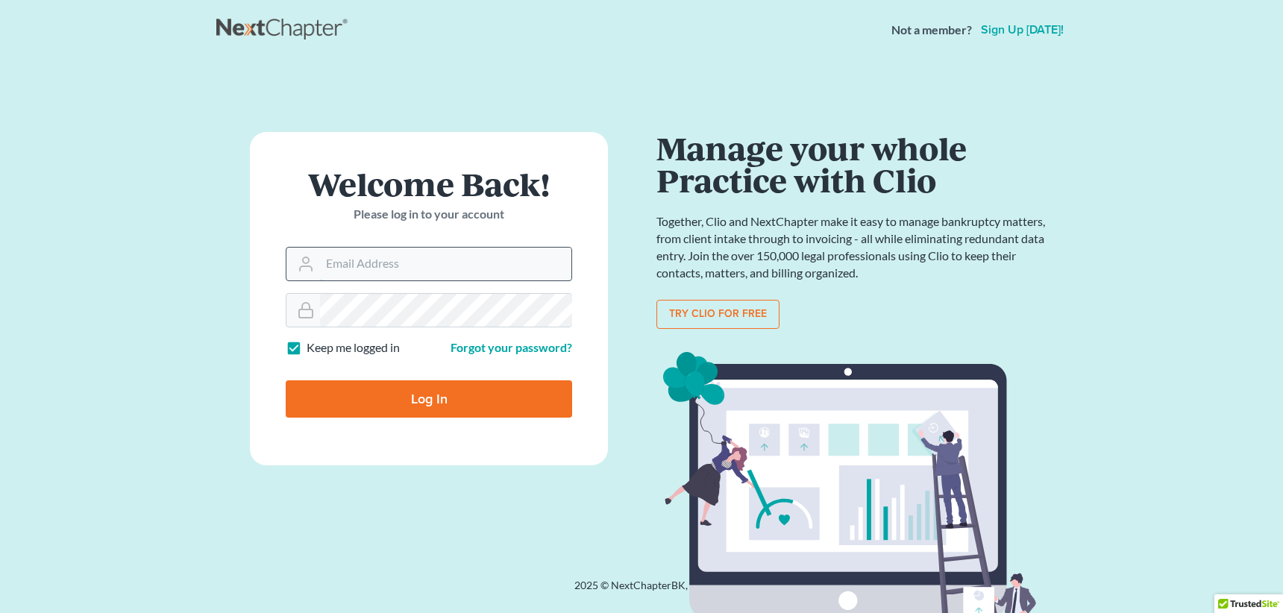
click at [390, 256] on input "Email Address" at bounding box center [445, 264] width 251 height 33
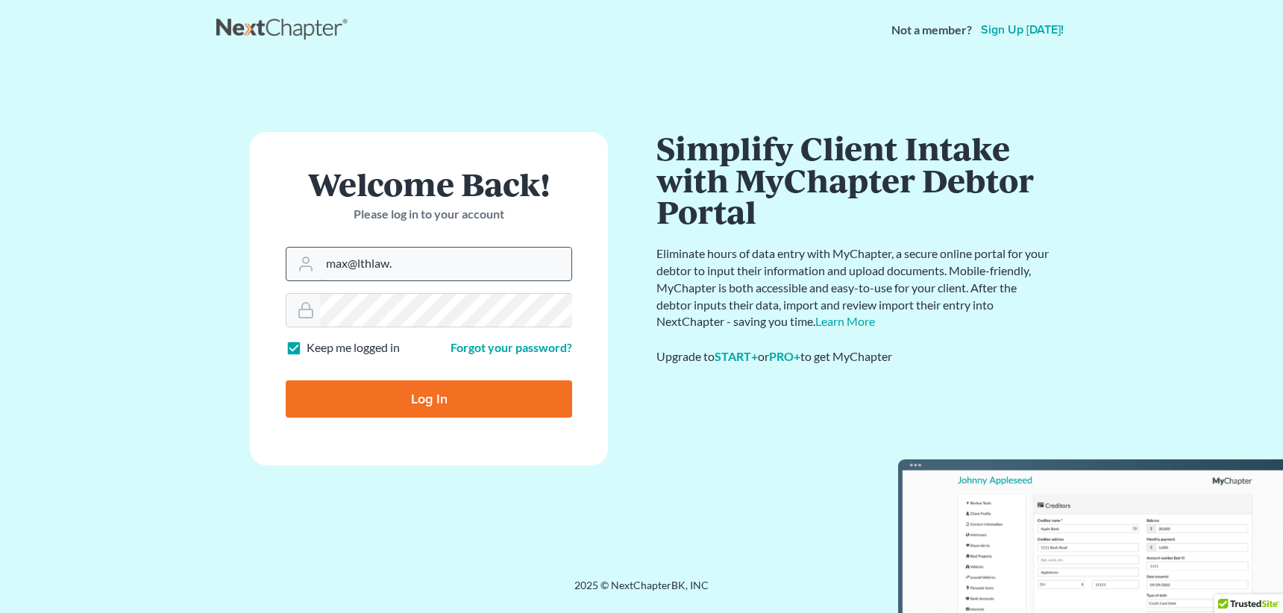
click at [424, 265] on input "max@lthlaw." at bounding box center [445, 264] width 251 height 33
type input "[EMAIL_ADDRESS][DOMAIN_NAME]"
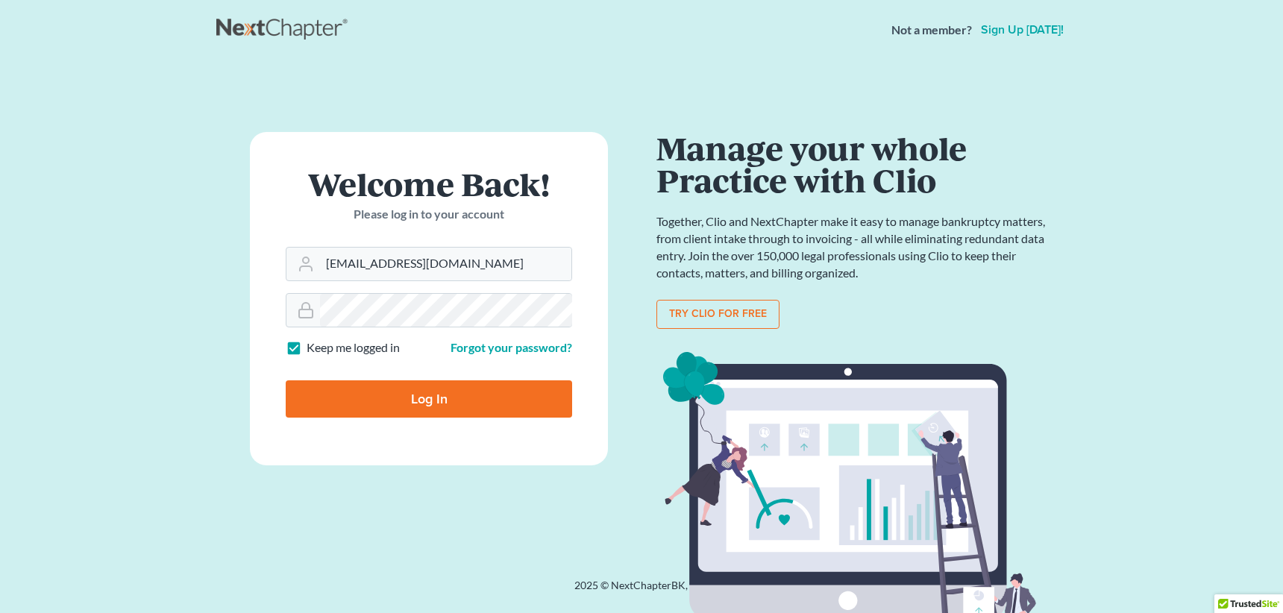
click at [417, 400] on input "Log In" at bounding box center [429, 399] width 286 height 37
type input "Thinking..."
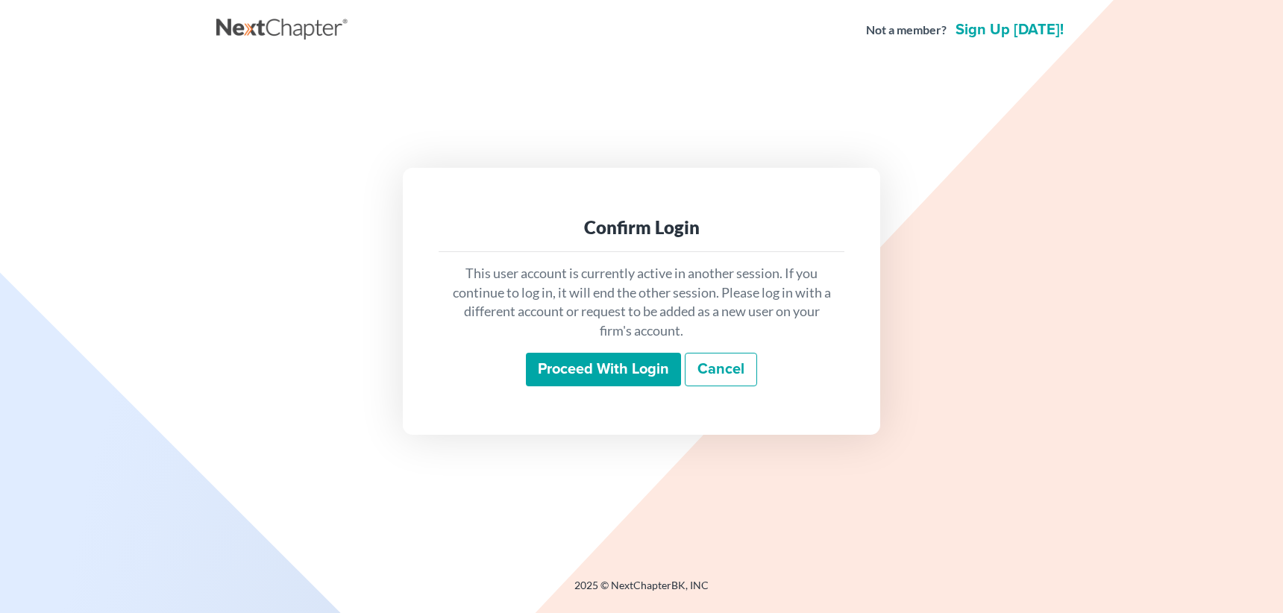
click at [601, 376] on input "Proceed with login" at bounding box center [603, 370] width 155 height 34
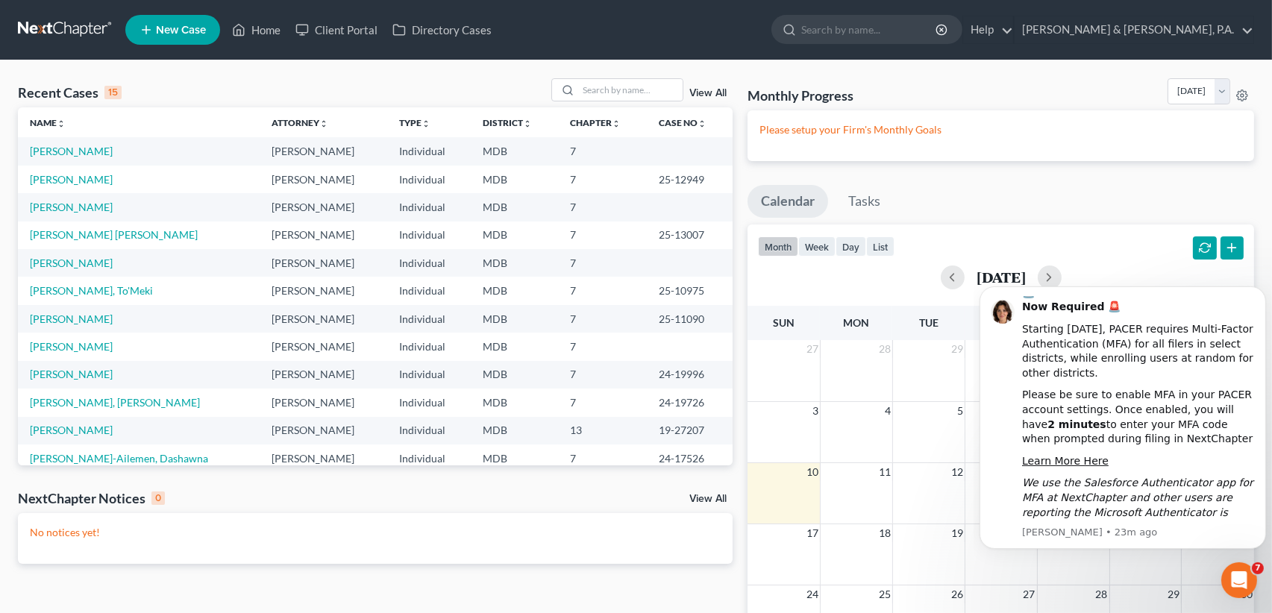
click at [166, 30] on span "New Case" at bounding box center [181, 30] width 50 height 11
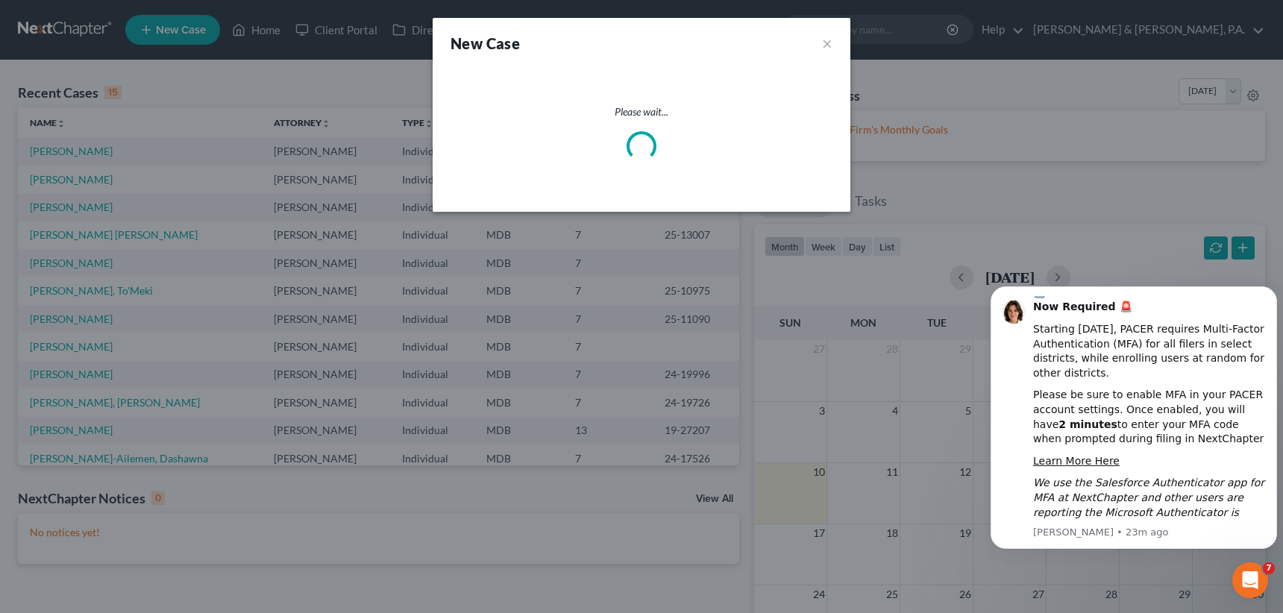
select select "38"
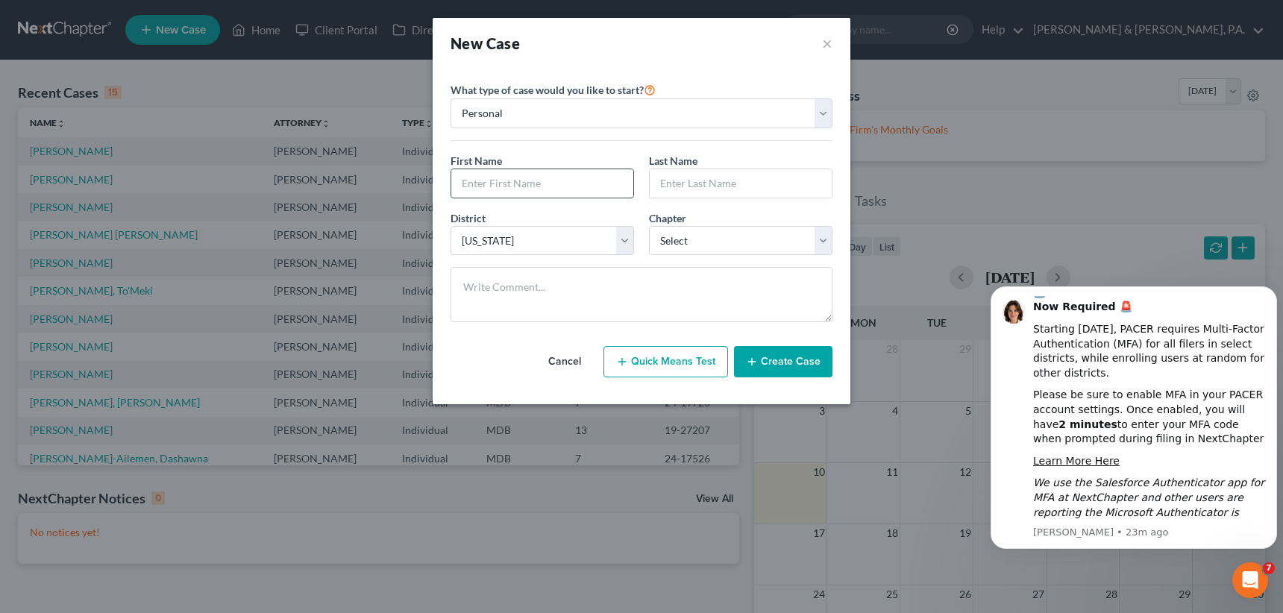
click at [546, 181] on input "text" at bounding box center [542, 183] width 182 height 28
type input "[PERSON_NAME]"
click at [821, 245] on select "Select 7 11 12 13" at bounding box center [741, 241] width 184 height 30
select select "0"
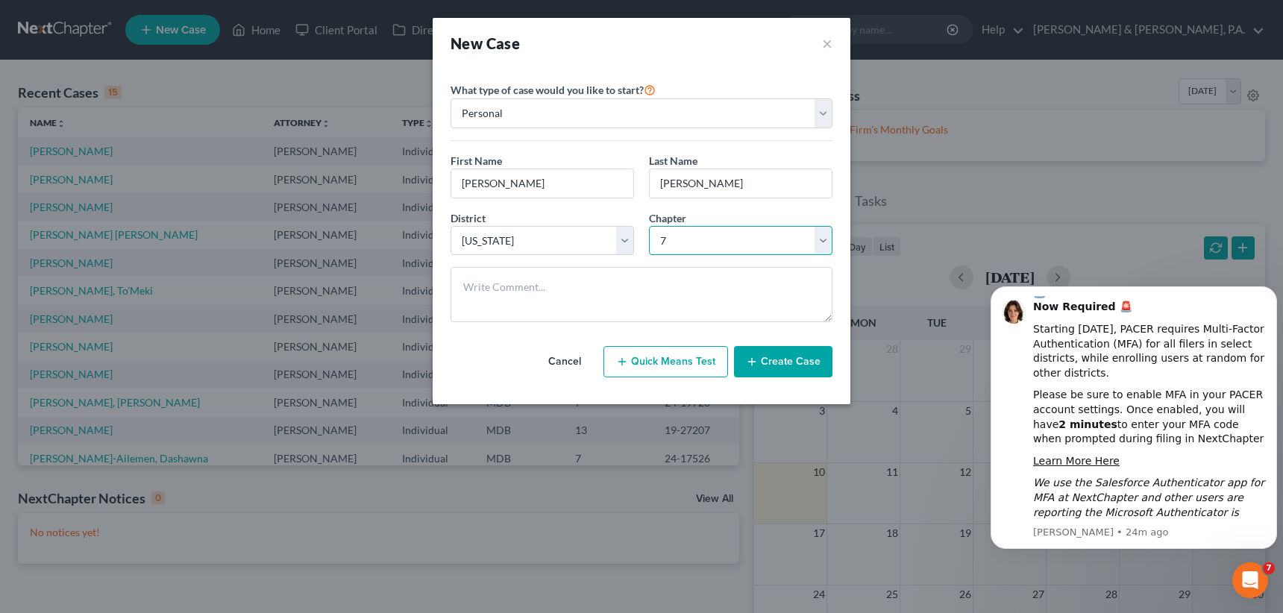
click at [649, 226] on select "Select 7 11 12 13" at bounding box center [741, 241] width 184 height 30
click at [801, 366] on button "Create Case" at bounding box center [783, 361] width 98 height 31
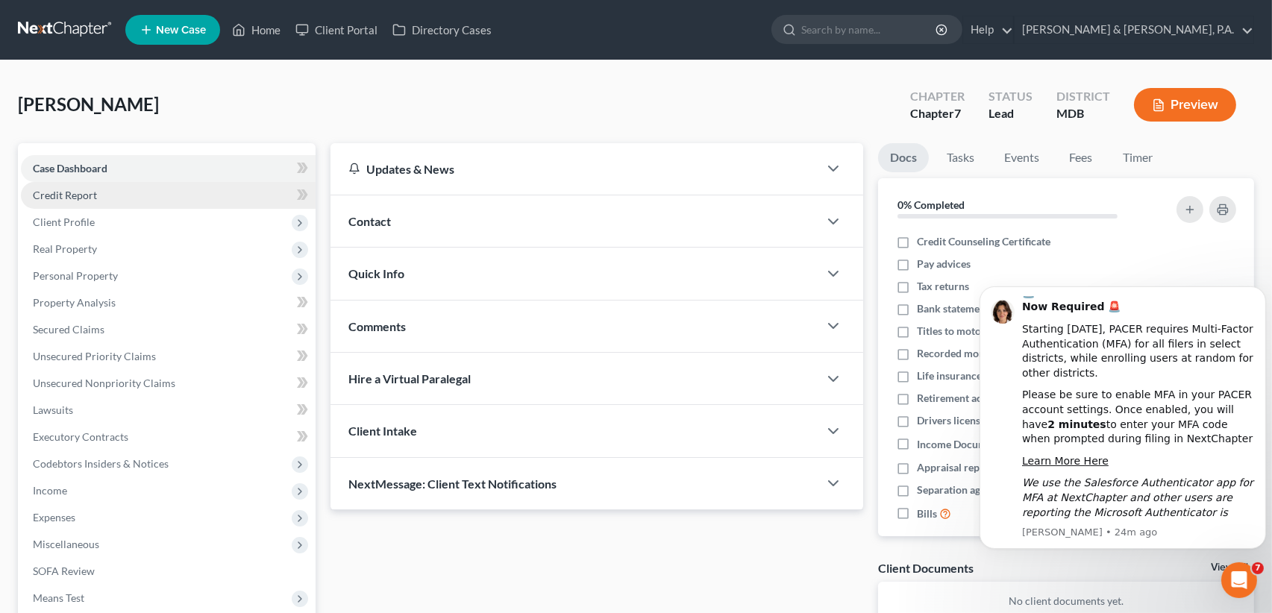
click at [104, 190] on link "Credit Report" at bounding box center [168, 195] width 295 height 27
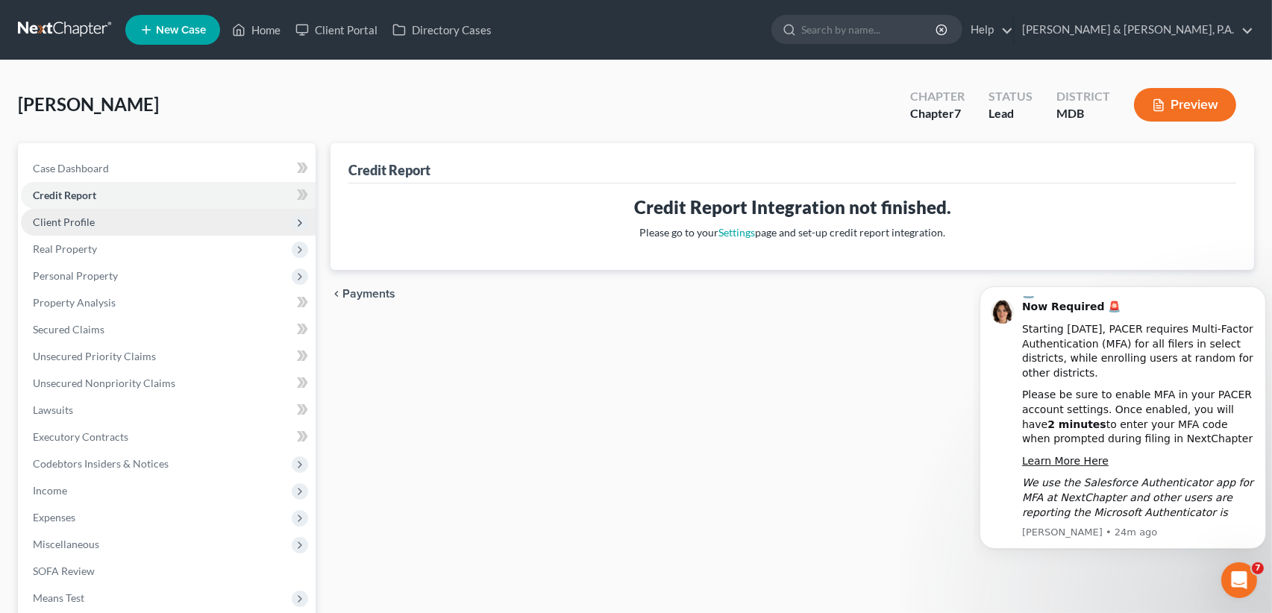
click at [112, 225] on span "Client Profile" at bounding box center [168, 222] width 295 height 27
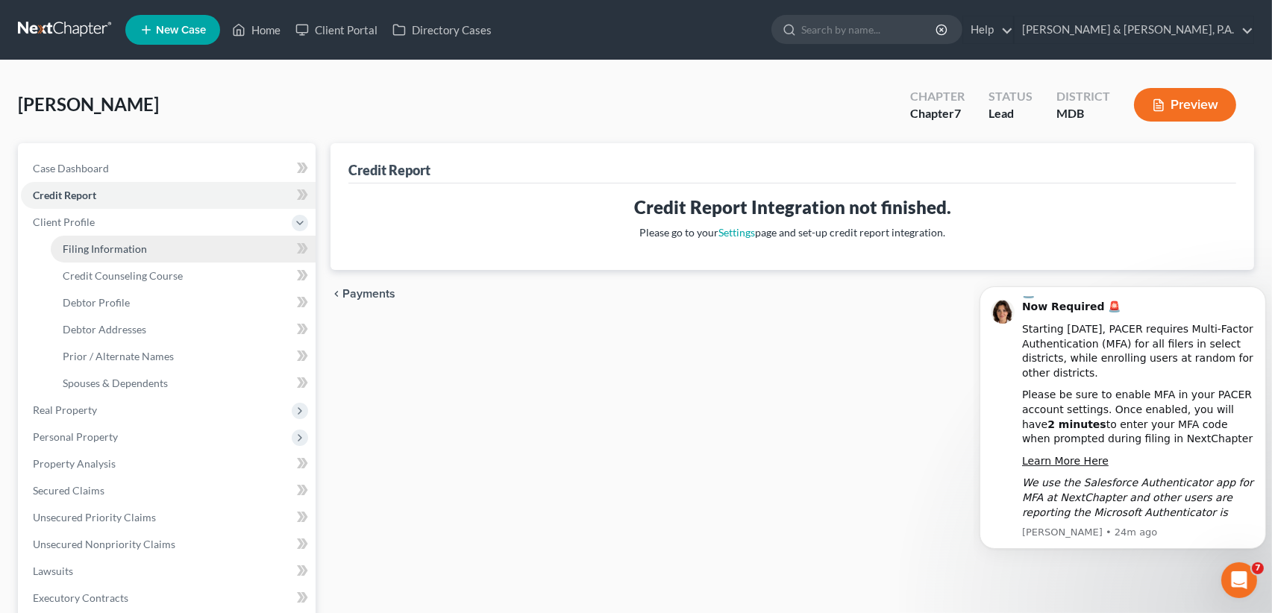
click at [120, 259] on link "Filing Information" at bounding box center [183, 249] width 265 height 27
select select "1"
select select "0"
select select "38"
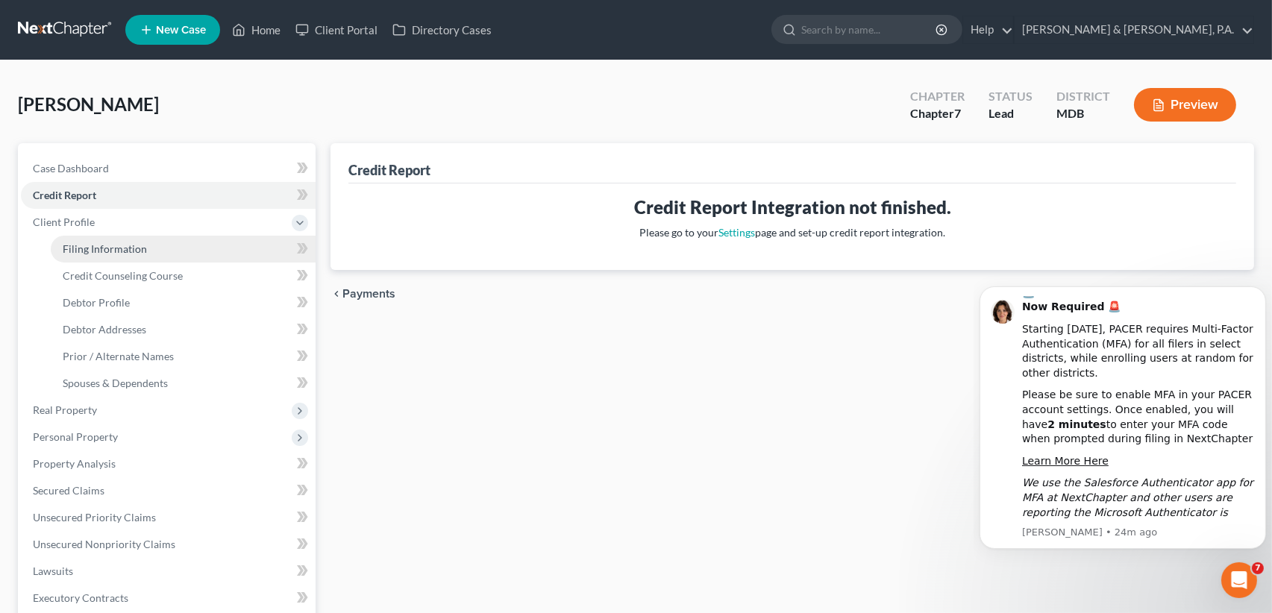
select select "0"
select select "21"
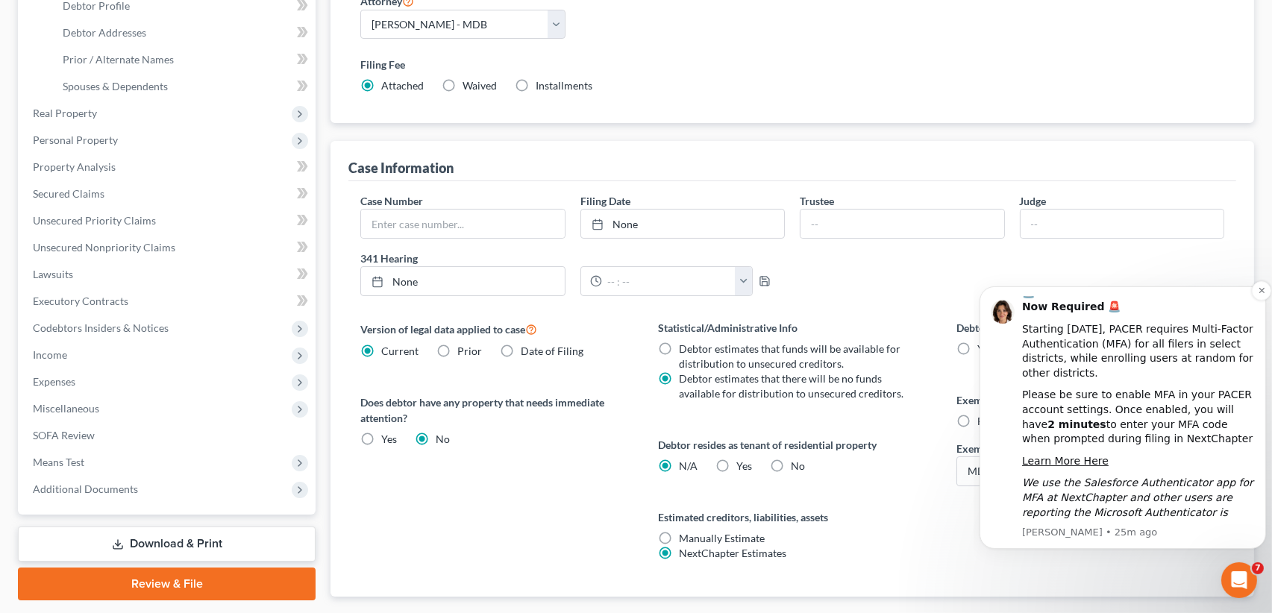
scroll to position [298, 0]
click at [1260, 287] on icon "Dismiss notification" at bounding box center [1261, 290] width 8 height 8
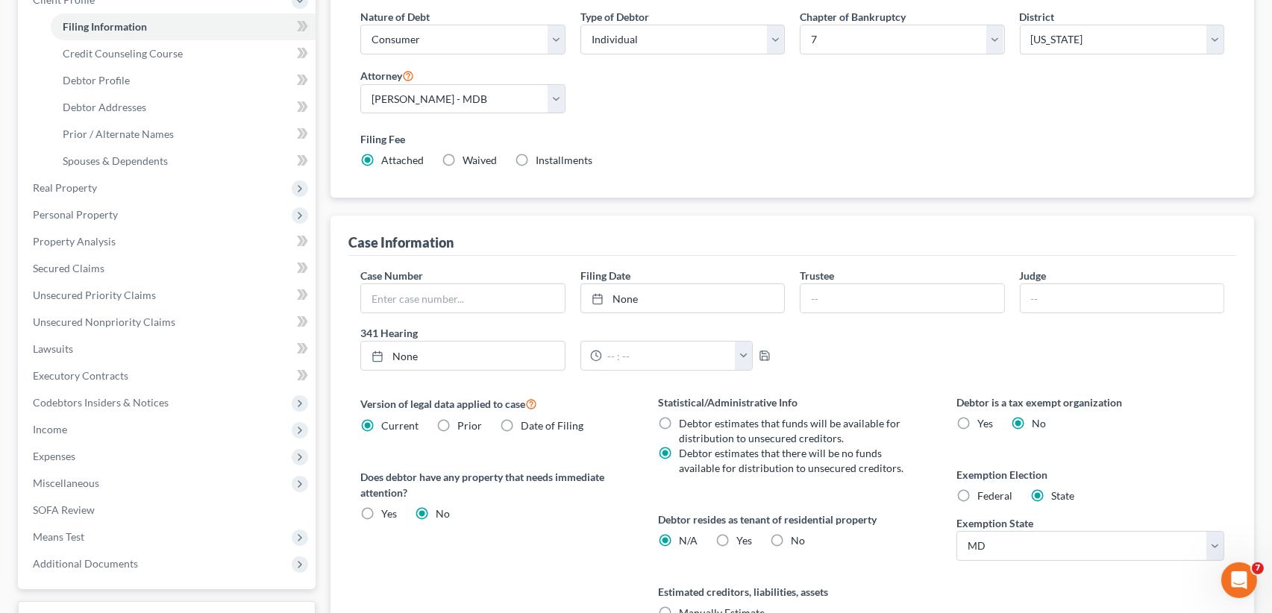
scroll to position [224, 0]
click at [737, 536] on label "Yes Yes" at bounding box center [745, 539] width 16 height 15
click at [743, 536] on input "Yes Yes" at bounding box center [748, 537] width 10 height 10
radio input "true"
radio input "false"
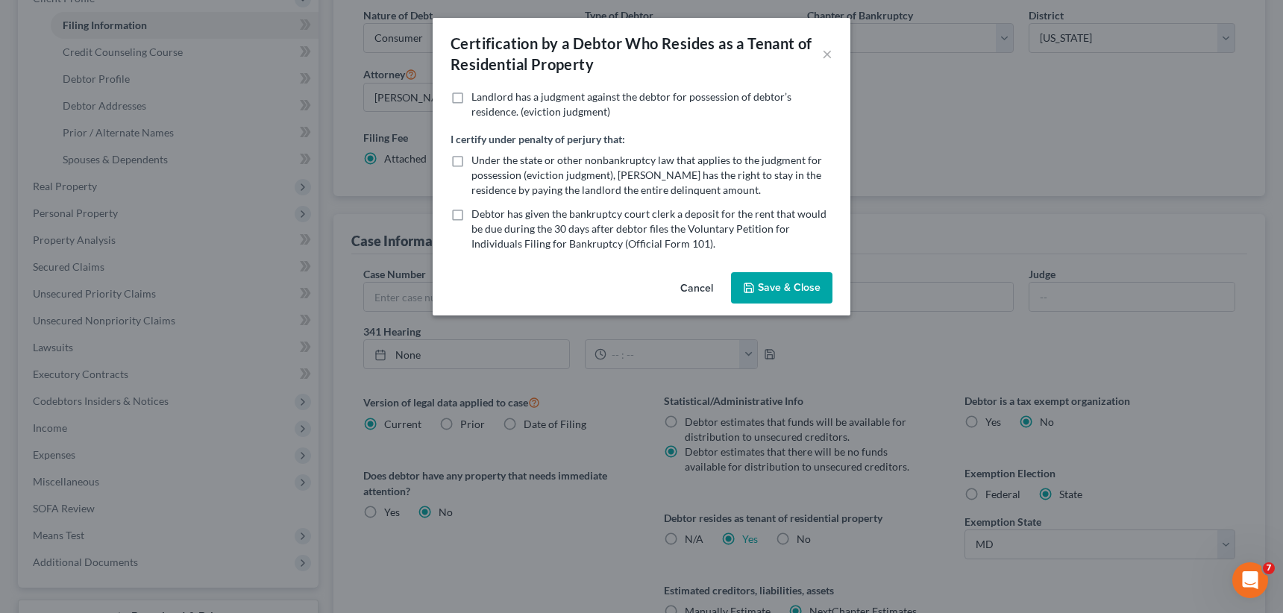
click at [779, 289] on button "Save & Close" at bounding box center [781, 287] width 101 height 31
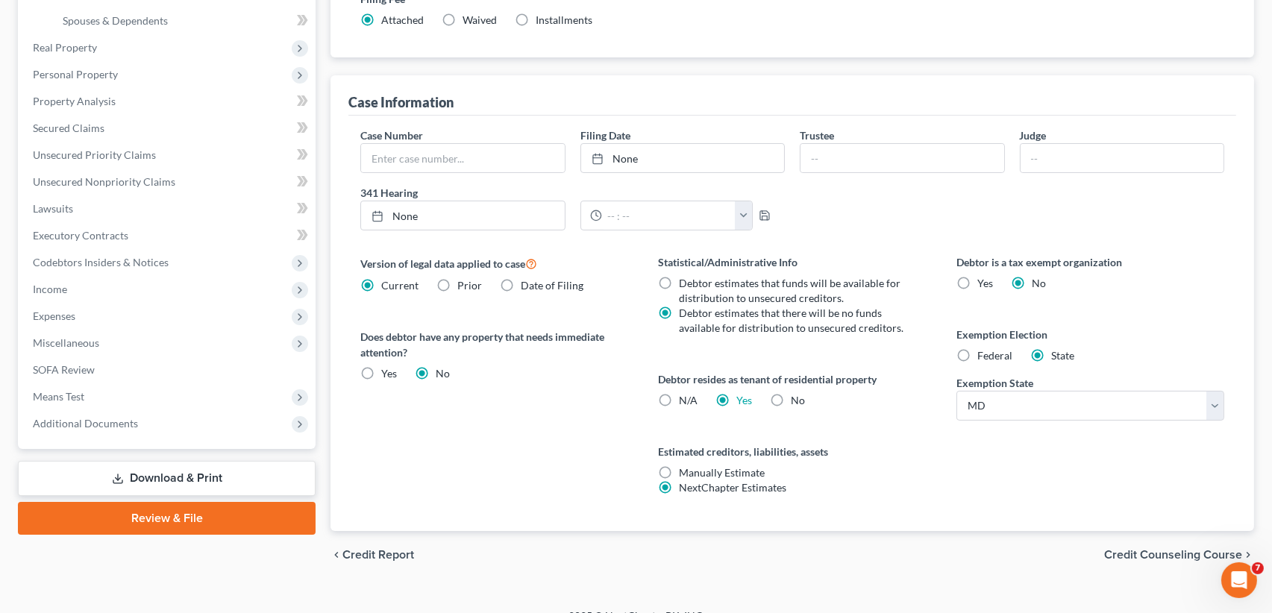
scroll to position [381, 0]
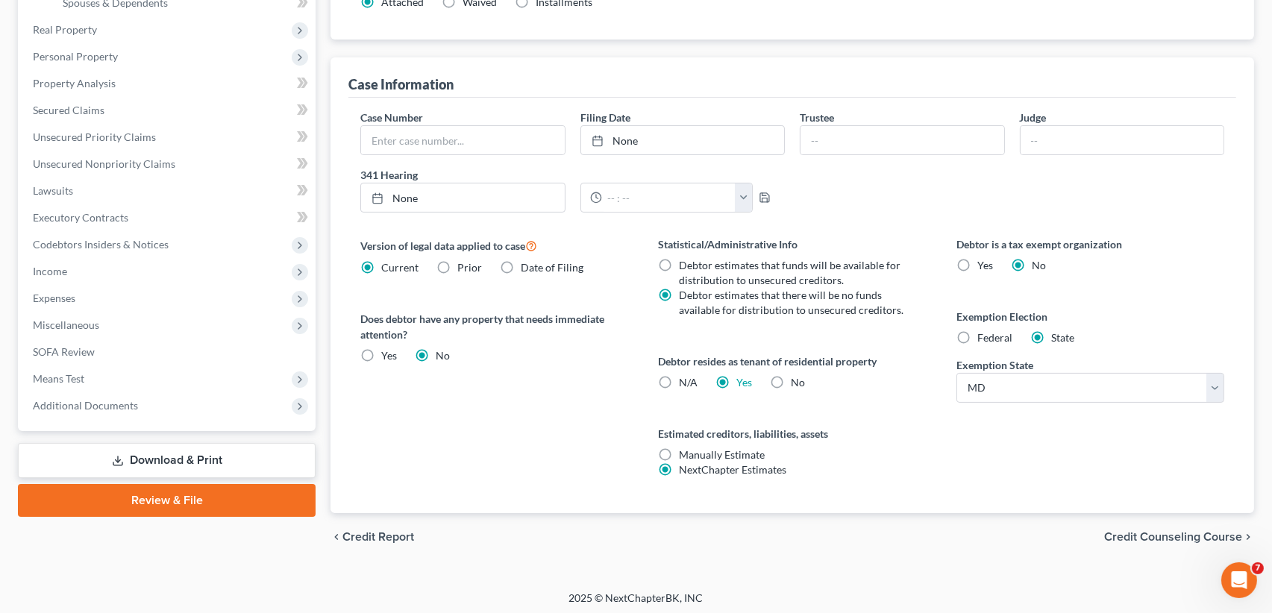
click at [1177, 531] on span "Credit Counseling Course" at bounding box center [1173, 537] width 138 height 12
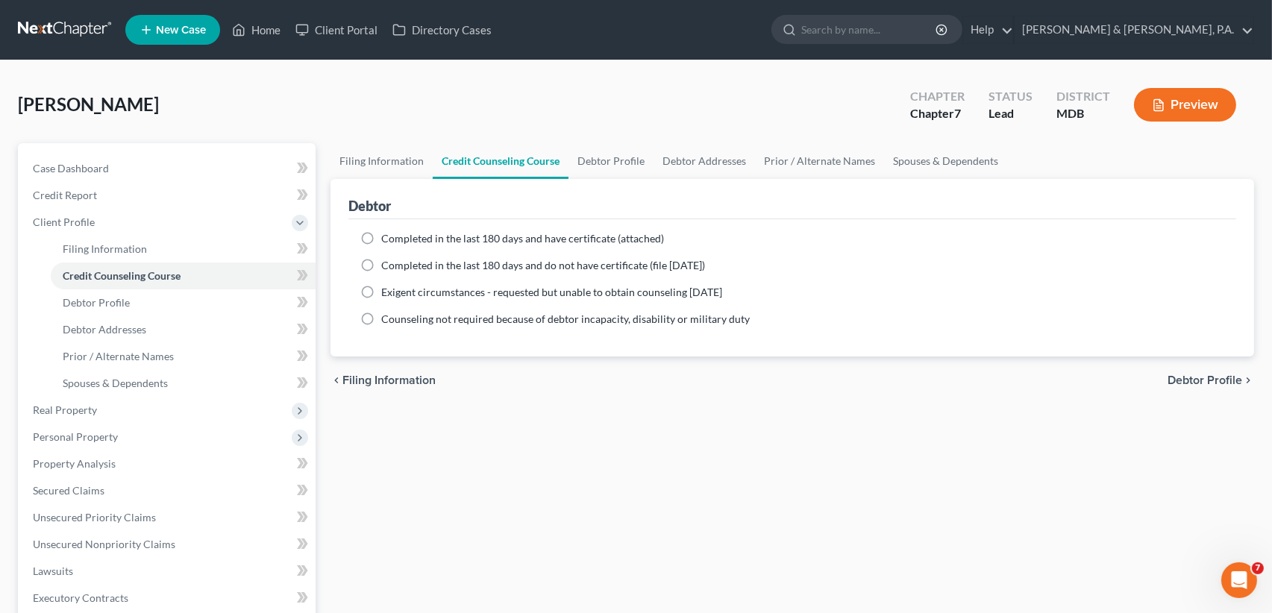
click at [381, 234] on label "Completed in the last 180 days and have certificate (attached)" at bounding box center [522, 238] width 283 height 15
click at [387, 234] on input "Completed in the last 180 days and have certificate (attached)" at bounding box center [392, 236] width 10 height 10
radio input "true"
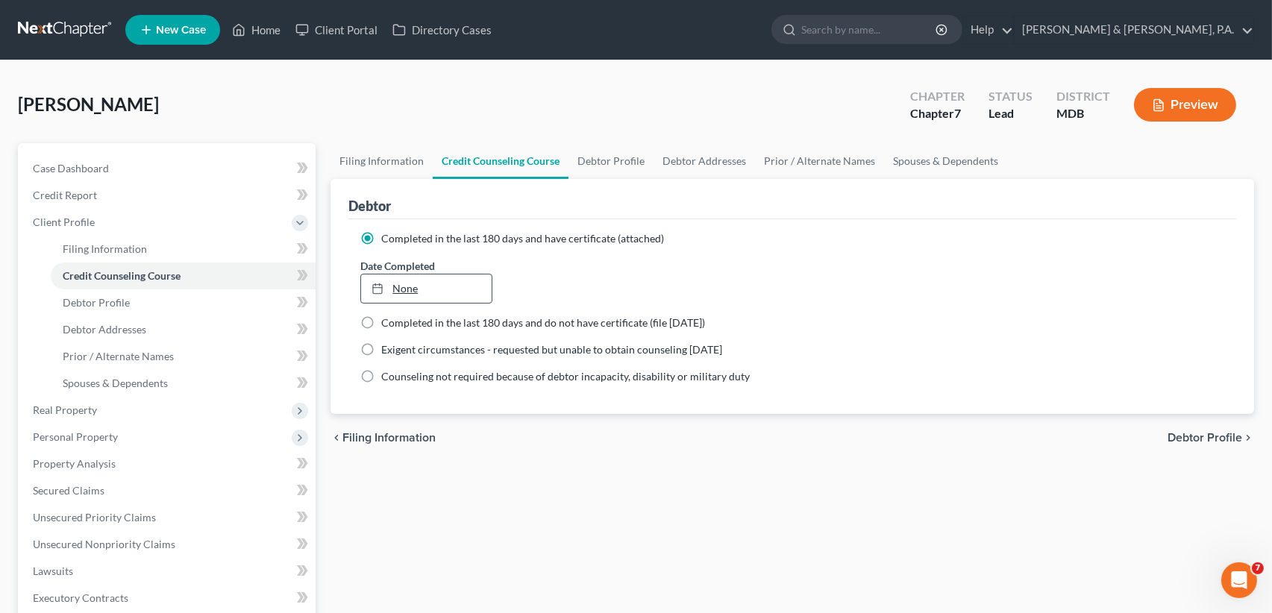
type input "[DATE]"
click at [396, 289] on link "None" at bounding box center [426, 289] width 130 height 28
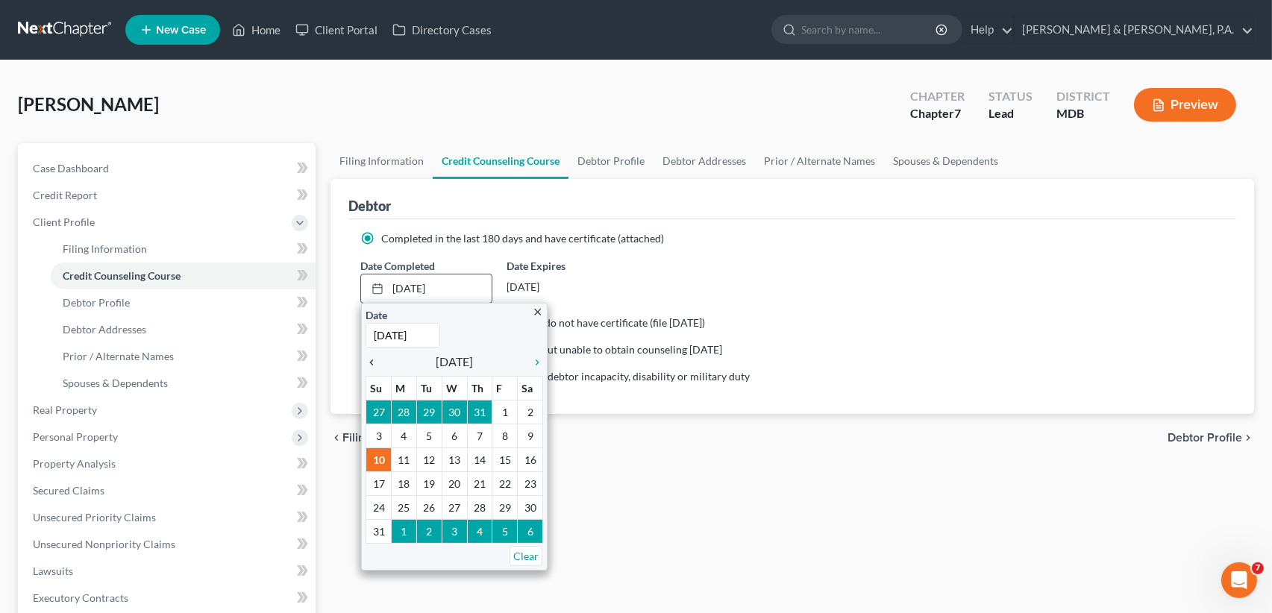
click at [370, 357] on icon "chevron_left" at bounding box center [375, 363] width 19 height 12
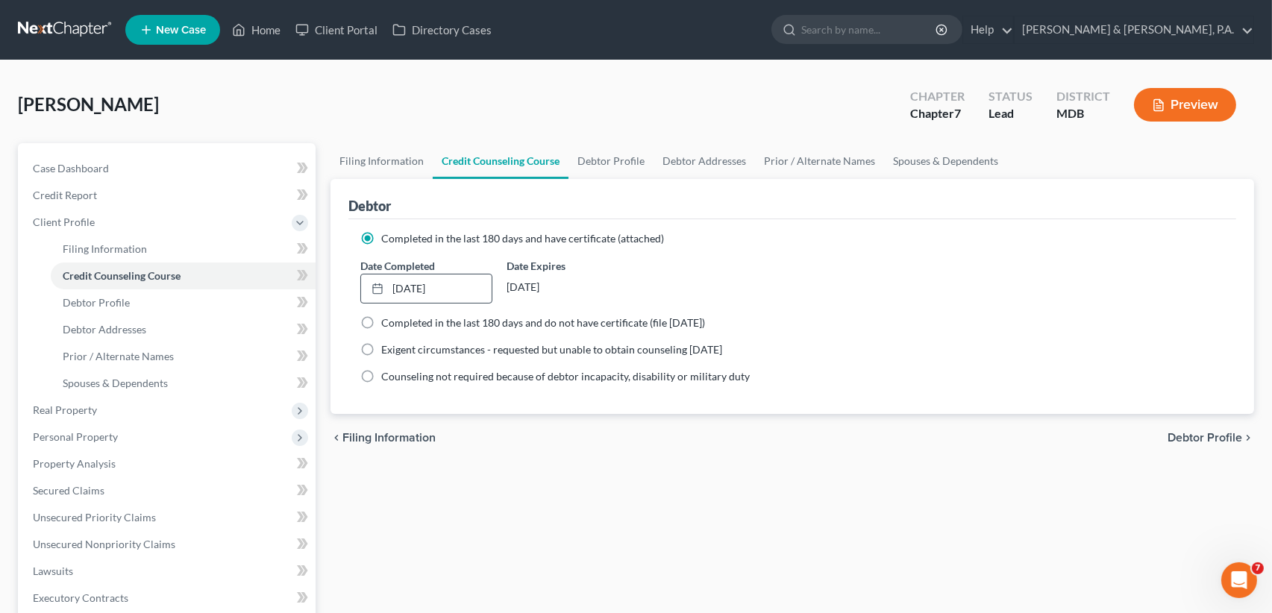
click at [1215, 438] on span "Debtor Profile" at bounding box center [1205, 438] width 75 height 12
select select "0"
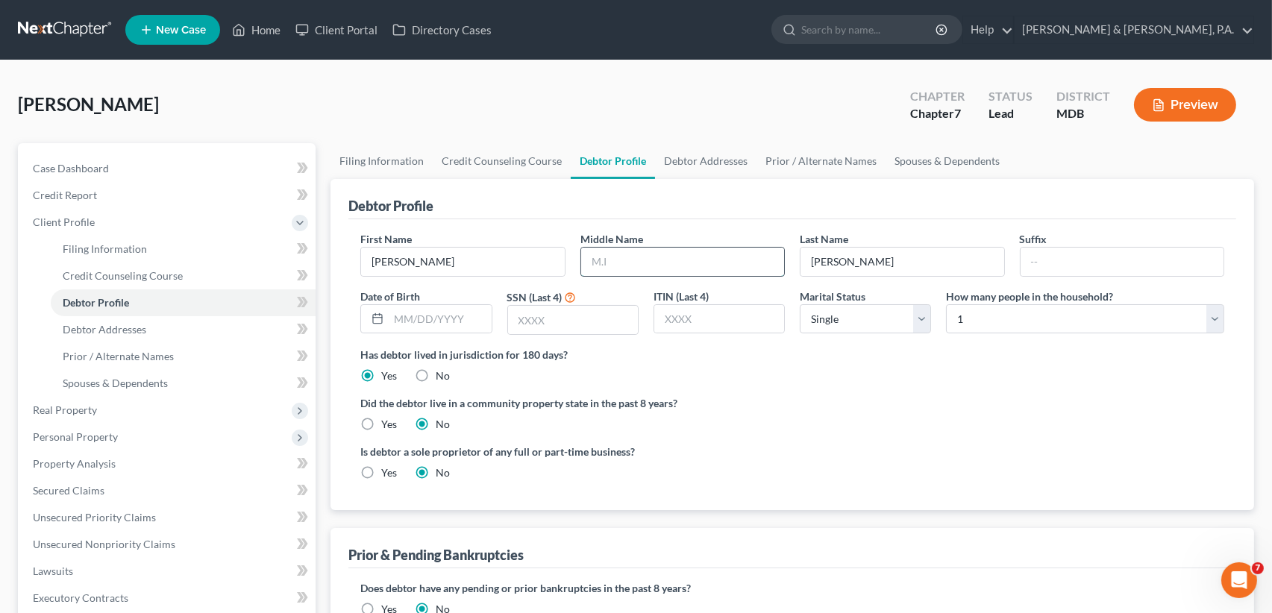
click at [673, 264] on input "text" at bounding box center [682, 262] width 203 height 28
type input "N."
drag, startPoint x: 536, startPoint y: 321, endPoint x: 601, endPoint y: 317, distance: 65.8
click at [536, 321] on input "text" at bounding box center [573, 320] width 130 height 28
type input "2362"
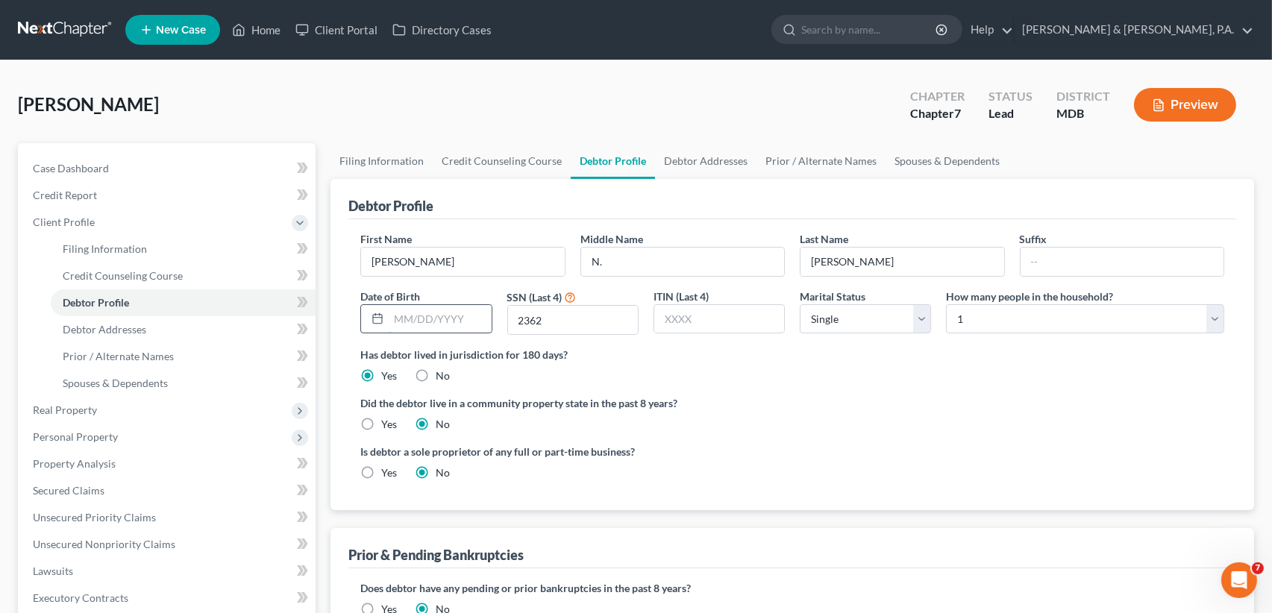
click at [406, 319] on input "text" at bounding box center [440, 319] width 102 height 28
type input "[DATE]"
click at [1217, 311] on select "Select 1 2 3 4 5 6 7 8 9 10 11 12 13 14 15 16 17 18 19 20" at bounding box center [1085, 319] width 278 height 30
click at [946, 304] on select "Select 1 2 3 4 5 6 7 8 9 10 11 12 13 14 15 16 17 18 19 20" at bounding box center [1085, 319] width 278 height 30
click at [1221, 317] on select "Select 1 2 3 4 5 6 7 8 9 10 11 12 13 14 15 16 17 18 19 20" at bounding box center [1085, 319] width 278 height 30
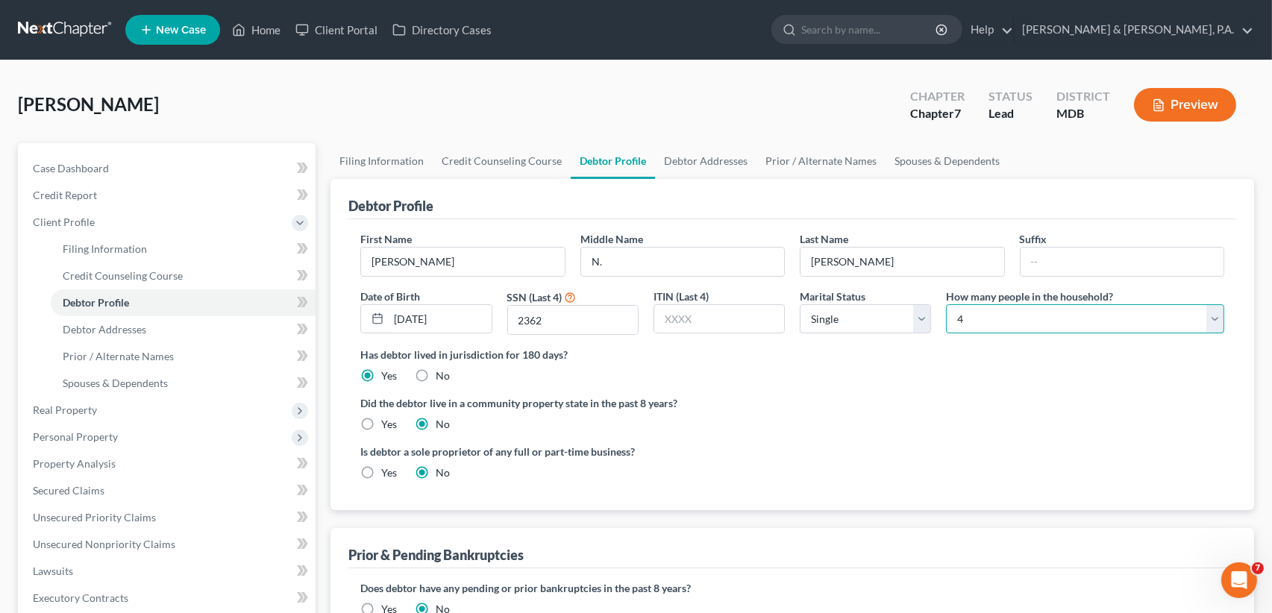
select select "2"
click at [946, 304] on select "Select 1 2 3 4 5 6 7 8 9 10 11 12 13 14 15 16 17 18 19 20" at bounding box center [1085, 319] width 278 height 30
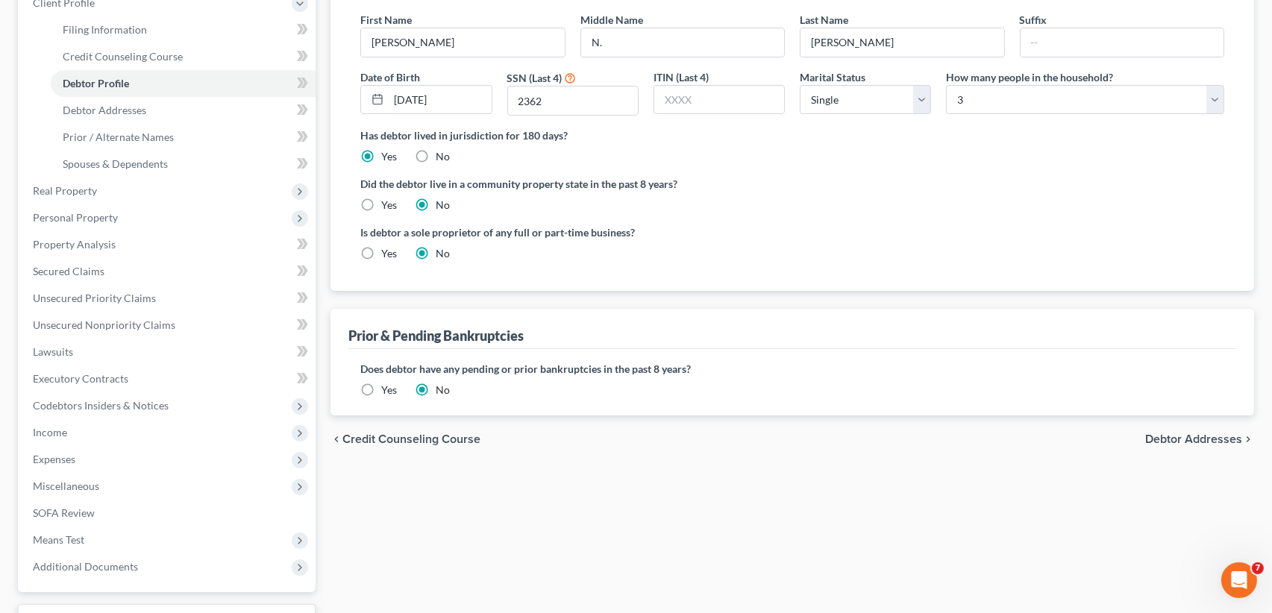
scroll to position [224, 0]
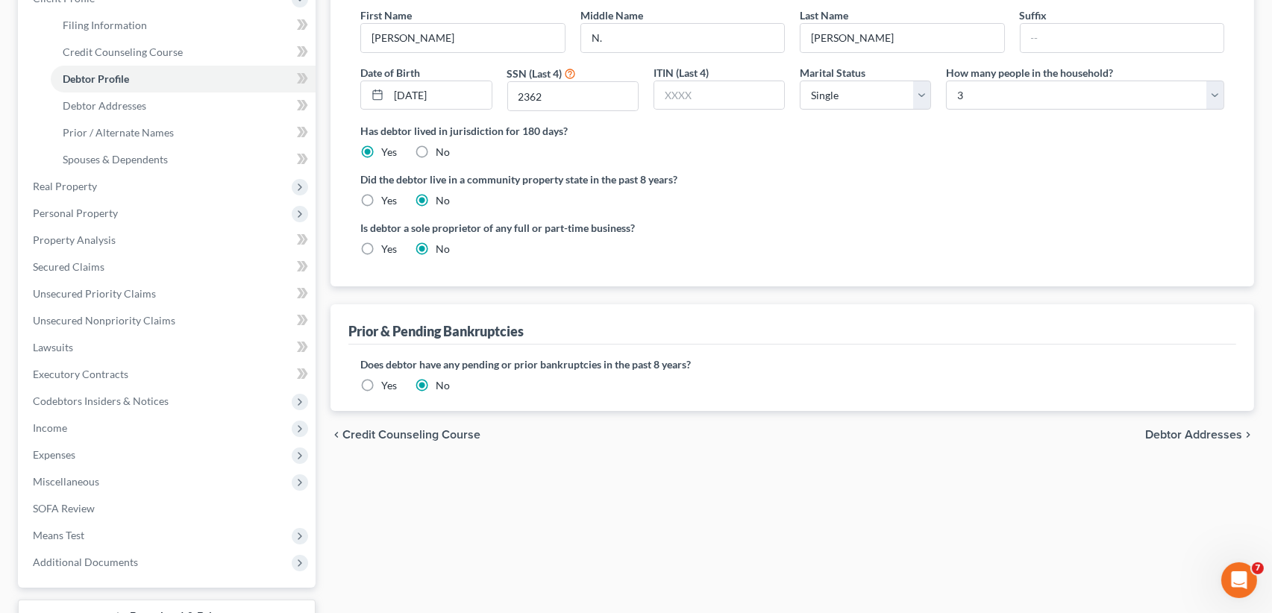
click at [1162, 434] on span "Debtor Addresses" at bounding box center [1193, 435] width 97 height 12
select select "0"
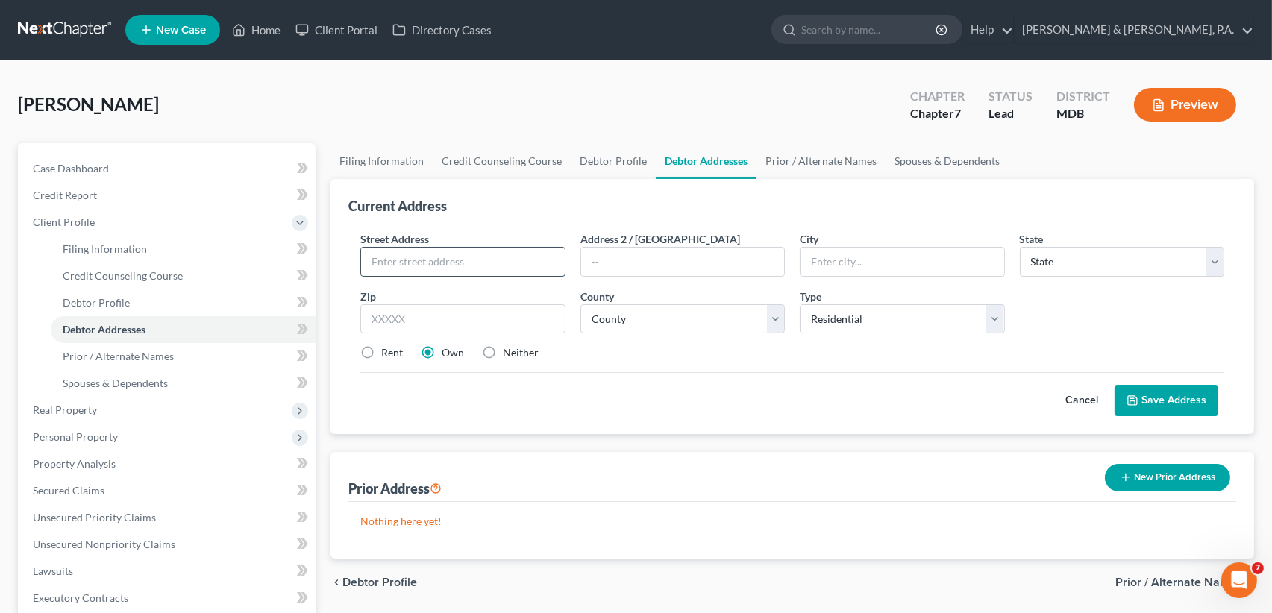
click at [452, 257] on input "text" at bounding box center [462, 262] width 203 height 28
type input "[STREET_ADDRESS]"
type input "[GEOGRAPHIC_DATA]"
click at [1214, 266] on select "State [US_STATE] AK AR AZ CA CO CT DE DC [GEOGRAPHIC_DATA] [GEOGRAPHIC_DATA] GU…" at bounding box center [1122, 262] width 204 height 30
select select "21"
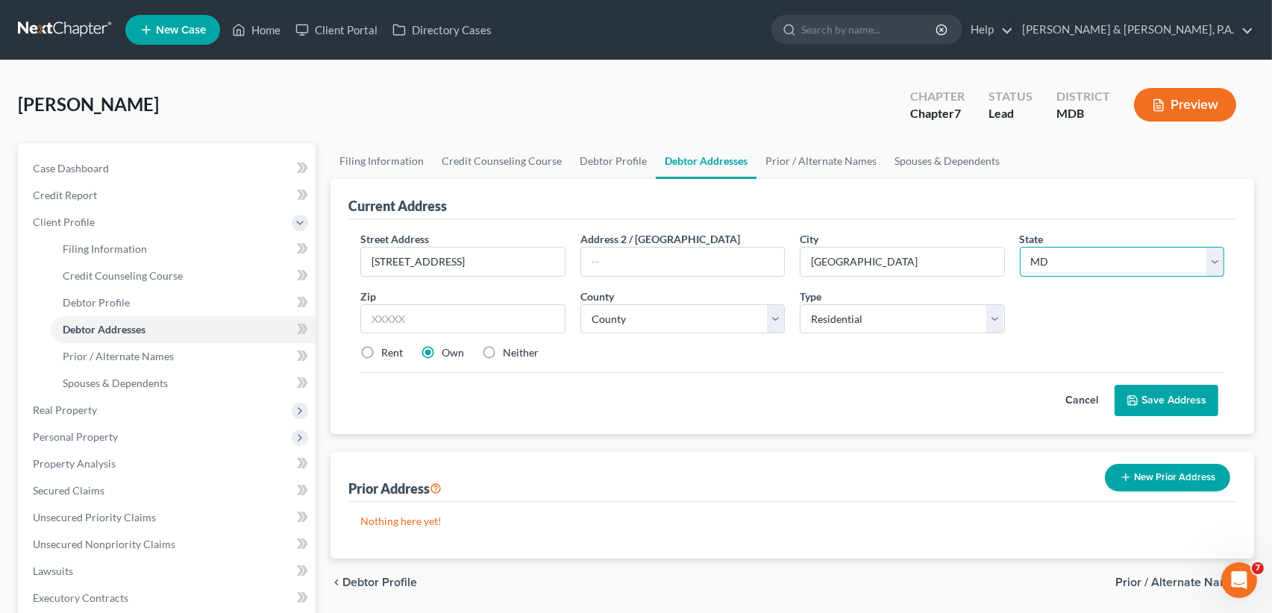
click at [1020, 247] on select "State [US_STATE] AK AR AZ CA CO CT DE DC [GEOGRAPHIC_DATA] [GEOGRAPHIC_DATA] GU…" at bounding box center [1122, 262] width 204 height 30
click at [406, 319] on input "text" at bounding box center [462, 319] width 204 height 30
type input "21225"
type input "[GEOGRAPHIC_DATA]"
click at [776, 319] on select "County [GEOGRAPHIC_DATA] [GEOGRAPHIC_DATA] [GEOGRAPHIC_DATA] [GEOGRAPHIC_DATA] …" at bounding box center [682, 319] width 204 height 30
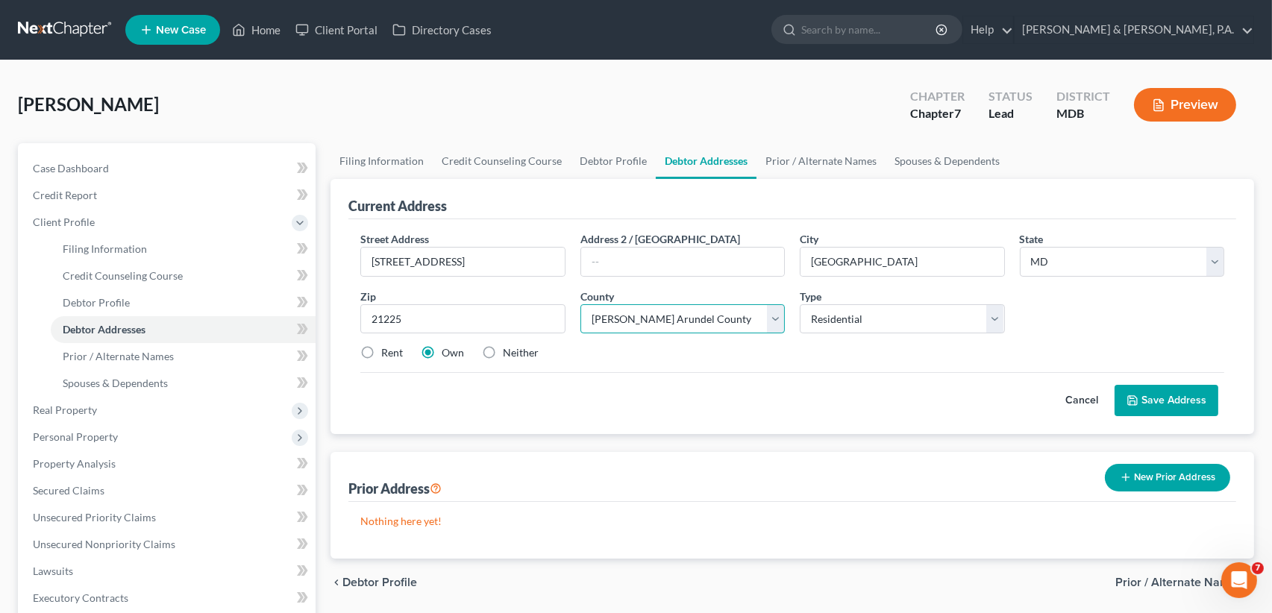
click at [580, 304] on select "County [GEOGRAPHIC_DATA] [GEOGRAPHIC_DATA] [GEOGRAPHIC_DATA] [GEOGRAPHIC_DATA] …" at bounding box center [682, 319] width 204 height 30
click at [777, 319] on select "County [GEOGRAPHIC_DATA] [GEOGRAPHIC_DATA] [GEOGRAPHIC_DATA] [GEOGRAPHIC_DATA] …" at bounding box center [682, 319] width 204 height 30
select select "3"
click at [580, 304] on select "County [GEOGRAPHIC_DATA] [GEOGRAPHIC_DATA] [GEOGRAPHIC_DATA] [GEOGRAPHIC_DATA] …" at bounding box center [682, 319] width 204 height 30
click at [992, 316] on select "Select Residential Mailing Rental Business" at bounding box center [902, 319] width 204 height 30
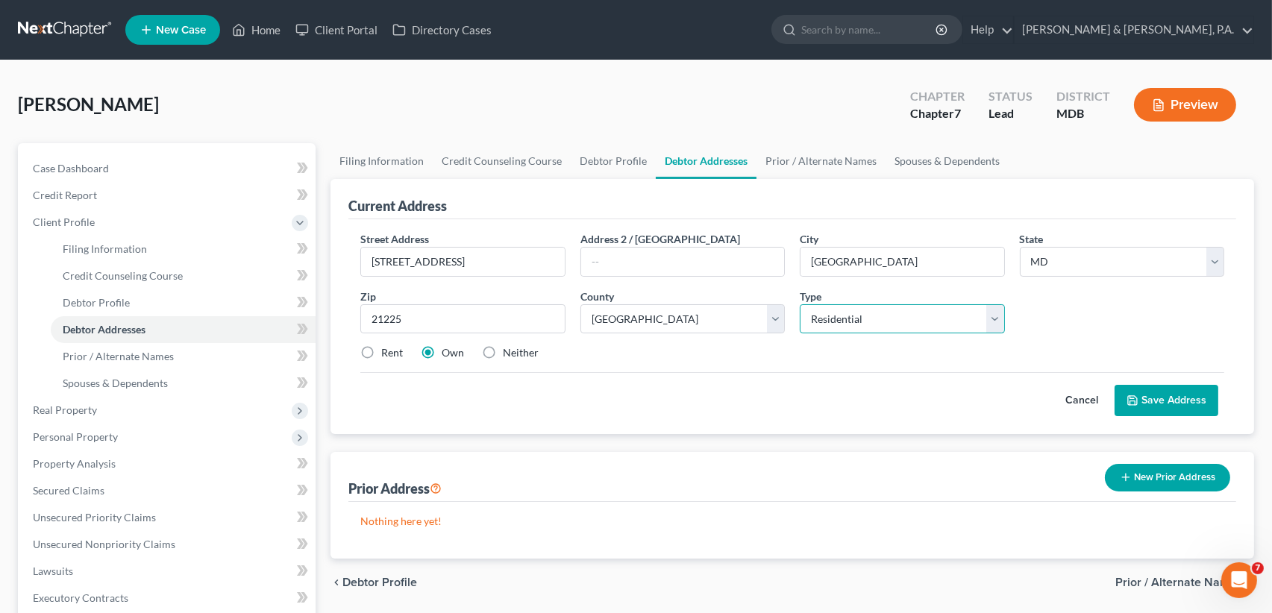
click at [800, 304] on select "Select Residential Mailing Rental Business" at bounding box center [902, 319] width 204 height 30
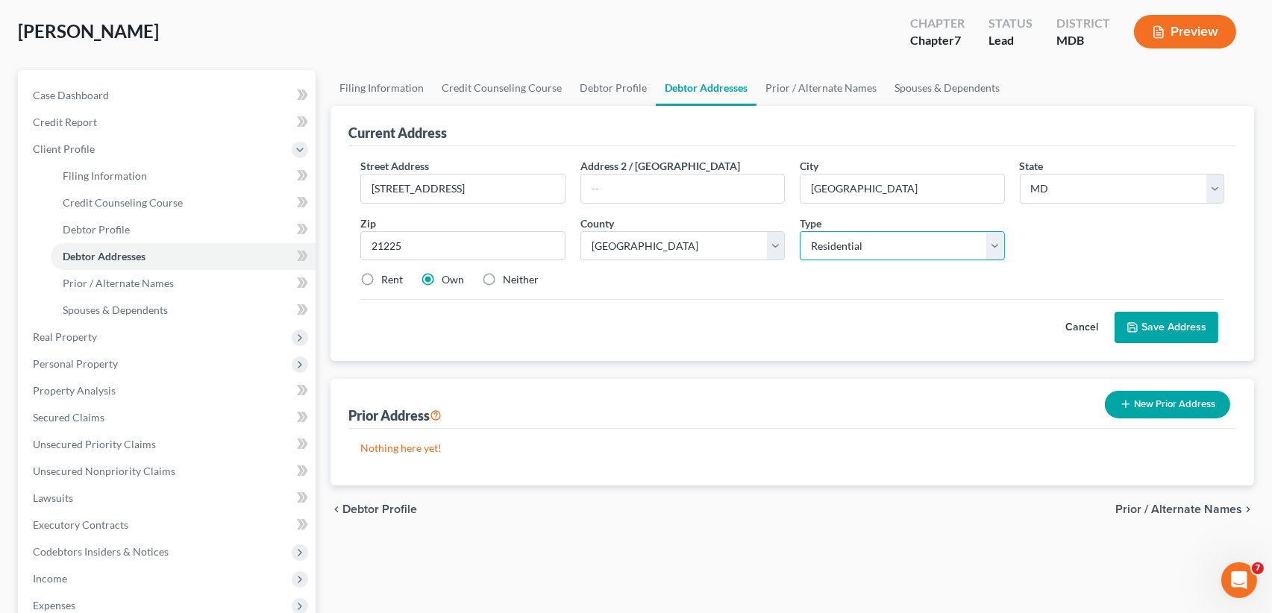
scroll to position [75, 0]
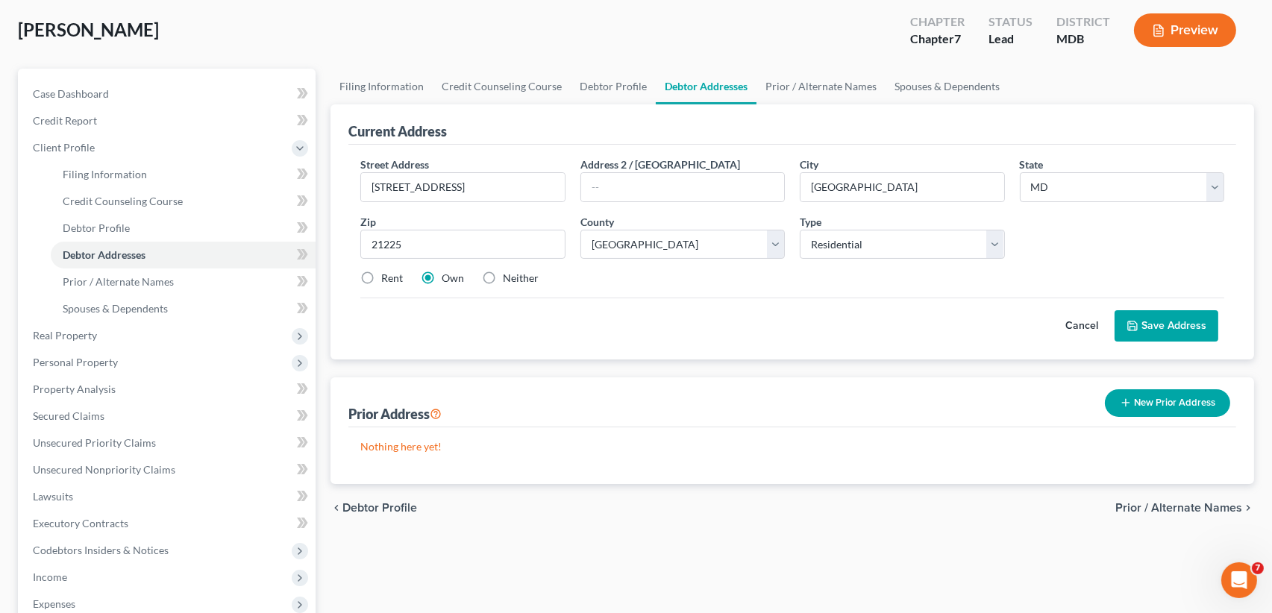
click at [381, 277] on label "Rent" at bounding box center [392, 278] width 22 height 15
click at [387, 277] on input "Rent" at bounding box center [392, 276] width 10 height 10
radio input "true"
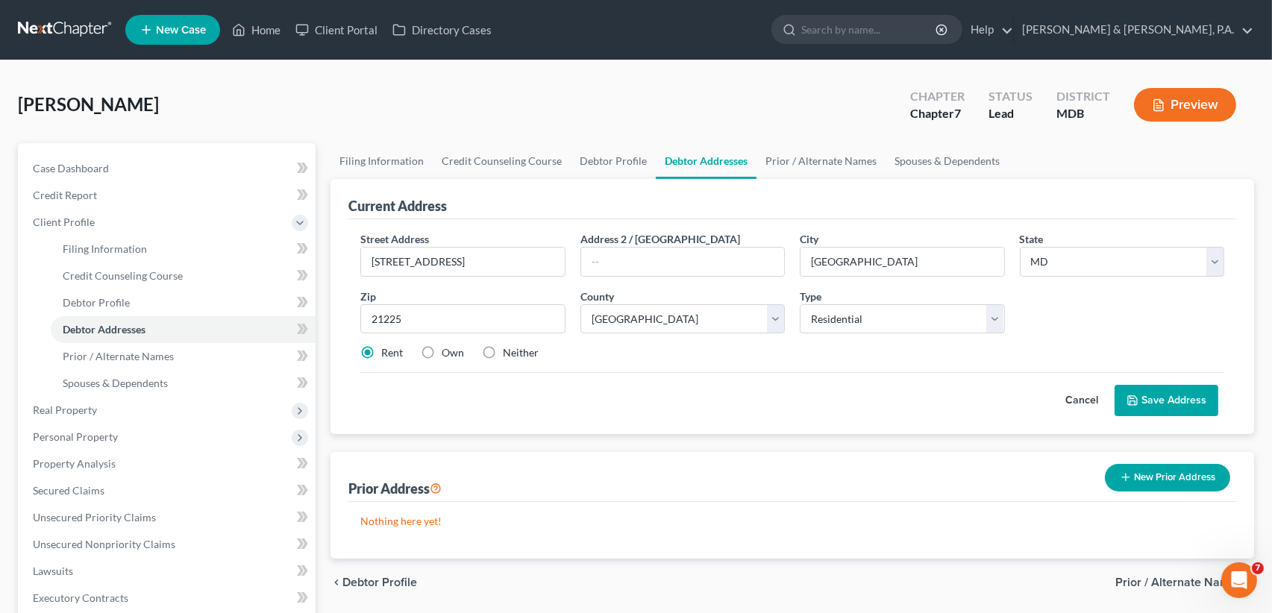
scroll to position [0, 0]
click at [1177, 402] on button "Save Address" at bounding box center [1167, 400] width 104 height 31
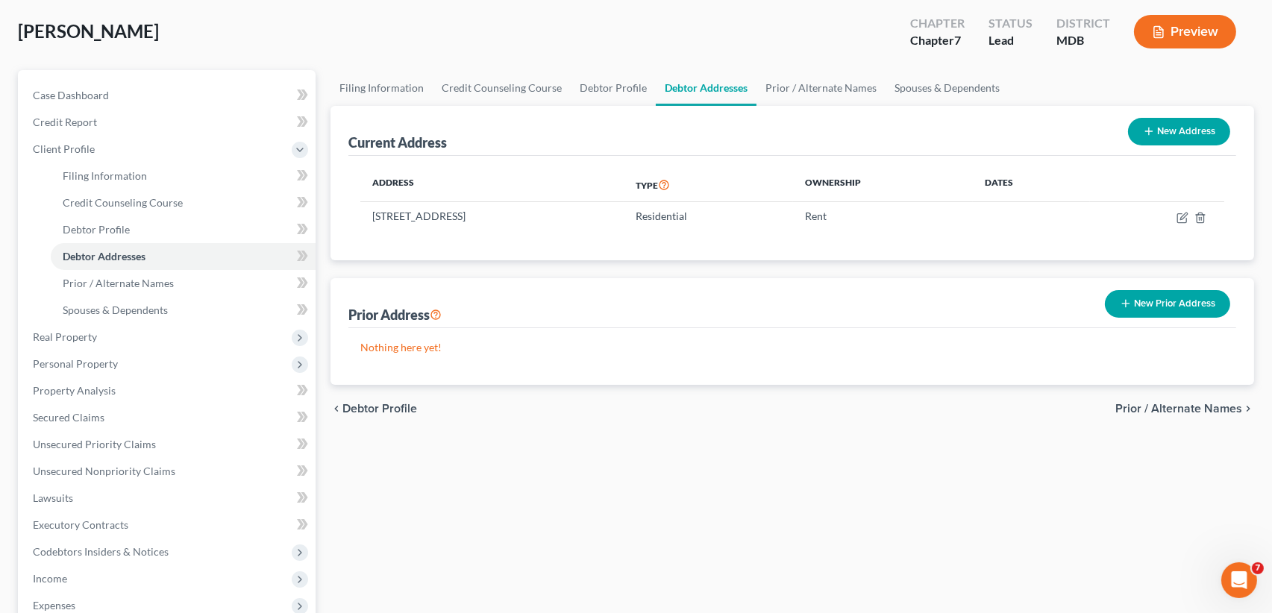
scroll to position [75, 0]
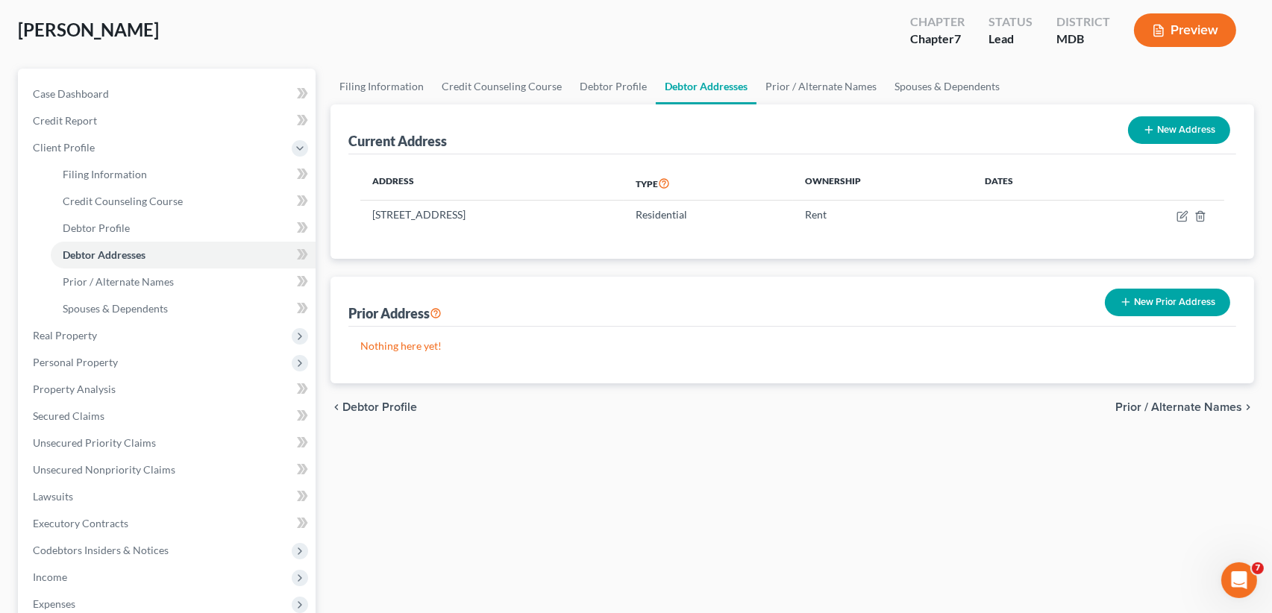
click at [1210, 412] on span "Prior / Alternate Names" at bounding box center [1178, 407] width 127 height 12
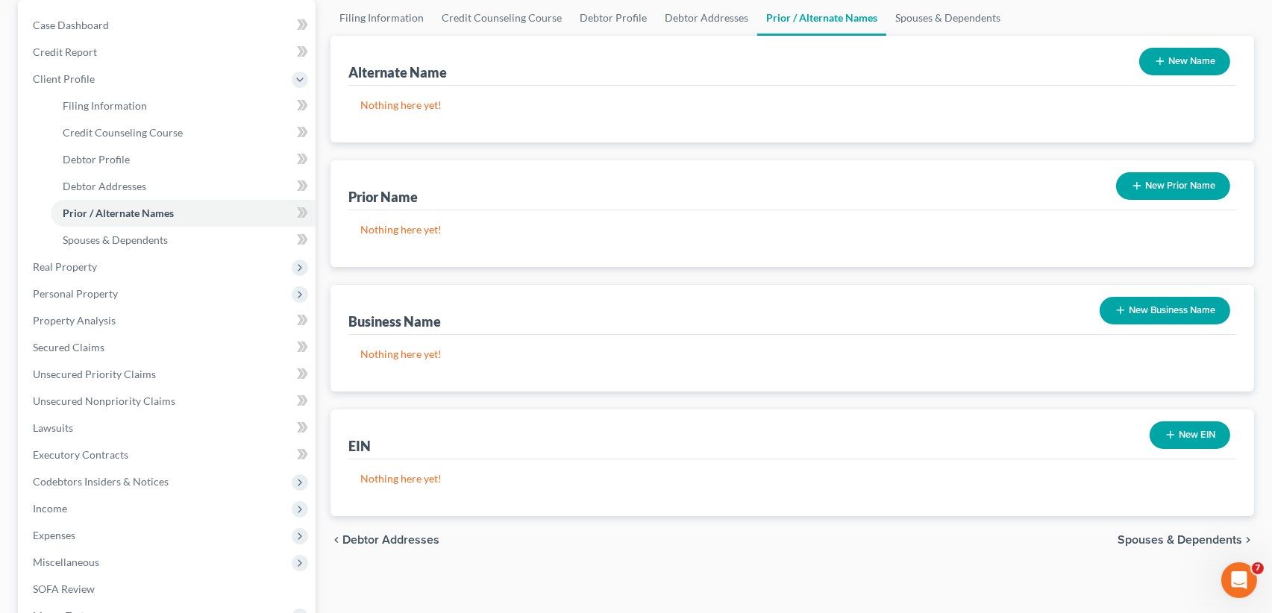
scroll to position [149, 0]
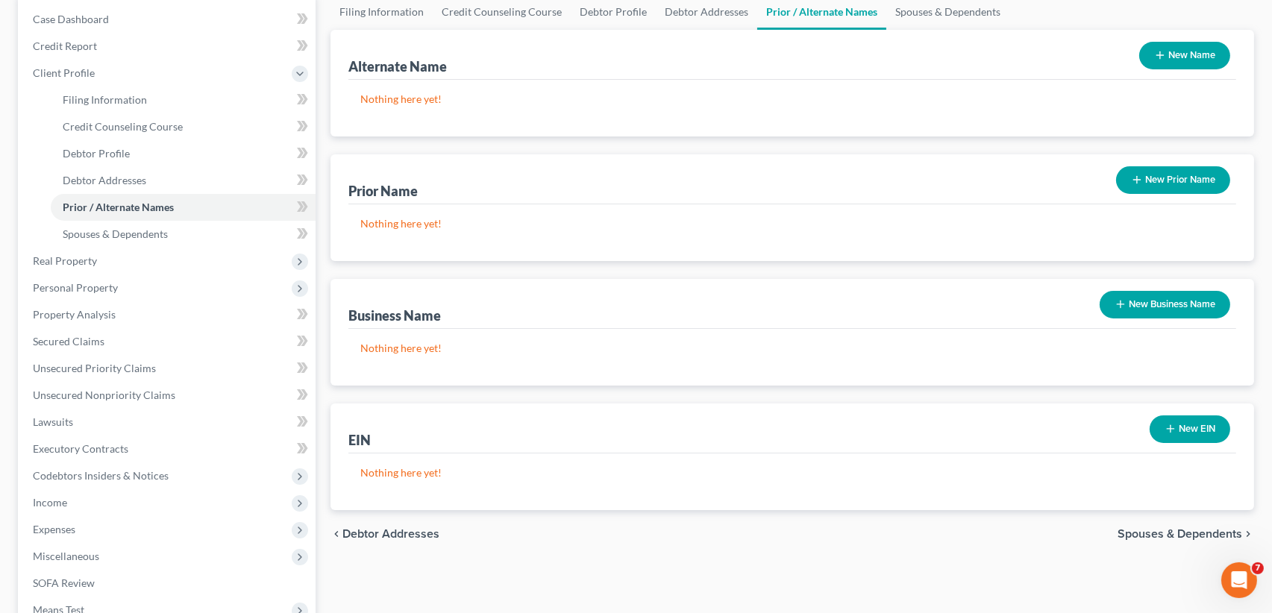
click at [1142, 533] on span "Spouses & Dependents" at bounding box center [1180, 534] width 125 height 12
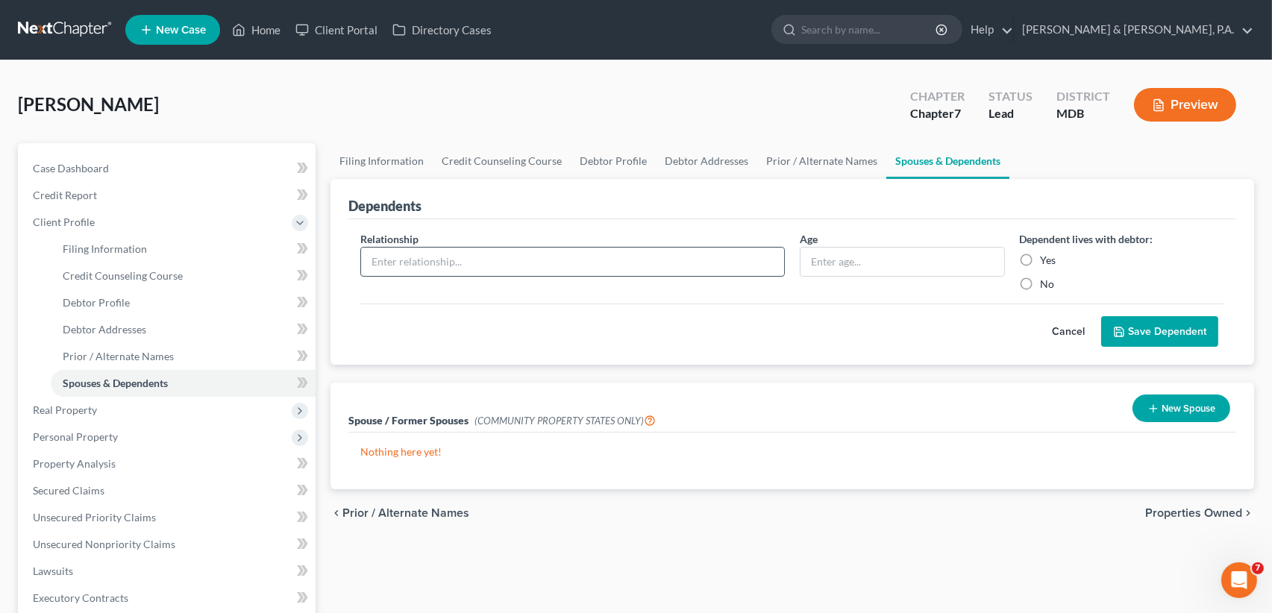
click at [439, 251] on input "text" at bounding box center [572, 262] width 423 height 28
type input "son"
click at [1041, 259] on label "Yes" at bounding box center [1049, 260] width 16 height 15
click at [1047, 259] on input "Yes" at bounding box center [1052, 258] width 10 height 10
radio input "true"
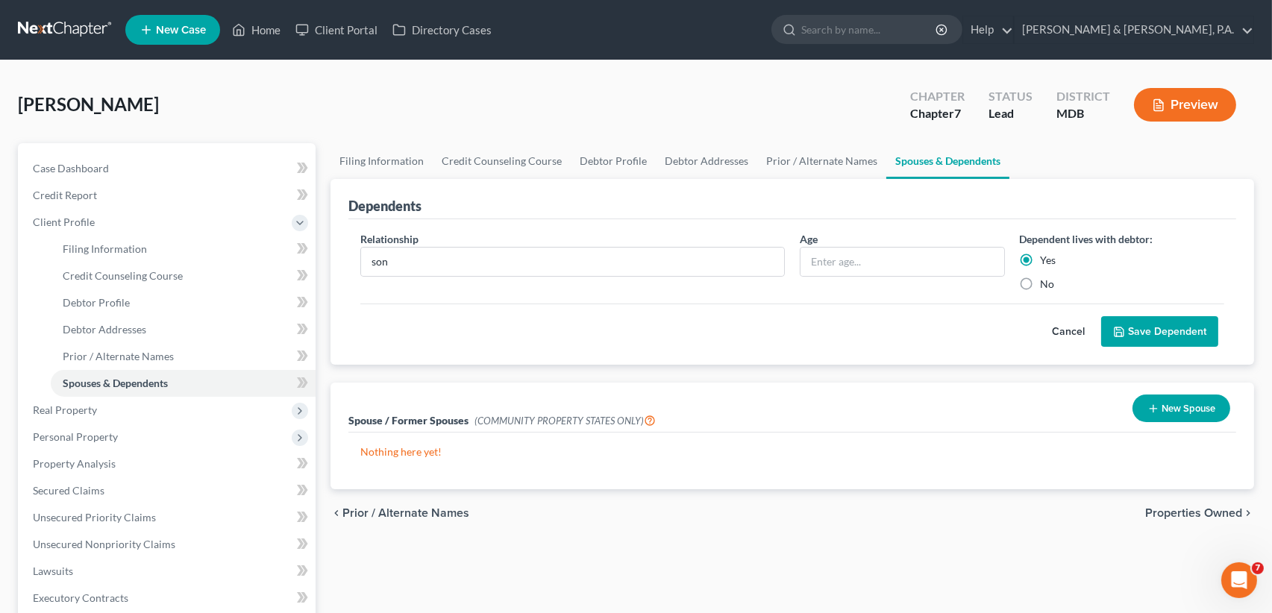
click at [1159, 335] on button "Save Dependent" at bounding box center [1159, 331] width 117 height 31
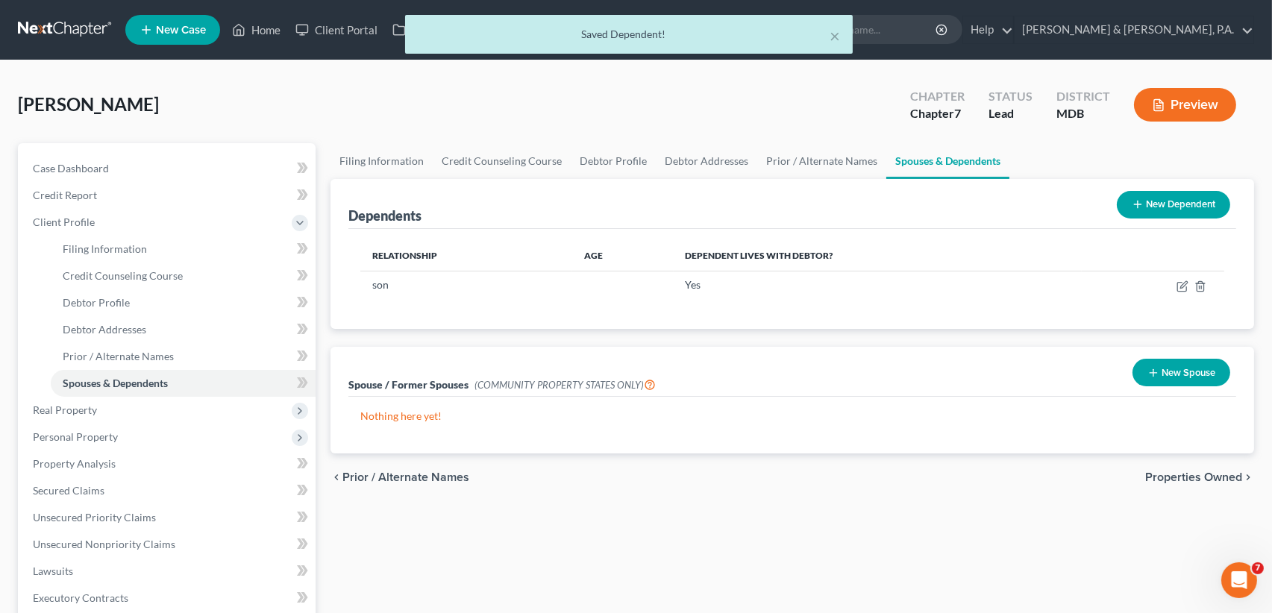
click at [1186, 201] on button "New Dependent" at bounding box center [1173, 205] width 113 height 28
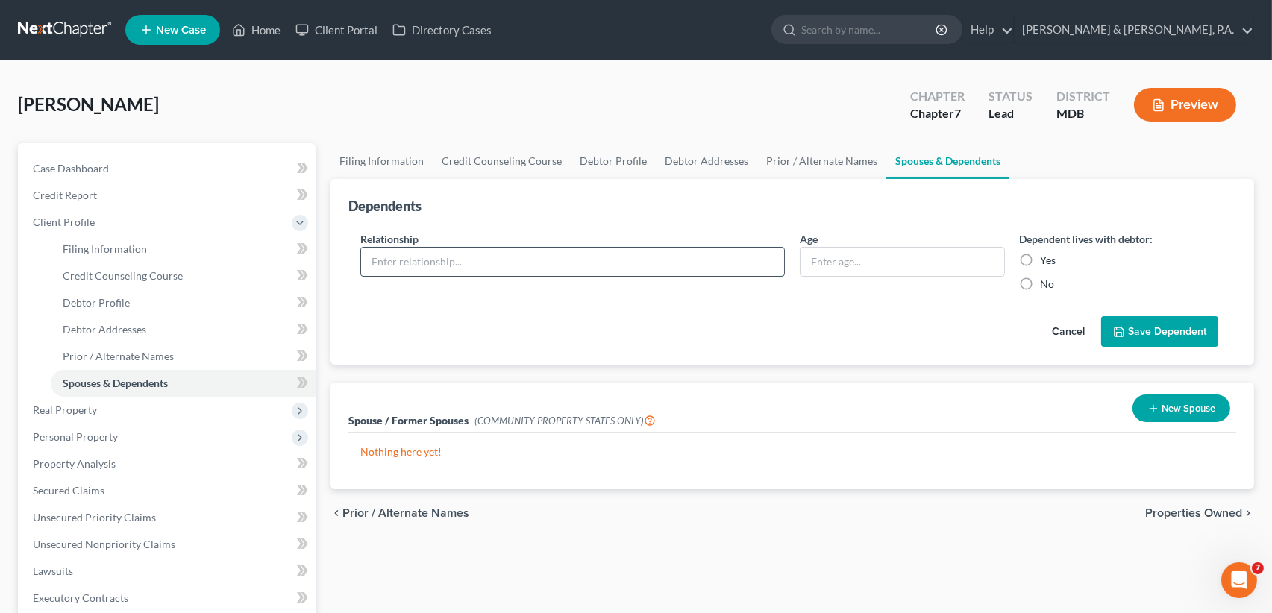
click at [422, 256] on input "text" at bounding box center [572, 262] width 423 height 28
type input "daughter"
click at [1041, 256] on label "Yes" at bounding box center [1049, 260] width 16 height 15
click at [1047, 256] on input "Yes" at bounding box center [1052, 258] width 10 height 10
radio input "true"
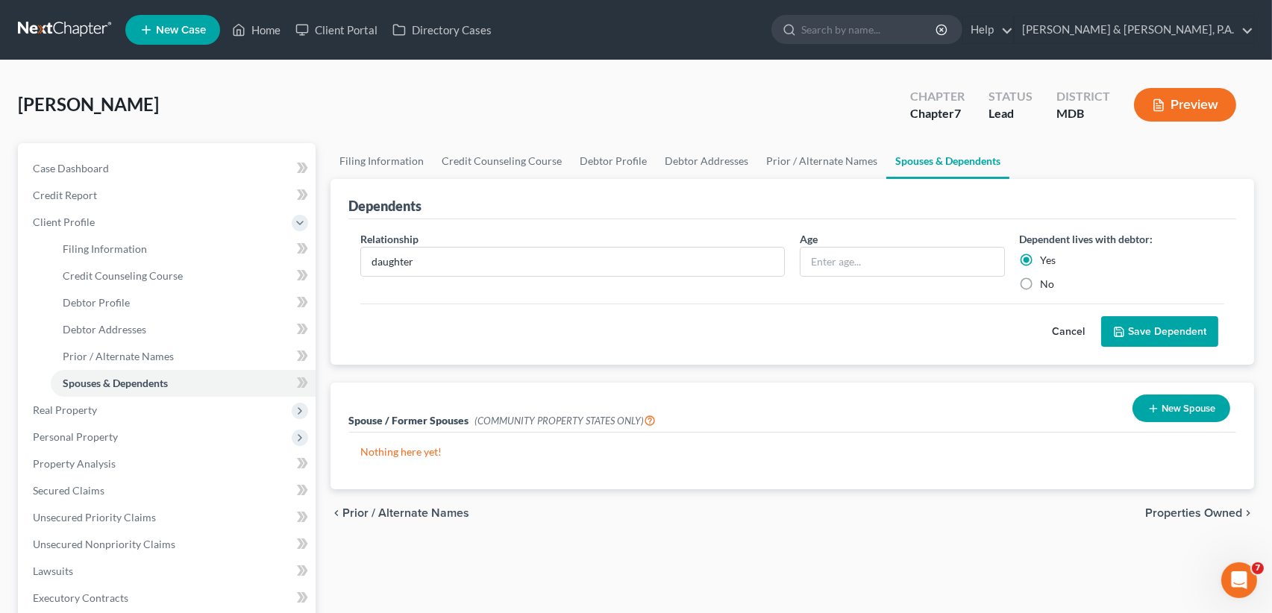
click at [1188, 330] on button "Save Dependent" at bounding box center [1159, 331] width 117 height 31
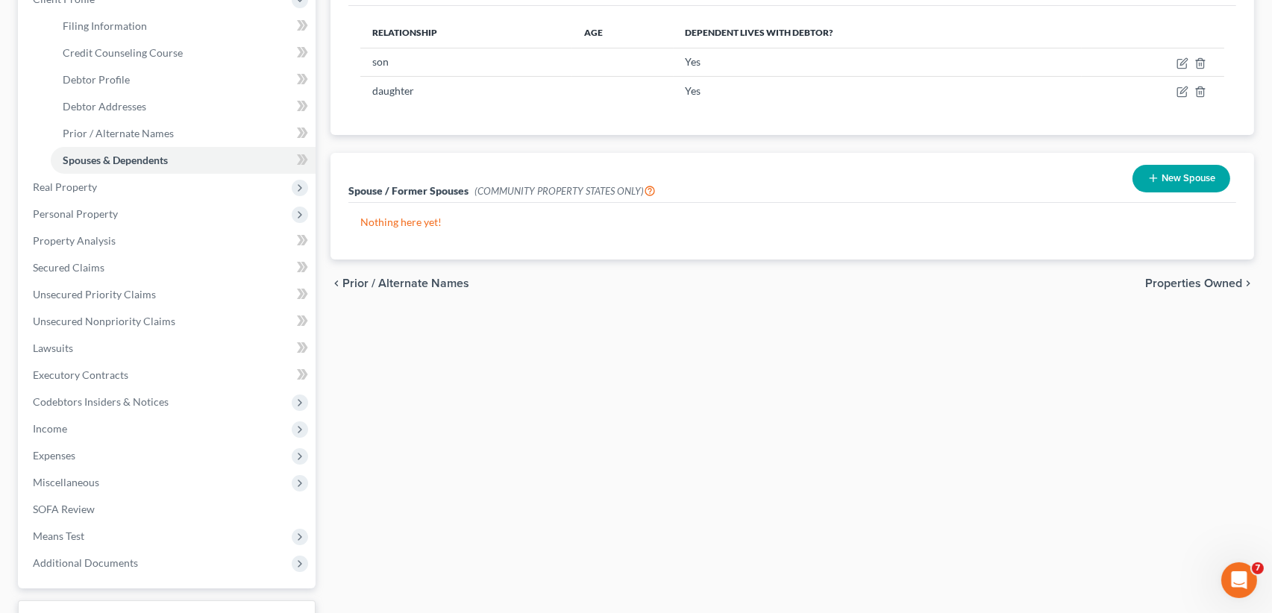
scroll to position [224, 0]
click at [1211, 279] on span "Properties Owned" at bounding box center [1193, 283] width 97 height 12
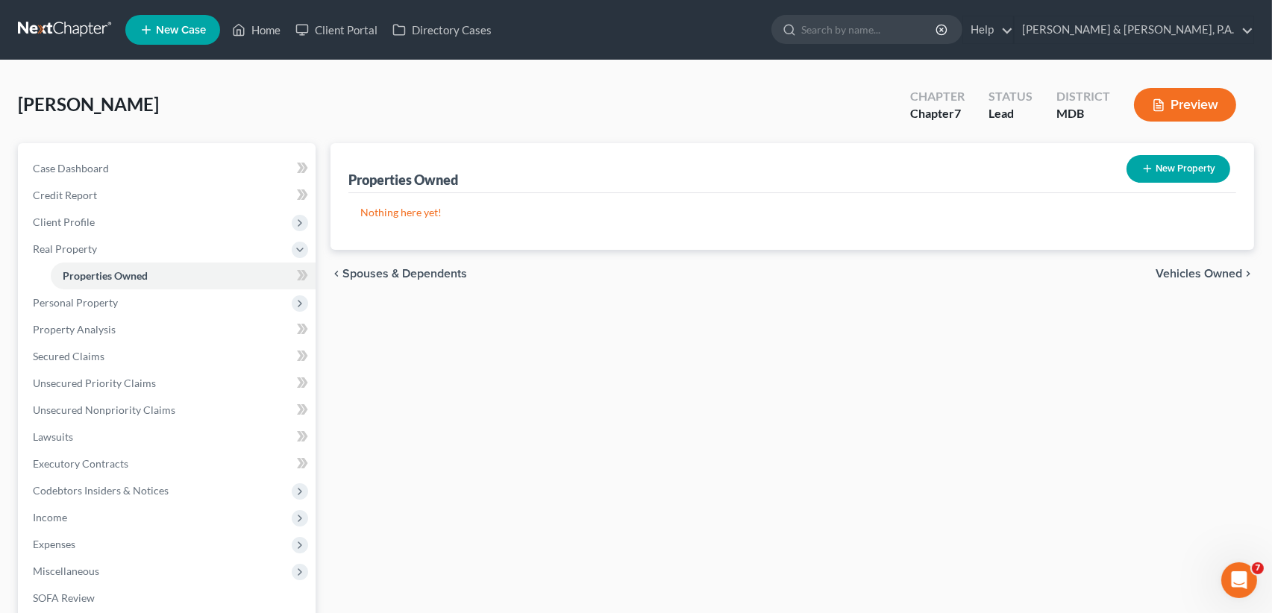
click at [1213, 275] on span "Vehicles Owned" at bounding box center [1199, 274] width 87 height 12
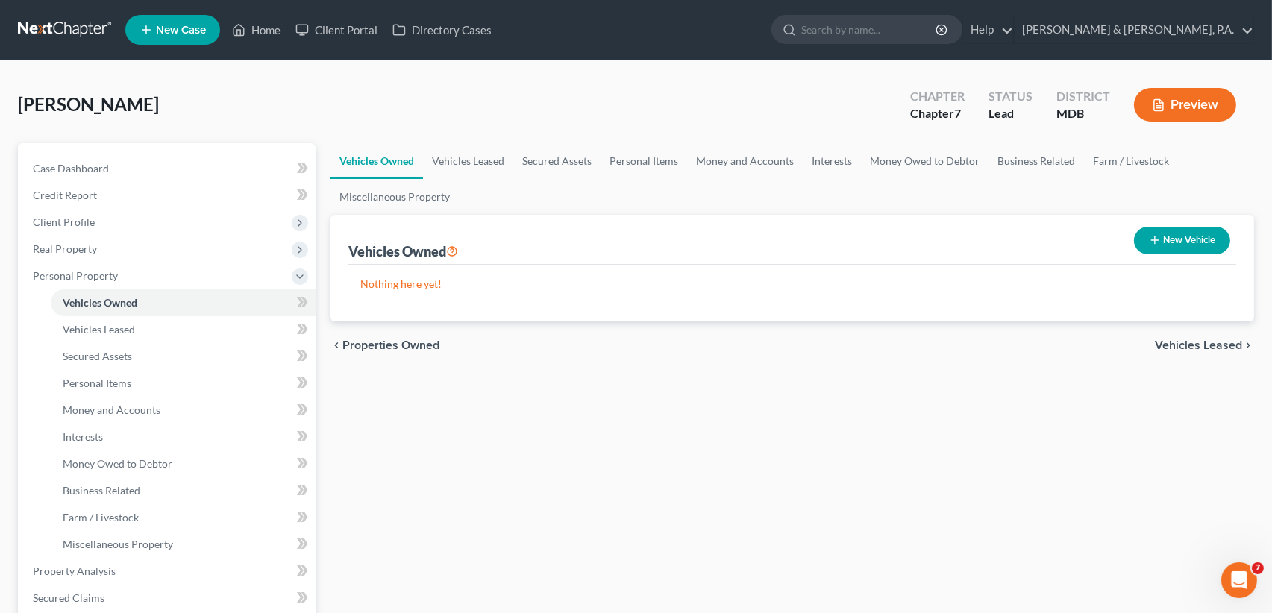
click at [1199, 240] on button "New Vehicle" at bounding box center [1182, 241] width 96 height 28
select select "0"
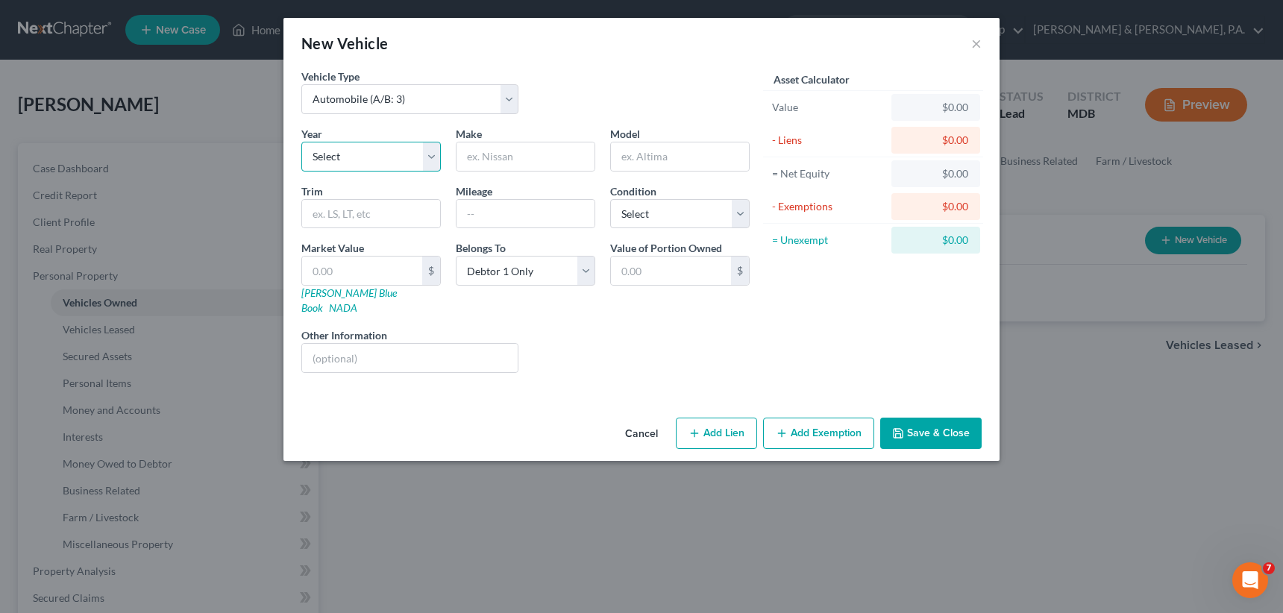
click at [431, 157] on select "Select 2026 2025 2024 2023 2022 2021 2020 2019 2018 2017 2016 2015 2014 2013 20…" at bounding box center [371, 157] width 140 height 30
select select "16"
click at [301, 142] on select "Select 2026 2025 2024 2023 2022 2021 2020 2019 2018 2017 2016 2015 2014 2013 20…" at bounding box center [371, 157] width 140 height 30
click at [530, 143] on input "text" at bounding box center [526, 157] width 138 height 28
type input "Mitsubishi"
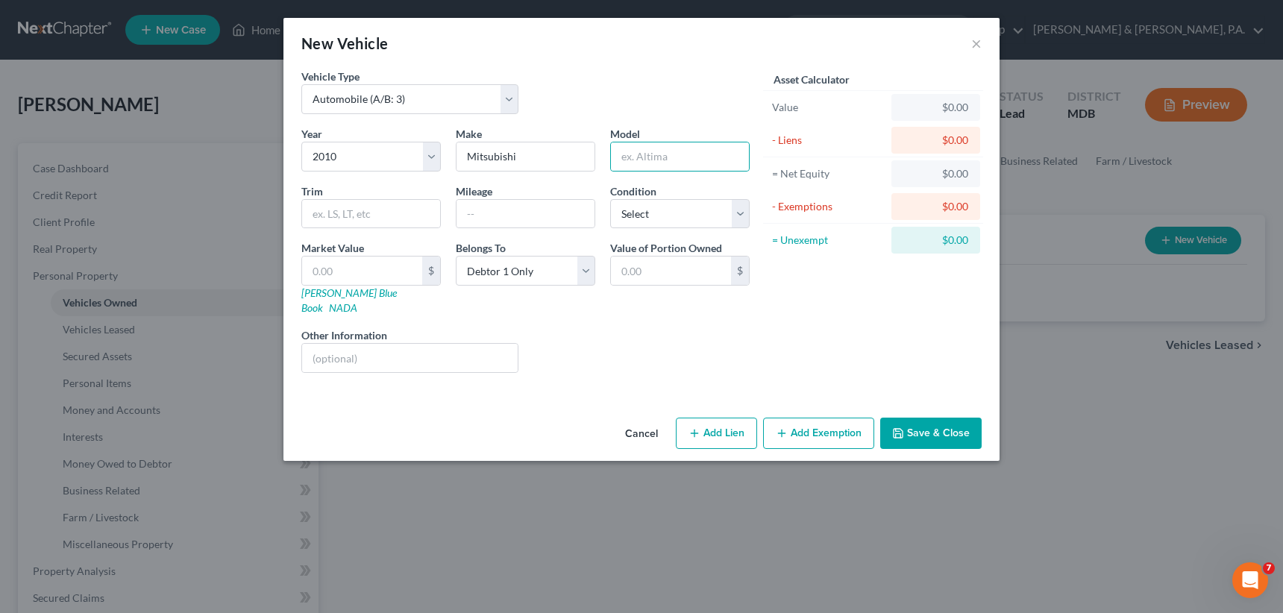
click at [930, 420] on button "Save & Close" at bounding box center [930, 433] width 101 height 31
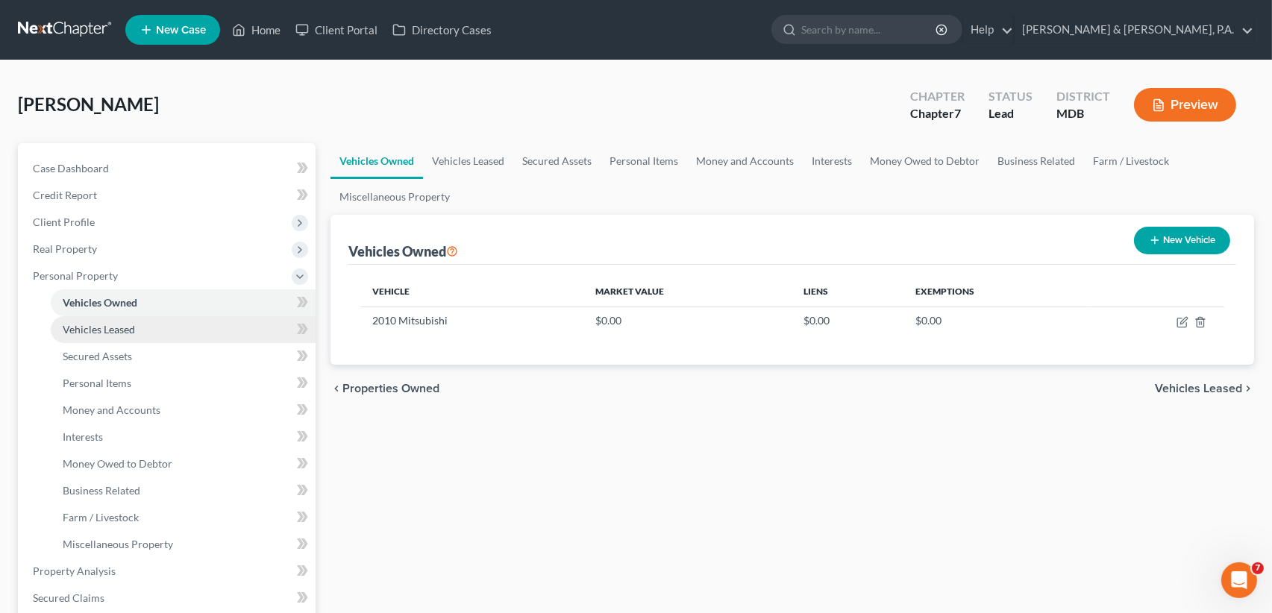
click at [113, 334] on span "Vehicles Leased" at bounding box center [99, 329] width 72 height 13
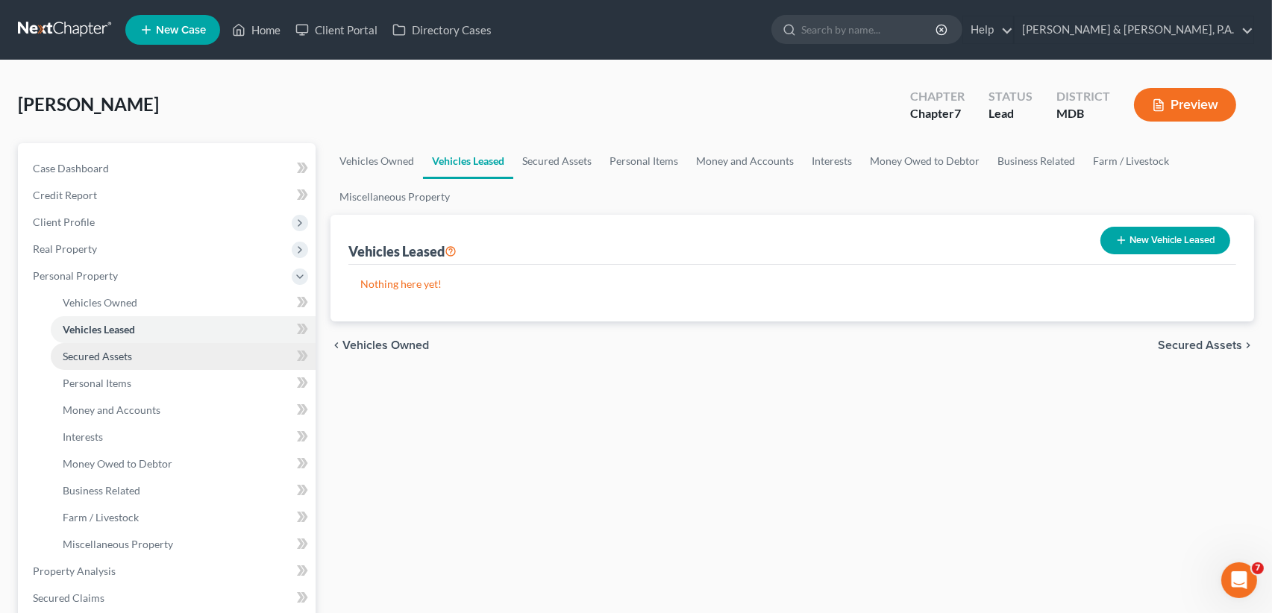
click at [101, 361] on span "Secured Assets" at bounding box center [97, 356] width 69 height 13
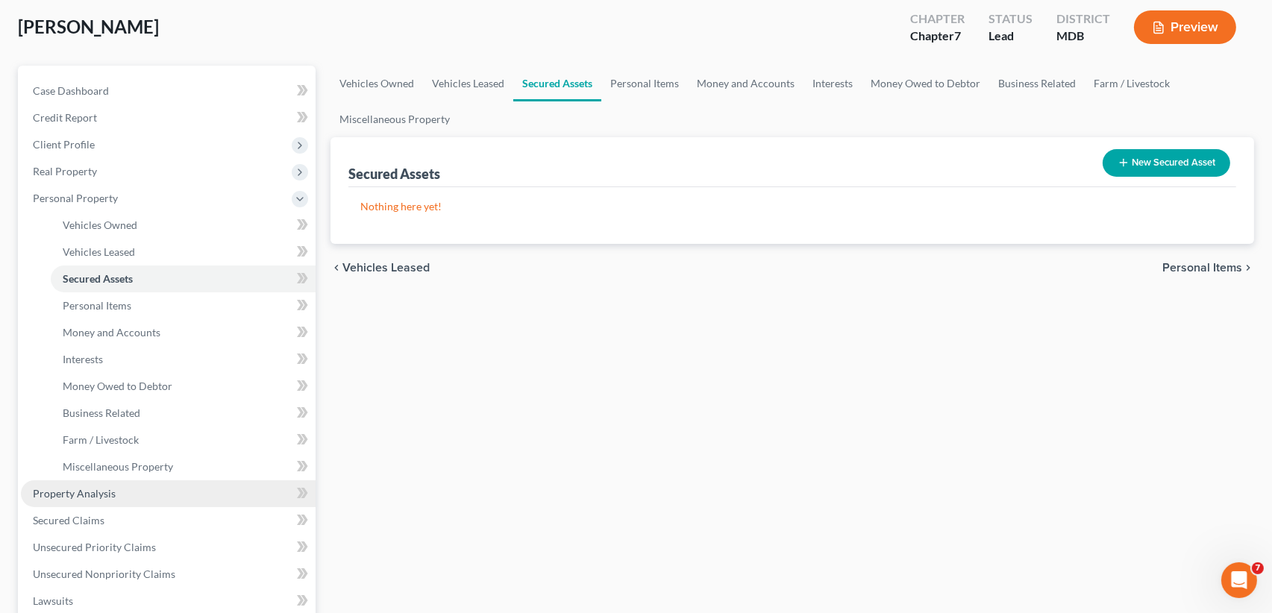
scroll to position [149, 0]
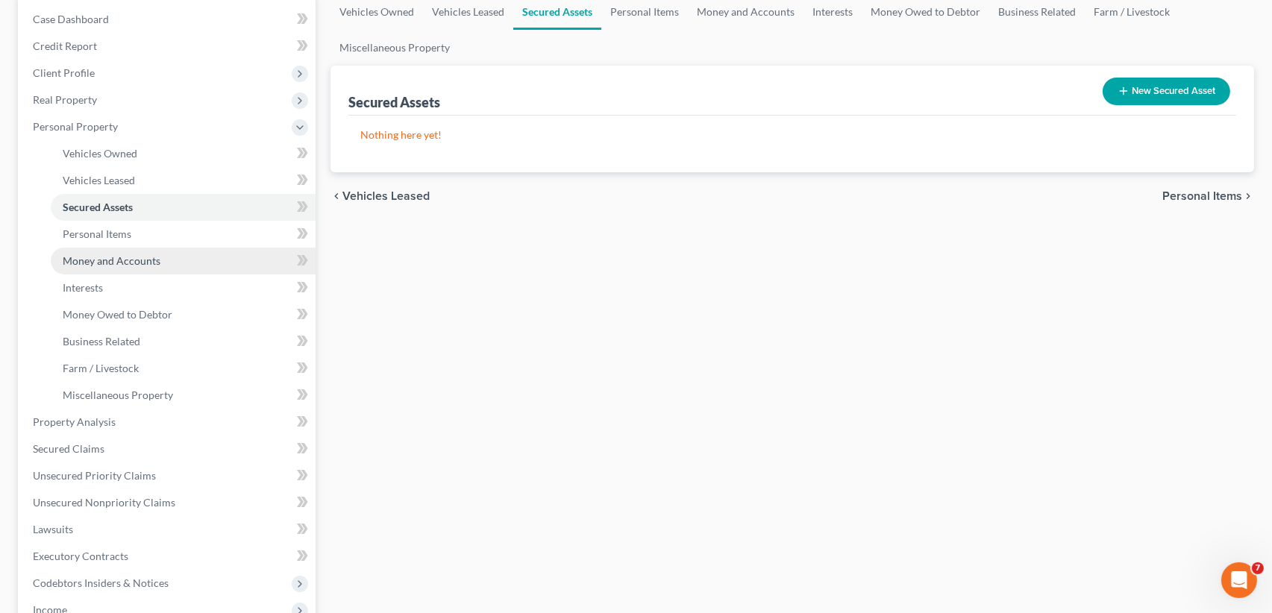
click at [110, 254] on span "Money and Accounts" at bounding box center [112, 260] width 98 height 13
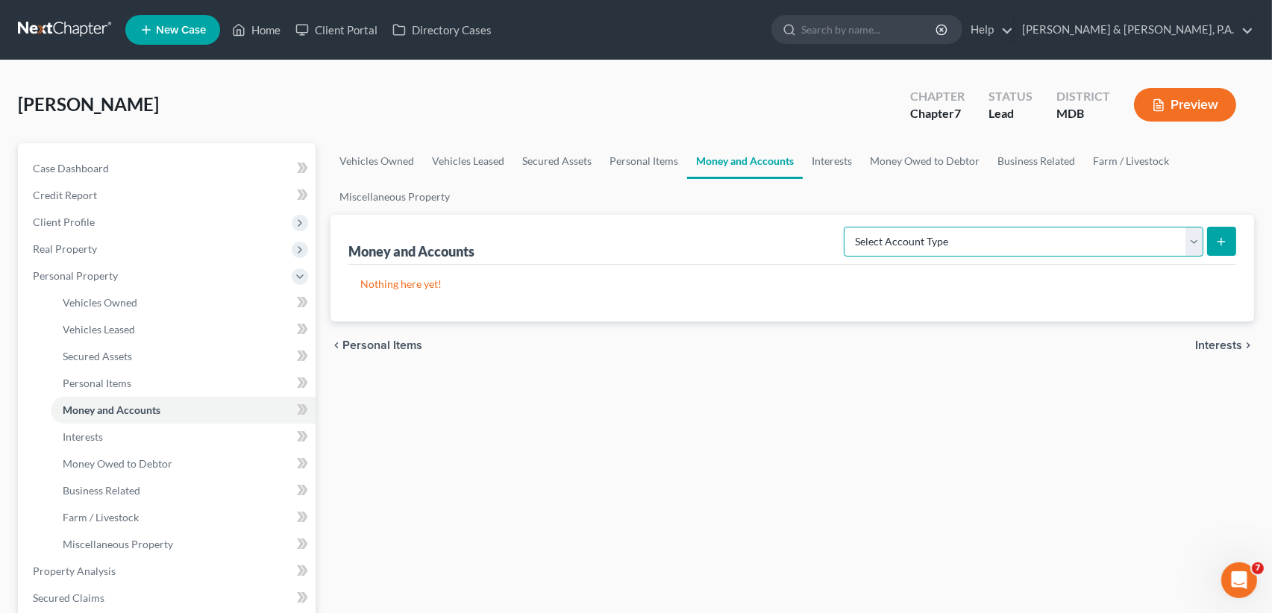
click at [1192, 244] on select "Select Account Type Brokerage (A/B: 18, SOFA: 20) Cash on Hand (A/B: 16) Certif…" at bounding box center [1024, 242] width 360 height 30
select select "checking"
click at [848, 227] on select "Select Account Type Brokerage (A/B: 18, SOFA: 20) Cash on Hand (A/B: 16) Certif…" at bounding box center [1024, 242] width 360 height 30
click at [1222, 236] on icon "submit" at bounding box center [1221, 242] width 12 height 12
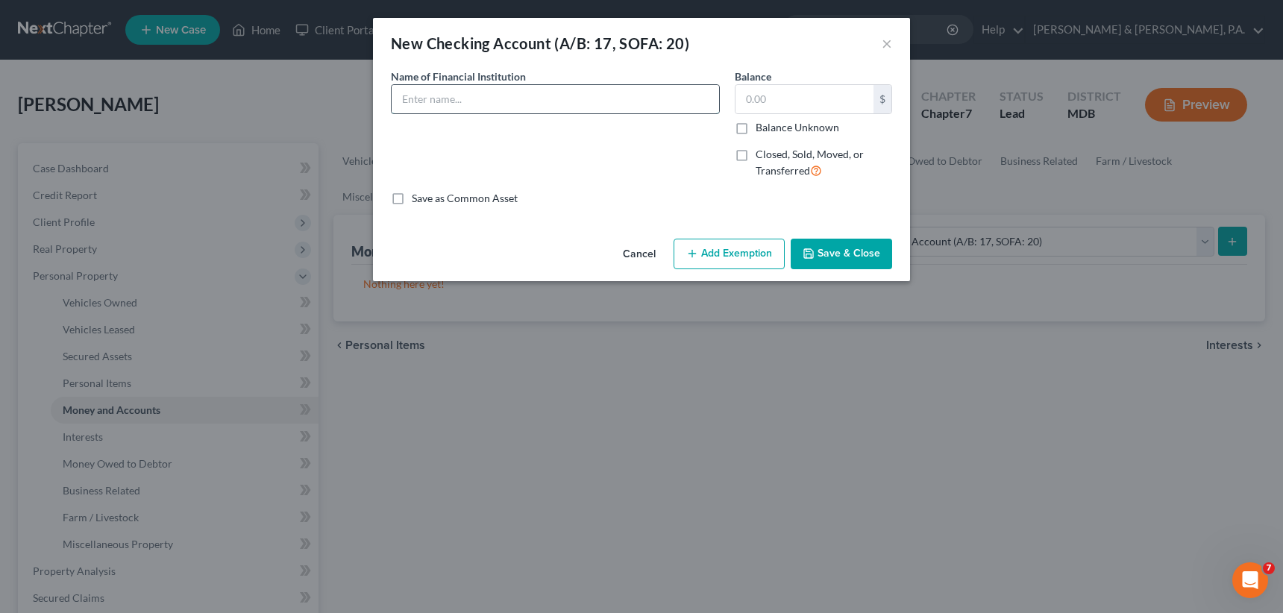
click at [487, 95] on input "text" at bounding box center [556, 99] width 328 height 28
type input "Navy FCU"
type input "50"
click at [735, 251] on button "Add Exemption" at bounding box center [729, 254] width 111 height 31
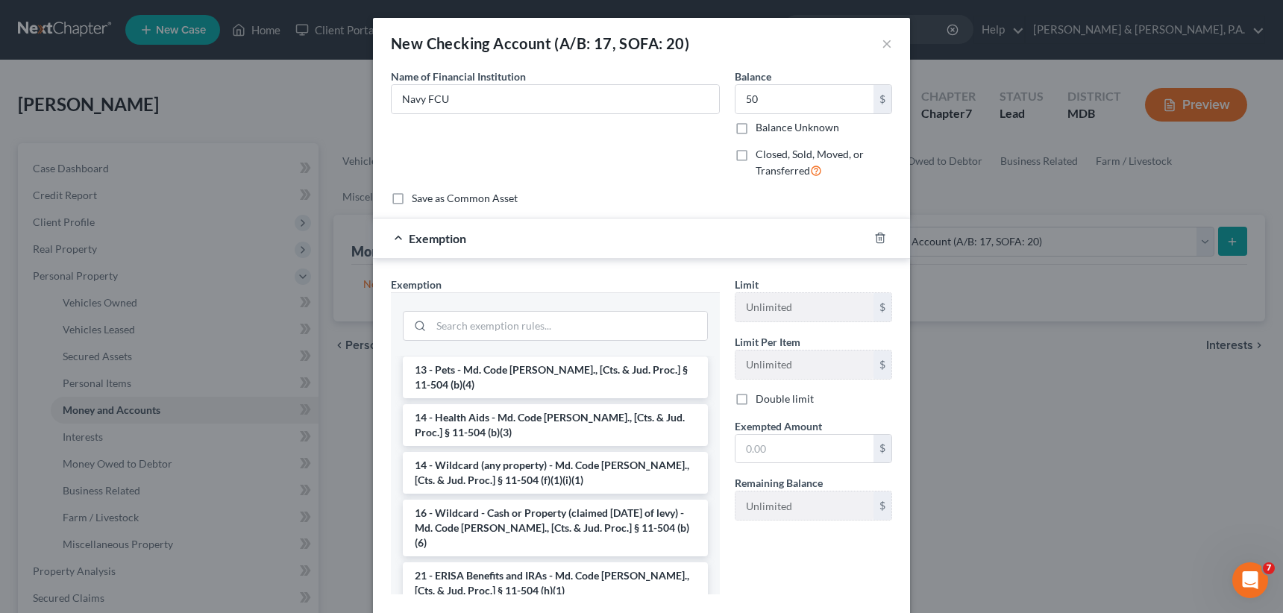
scroll to position [224, 0]
click at [563, 457] on li "14 - Wildcard (any property) - Md. Code [PERSON_NAME]., [Cts. & Jud. Proc.] § 1…" at bounding box center [555, 472] width 305 height 42
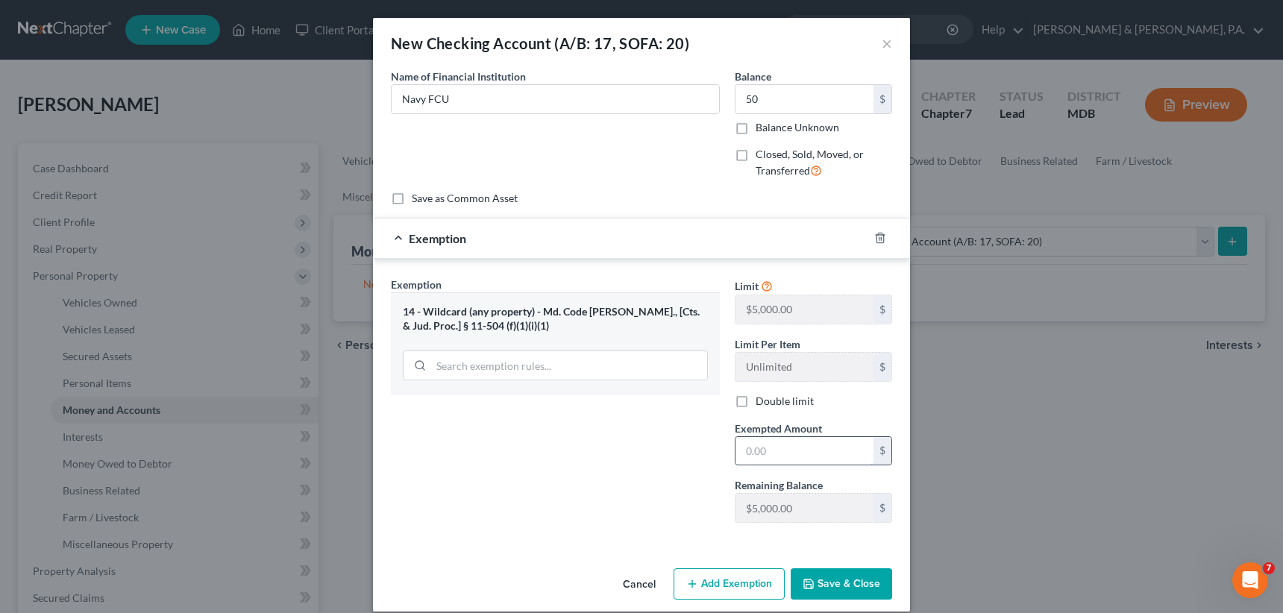
click at [754, 451] on input "text" at bounding box center [805, 451] width 138 height 28
type input "50"
click at [860, 595] on button "Save & Close" at bounding box center [841, 584] width 101 height 31
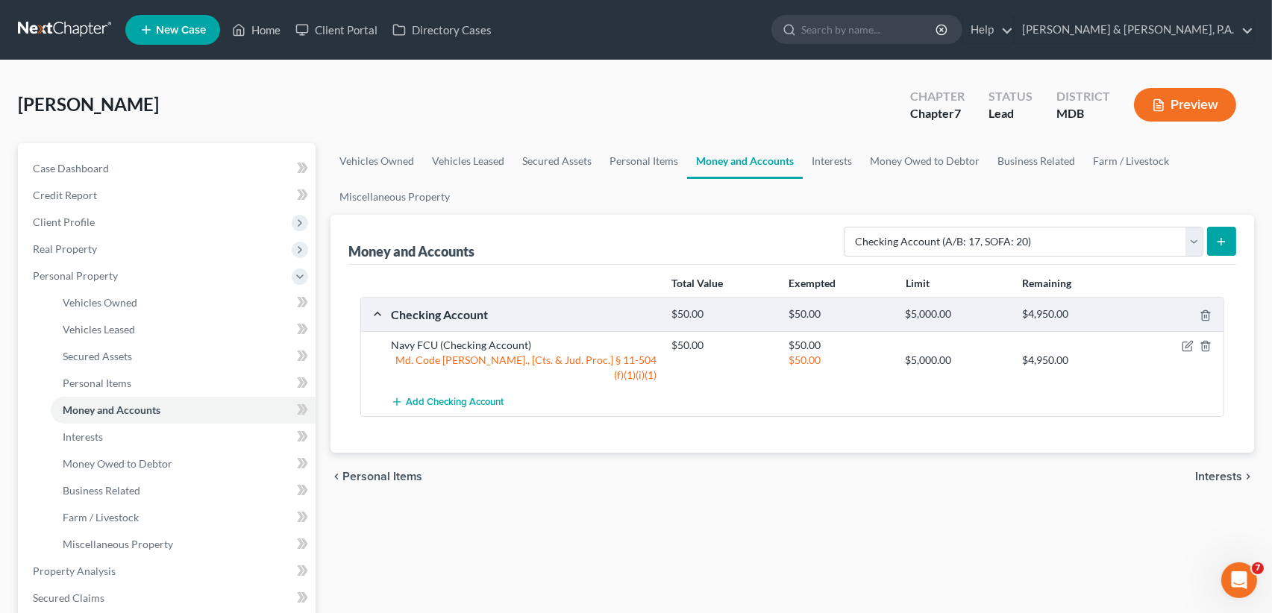
click at [1221, 234] on button "submit" at bounding box center [1221, 241] width 29 height 29
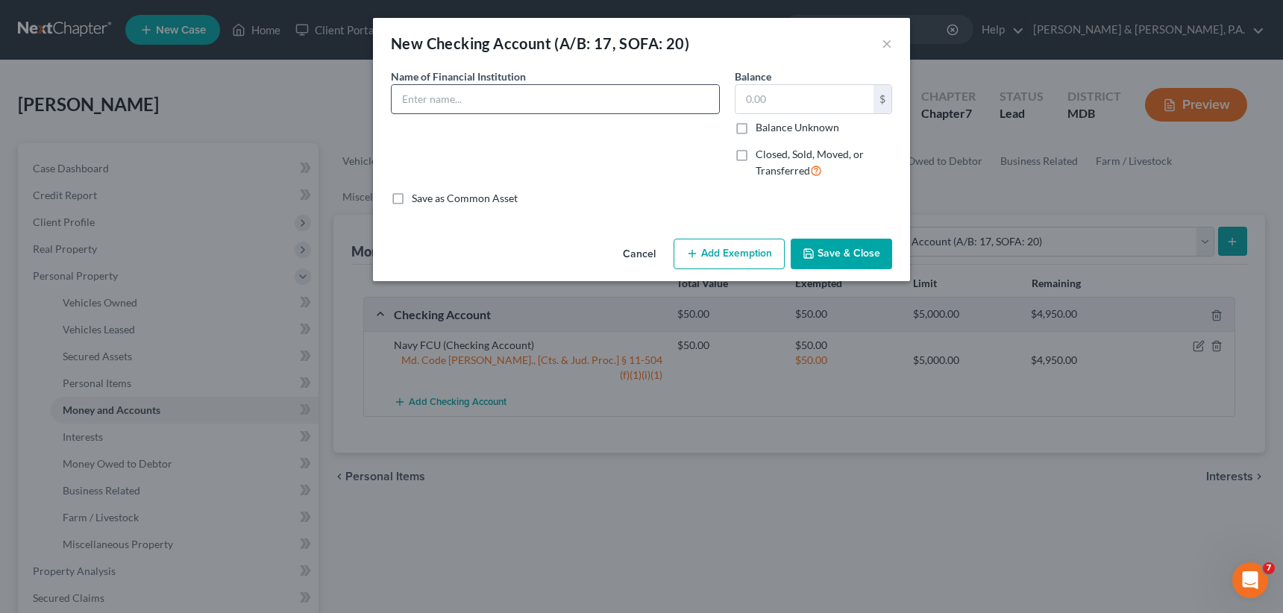
click at [520, 93] on input "text" at bounding box center [556, 99] width 328 height 28
type input "SECU"
type input "430"
click at [729, 254] on button "Add Exemption" at bounding box center [729, 254] width 111 height 31
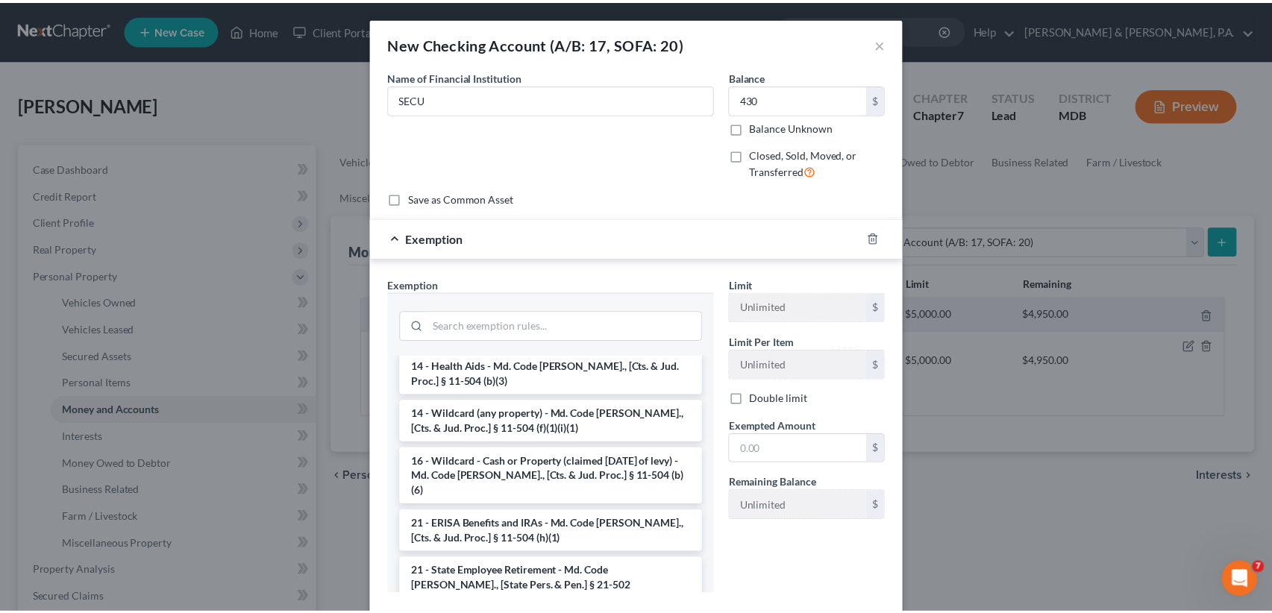
scroll to position [263, 0]
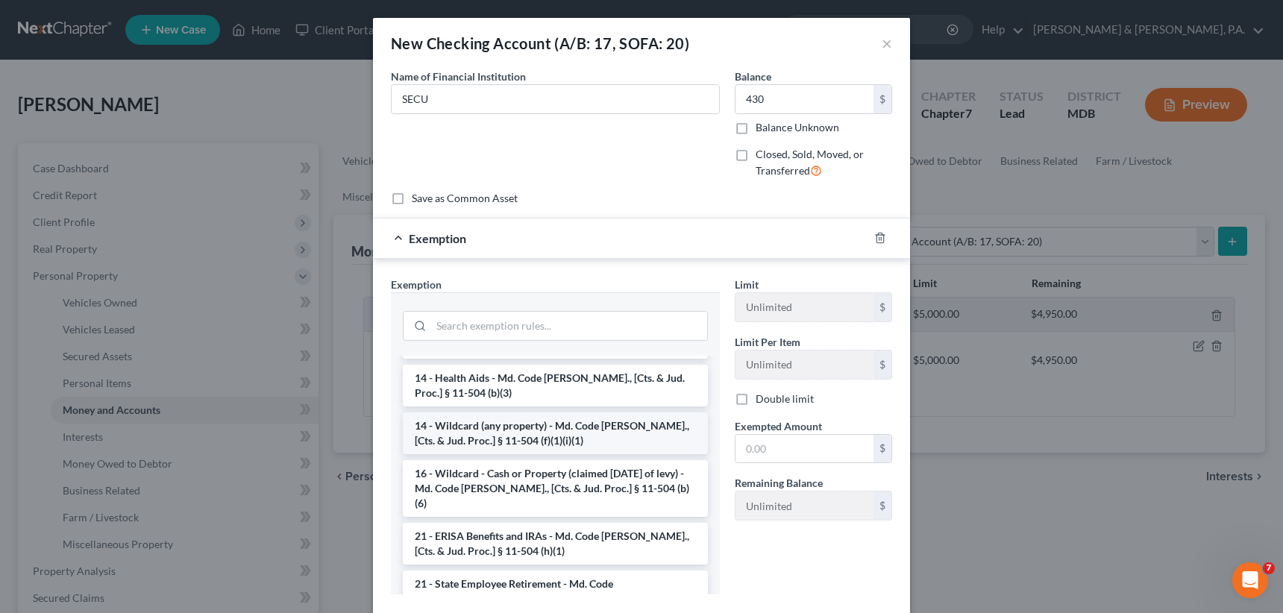
click at [603, 416] on li "14 - Wildcard (any property) - Md. Code [PERSON_NAME]., [Cts. & Jud. Proc.] § 1…" at bounding box center [555, 434] width 305 height 42
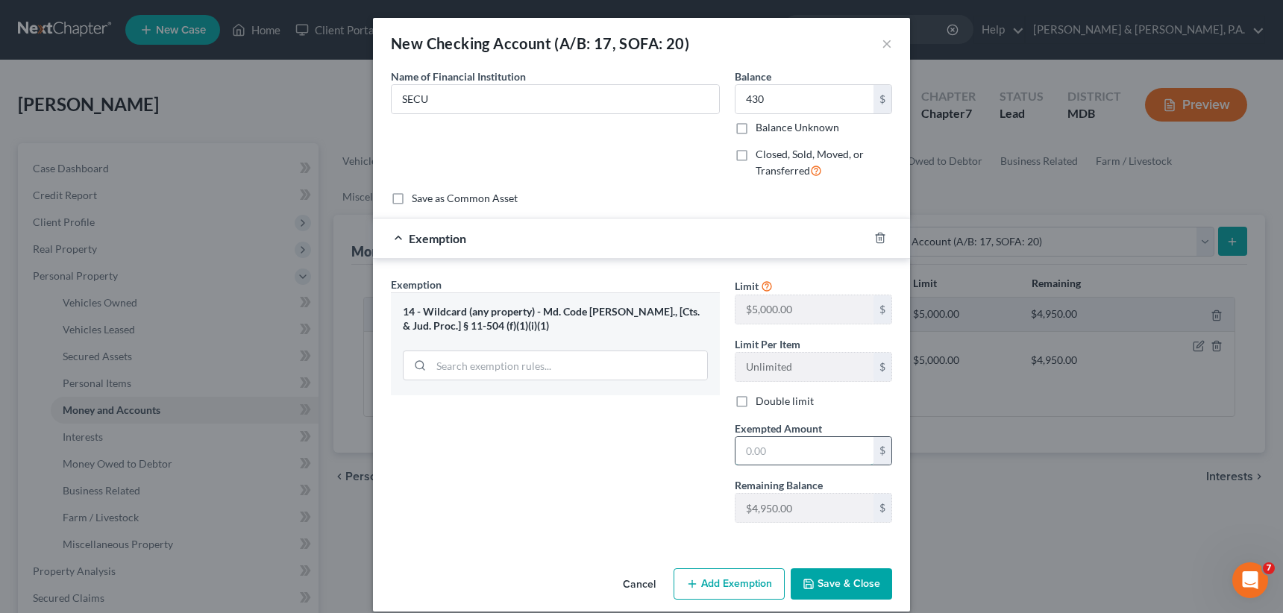
click at [736, 445] on input "text" at bounding box center [805, 451] width 138 height 28
type input "430"
click at [844, 576] on button "Save & Close" at bounding box center [841, 584] width 101 height 31
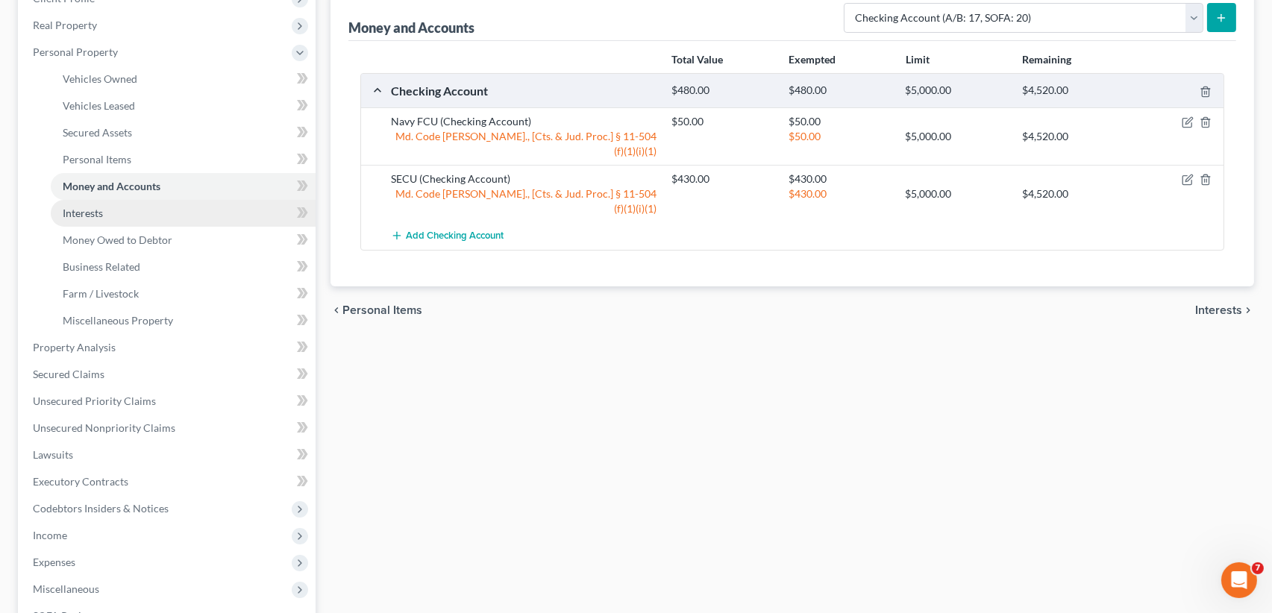
scroll to position [298, 0]
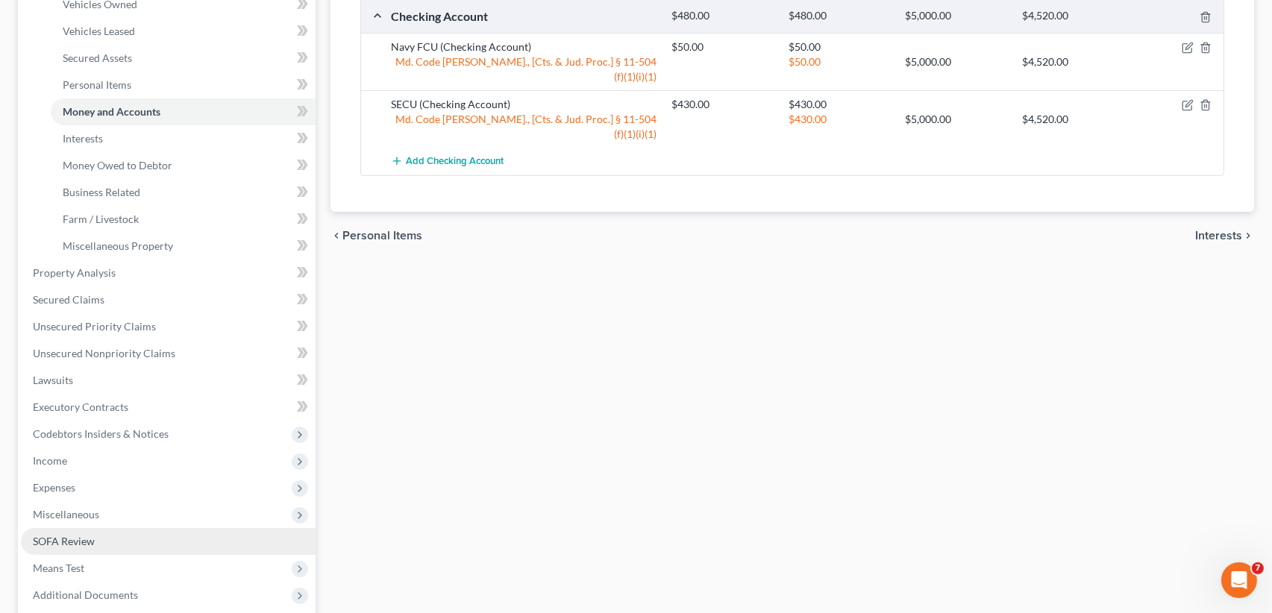
click at [54, 540] on span "SOFA Review" at bounding box center [64, 541] width 62 height 13
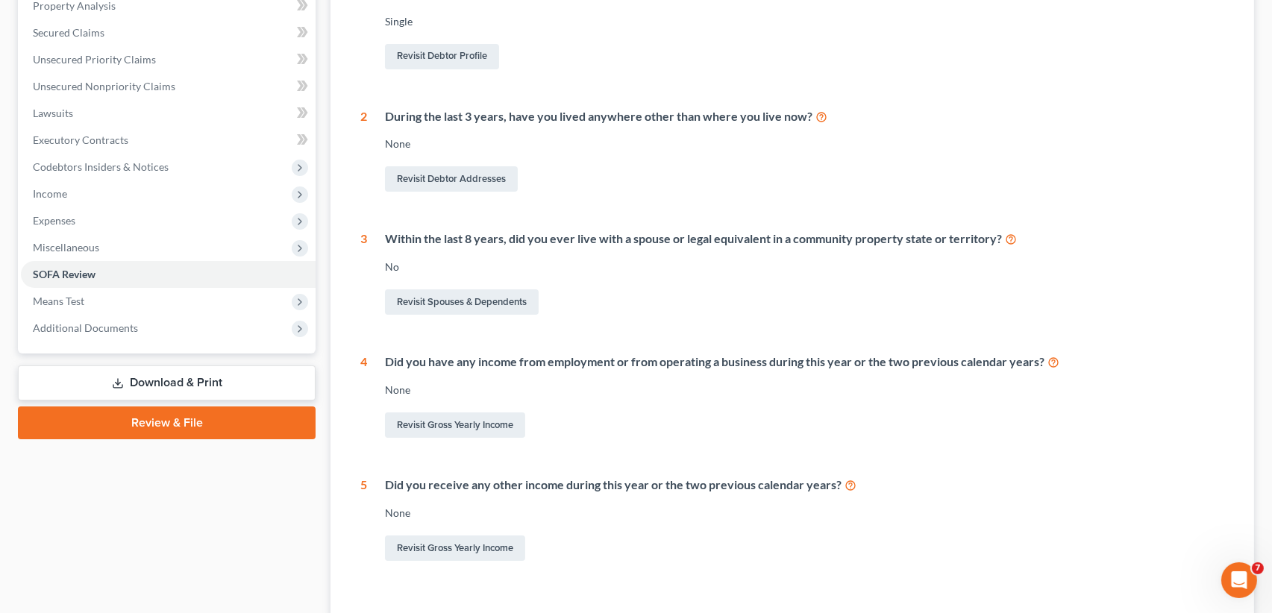
scroll to position [298, 0]
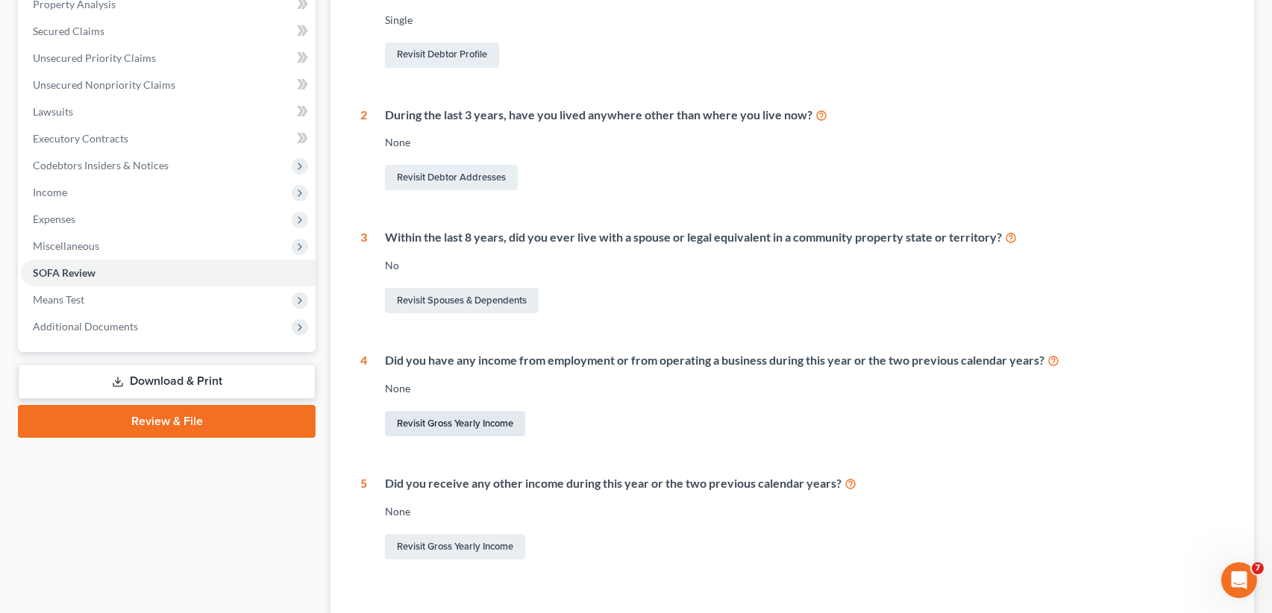
click at [448, 418] on link "Revisit Gross Yearly Income" at bounding box center [455, 423] width 140 height 25
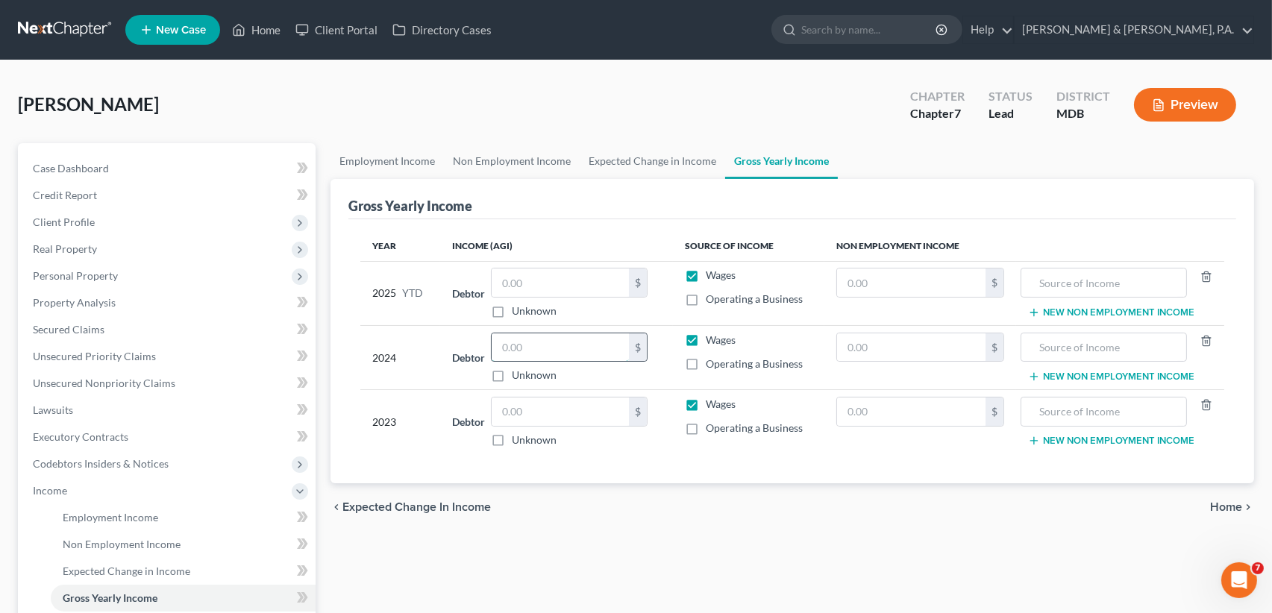
click at [508, 348] on input "text" at bounding box center [560, 347] width 137 height 28
type input "12,998"
drag, startPoint x: 504, startPoint y: 408, endPoint x: 566, endPoint y: 411, distance: 61.3
click at [504, 408] on input "text" at bounding box center [560, 412] width 137 height 28
type input "13,679"
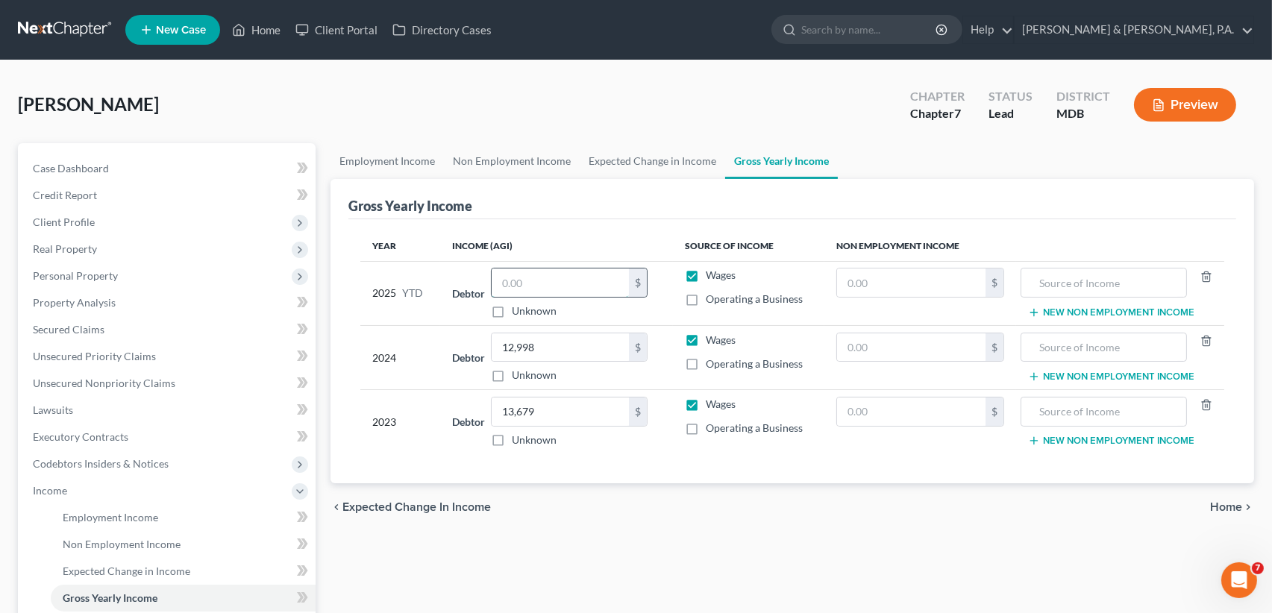
click at [510, 275] on input "text" at bounding box center [560, 283] width 137 height 28
type input "5,606"
click at [102, 384] on span "Unsecured Nonpriority Claims" at bounding box center [104, 383] width 143 height 13
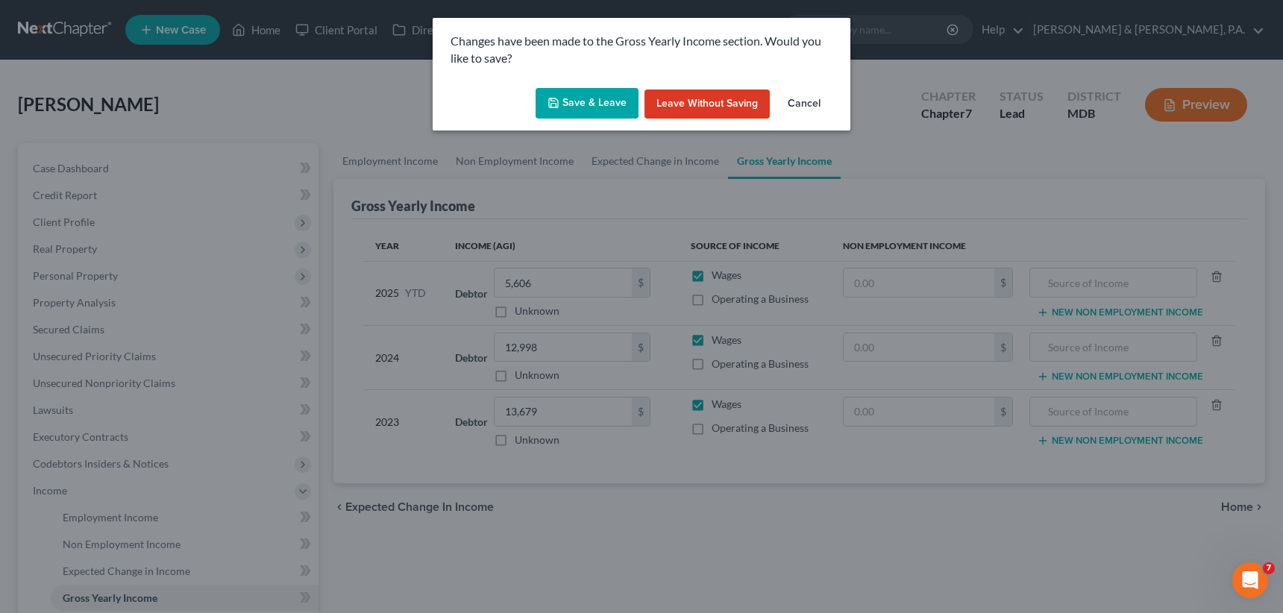
click at [548, 116] on button "Save & Leave" at bounding box center [587, 103] width 103 height 31
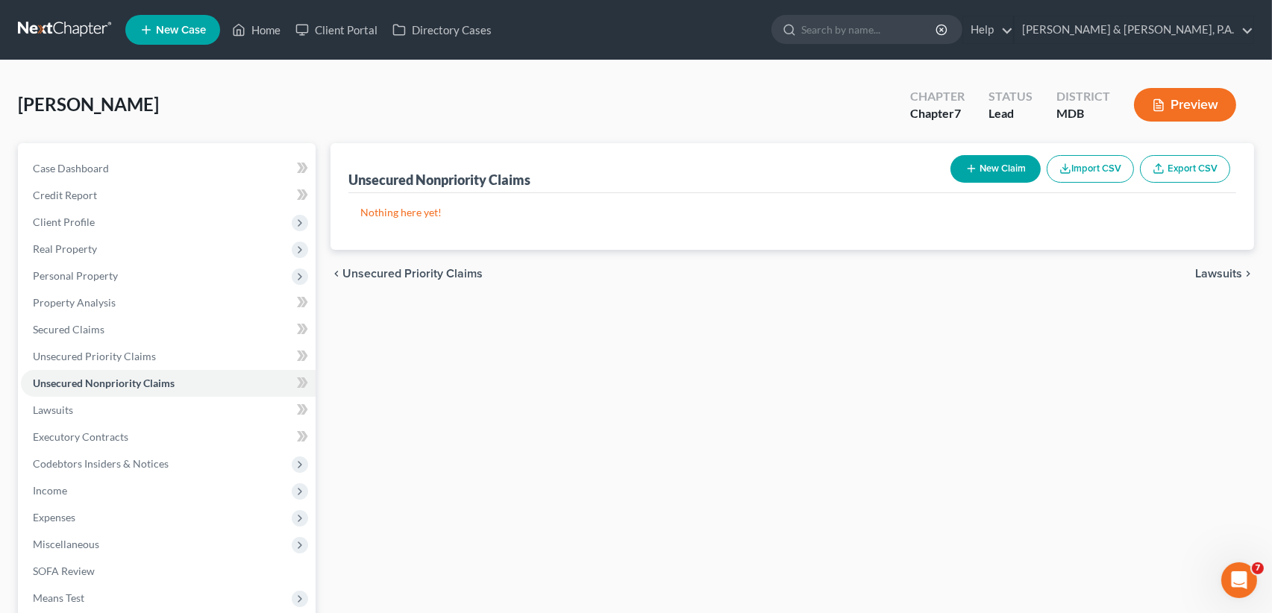
click at [997, 167] on button "New Claim" at bounding box center [996, 169] width 90 height 28
select select "0"
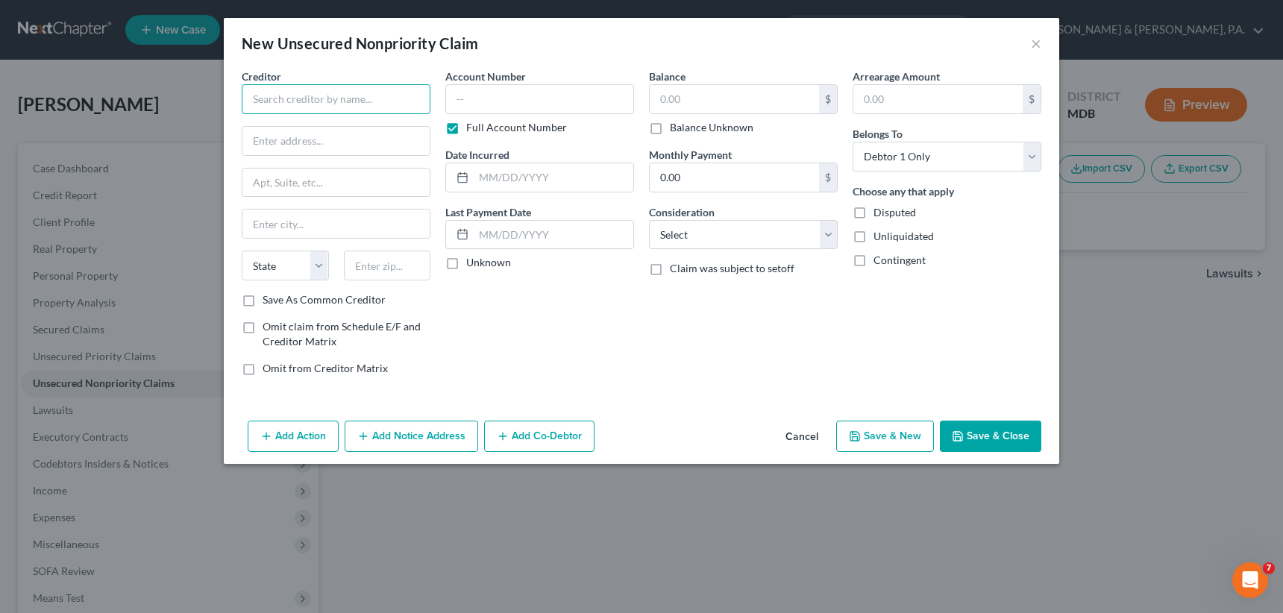
click at [291, 111] on input "text" at bounding box center [336, 99] width 189 height 30
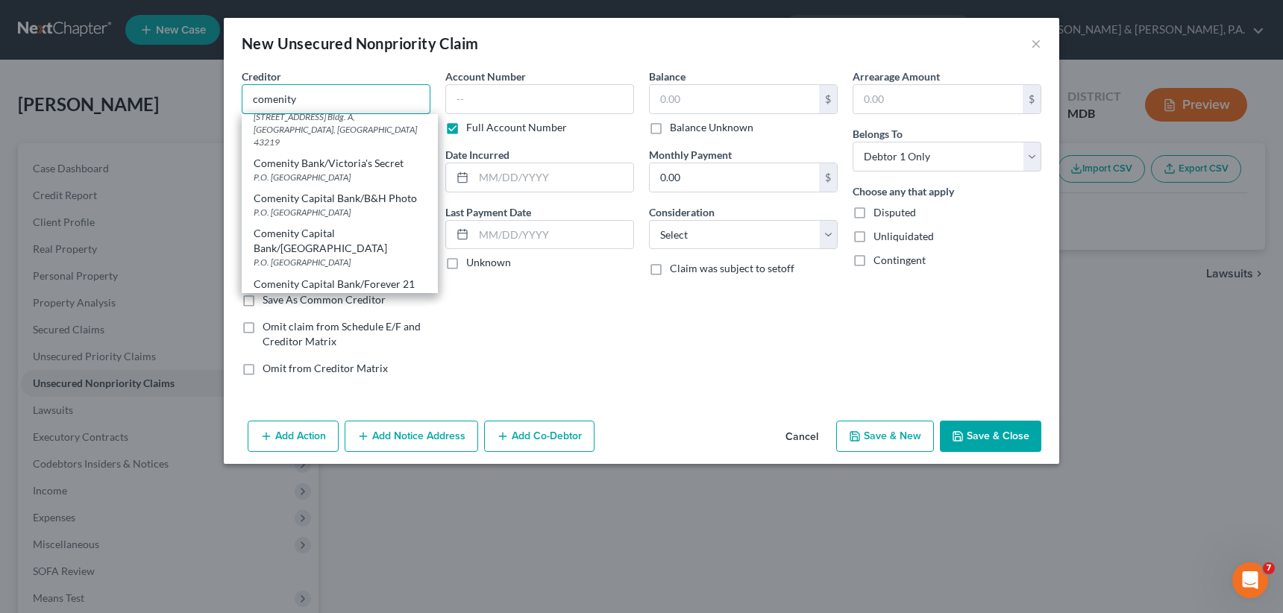
scroll to position [269, 0]
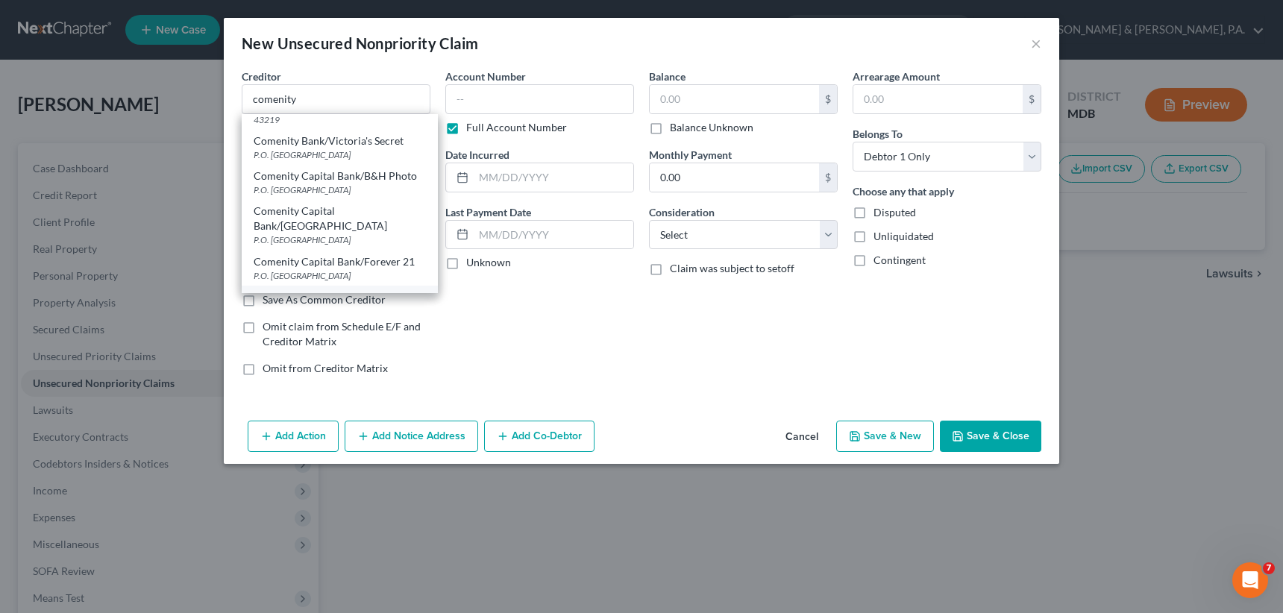
click at [304, 289] on div "Comenity Capital Bank/Sephora" at bounding box center [340, 296] width 172 height 15
type input "Comenity Capital Bank/Sephora"
type input "P.O. Box 182120"
type input "Columbus"
select select "36"
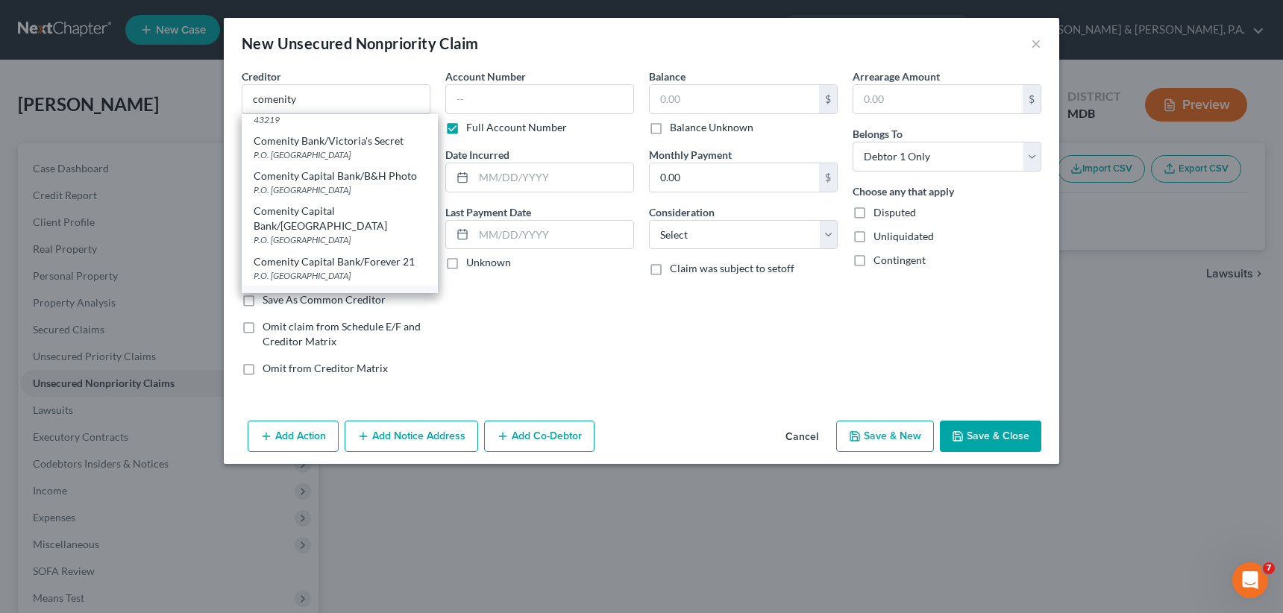
type input "43218"
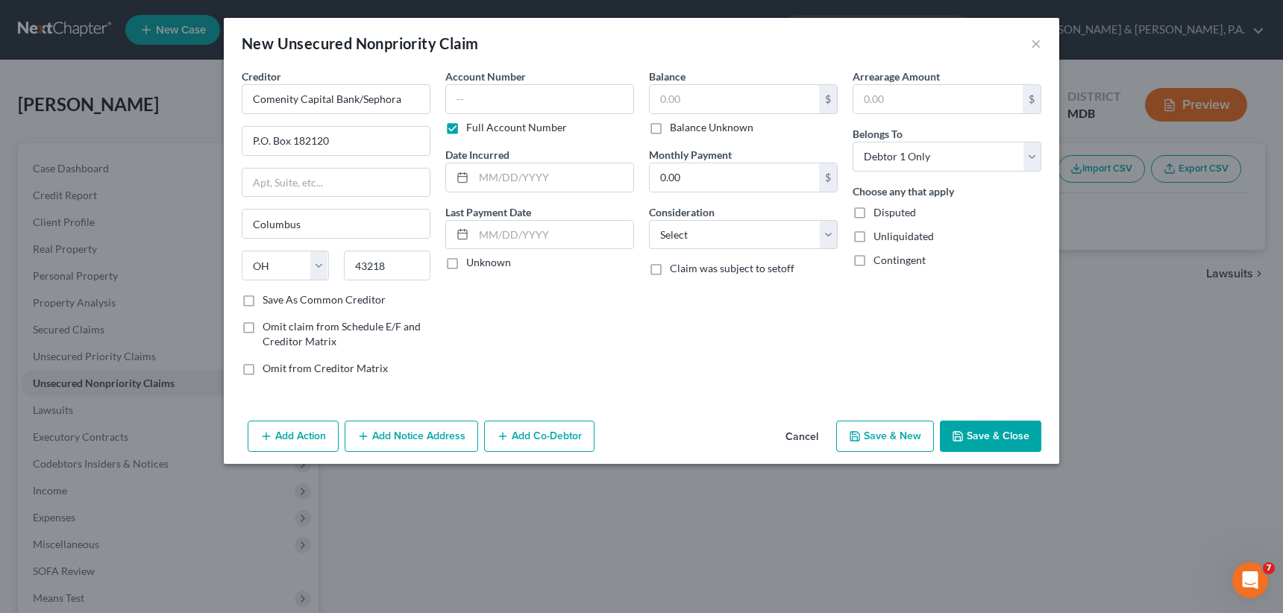
scroll to position [0, 0]
click at [406, 96] on input "Comenity Capital Bank/Sephora" at bounding box center [336, 99] width 189 height 30
type input "Comenity Capital Bank/Ulta"
click at [263, 292] on label "Save As Common Creditor" at bounding box center [324, 299] width 123 height 15
click at [269, 292] on input "Save As Common Creditor" at bounding box center [274, 297] width 10 height 10
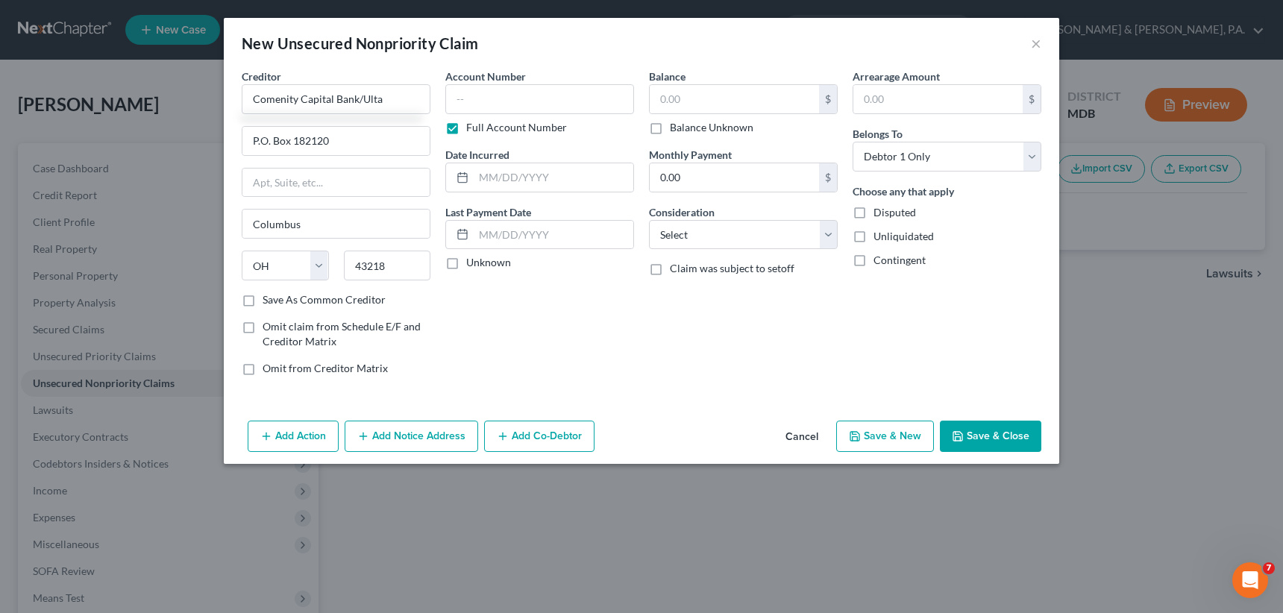
checkbox input "true"
click at [466, 123] on label "Full Account Number" at bounding box center [516, 127] width 101 height 15
click at [472, 123] on input "Full Account Number" at bounding box center [477, 125] width 10 height 10
click at [451, 99] on input "text" at bounding box center [539, 99] width 189 height 30
type input "7783"
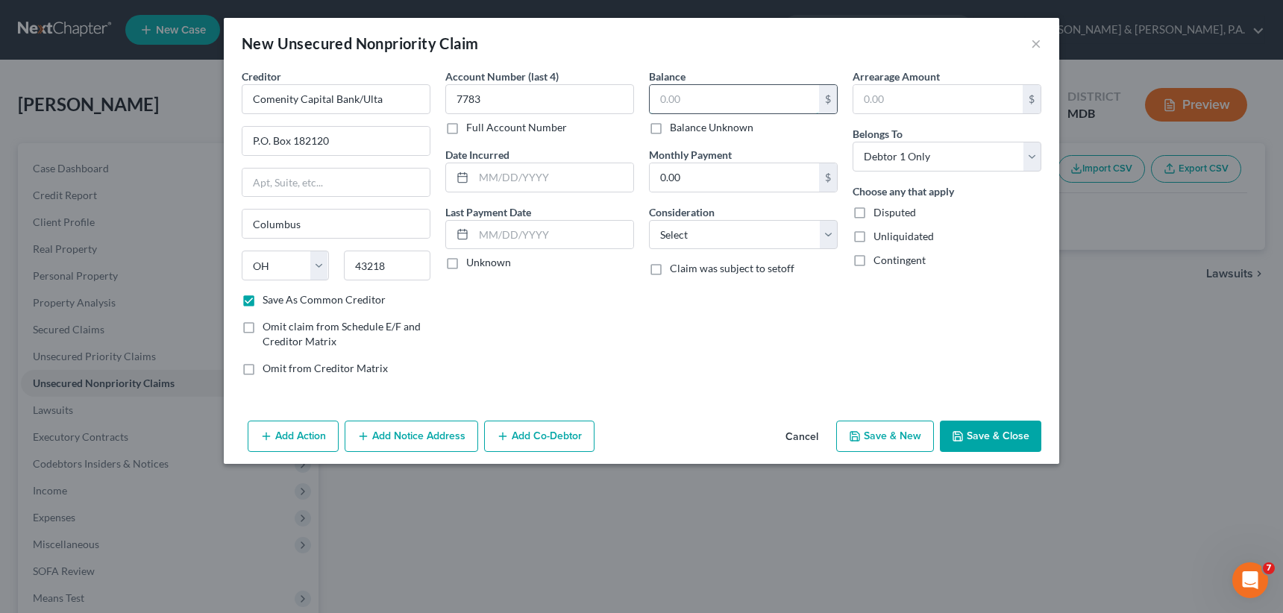
click at [675, 104] on input "text" at bounding box center [734, 99] width 169 height 28
type input "838"
click at [830, 235] on select "Select Cable / Satellite Services Collection Agency Credit Card Debt Debt Couns…" at bounding box center [743, 235] width 189 height 30
select select "2"
click at [649, 220] on select "Select Cable / Satellite Services Collection Agency Credit Card Debt Debt Couns…" at bounding box center [743, 235] width 189 height 30
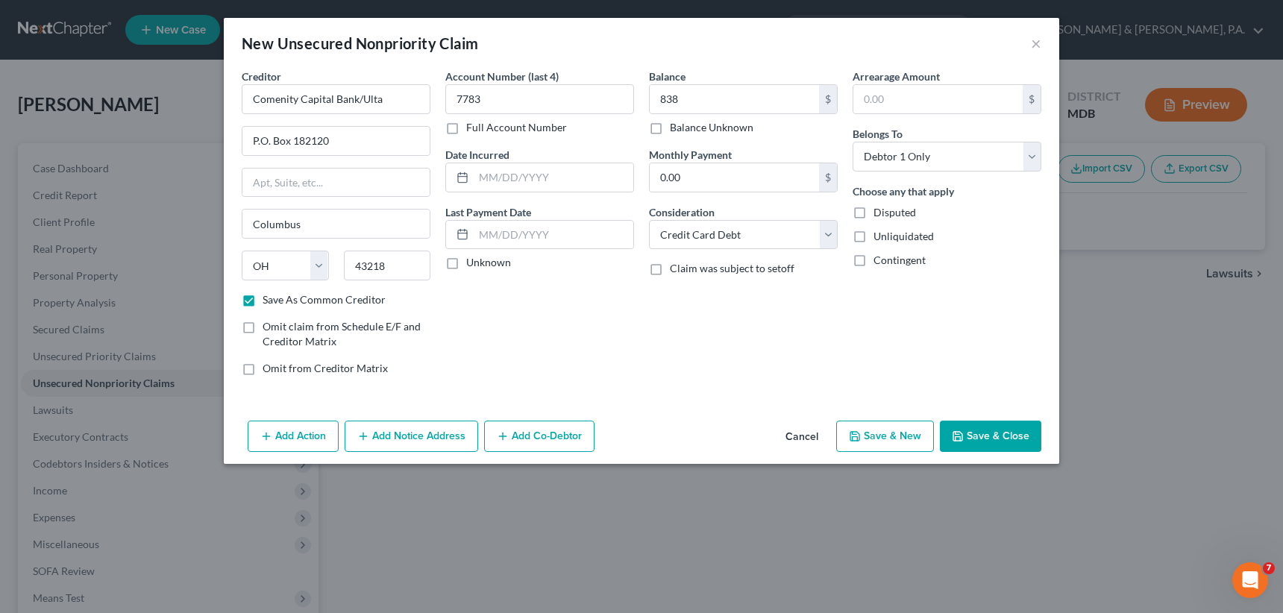
click at [901, 436] on button "Save & New" at bounding box center [885, 436] width 98 height 31
checkbox input "false"
select select "0"
type input "838.00"
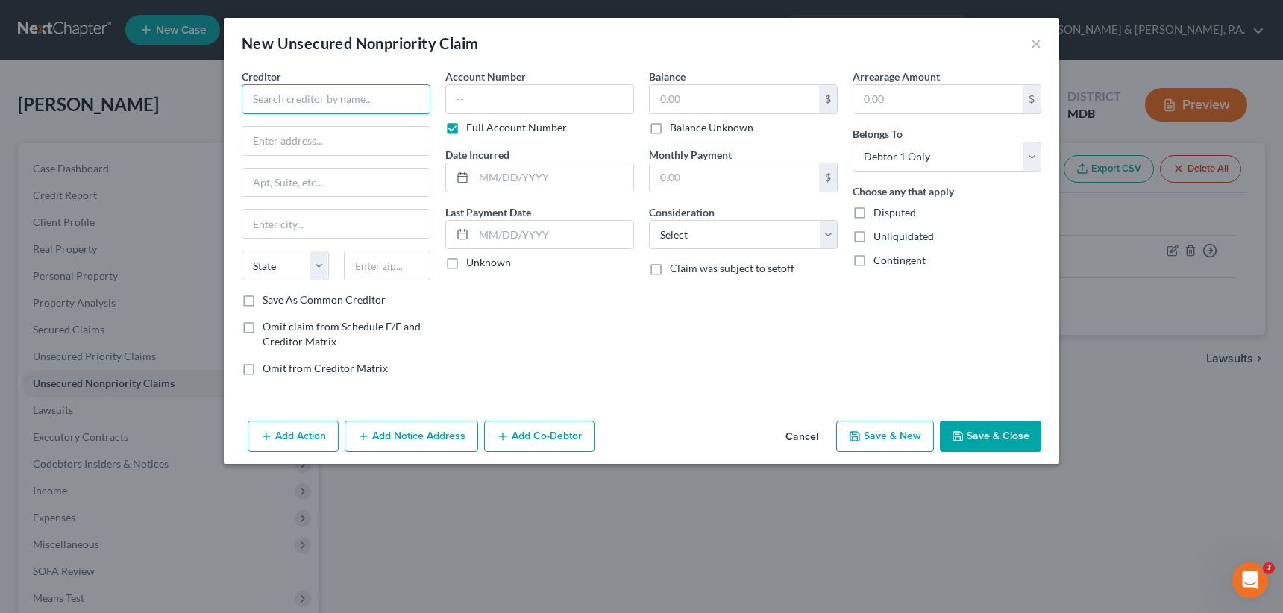
click at [313, 90] on input "text" at bounding box center [336, 99] width 189 height 30
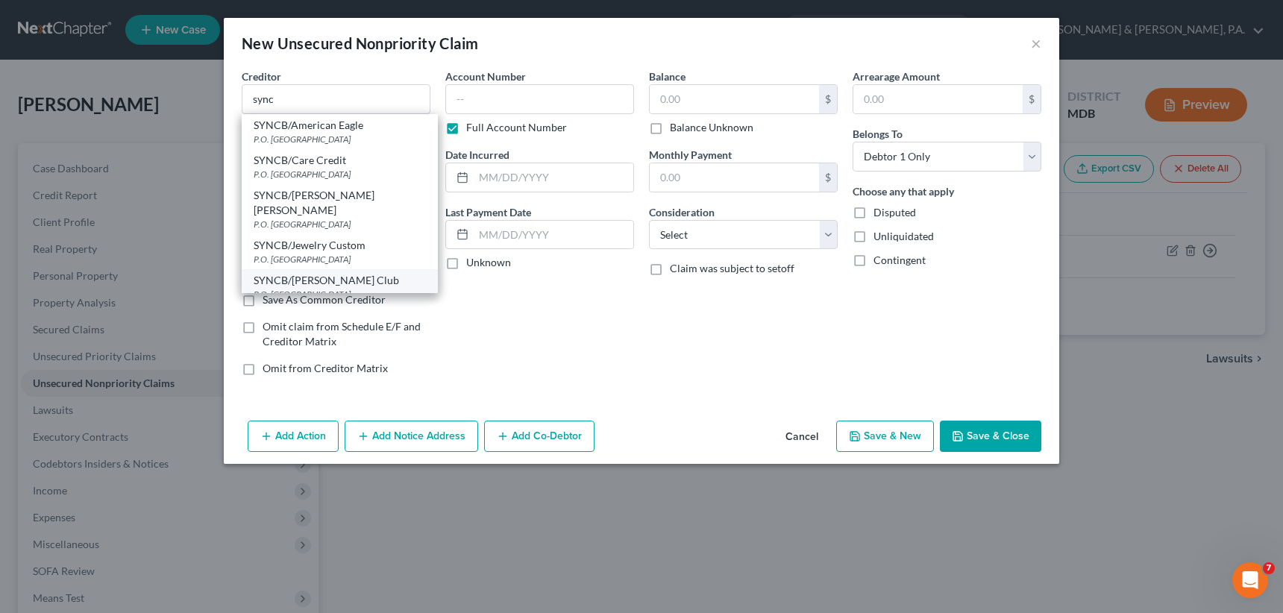
click at [334, 288] on div "P.O. [GEOGRAPHIC_DATA]" at bounding box center [340, 294] width 172 height 13
type input "SYNCB/[PERSON_NAME] Club"
type input "P.O. Box 965005"
type input "Orlando"
select select "9"
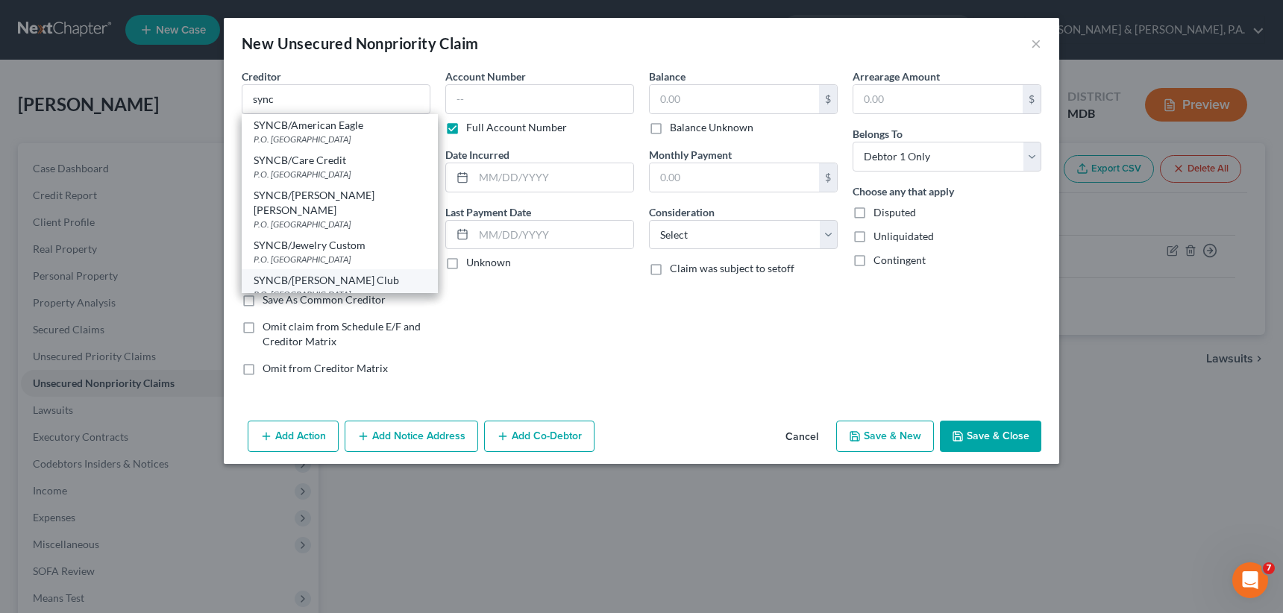
type input "32896"
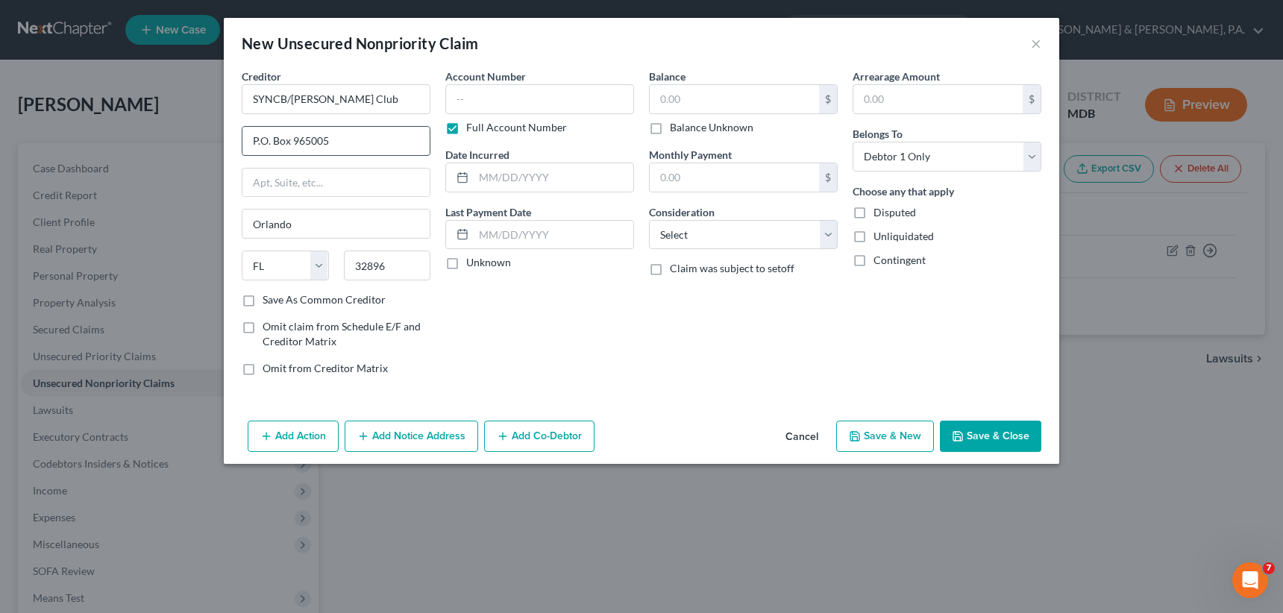
click at [370, 143] on input "P.O. Box 965005" at bounding box center [335, 141] width 187 height 28
type input "P.O. Box 191761727"
drag, startPoint x: 392, startPoint y: 262, endPoint x: 342, endPoint y: 262, distance: 50.0
click at [342, 262] on div "32896" at bounding box center [387, 266] width 102 height 30
click at [361, 135] on input "P.O. Box 191761727" at bounding box center [335, 141] width 187 height 28
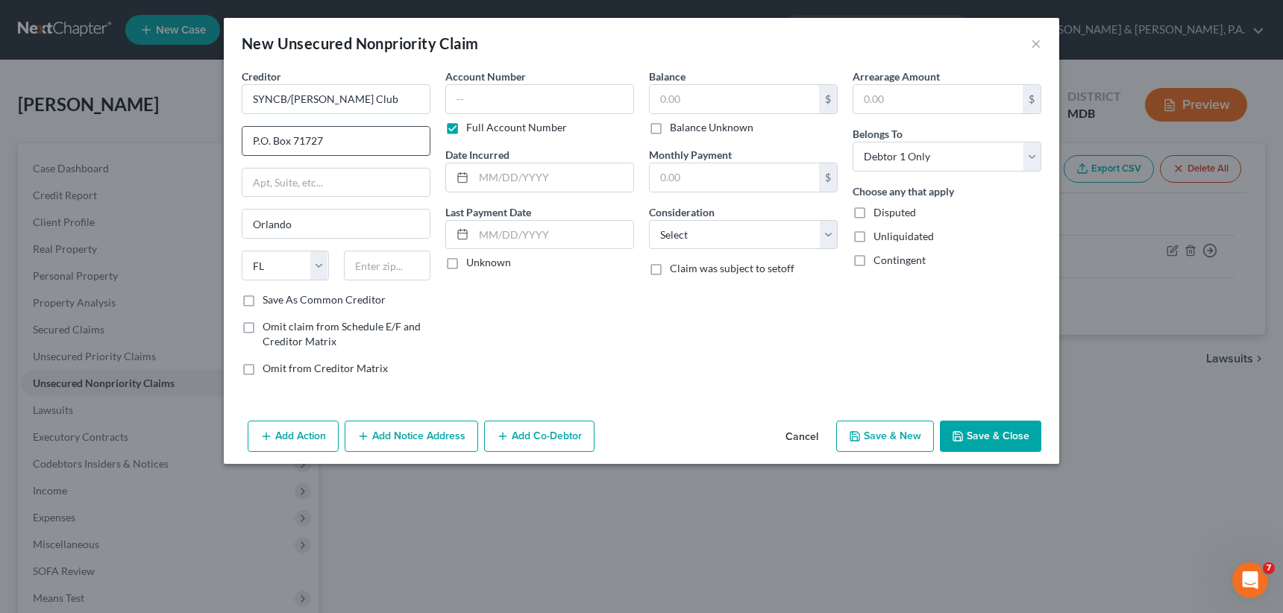
type input "P.O. Box 71727"
type input "19176"
click at [331, 233] on input "Orlando" at bounding box center [335, 224] width 187 height 28
drag, startPoint x: 331, startPoint y: 231, endPoint x: 216, endPoint y: 225, distance: 115.8
click at [216, 225] on div "New Unsecured Nonpriority Claim × Creditor * SYNCB/[PERSON_NAME] Club P.O. [GEO…" at bounding box center [641, 306] width 1283 height 613
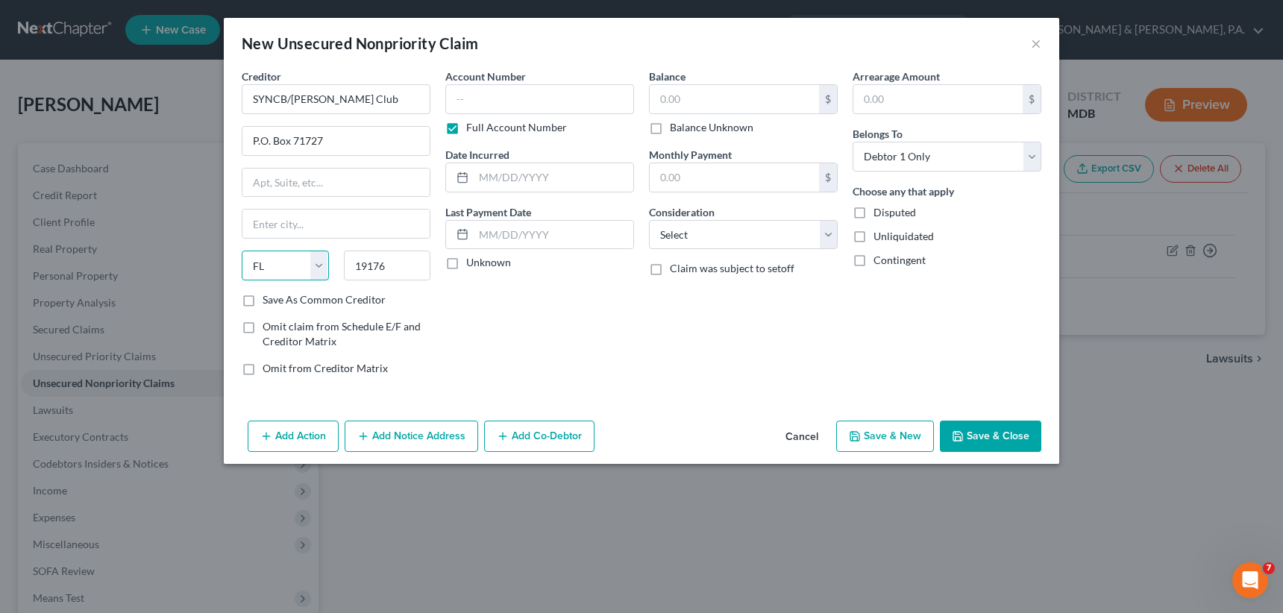
click at [319, 266] on select "State [US_STATE] AK AR AZ CA CO CT DE DC [GEOGRAPHIC_DATA] [GEOGRAPHIC_DATA] GU…" at bounding box center [285, 266] width 87 height 30
click at [317, 266] on select "State [US_STATE] AK AR AZ CA CO CT DE DC [GEOGRAPHIC_DATA] [GEOGRAPHIC_DATA] GU…" at bounding box center [285, 266] width 87 height 30
click at [407, 266] on input "19176" at bounding box center [387, 266] width 87 height 30
drag, startPoint x: 407, startPoint y: 266, endPoint x: 324, endPoint y: 257, distance: 84.0
click at [324, 257] on div "State [US_STATE] AK AR AZ CA CO CT DE DC [GEOGRAPHIC_DATA] [GEOGRAPHIC_DATA] GU…" at bounding box center [336, 272] width 204 height 42
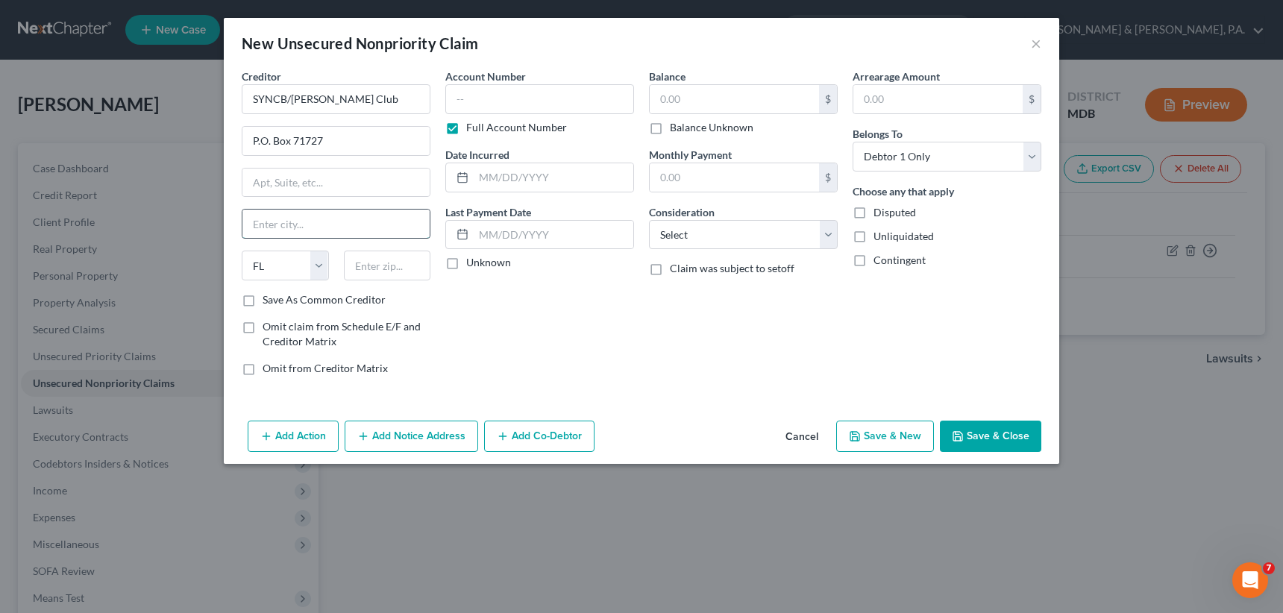
click at [307, 221] on input "text" at bounding box center [335, 224] width 187 height 28
type input "19176"
click at [328, 263] on div "State [US_STATE] AK AR AZ CA CO CT DE DC [GEOGRAPHIC_DATA] [GEOGRAPHIC_DATA] GU…" at bounding box center [285, 266] width 102 height 30
click at [319, 259] on select "State [US_STATE] AK AR AZ CA CO CT DE DC [GEOGRAPHIC_DATA] [GEOGRAPHIC_DATA] GU…" at bounding box center [285, 266] width 87 height 30
click at [323, 262] on select "State [US_STATE] AK AR AZ CA CO CT DE DC [GEOGRAPHIC_DATA] [GEOGRAPHIC_DATA] GU…" at bounding box center [285, 266] width 87 height 30
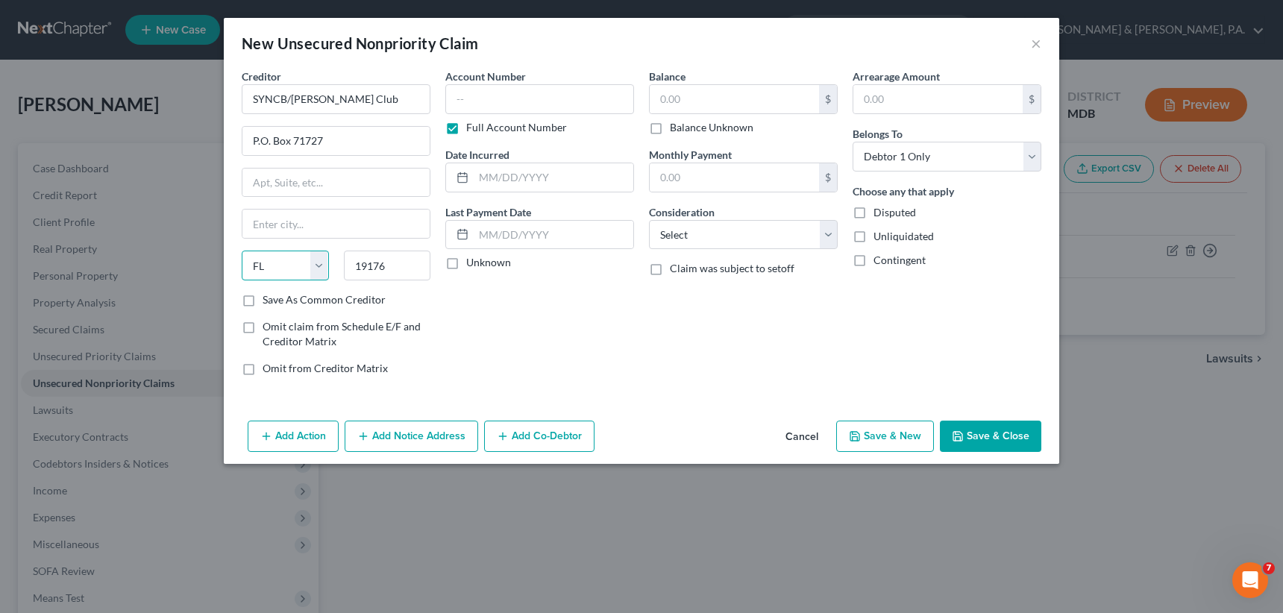
select select "39"
click at [242, 251] on select "State [US_STATE] AK AR AZ CA CO CT DE DC [GEOGRAPHIC_DATA] [GEOGRAPHIC_DATA] GU…" at bounding box center [285, 266] width 87 height 30
click at [280, 228] on input "text" at bounding box center [335, 224] width 187 height 28
click at [403, 269] on input "19176" at bounding box center [387, 266] width 87 height 30
click at [282, 220] on input "text" at bounding box center [335, 224] width 187 height 28
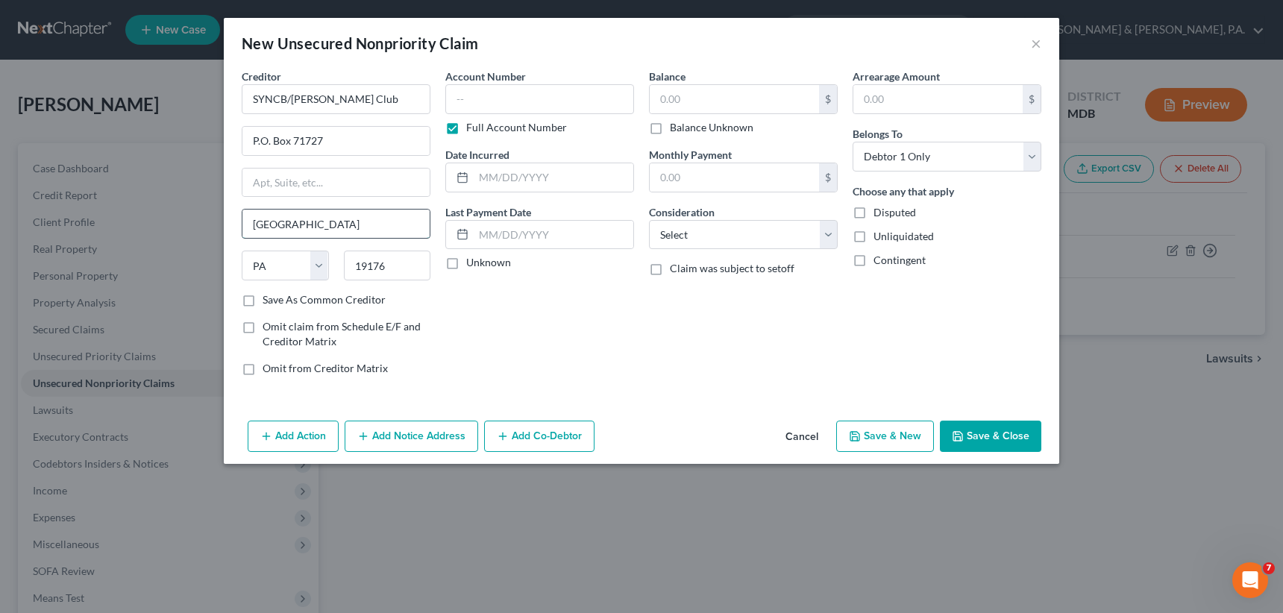
type input "[GEOGRAPHIC_DATA]"
click at [263, 295] on label "Save As Common Creditor" at bounding box center [324, 299] width 123 height 15
click at [269, 295] on input "Save As Common Creditor" at bounding box center [274, 297] width 10 height 10
checkbox input "true"
click at [821, 231] on select "Select Cable / Satellite Services Collection Agency Credit Card Debt Debt Couns…" at bounding box center [743, 235] width 189 height 30
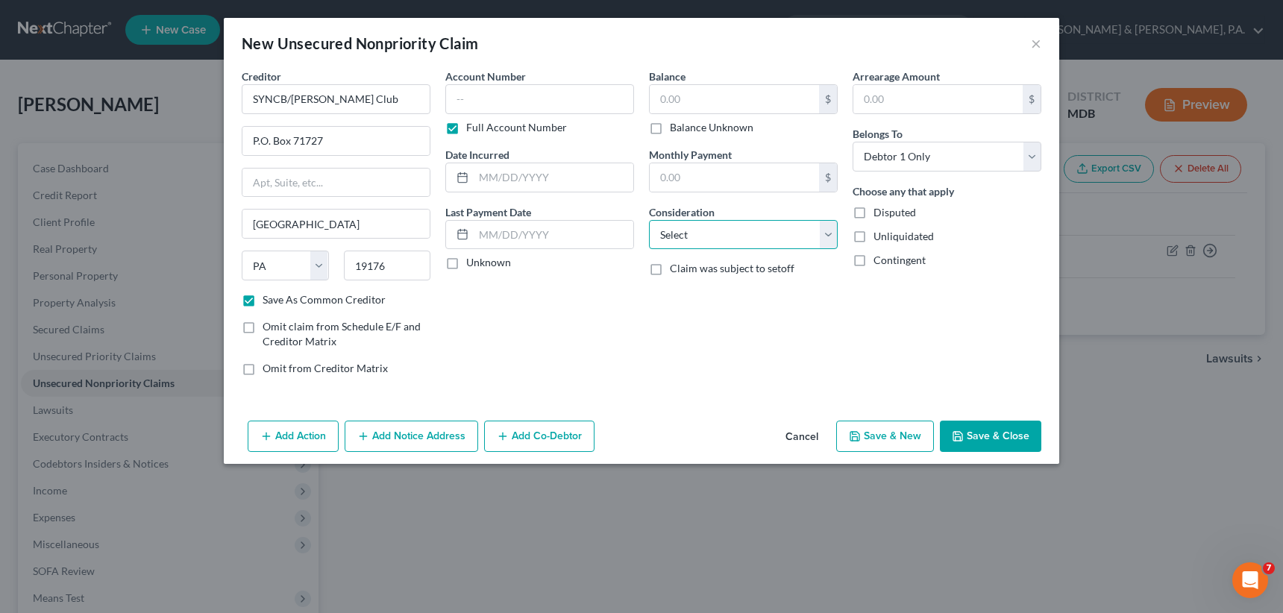
select select "2"
click at [649, 220] on select "Select Cable / Satellite Services Collection Agency Credit Card Debt Debt Couns…" at bounding box center [743, 235] width 189 height 30
click at [893, 436] on button "Save & New" at bounding box center [885, 436] width 98 height 31
checkbox input "false"
select select "0"
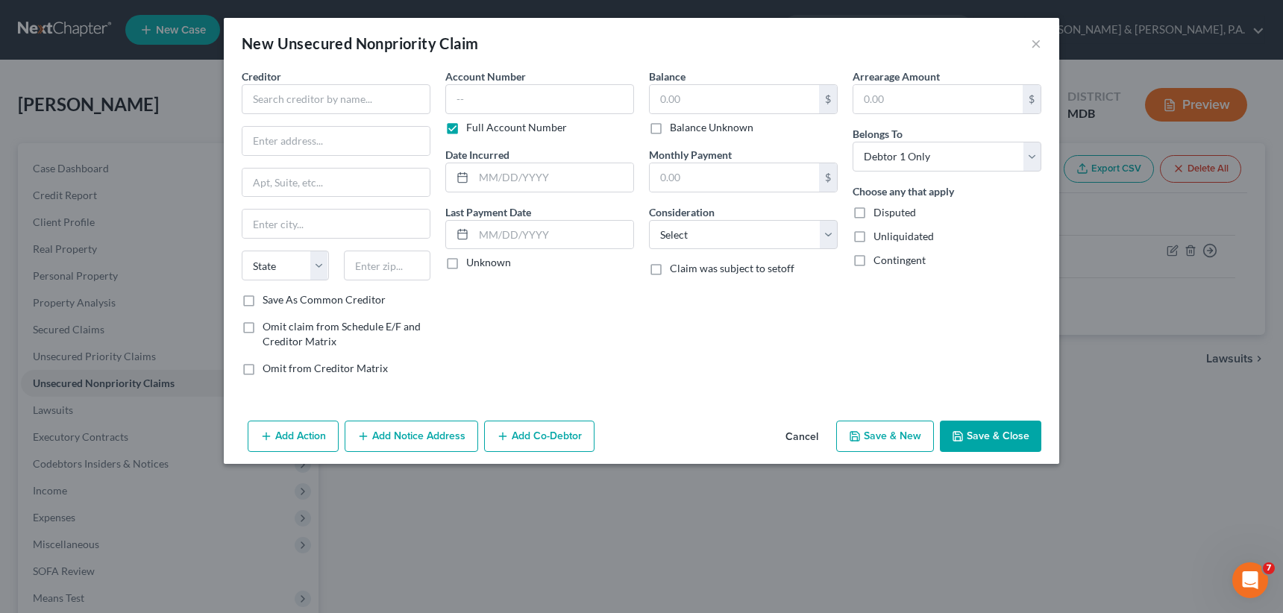
type input "0.00"
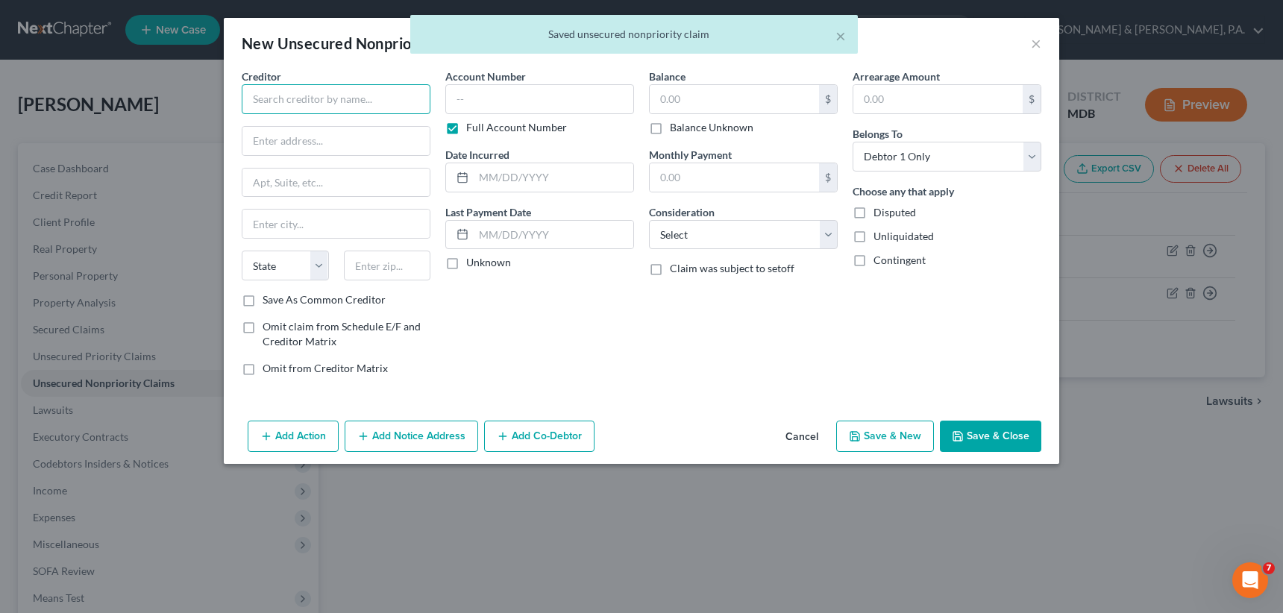
click at [317, 97] on input "text" at bounding box center [336, 99] width 189 height 30
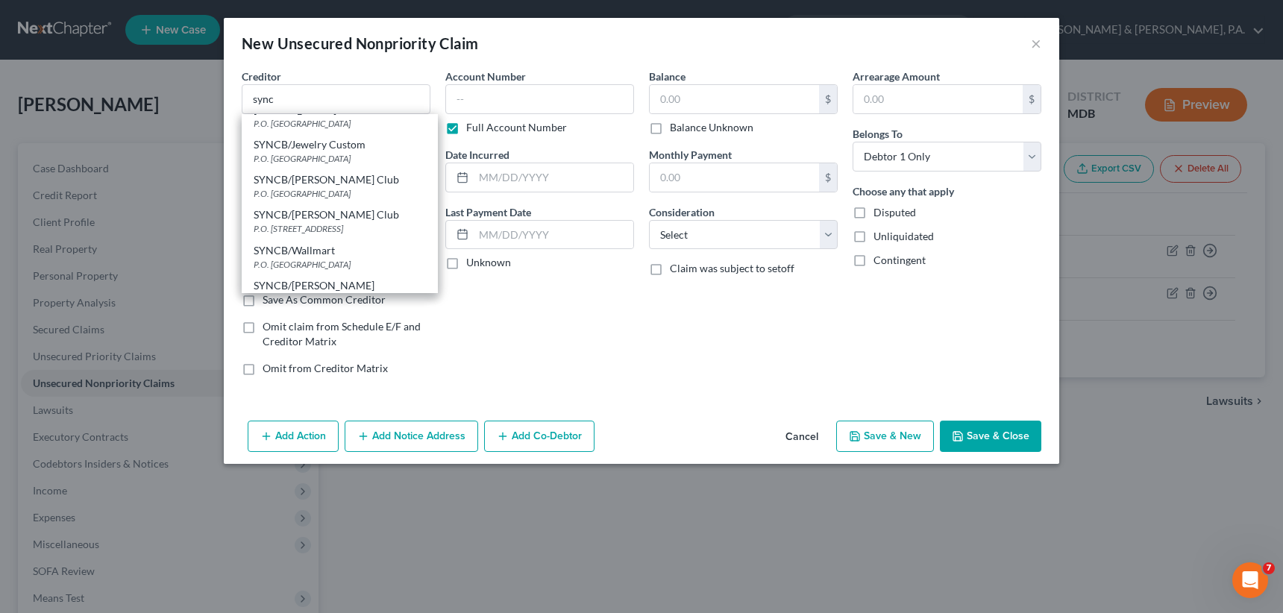
scroll to position [102, 0]
click at [322, 221] on div "P.O. [STREET_ADDRESS]" at bounding box center [340, 227] width 172 height 13
type input "SYNCB/[PERSON_NAME] Club"
type input "P.O. Box 71727"
type input "[GEOGRAPHIC_DATA]"
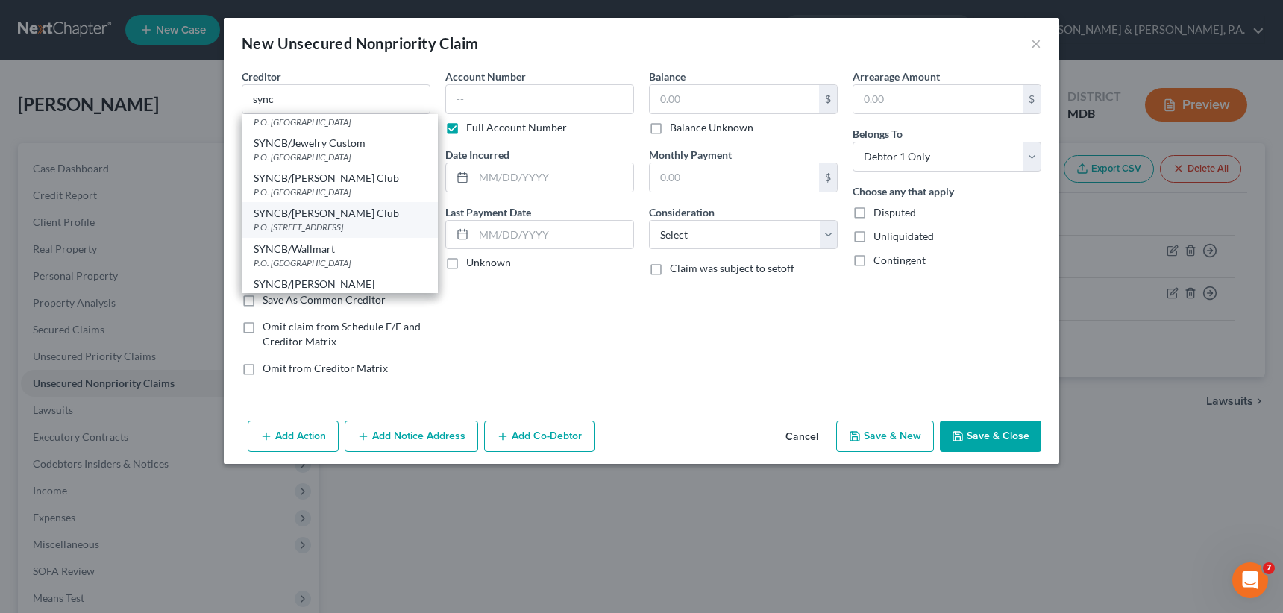
select select "39"
type input "19176"
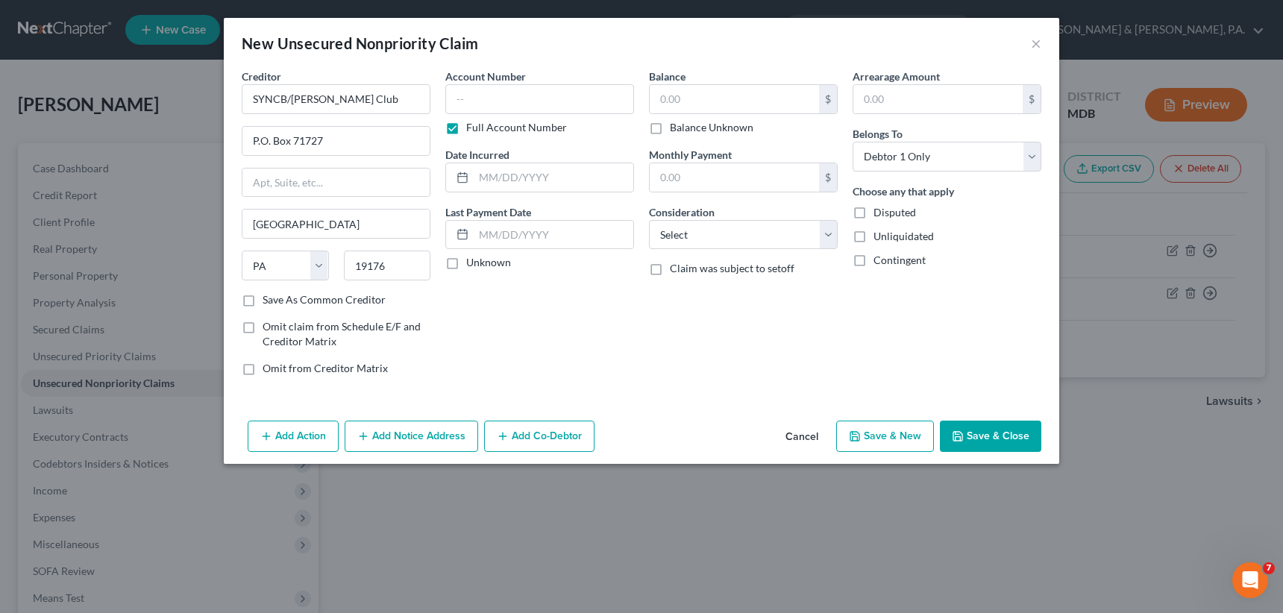
scroll to position [0, 0]
click at [378, 94] on input "SYNCB/[PERSON_NAME] Club" at bounding box center [336, 99] width 189 height 30
type input "SYNCB/OPayPalExtra"
click at [263, 295] on label "Save As Common Creditor" at bounding box center [324, 299] width 123 height 15
click at [269, 295] on input "Save As Common Creditor" at bounding box center [274, 297] width 10 height 10
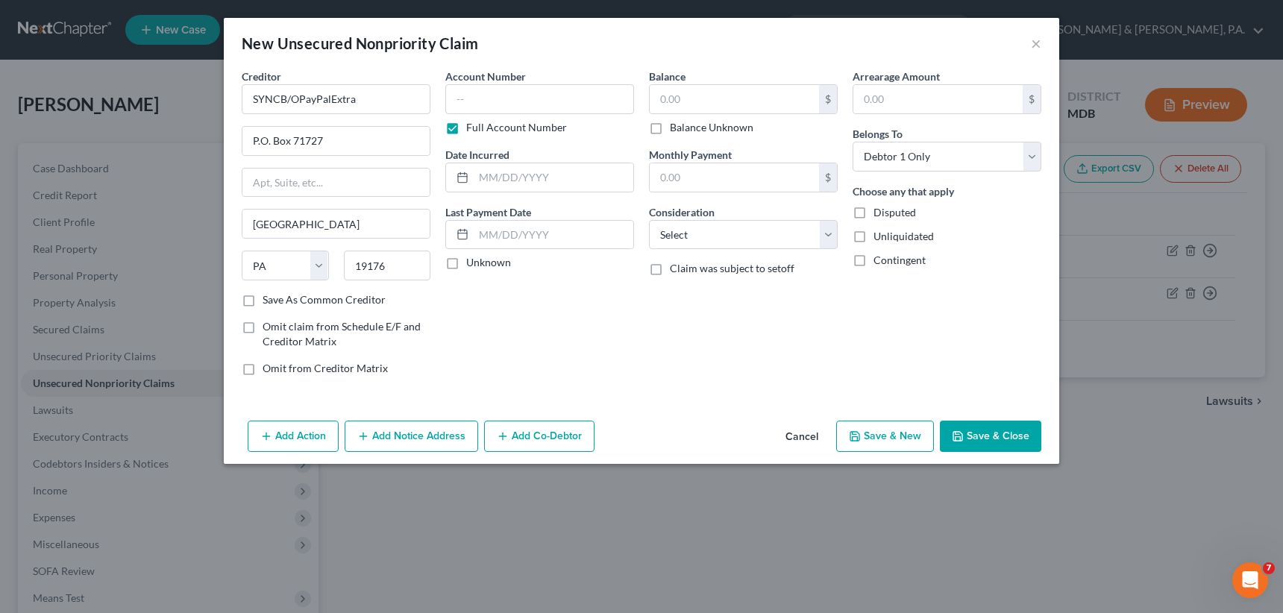
checkbox input "true"
click at [666, 99] on input "text" at bounding box center [734, 99] width 169 height 28
type input "2,366"
click at [466, 129] on label "Full Account Number" at bounding box center [516, 127] width 101 height 15
click at [472, 129] on input "Full Account Number" at bounding box center [477, 125] width 10 height 10
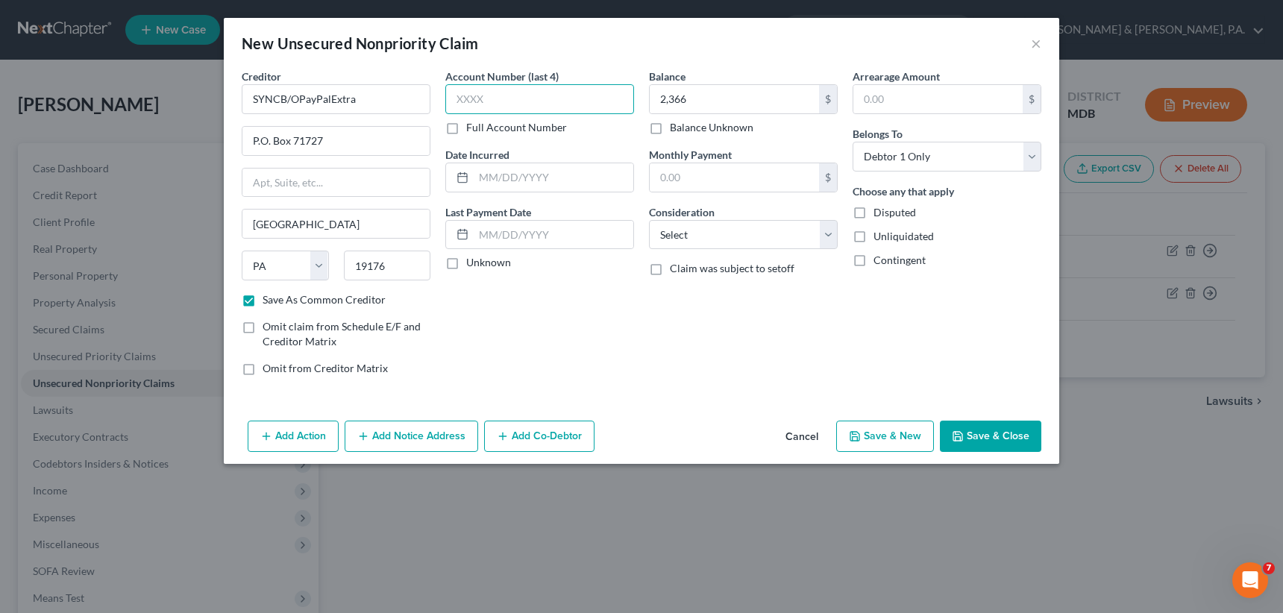
click at [464, 95] on input "text" at bounding box center [539, 99] width 189 height 30
type input "8687"
click at [296, 91] on input "SYNCB/OPayPalExtra" at bounding box center [336, 99] width 189 height 30
type input "SYNCB/PayPalExtra"
click at [982, 428] on button "Save & Close" at bounding box center [990, 436] width 101 height 31
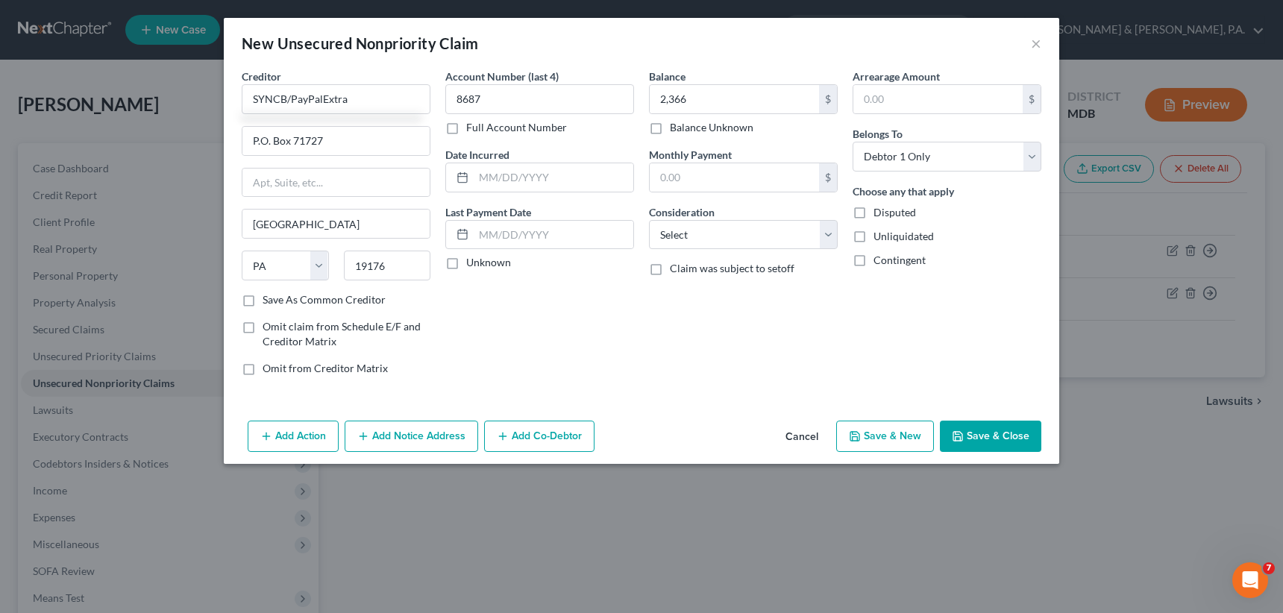
checkbox input "false"
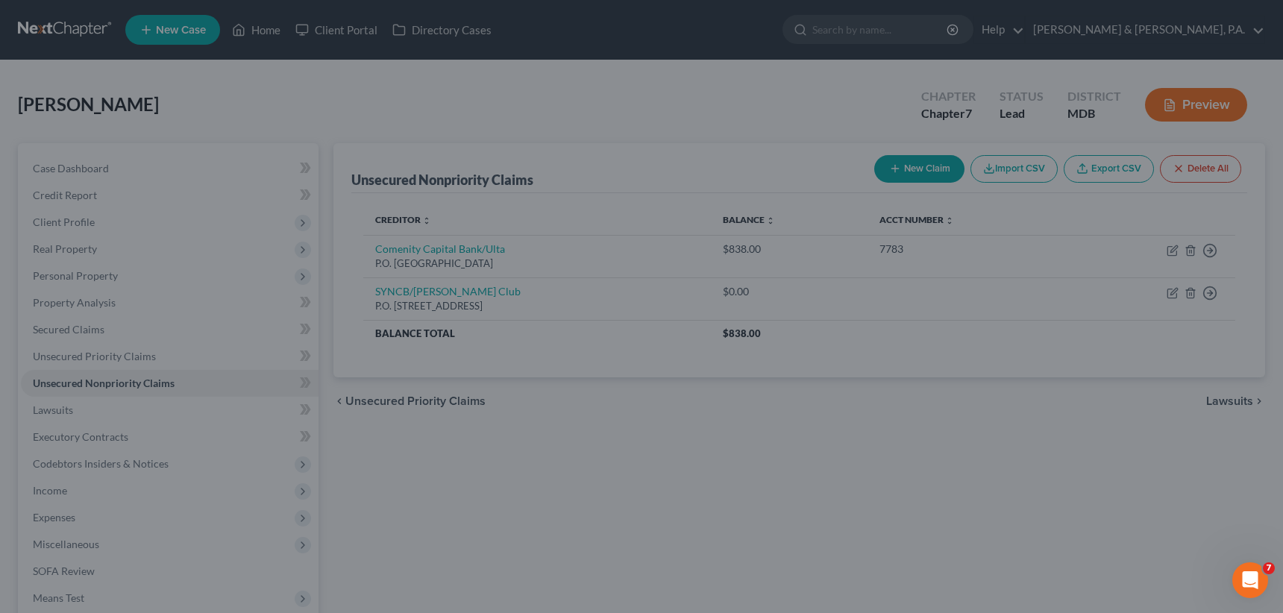
type input "2,366.00"
type input "0.00"
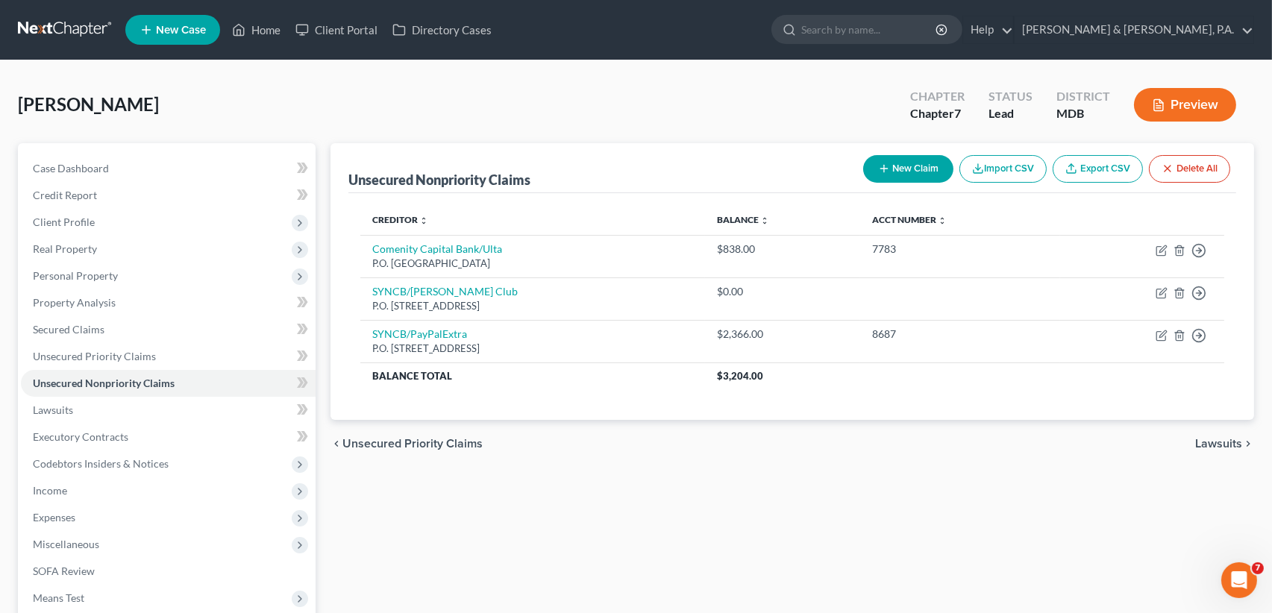
click at [918, 169] on button "New Claim" at bounding box center [908, 169] width 90 height 28
select select "0"
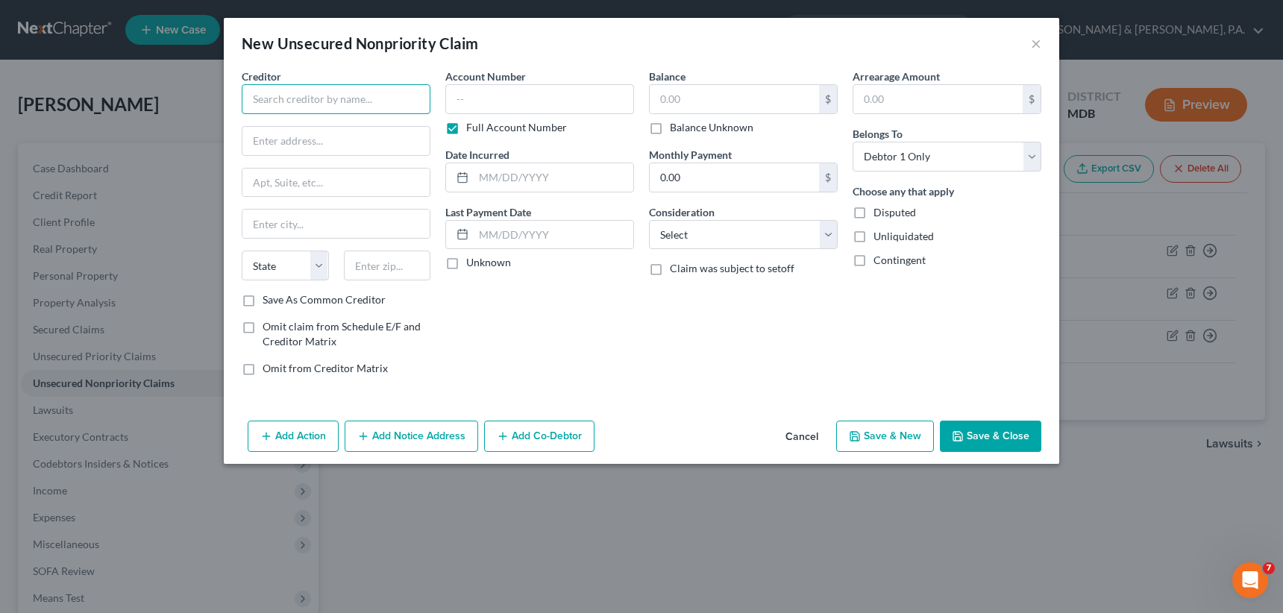
click at [296, 90] on input "text" at bounding box center [336, 99] width 189 height 30
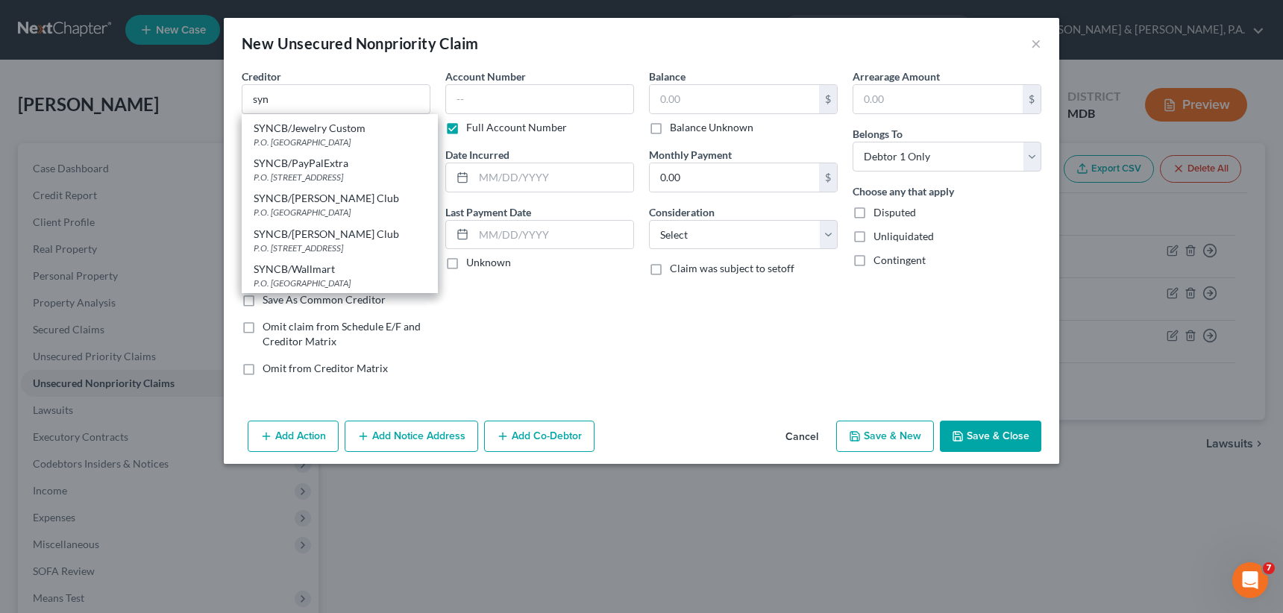
scroll to position [137, 0]
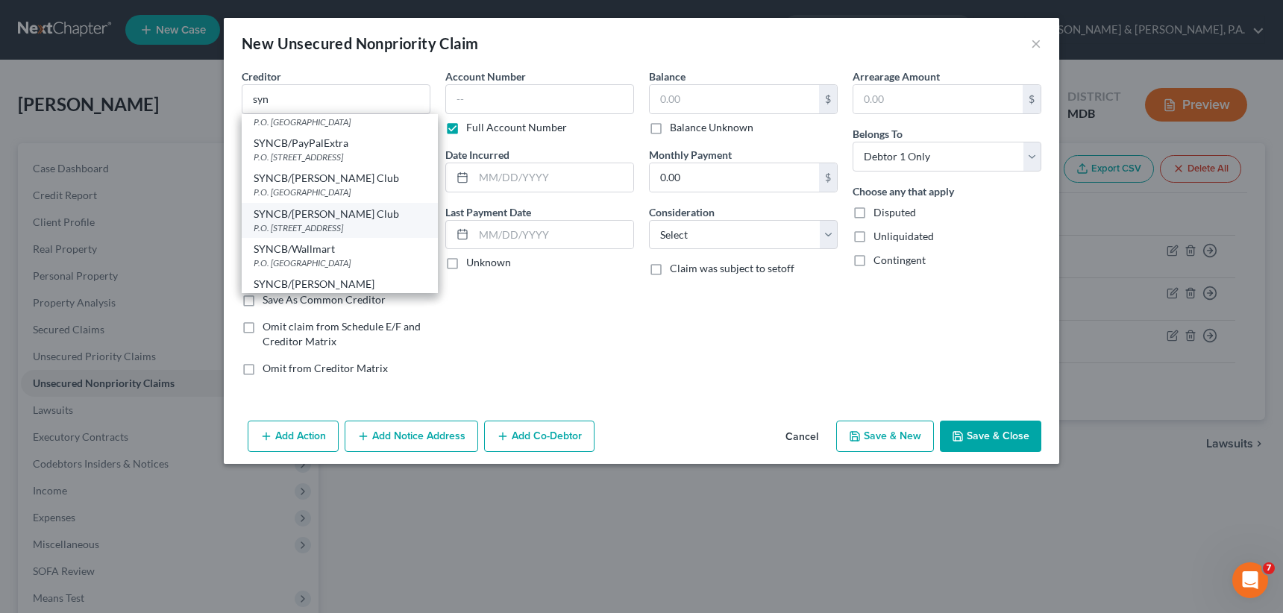
click at [363, 207] on div "SYNCB/[PERSON_NAME] Club" at bounding box center [340, 214] width 172 height 15
type input "SYNCB/[PERSON_NAME] Club"
type input "P.O. Box 71727"
type input "[GEOGRAPHIC_DATA]"
select select "39"
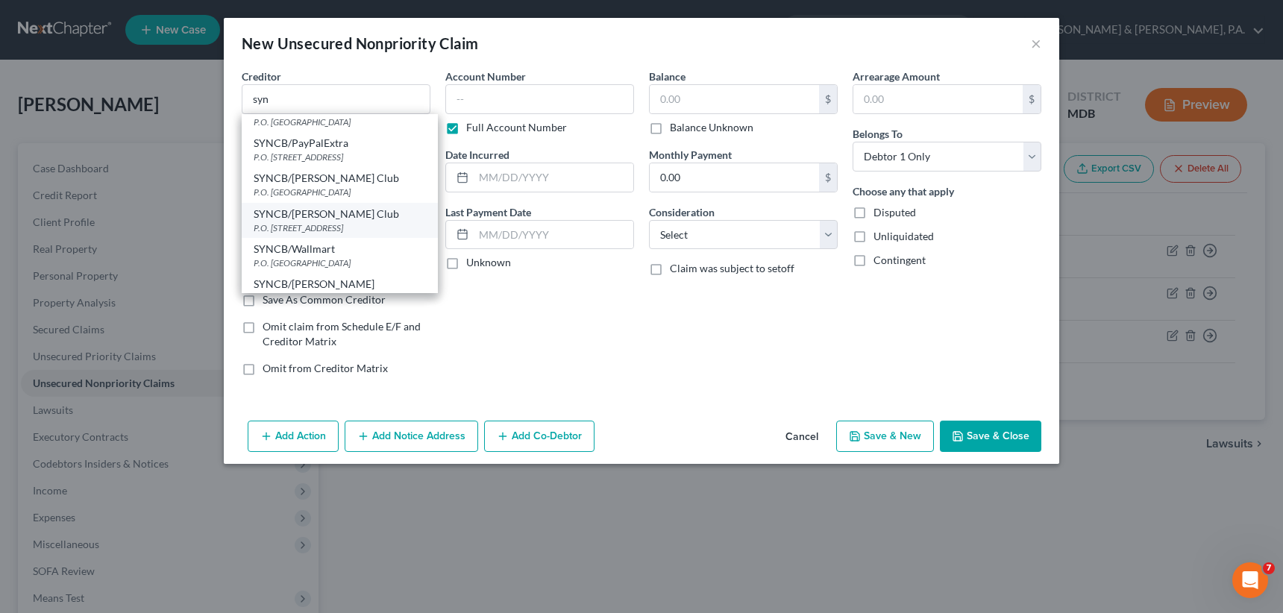
type input "19176"
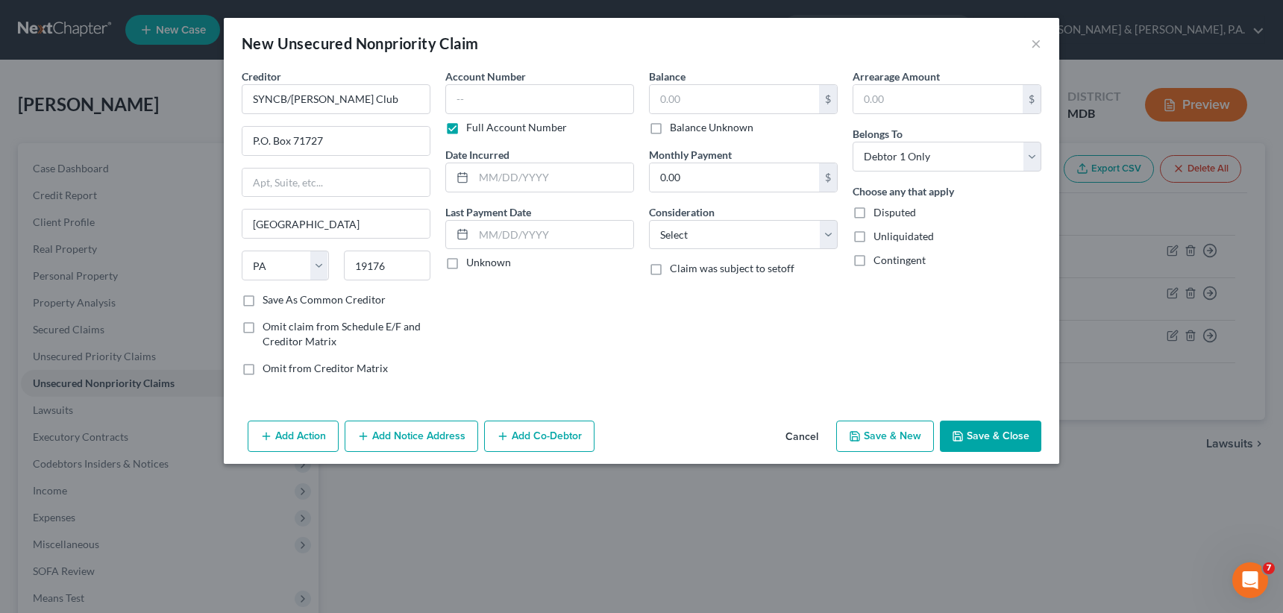
scroll to position [0, 0]
click at [358, 96] on input "SYNCB/[PERSON_NAME] Club" at bounding box center [336, 99] width 189 height 30
type input "SYNCB/Value City Funiture"
click at [263, 296] on label "Save As Common Creditor" at bounding box center [324, 299] width 123 height 15
click at [269, 296] on input "Save As Common Creditor" at bounding box center [274, 297] width 10 height 10
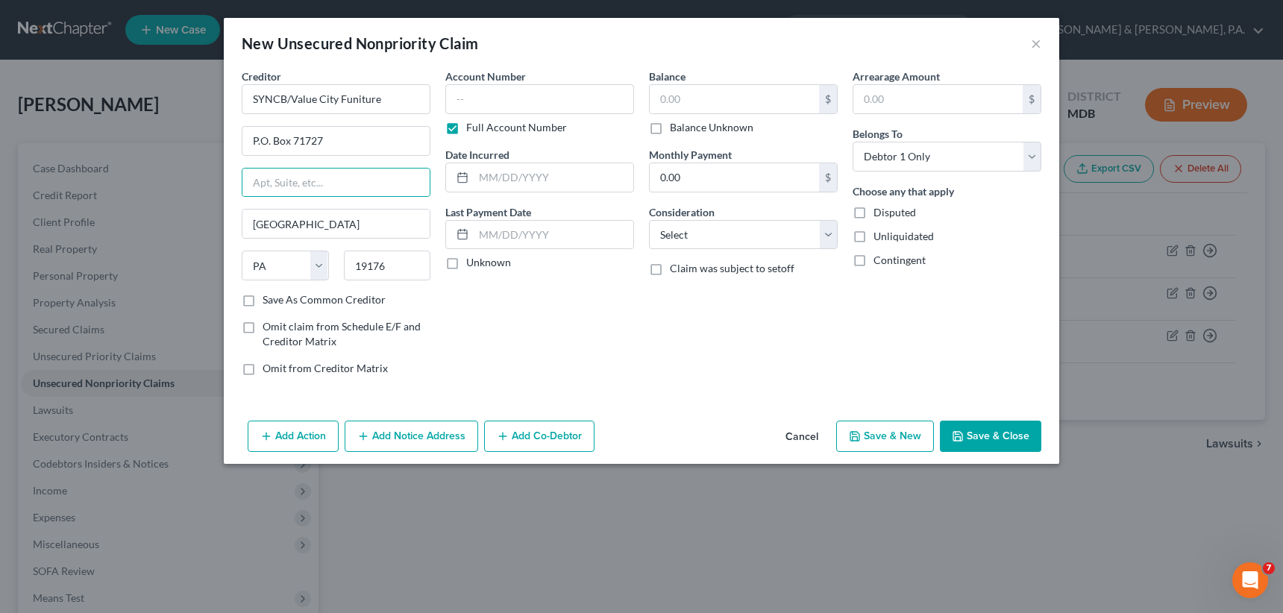
checkbox input "true"
click at [466, 126] on label "Full Account Number" at bounding box center [516, 127] width 101 height 15
click at [472, 126] on input "Full Account Number" at bounding box center [477, 125] width 10 height 10
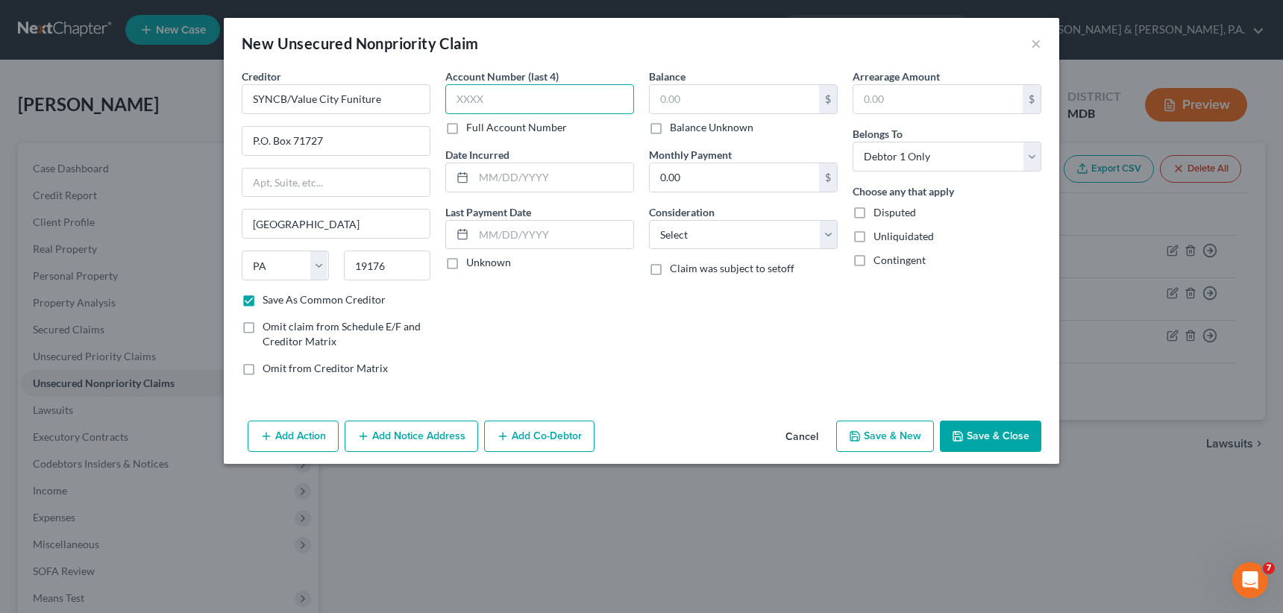
click at [463, 96] on input "text" at bounding box center [539, 99] width 189 height 30
type input "4605"
click at [662, 94] on input "text" at bounding box center [734, 99] width 169 height 28
type input "1,758"
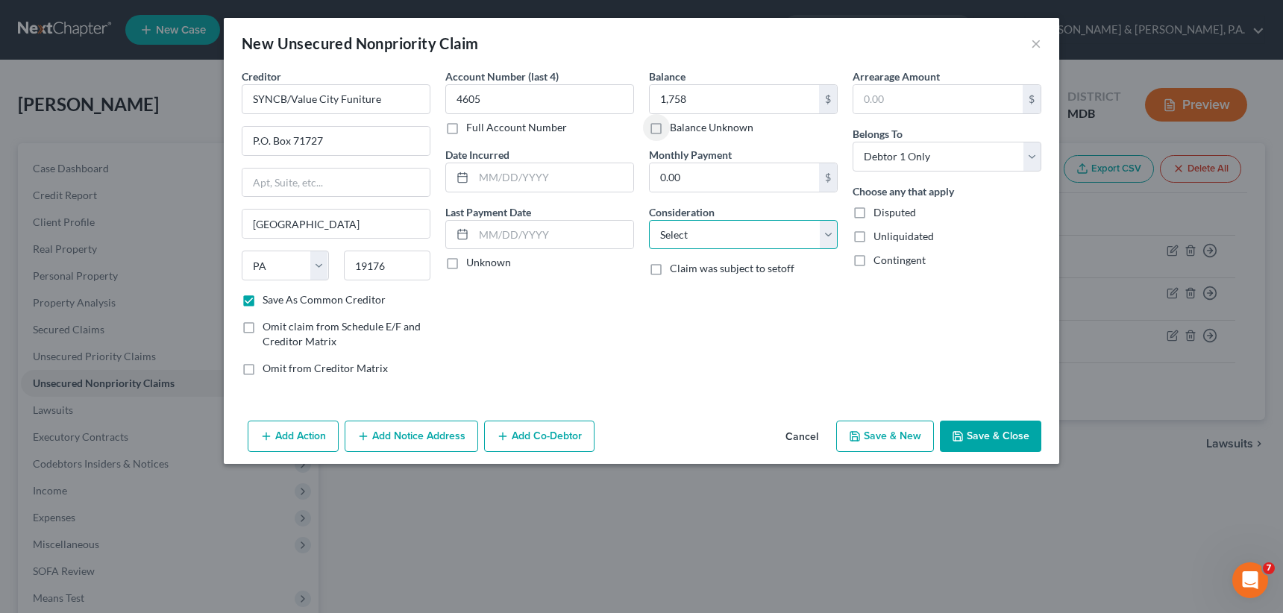
click at [827, 233] on select "Select Cable / Satellite Services Collection Agency Credit Card Debt Debt Couns…" at bounding box center [743, 235] width 189 height 30
select select "2"
click at [649, 220] on select "Select Cable / Satellite Services Collection Agency Credit Card Debt Debt Couns…" at bounding box center [743, 235] width 189 height 30
click at [895, 436] on button "Save & New" at bounding box center [885, 436] width 98 height 31
checkbox input "false"
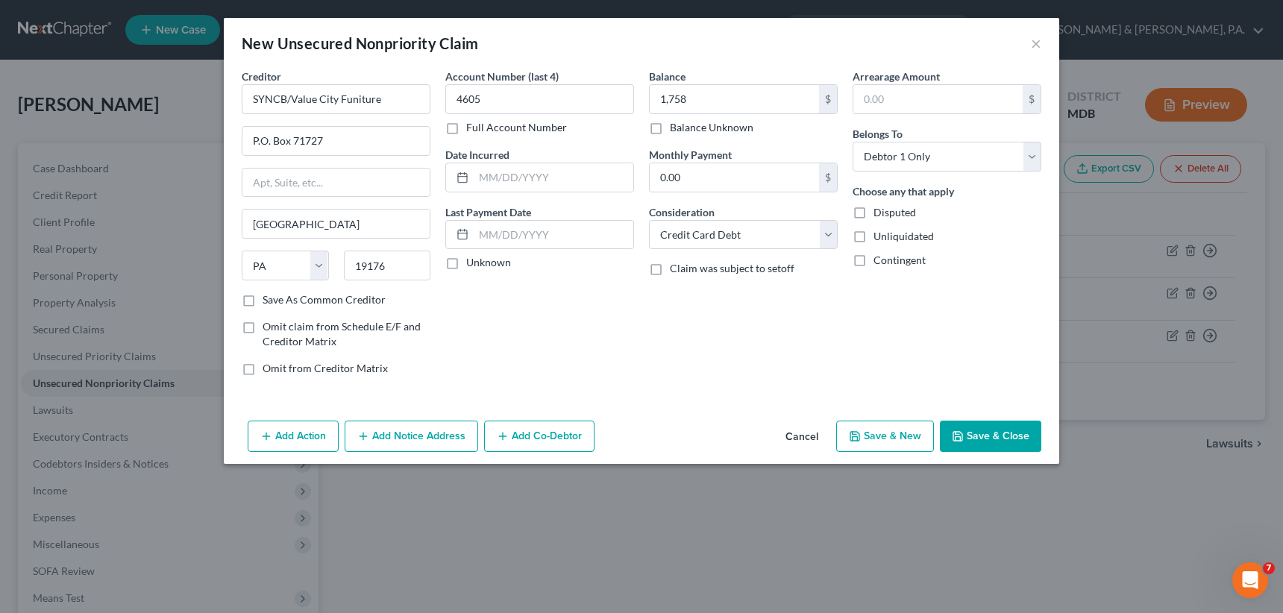
select select "0"
type input "1,758.00"
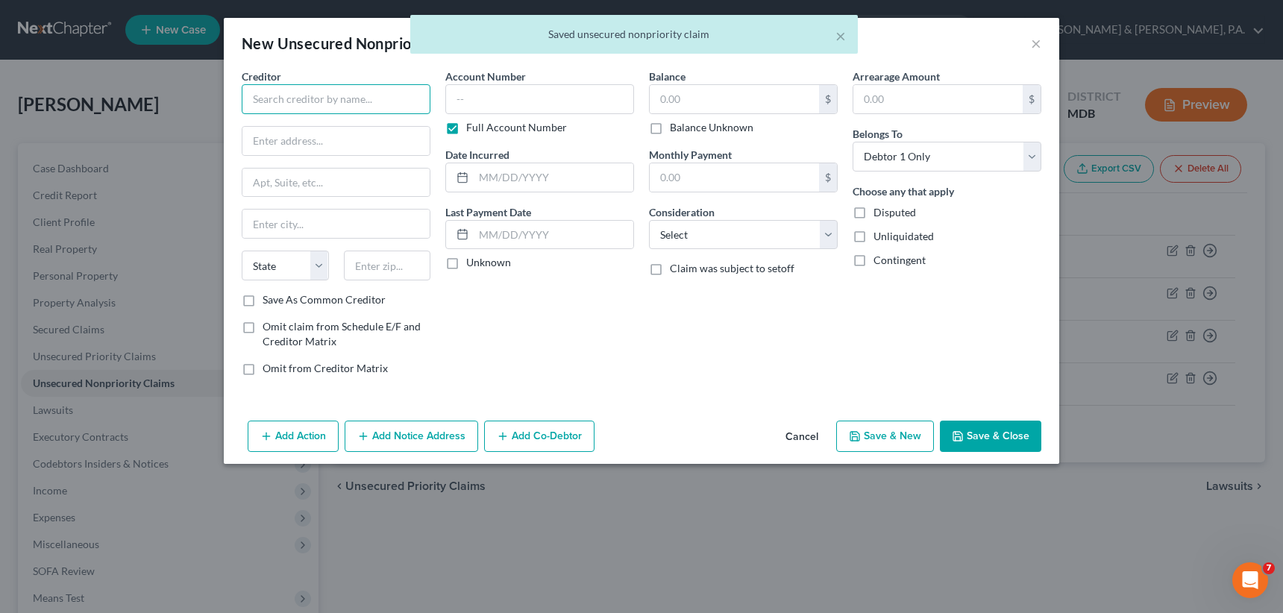
click at [290, 93] on input "text" at bounding box center [336, 99] width 189 height 30
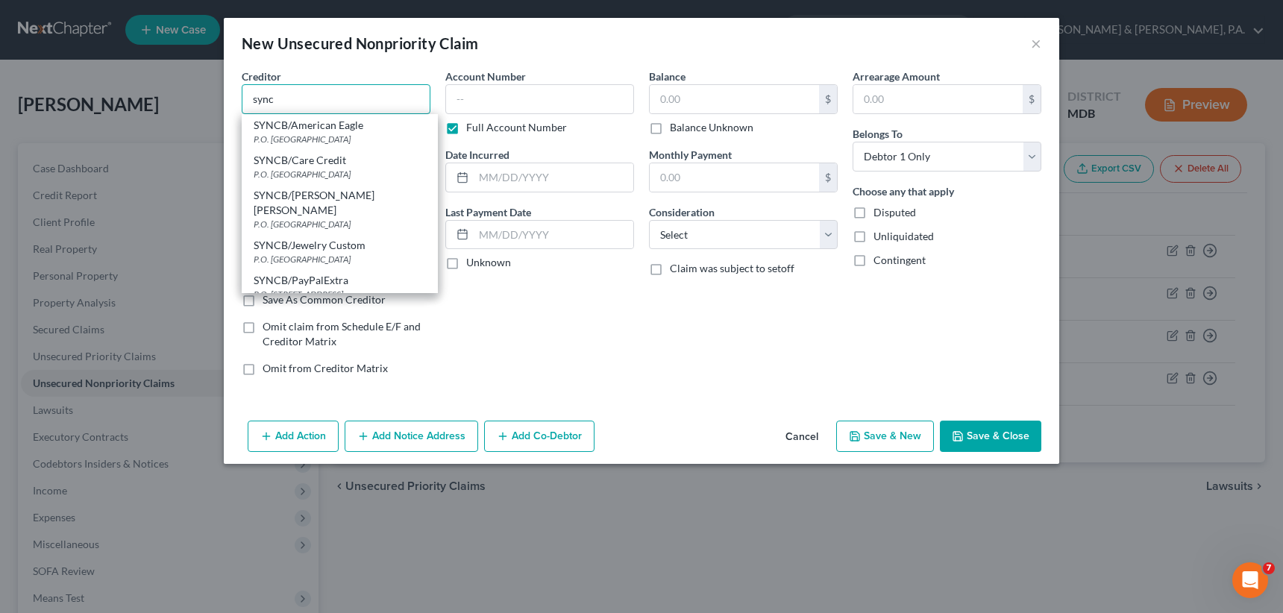
click at [348, 103] on input "sync" at bounding box center [336, 99] width 189 height 30
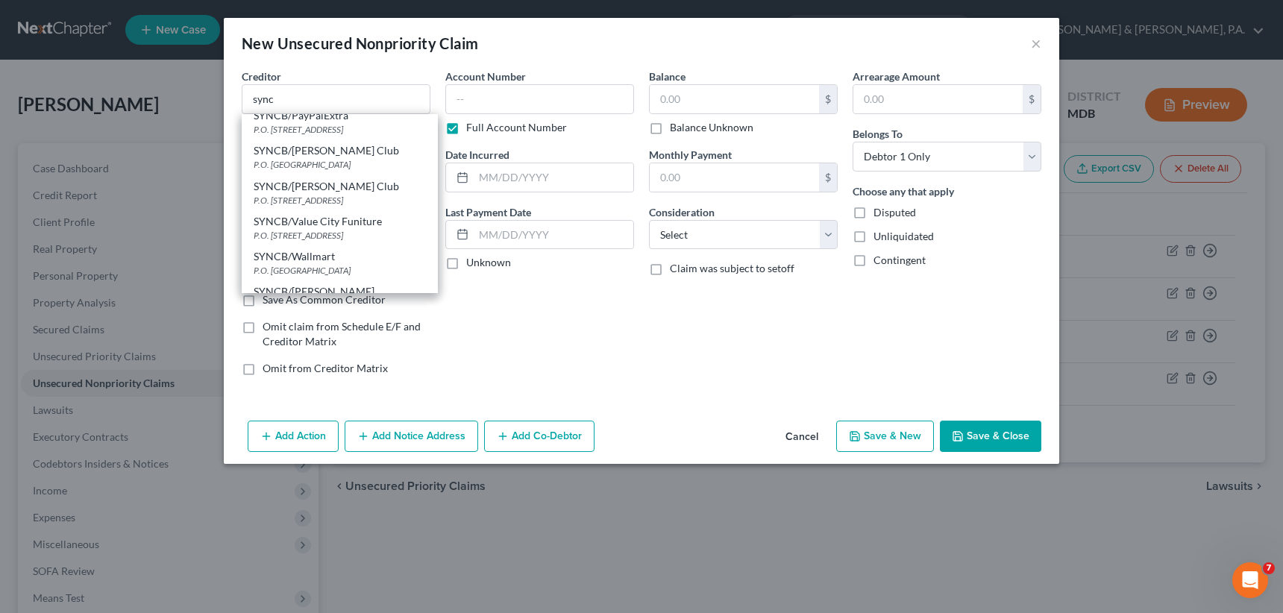
scroll to position [172, 0]
click at [366, 172] on div "SYNCB/[PERSON_NAME] Club" at bounding box center [340, 179] width 172 height 15
type input "SYNCB/[PERSON_NAME] Club"
type input "P.O. Box 71727"
type input "[GEOGRAPHIC_DATA]"
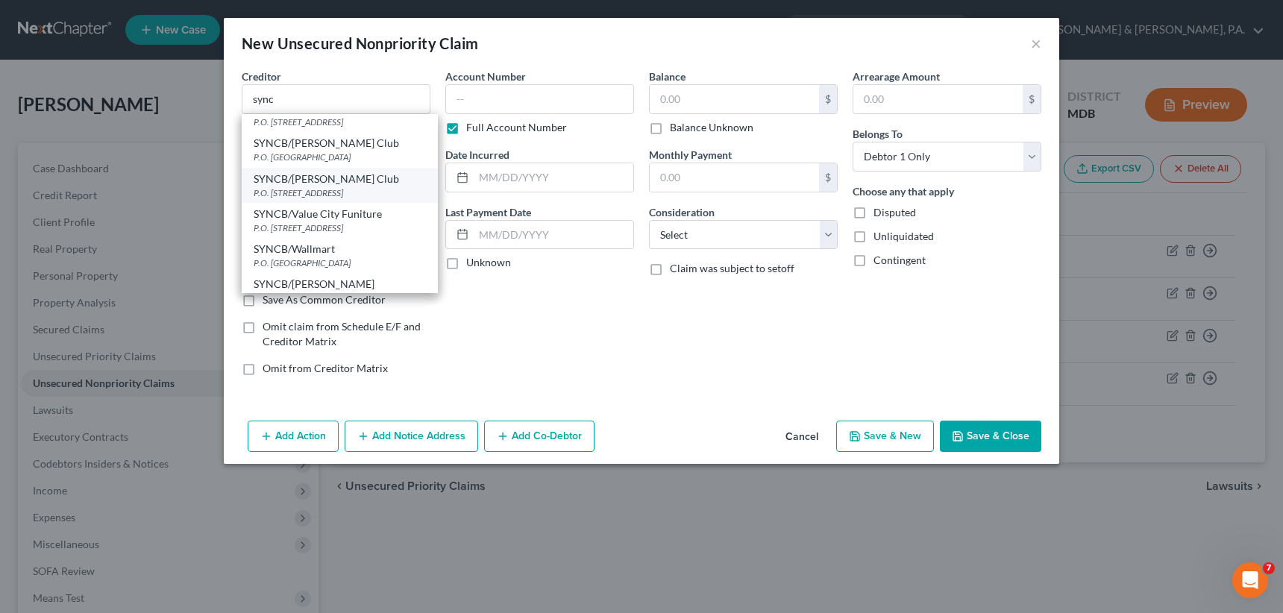
select select "39"
type input "19176"
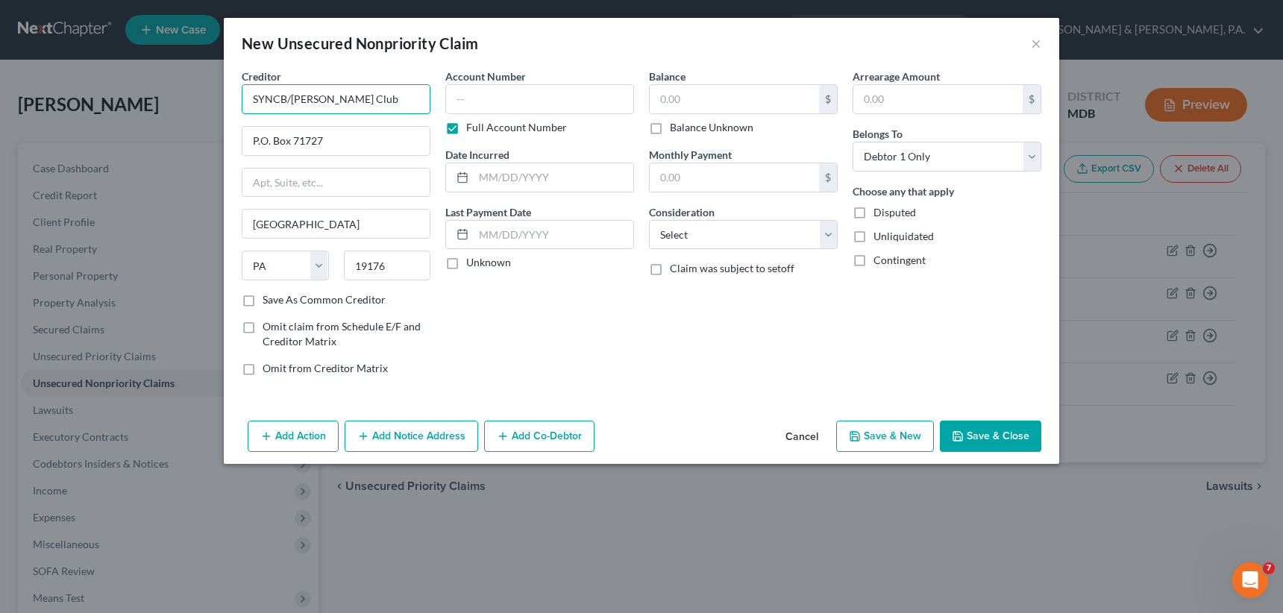
click at [345, 95] on input "SYNCB/[PERSON_NAME] Club" at bounding box center [336, 99] width 189 height 30
type input "SYNCB/TJX Co"
click at [263, 298] on label "Save As Common Creditor" at bounding box center [324, 299] width 123 height 15
click at [269, 298] on input "Save As Common Creditor" at bounding box center [274, 297] width 10 height 10
checkbox input "true"
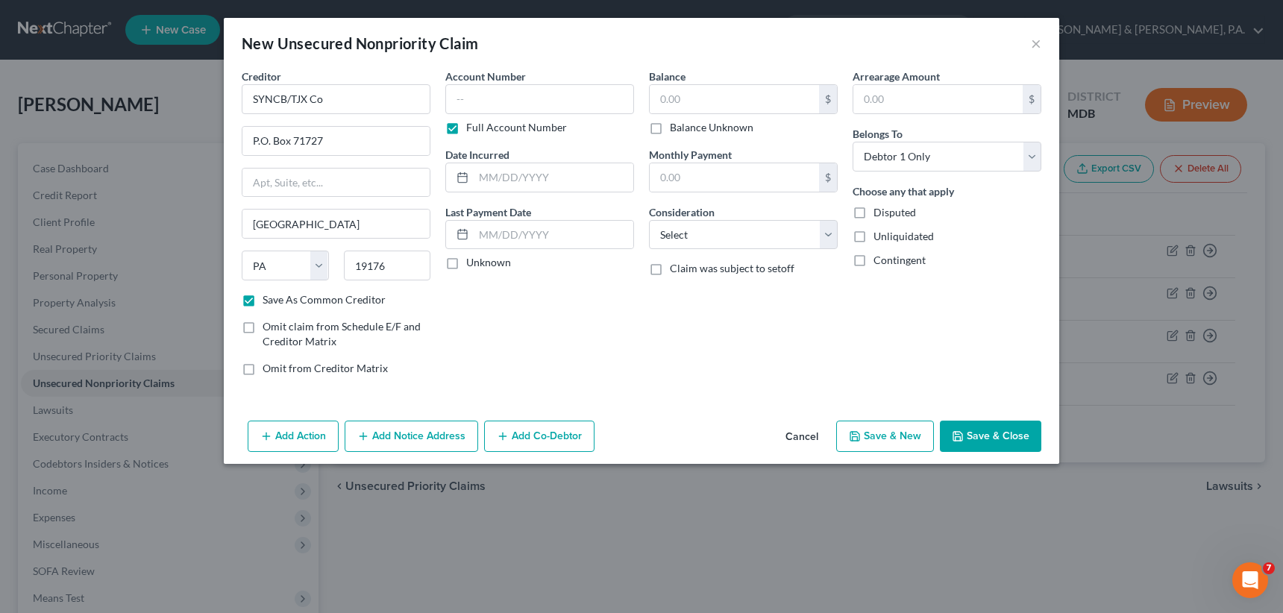
click at [466, 128] on label "Full Account Number" at bounding box center [516, 127] width 101 height 15
click at [472, 128] on input "Full Account Number" at bounding box center [477, 125] width 10 height 10
click at [458, 99] on input "text" at bounding box center [539, 99] width 189 height 30
type input "8107"
click at [658, 98] on input "text" at bounding box center [734, 99] width 169 height 28
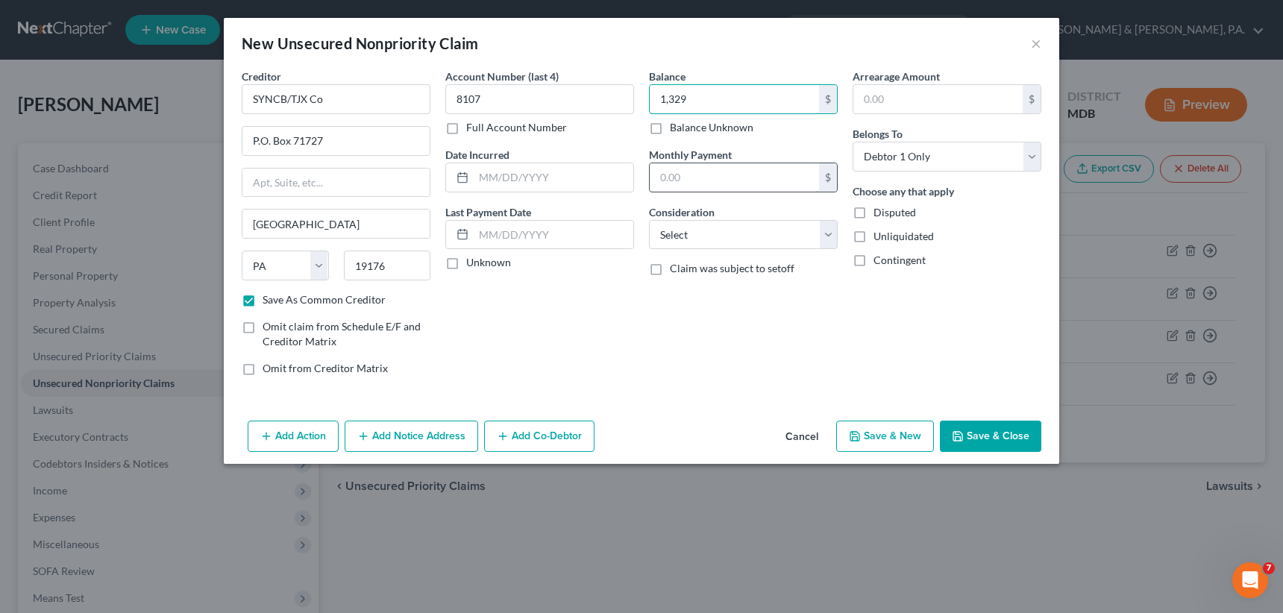
type input "1,329"
click at [700, 184] on input "text" at bounding box center [734, 177] width 169 height 28
click at [908, 439] on button "Save & New" at bounding box center [885, 436] width 98 height 31
checkbox input "false"
select select "0"
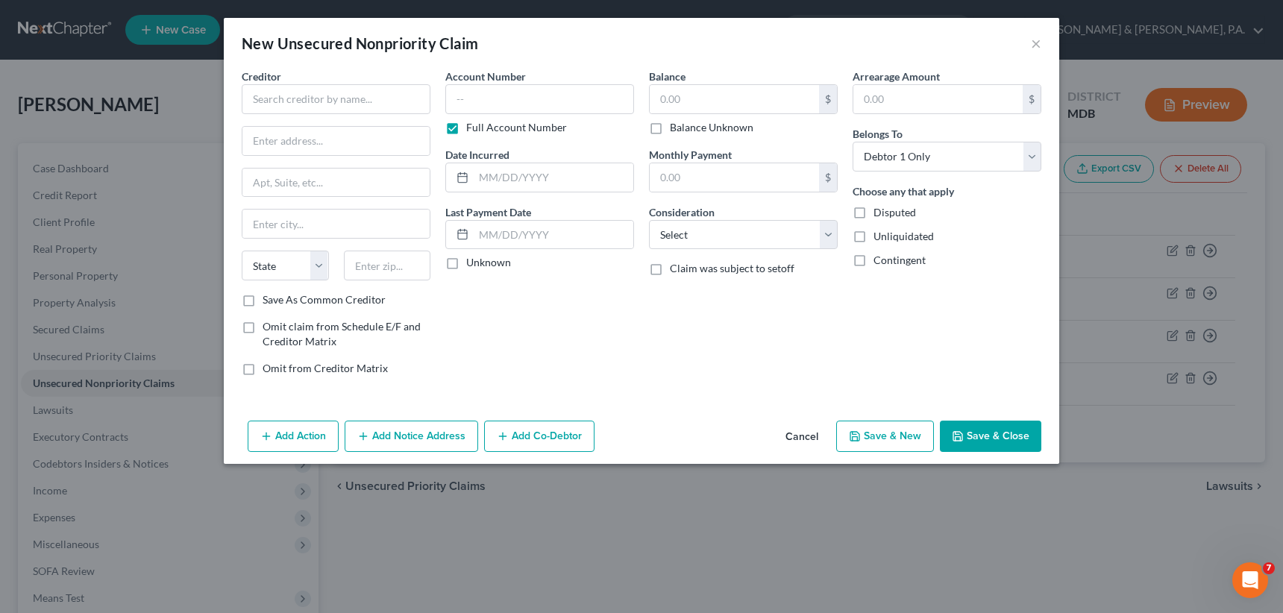
type input "1,329.00"
type input "0.00"
click at [301, 95] on input "text" at bounding box center [336, 99] width 189 height 30
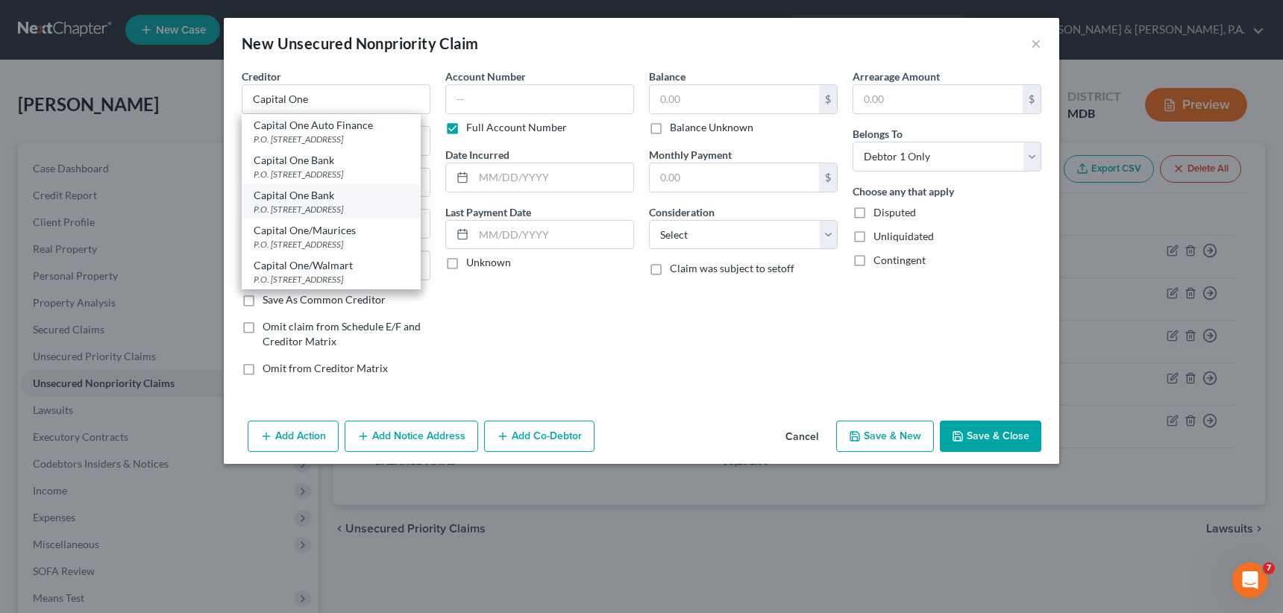
click at [319, 199] on div "Capital One Bank" at bounding box center [331, 195] width 155 height 15
type input "Capital One Bank"
type input "P.O. Box 31293"
type input "[GEOGRAPHIC_DATA]"
select select "46"
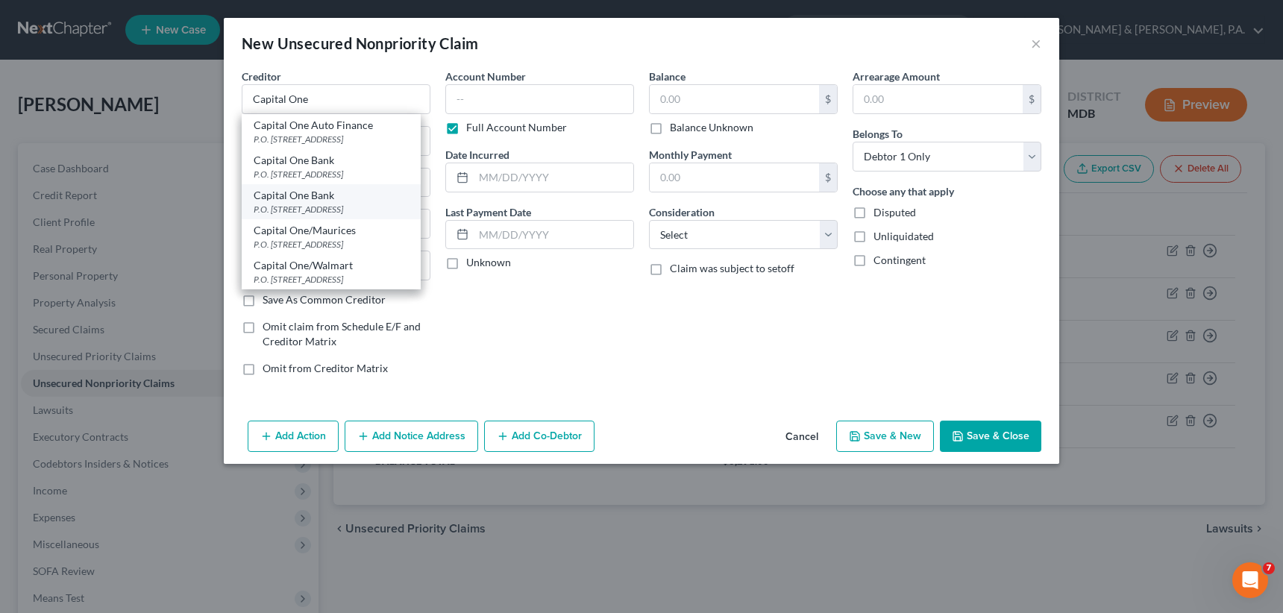
type input "84131"
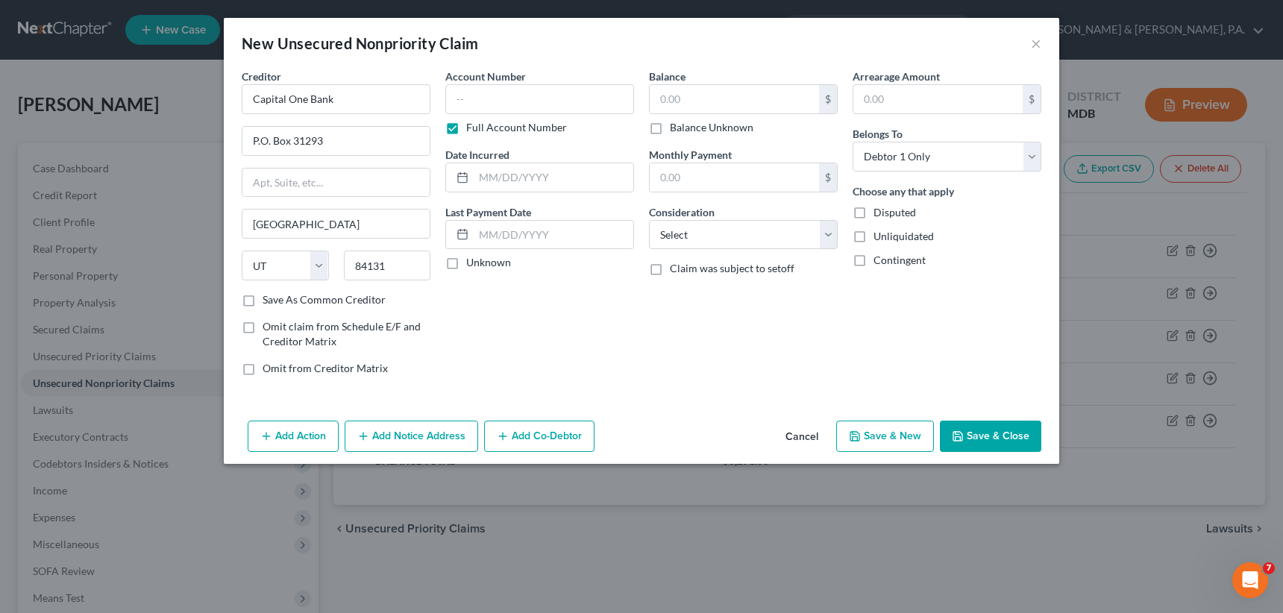
click at [466, 127] on label "Full Account Number" at bounding box center [516, 127] width 101 height 15
click at [472, 127] on input "Full Account Number" at bounding box center [477, 125] width 10 height 10
click at [472, 102] on input "text" at bounding box center [539, 99] width 189 height 30
type input "3563"
click at [656, 92] on input "text" at bounding box center [734, 99] width 169 height 28
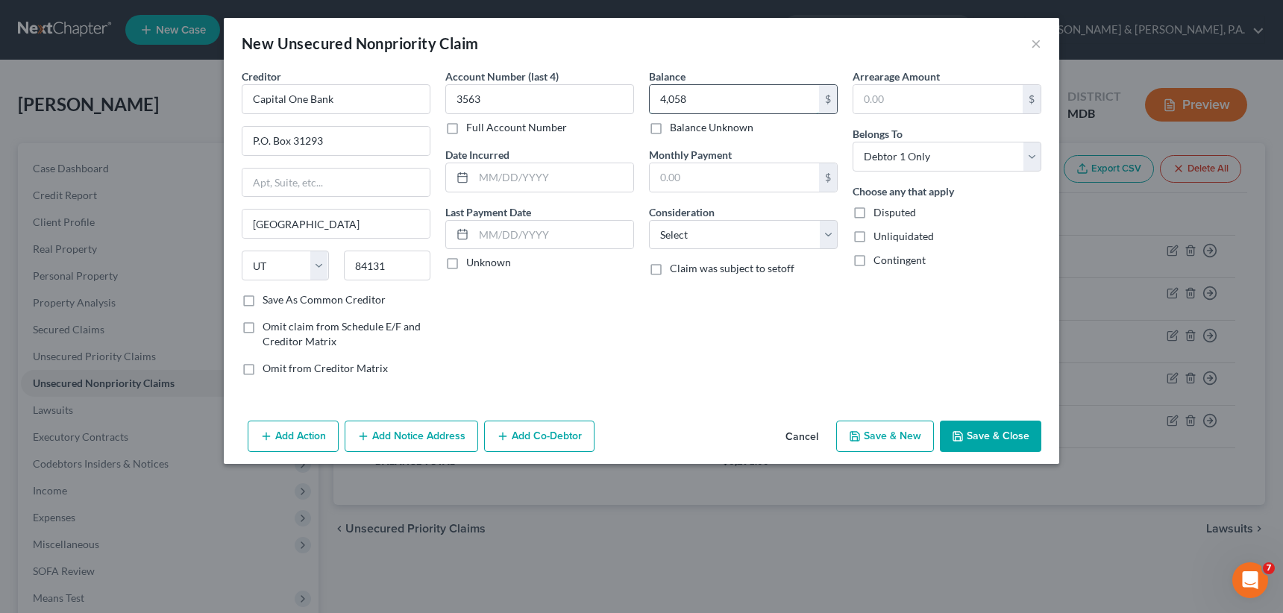
type input "4,058"
click at [689, 235] on select "Select Cable / Satellite Services Collection Agency Credit Card Debt Debt Couns…" at bounding box center [743, 235] width 189 height 30
select select "2"
click at [649, 220] on select "Select Cable / Satellite Services Collection Agency Credit Card Debt Debt Couns…" at bounding box center [743, 235] width 189 height 30
click at [893, 438] on button "Save & New" at bounding box center [885, 436] width 98 height 31
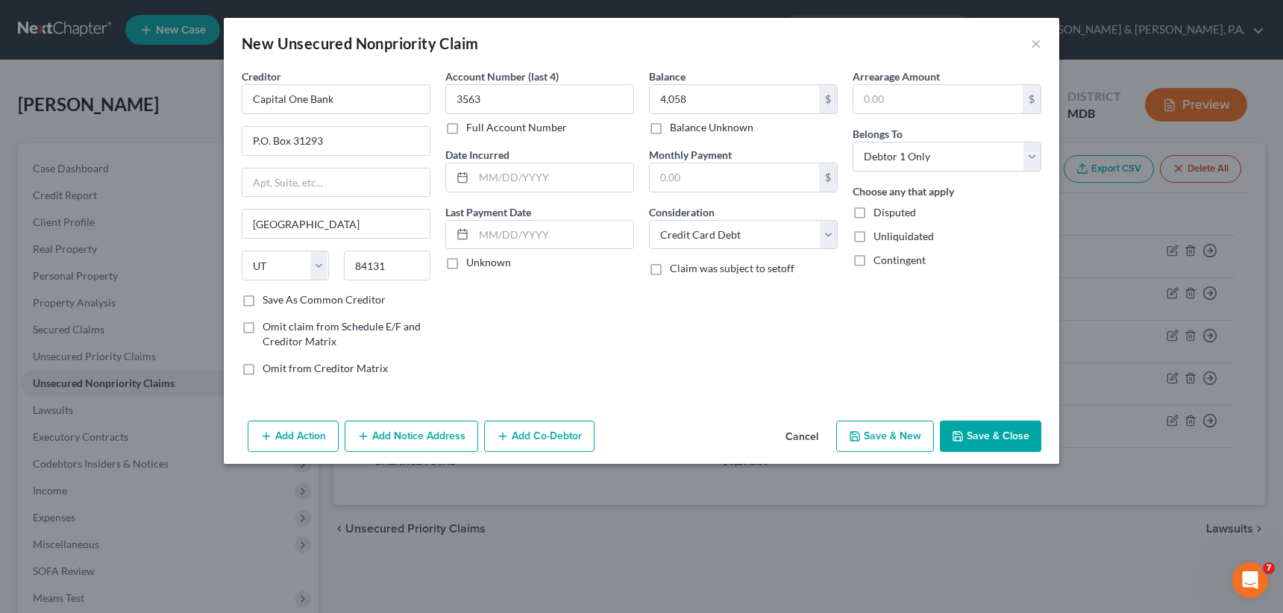
select select "0"
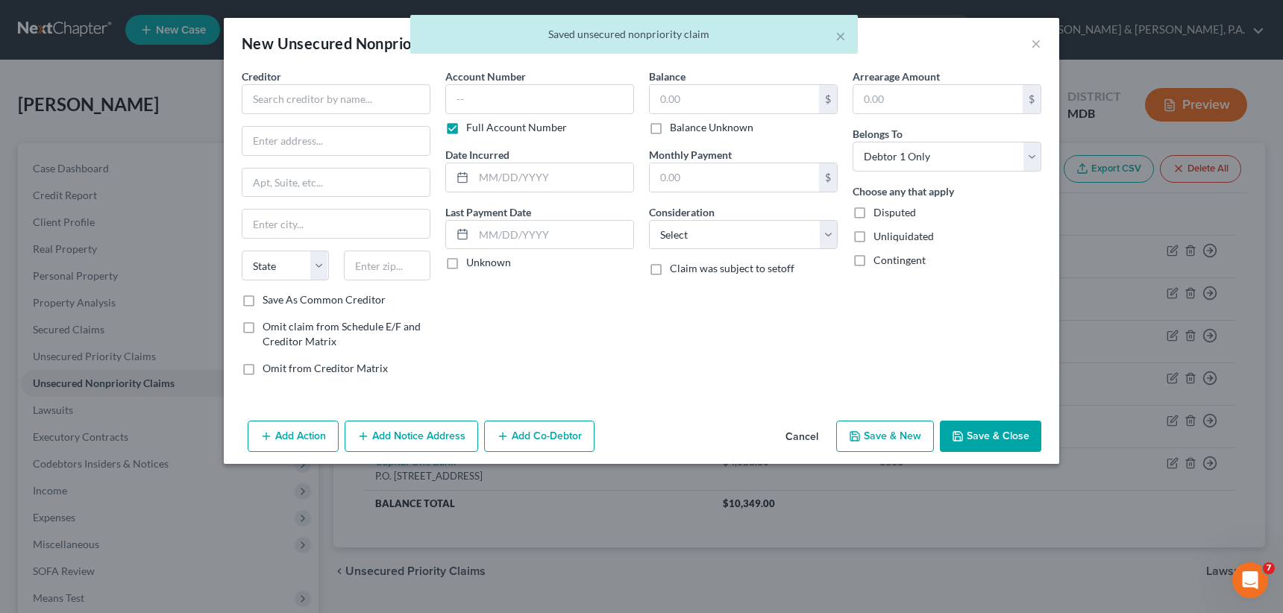
type input "4,058.00"
type input "0.00"
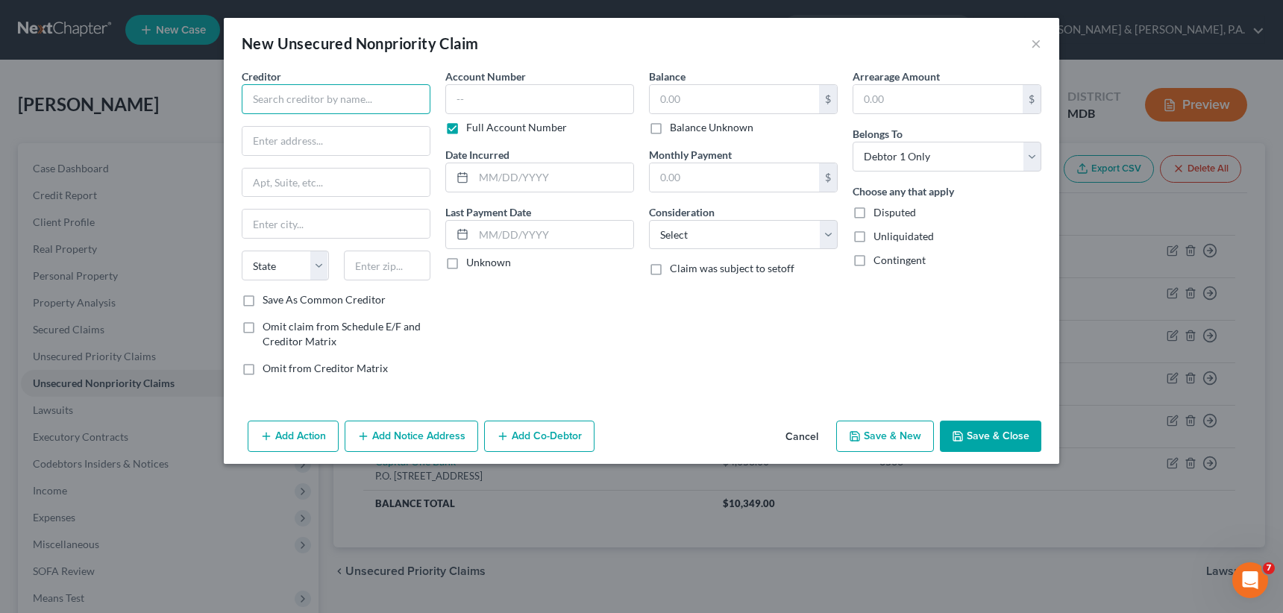
click at [300, 94] on input "text" at bounding box center [336, 99] width 189 height 30
type input "Best Egg"
click at [286, 119] on div "Best Egg" at bounding box center [331, 125] width 155 height 15
type input "P.O. Box 42912"
type input "[GEOGRAPHIC_DATA]"
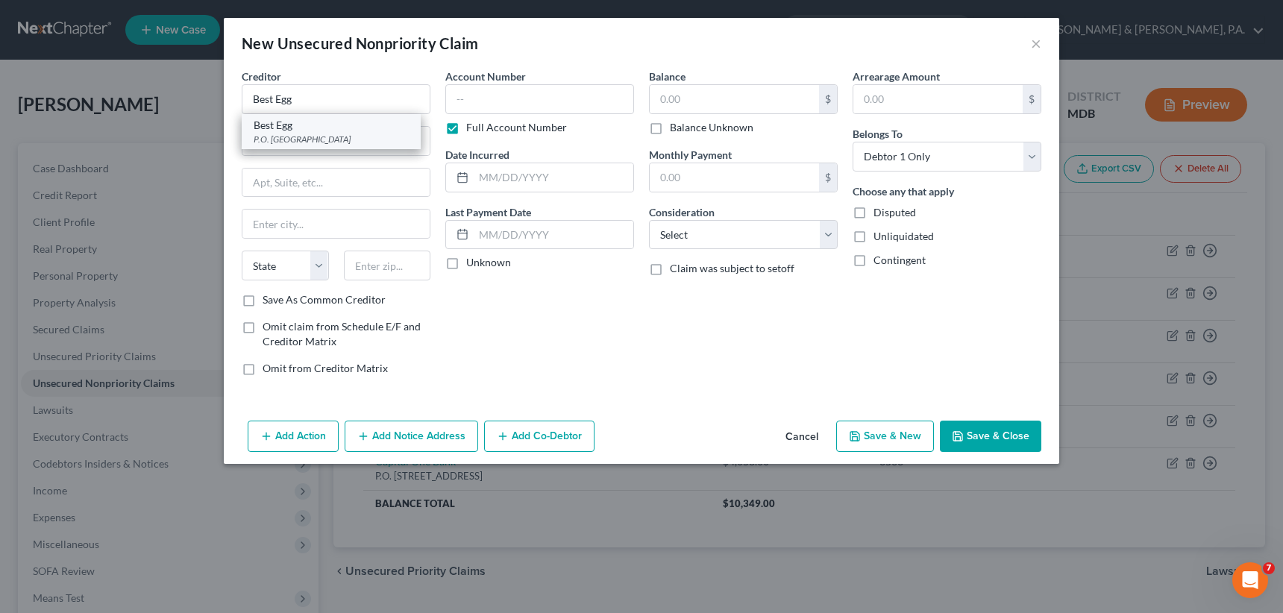
select select "39"
type input "19101"
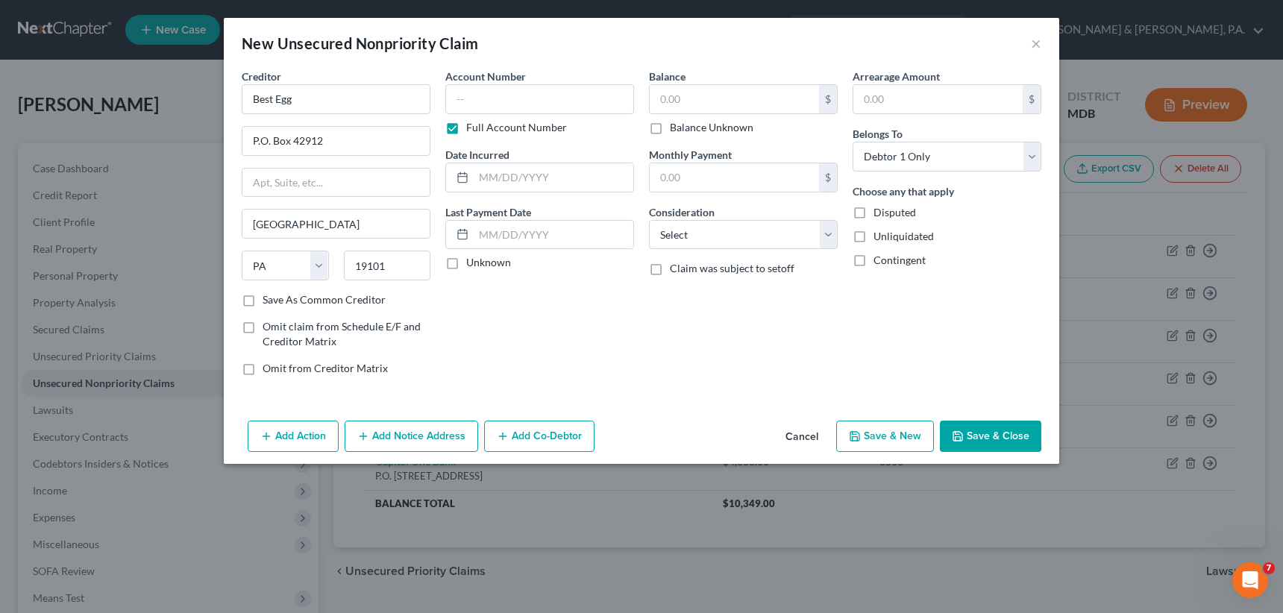
click at [466, 128] on label "Full Account Number" at bounding box center [516, 127] width 101 height 15
click at [472, 128] on input "Full Account Number" at bounding box center [477, 125] width 10 height 10
click at [448, 99] on input "text" at bounding box center [539, 99] width 189 height 30
type input "7903"
click at [661, 93] on input "text" at bounding box center [734, 99] width 169 height 28
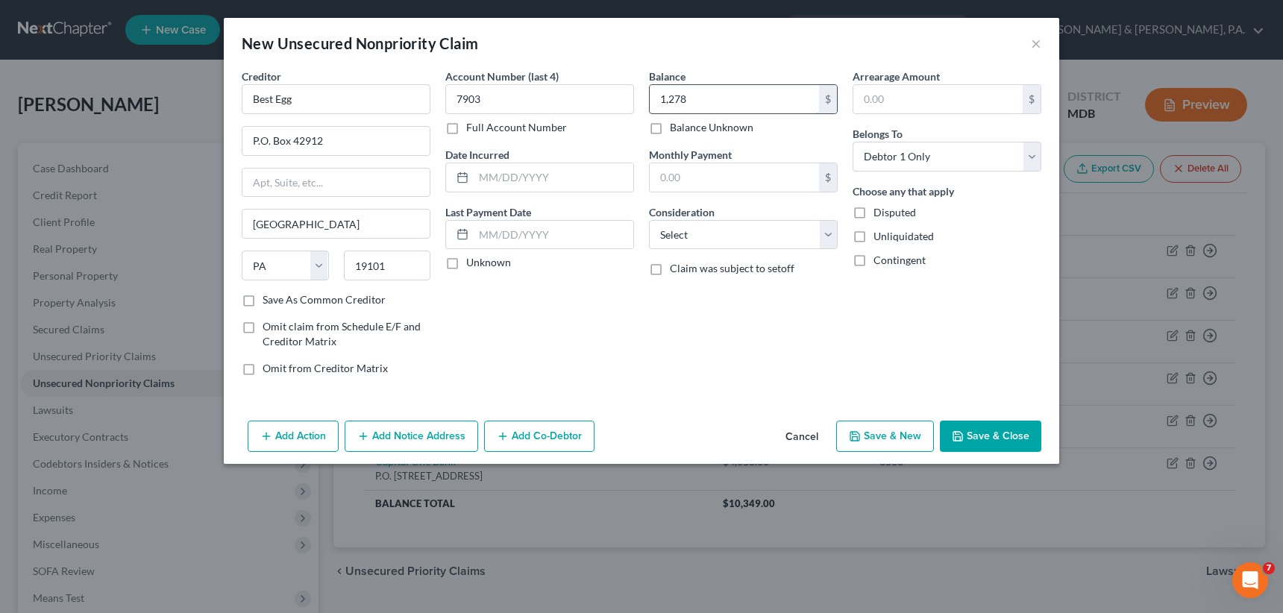
type input "1,278"
click at [700, 231] on select "Select Cable / Satellite Services Collection Agency Credit Card Debt Debt Couns…" at bounding box center [743, 235] width 189 height 30
select select "2"
click at [649, 220] on select "Select Cable / Satellite Services Collection Agency Credit Card Debt Debt Couns…" at bounding box center [743, 235] width 189 height 30
click at [903, 435] on button "Save & New" at bounding box center [885, 436] width 98 height 31
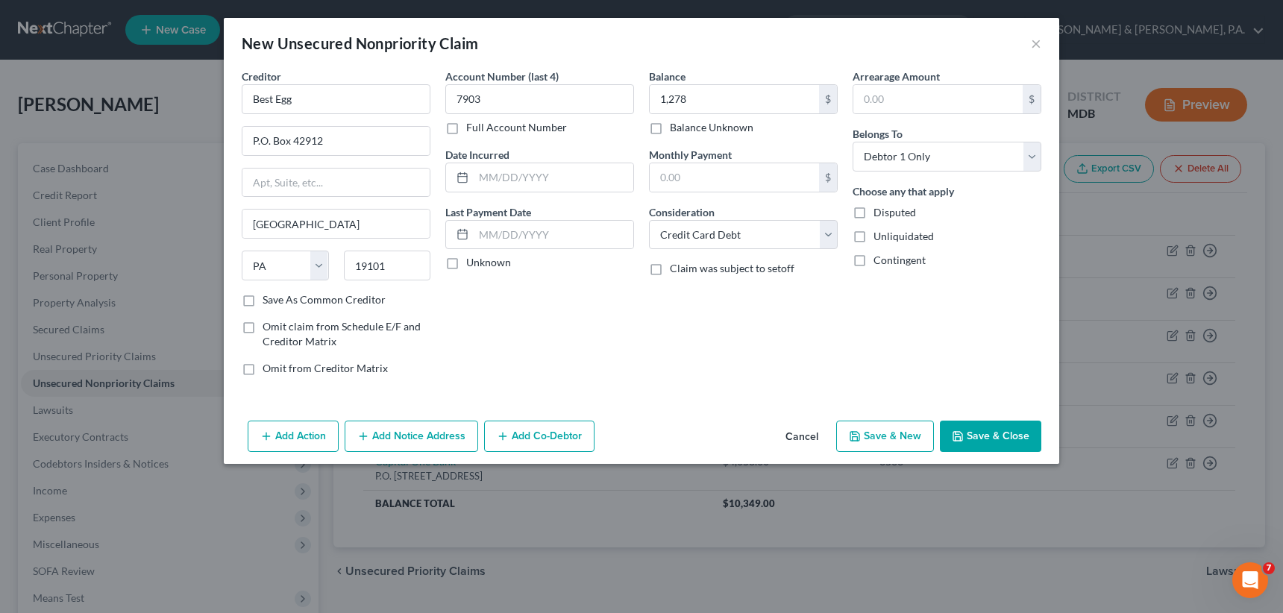
select select "0"
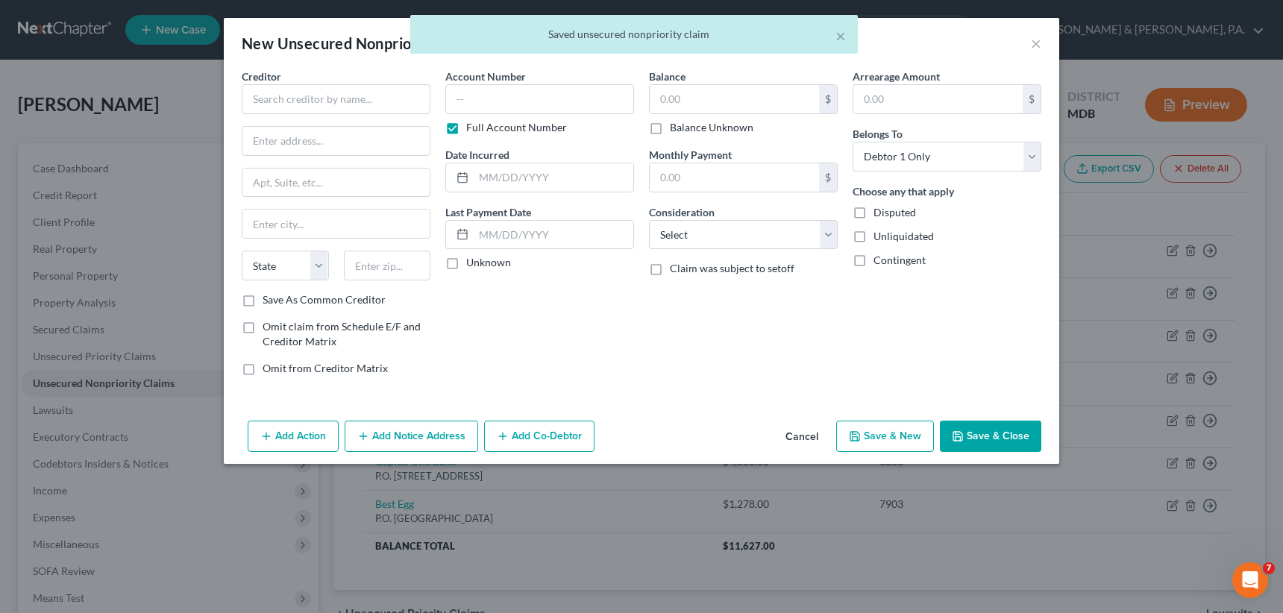
type input "1,278.00"
type input "0.00"
click at [293, 96] on input "text" at bounding box center [336, 99] width 189 height 30
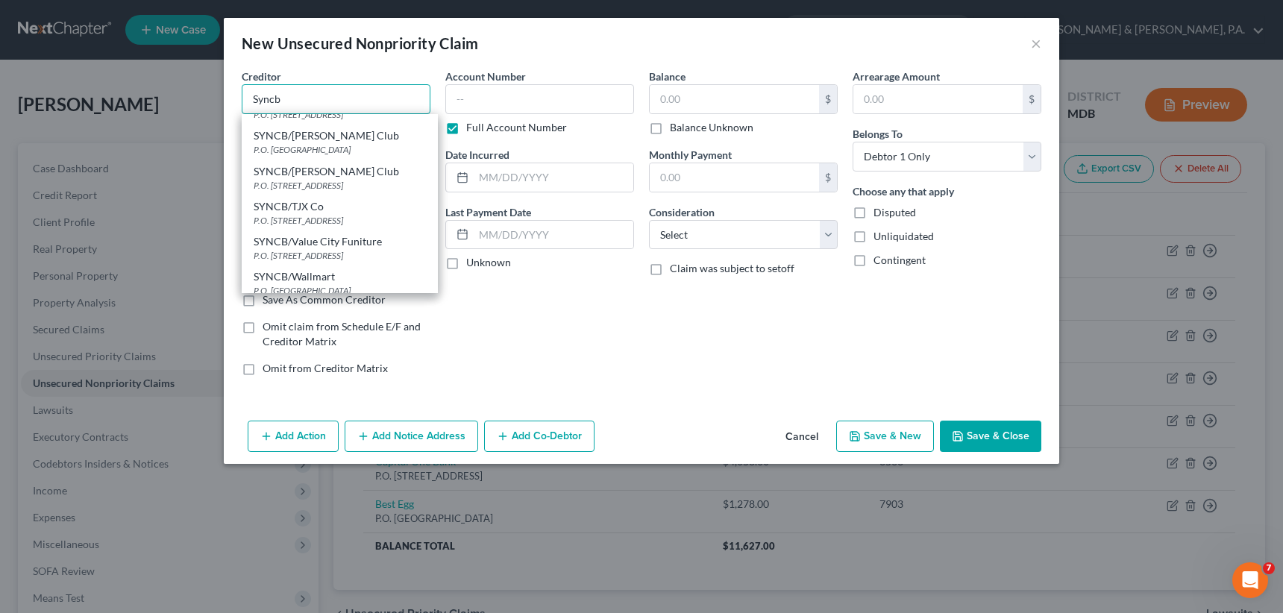
scroll to position [207, 0]
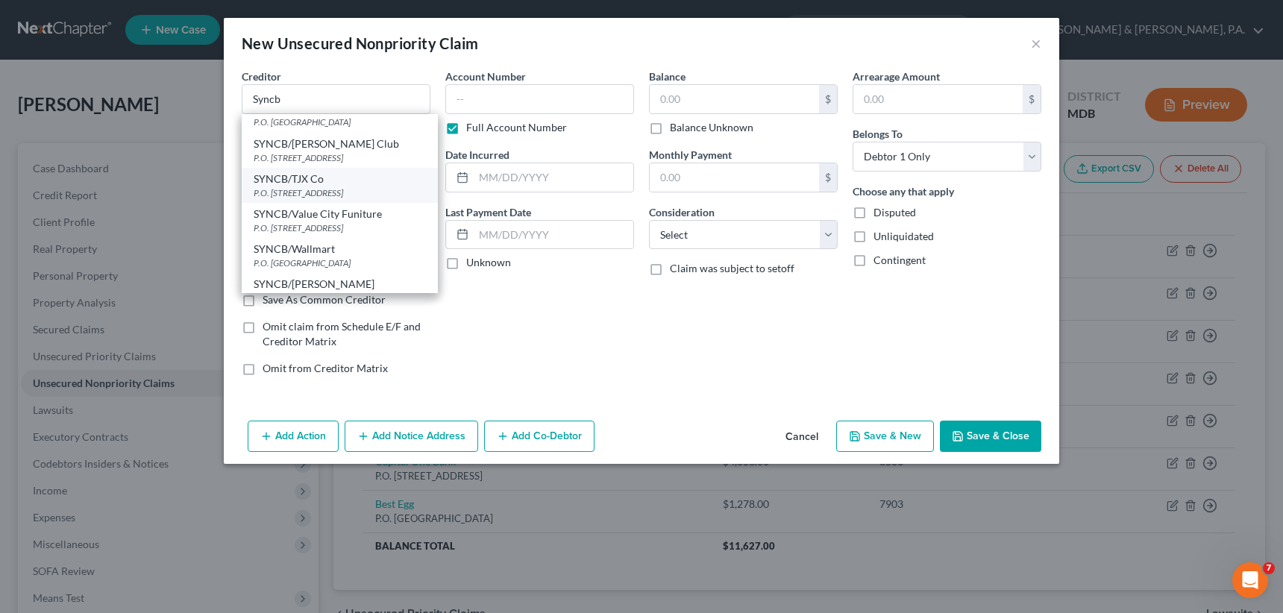
click at [308, 172] on div "SYNCB/TJX Co" at bounding box center [340, 179] width 172 height 15
type input "SYNCB/TJX Co"
type input "P.O. Box 71727"
type input "[GEOGRAPHIC_DATA]"
select select "39"
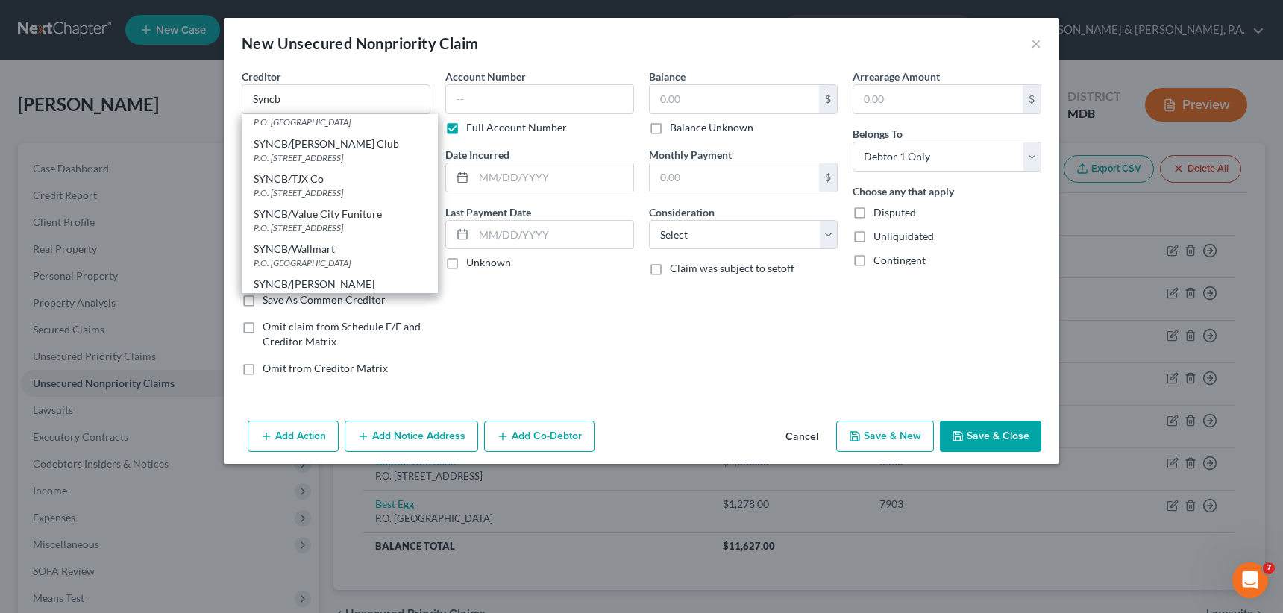
type input "19176"
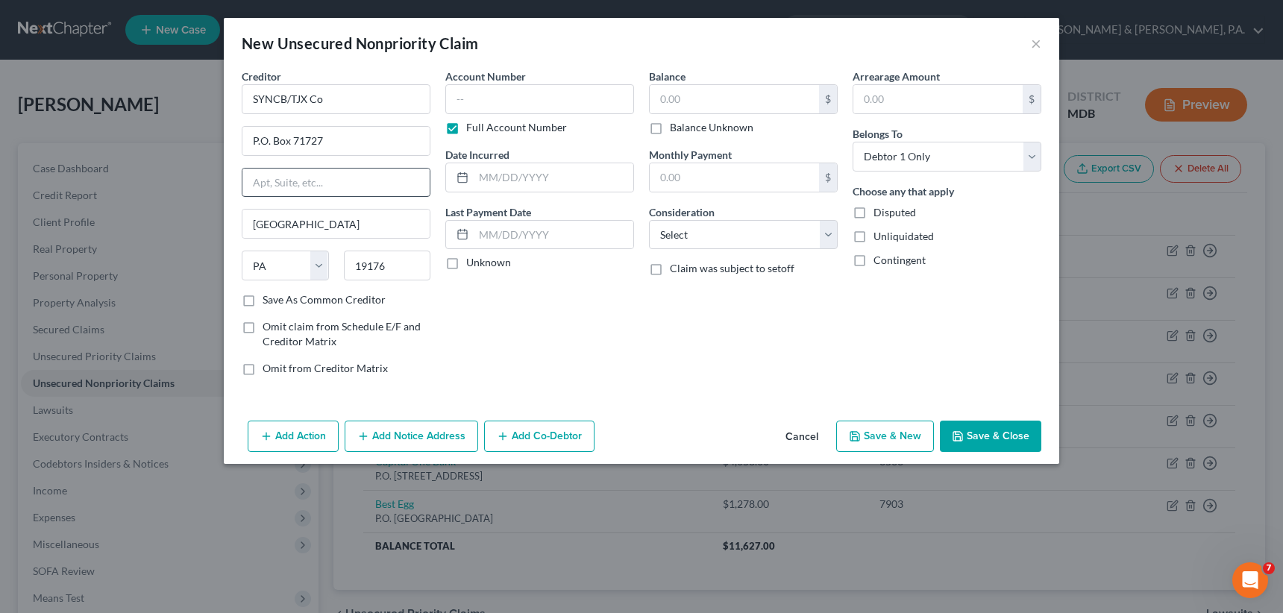
scroll to position [0, 0]
click at [350, 101] on input "SYNCB/TJX Co" at bounding box center [336, 99] width 189 height 30
type input "SYNCB/Dicks DC"
click at [466, 129] on label "Full Account Number" at bounding box center [516, 127] width 101 height 15
click at [472, 129] on input "Full Account Number" at bounding box center [477, 125] width 10 height 10
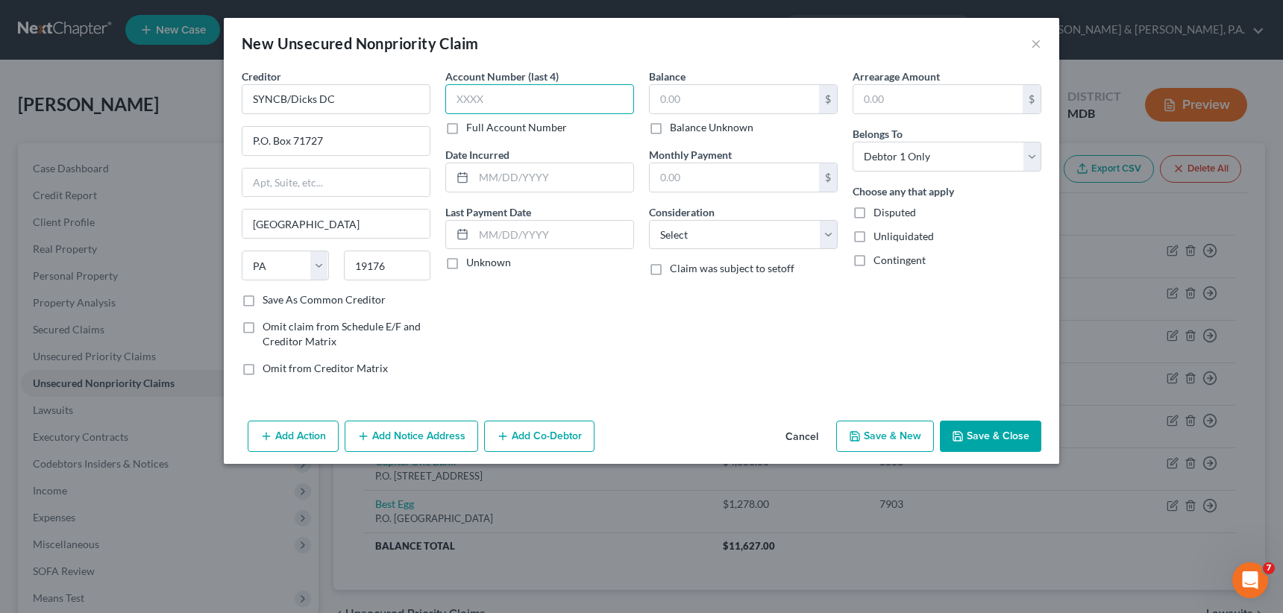
click at [454, 104] on input "text" at bounding box center [539, 99] width 189 height 30
type input "8246"
drag, startPoint x: 664, startPoint y: 96, endPoint x: 693, endPoint y: 107, distance: 31.2
click at [664, 96] on input "text" at bounding box center [734, 99] width 169 height 28
type input "1,365"
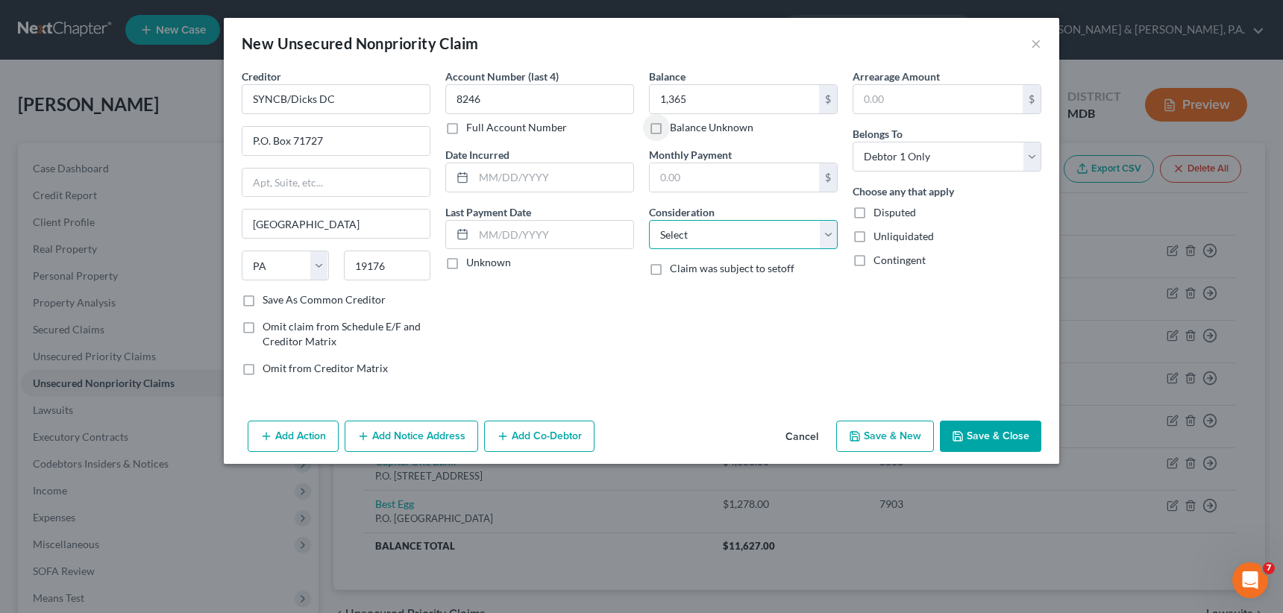
click at [825, 232] on select "Select Cable / Satellite Services Collection Agency Credit Card Debt Debt Couns…" at bounding box center [743, 235] width 189 height 30
select select "2"
click at [649, 220] on select "Select Cable / Satellite Services Collection Agency Credit Card Debt Debt Couns…" at bounding box center [743, 235] width 189 height 30
click at [263, 296] on label "Save As Common Creditor" at bounding box center [324, 299] width 123 height 15
click at [269, 296] on input "Save As Common Creditor" at bounding box center [274, 297] width 10 height 10
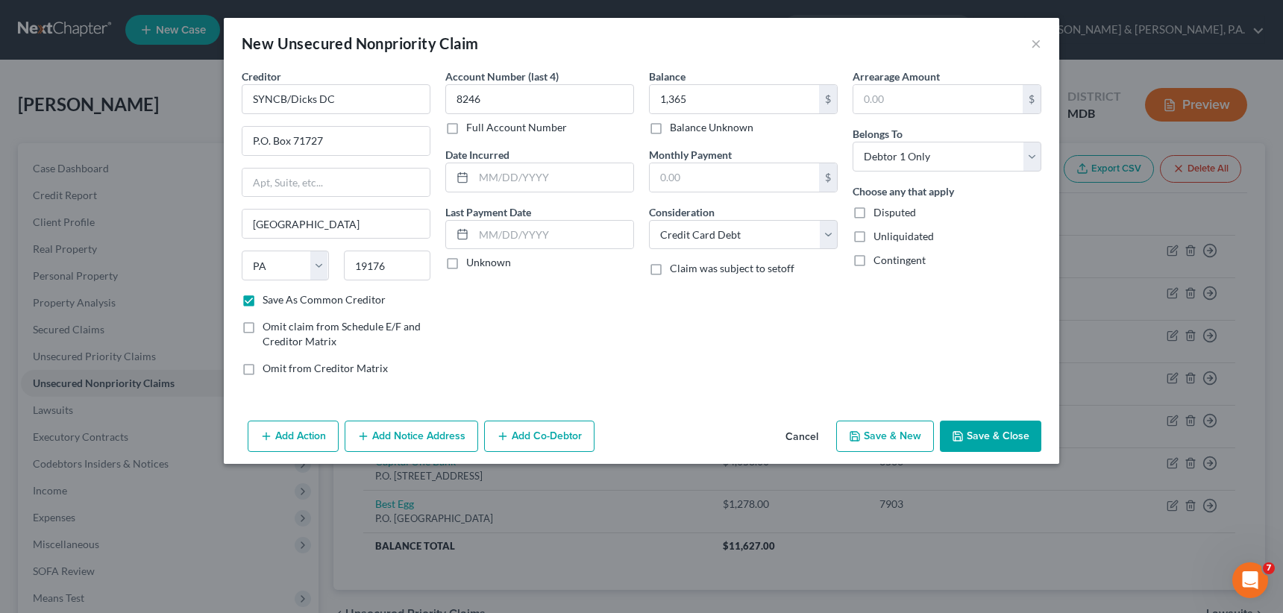
click at [887, 434] on button "Save & New" at bounding box center [885, 436] width 98 height 31
checkbox input "false"
select select "0"
type input "1,365.00"
type input "0.00"
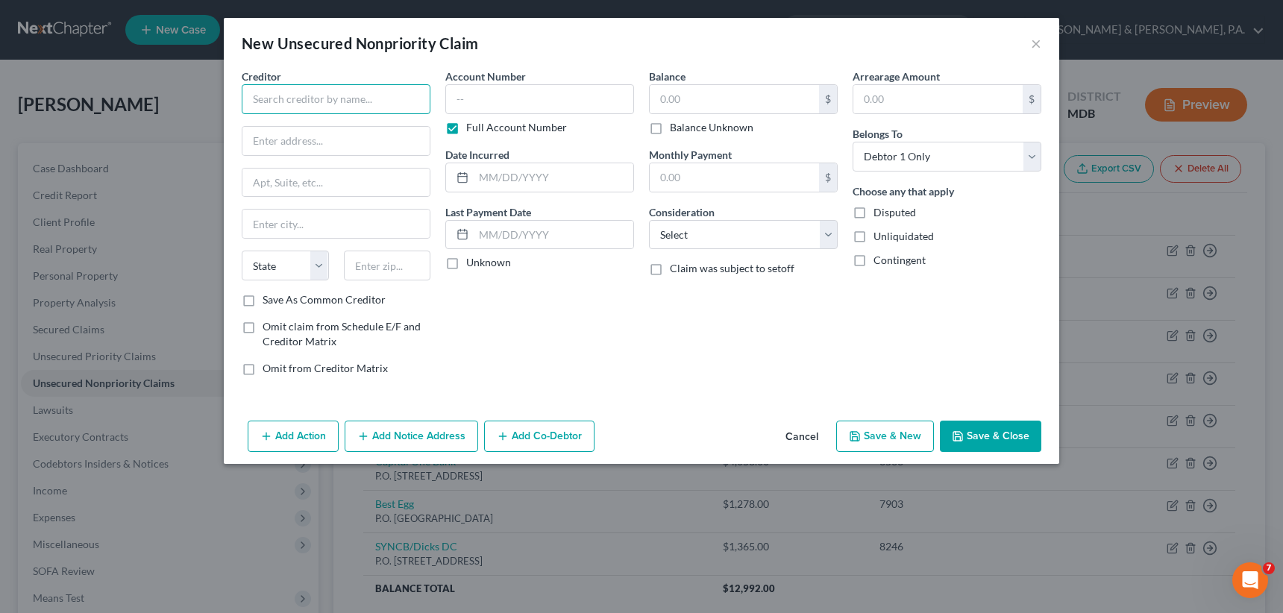
click at [307, 95] on input "text" at bounding box center [336, 99] width 189 height 30
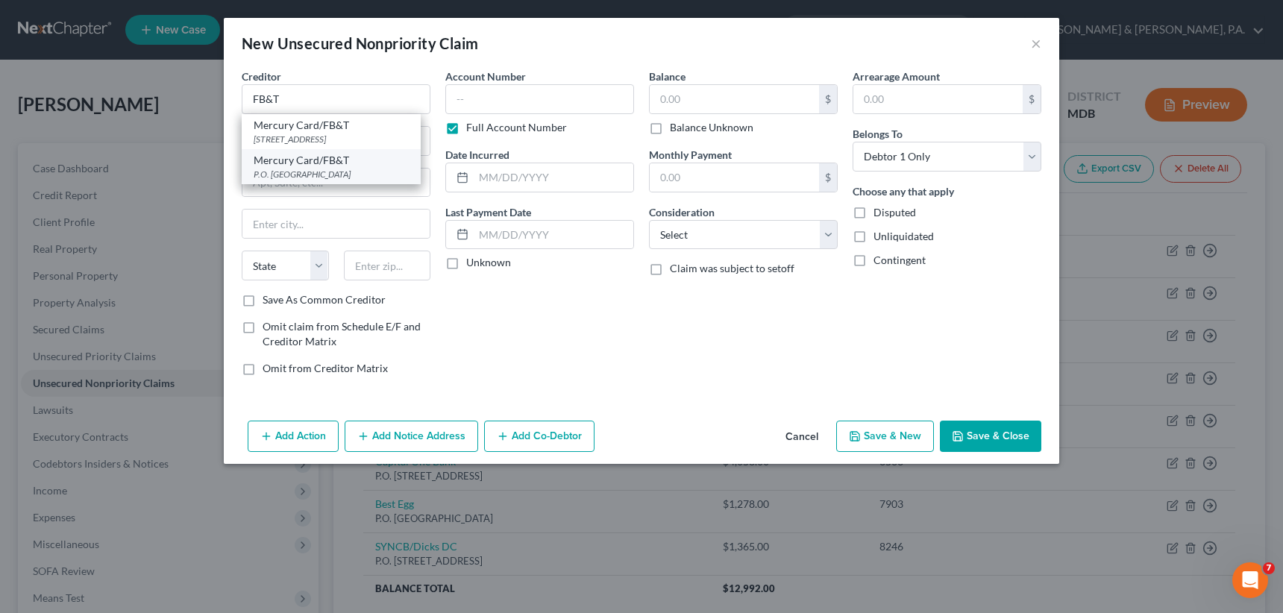
click at [324, 168] on div "Mercury Card/FB&T" at bounding box center [331, 160] width 155 height 15
type input "Mercury Card/FB&T"
type input "P.O. Box 84064"
type input "Columbus"
select select "10"
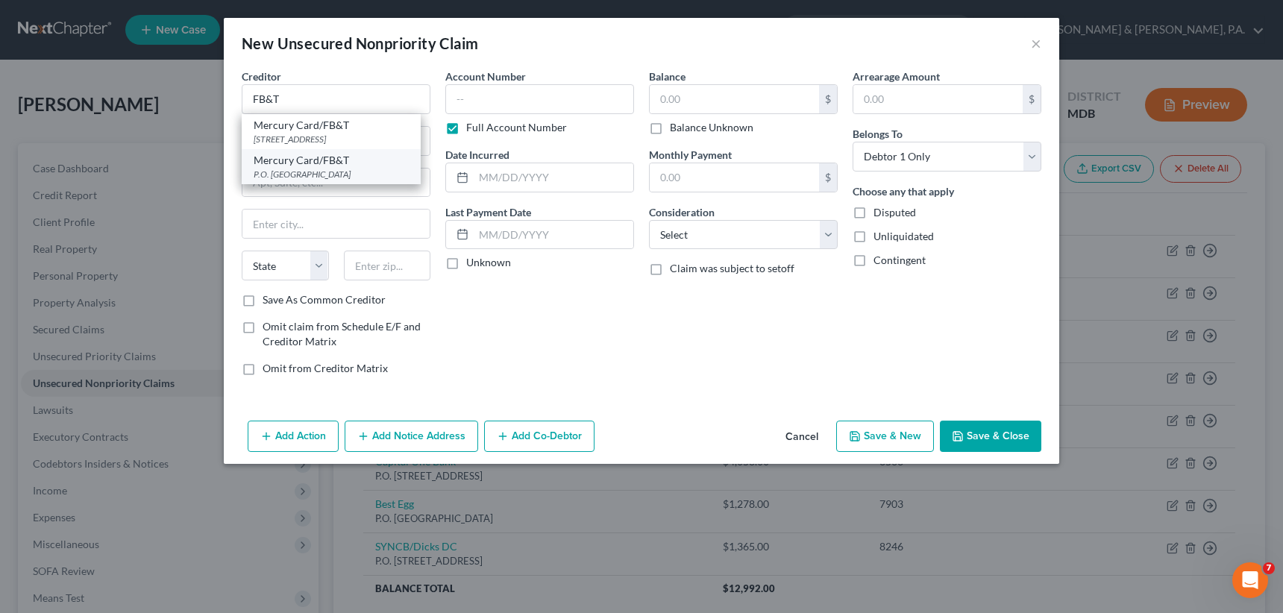
type input "31908"
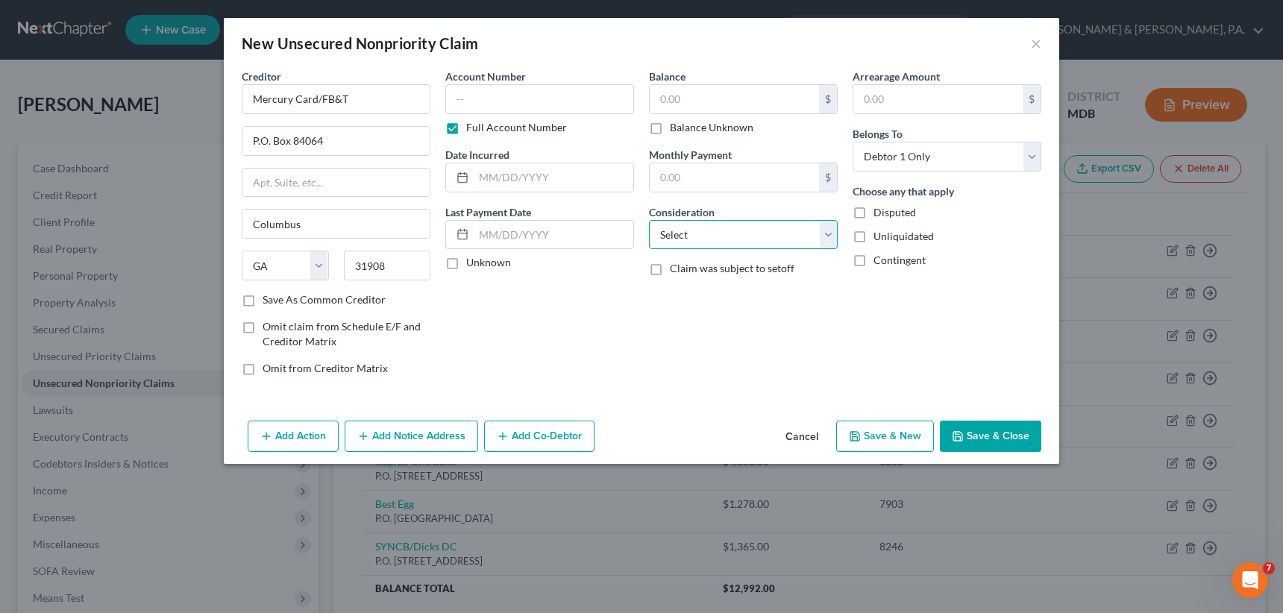
click at [724, 221] on select "Select Cable / Satellite Services Collection Agency Credit Card Debt Debt Couns…" at bounding box center [743, 235] width 189 height 30
select select "2"
click at [649, 220] on select "Select Cable / Satellite Services Collection Agency Credit Card Debt Debt Couns…" at bounding box center [743, 235] width 189 height 30
click at [689, 99] on input "text" at bounding box center [734, 99] width 169 height 28
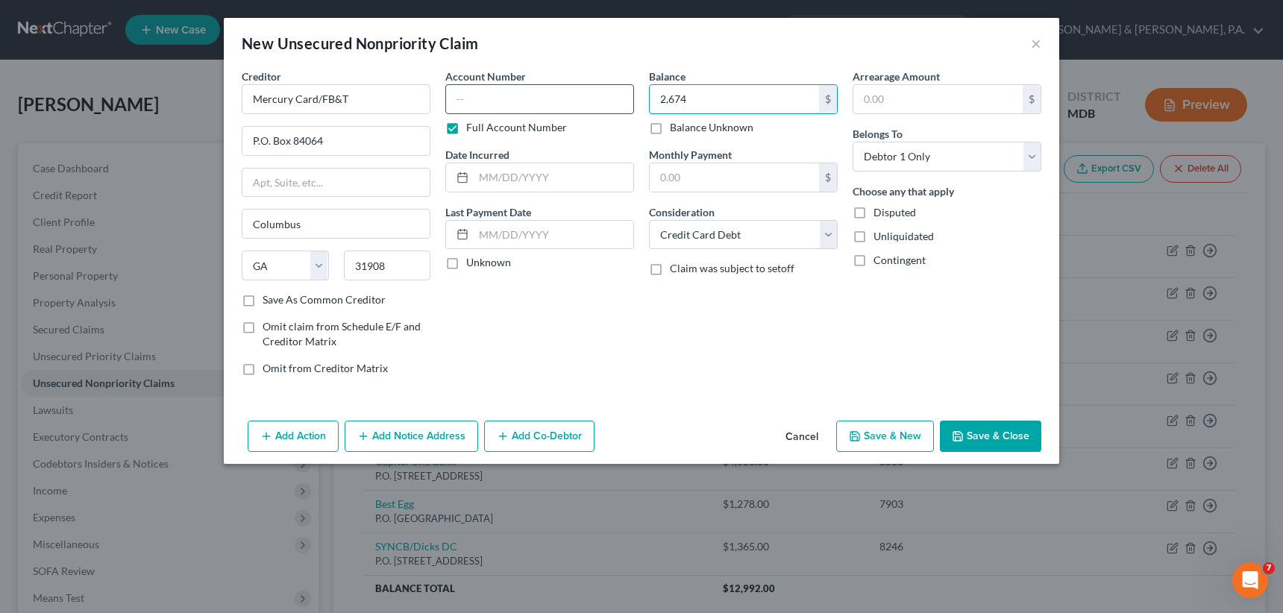
type input "2,674"
click at [551, 97] on input "text" at bounding box center [539, 99] width 189 height 30
click at [466, 125] on label "Full Account Number" at bounding box center [516, 127] width 101 height 15
click at [472, 125] on input "Full Account Number" at bounding box center [477, 125] width 10 height 10
click at [452, 93] on input "text" at bounding box center [539, 99] width 189 height 30
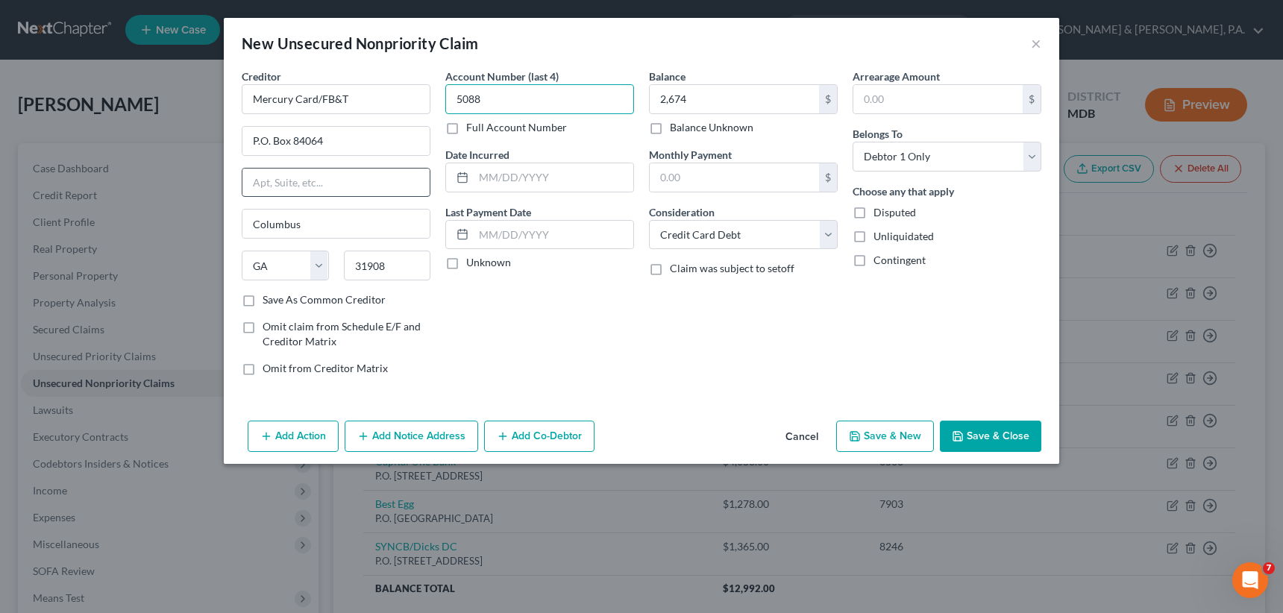
type input "5088"
click at [349, 179] on input "text" at bounding box center [335, 183] width 187 height 28
click at [320, 95] on input "Mercury Card/FB&T" at bounding box center [336, 99] width 189 height 30
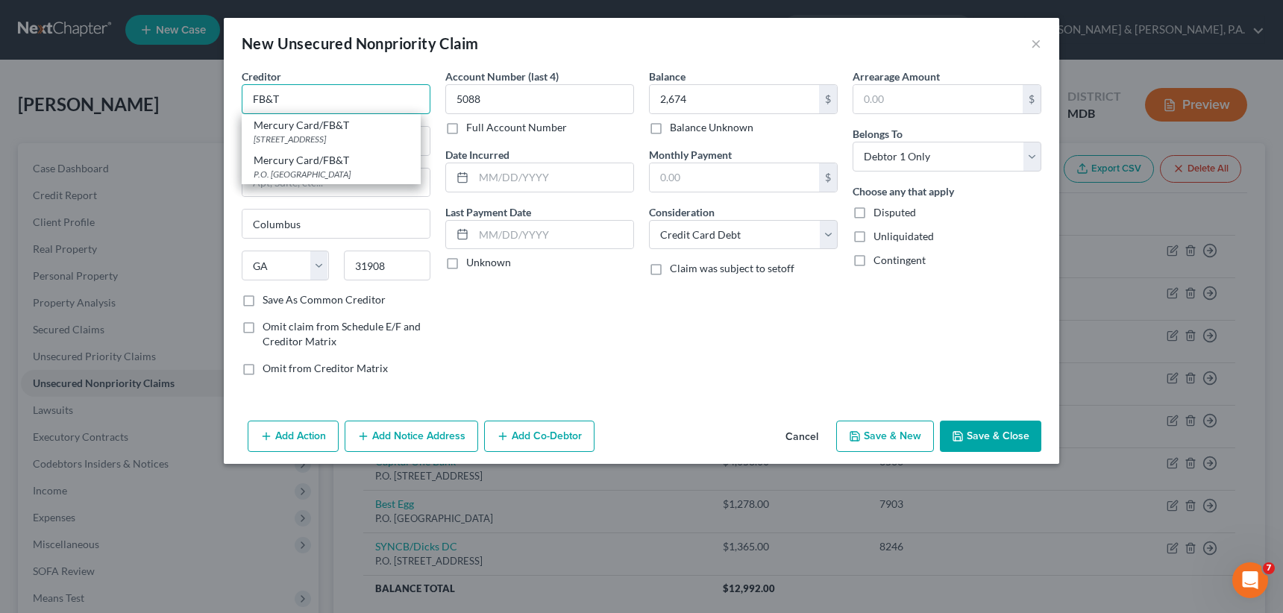
type input "FB&T"
click at [263, 294] on label "Save As Common Creditor" at bounding box center [324, 299] width 123 height 15
click at [269, 294] on input "Save As Common Creditor" at bounding box center [274, 297] width 10 height 10
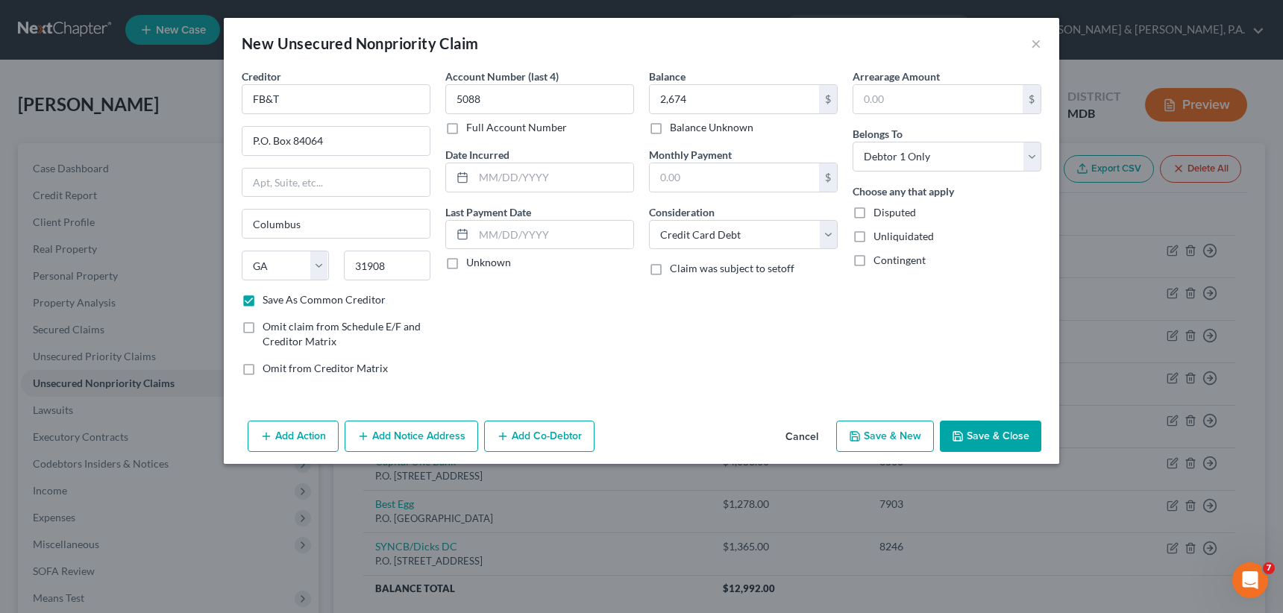
click at [887, 433] on button "Save & New" at bounding box center [885, 436] width 98 height 31
checkbox input "false"
select select "0"
type input "2,674.00"
type input "0.00"
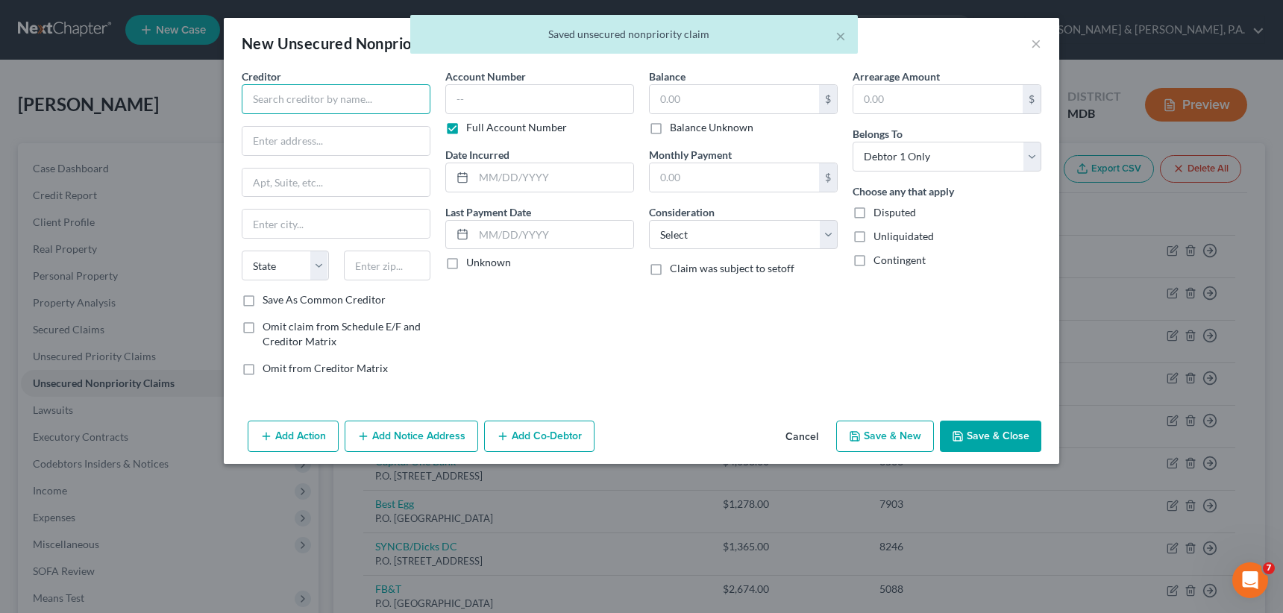
click at [283, 88] on input "text" at bounding box center [336, 99] width 189 height 30
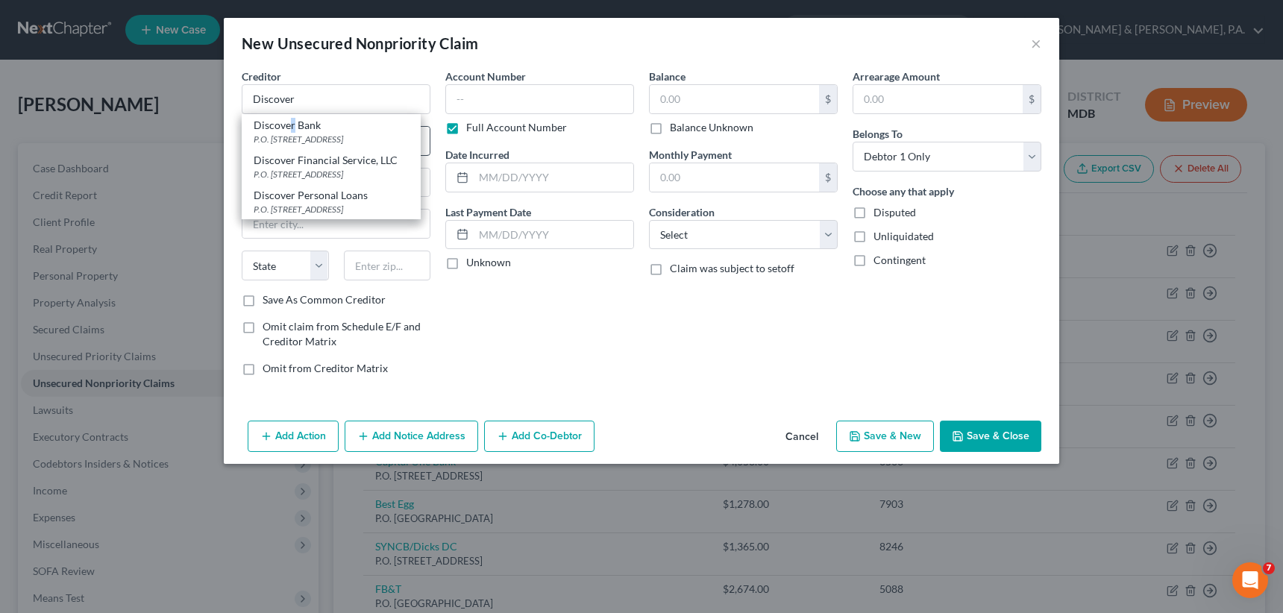
click at [291, 128] on div "Discover Bank" at bounding box center [331, 125] width 155 height 15
type input "Discover Bank"
type input "P.O. Box 30939"
type input "[GEOGRAPHIC_DATA]"
select select "46"
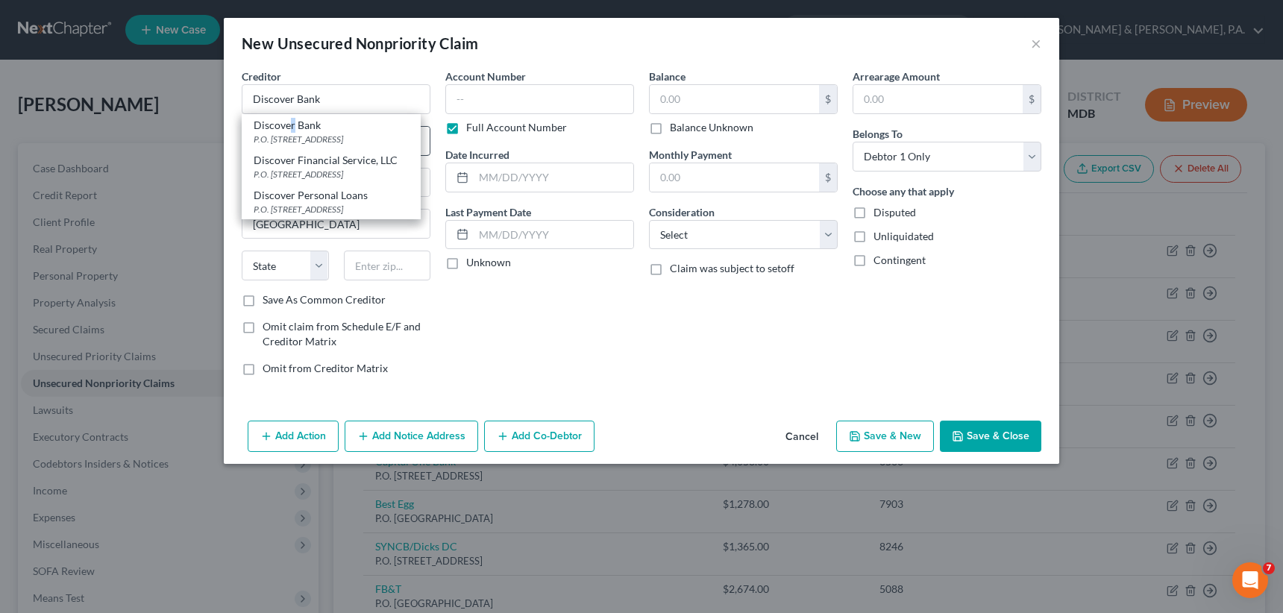
type input "84130"
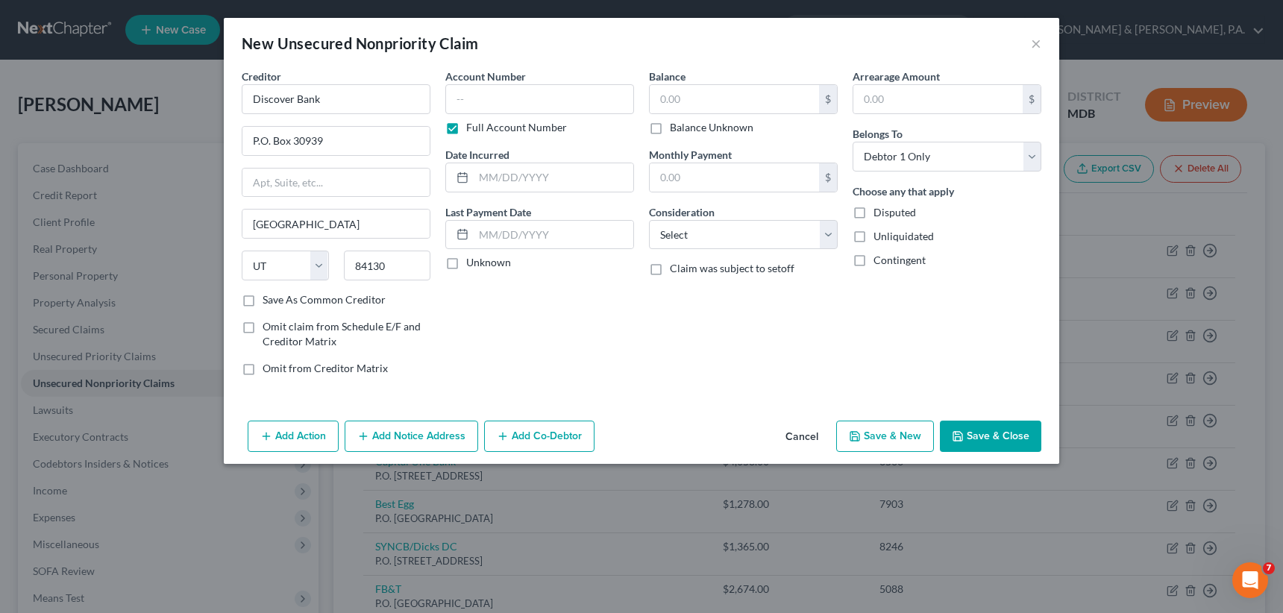
click at [466, 125] on label "Full Account Number" at bounding box center [516, 127] width 101 height 15
click at [472, 125] on input "Full Account Number" at bounding box center [477, 125] width 10 height 10
click at [456, 99] on input "text" at bounding box center [539, 99] width 189 height 30
type input "5684"
click at [713, 98] on input "text" at bounding box center [734, 99] width 169 height 28
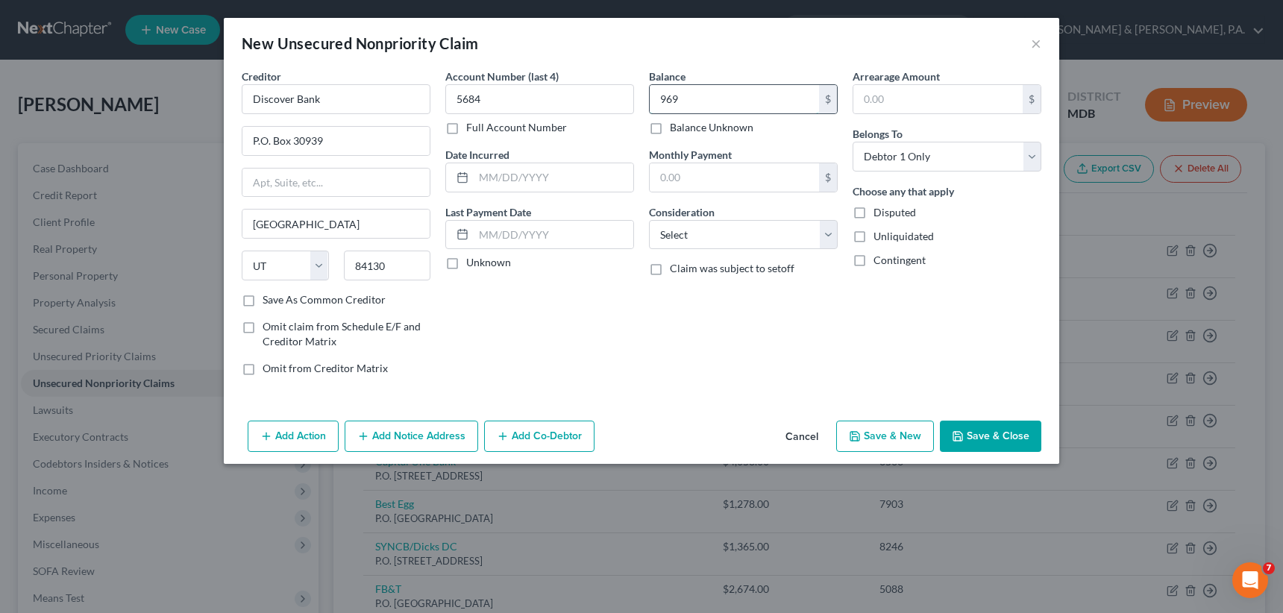
type input "969"
click at [661, 177] on input "text" at bounding box center [734, 177] width 169 height 28
click at [722, 232] on select "Select Cable / Satellite Services Collection Agency Credit Card Debt Debt Couns…" at bounding box center [743, 235] width 189 height 30
select select "2"
click at [649, 220] on select "Select Cable / Satellite Services Collection Agency Credit Card Debt Debt Couns…" at bounding box center [743, 235] width 189 height 30
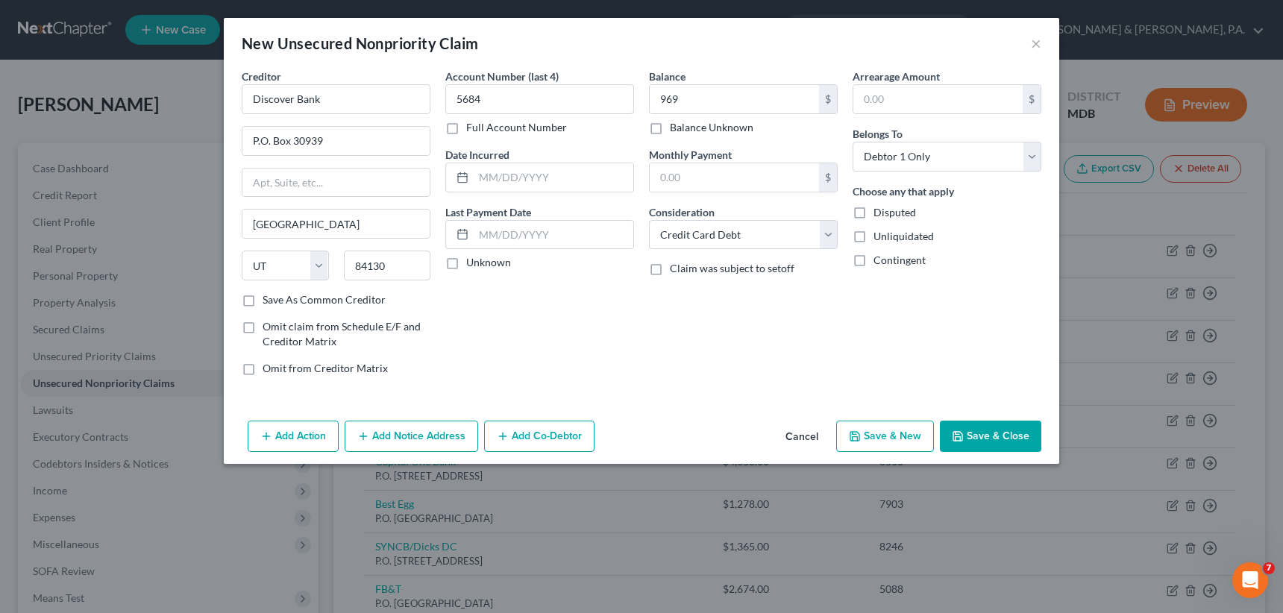
click at [882, 433] on button "Save & New" at bounding box center [885, 436] width 98 height 31
select select "0"
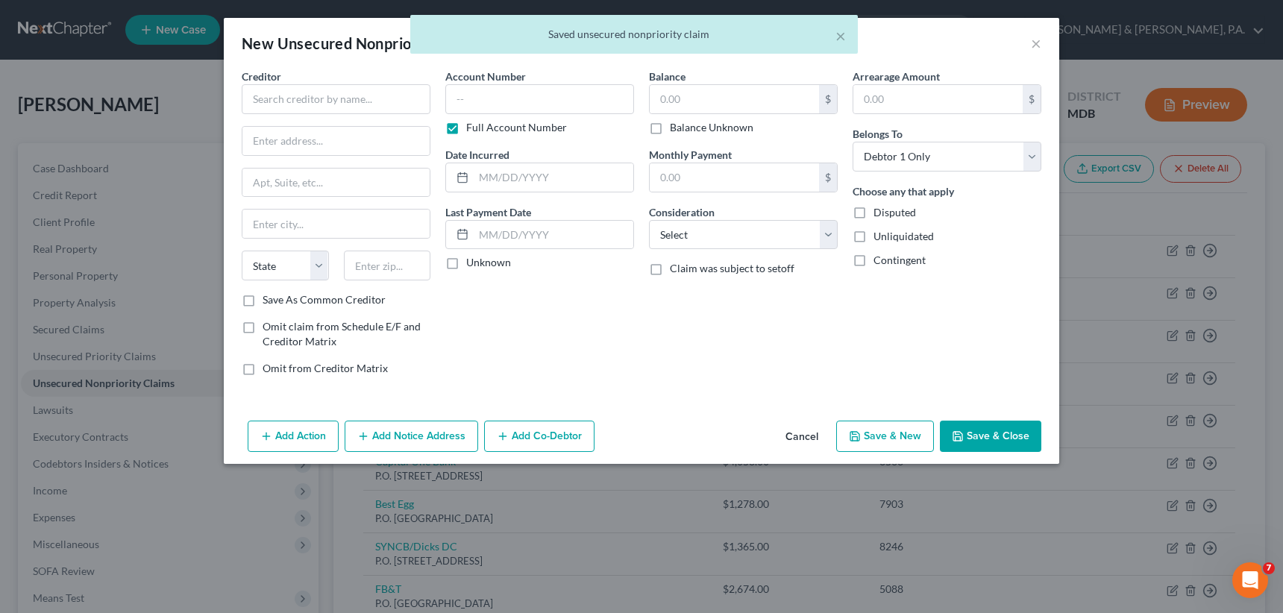
type input "969.00"
type input "0.00"
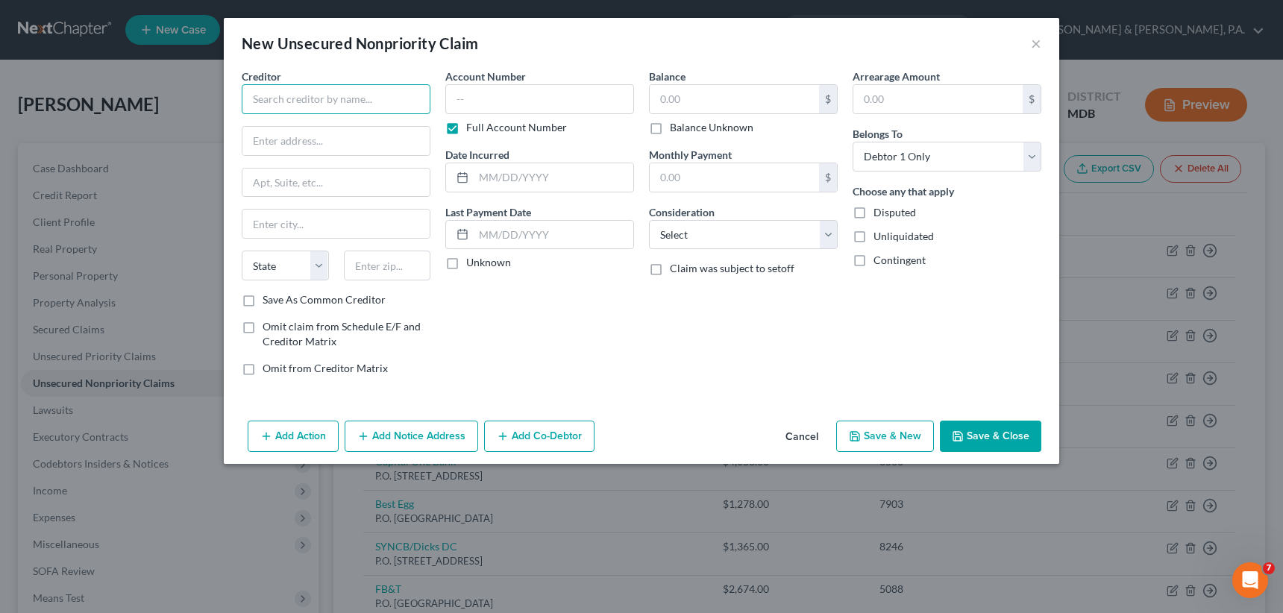
click at [318, 93] on input "text" at bounding box center [336, 99] width 189 height 30
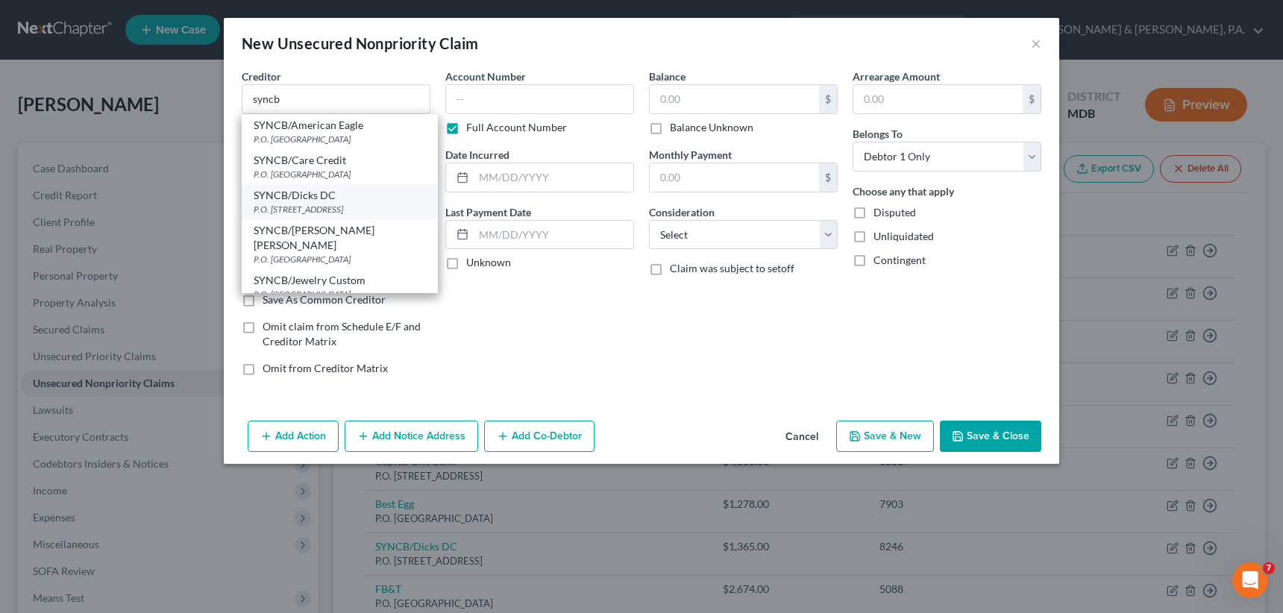
click at [339, 203] on div "P.O. [STREET_ADDRESS]" at bounding box center [340, 209] width 172 height 13
type input "SYNCB/Dicks DC"
type input "P.O. Box 71727"
type input "[GEOGRAPHIC_DATA]"
select select "39"
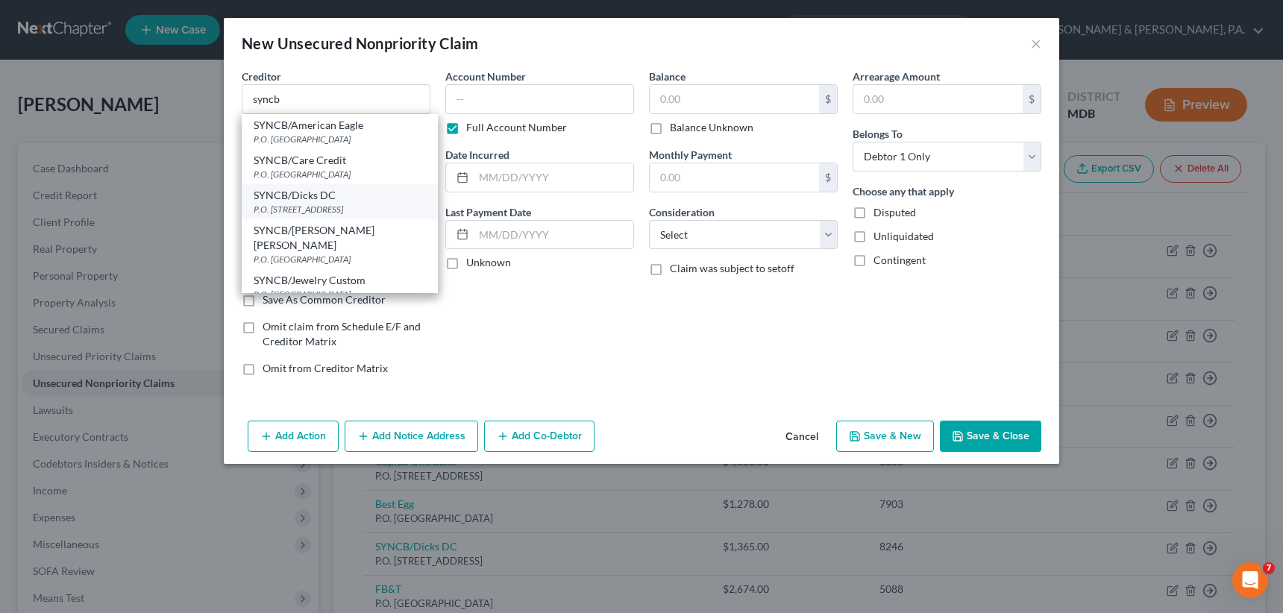
type input "19176"
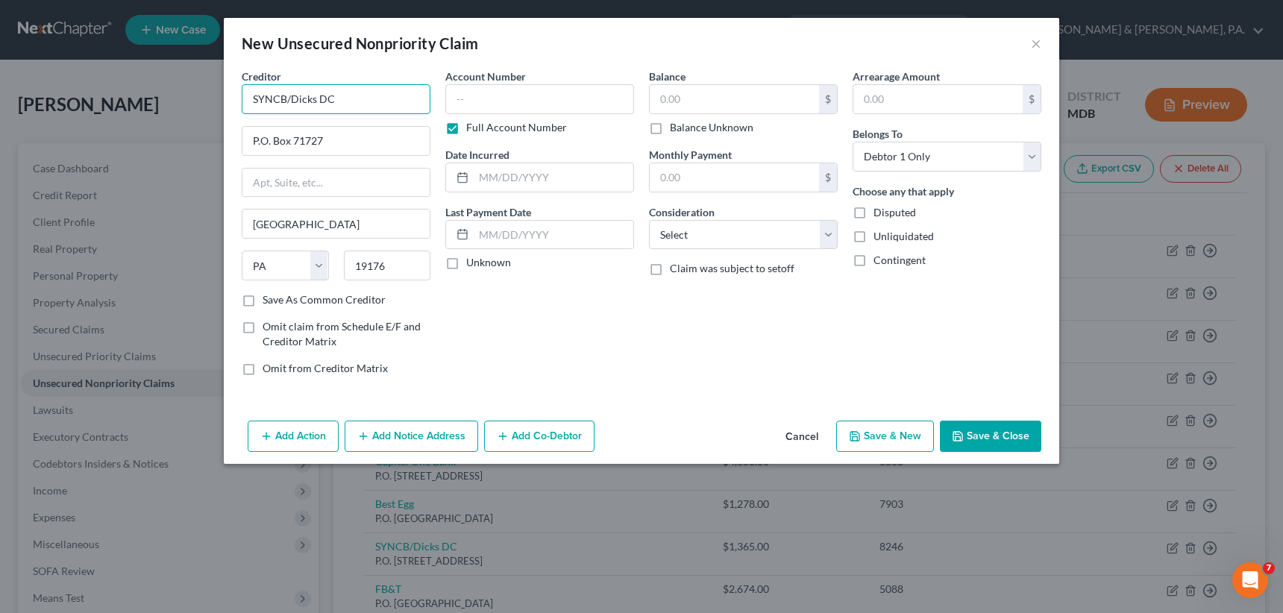
click at [345, 93] on input "SYNCB/Dicks DC" at bounding box center [336, 99] width 189 height 30
type input "SYNCB/Amazon"
type input "P.O. Box 71737"
click at [466, 123] on label "Full Account Number" at bounding box center [516, 127] width 101 height 15
click at [472, 123] on input "Full Account Number" at bounding box center [477, 125] width 10 height 10
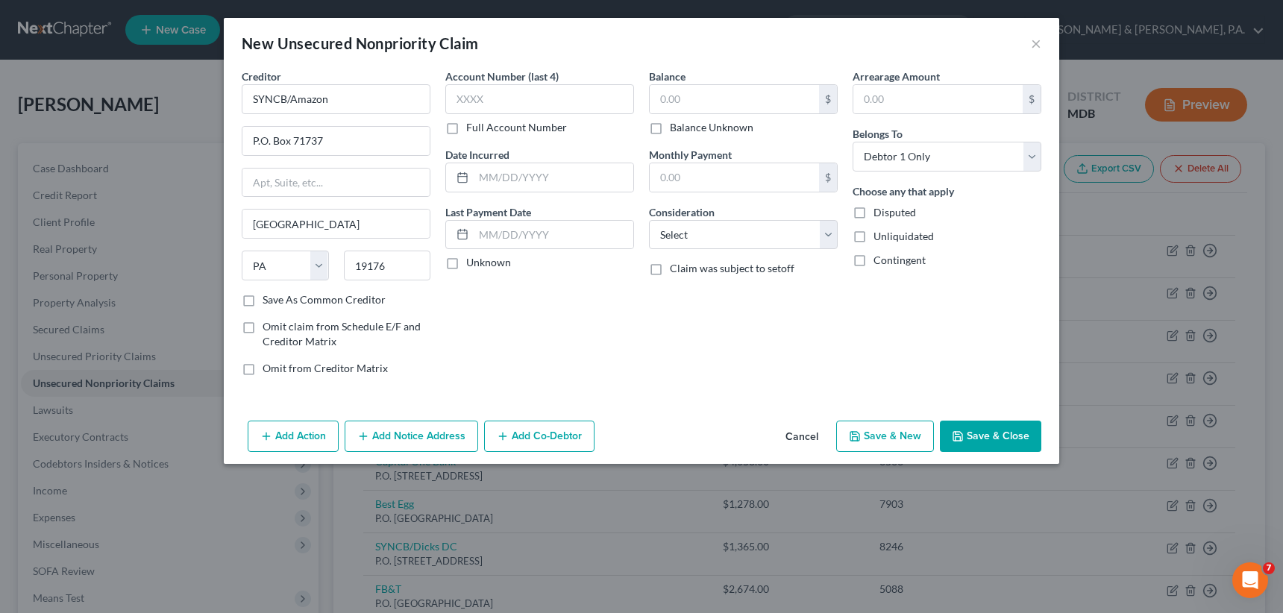
click at [263, 298] on label "Save As Common Creditor" at bounding box center [324, 299] width 123 height 15
click at [269, 298] on input "Save As Common Creditor" at bounding box center [274, 297] width 10 height 10
checkbox input "true"
click at [453, 101] on input "text" at bounding box center [539, 99] width 189 height 30
type input "4531"
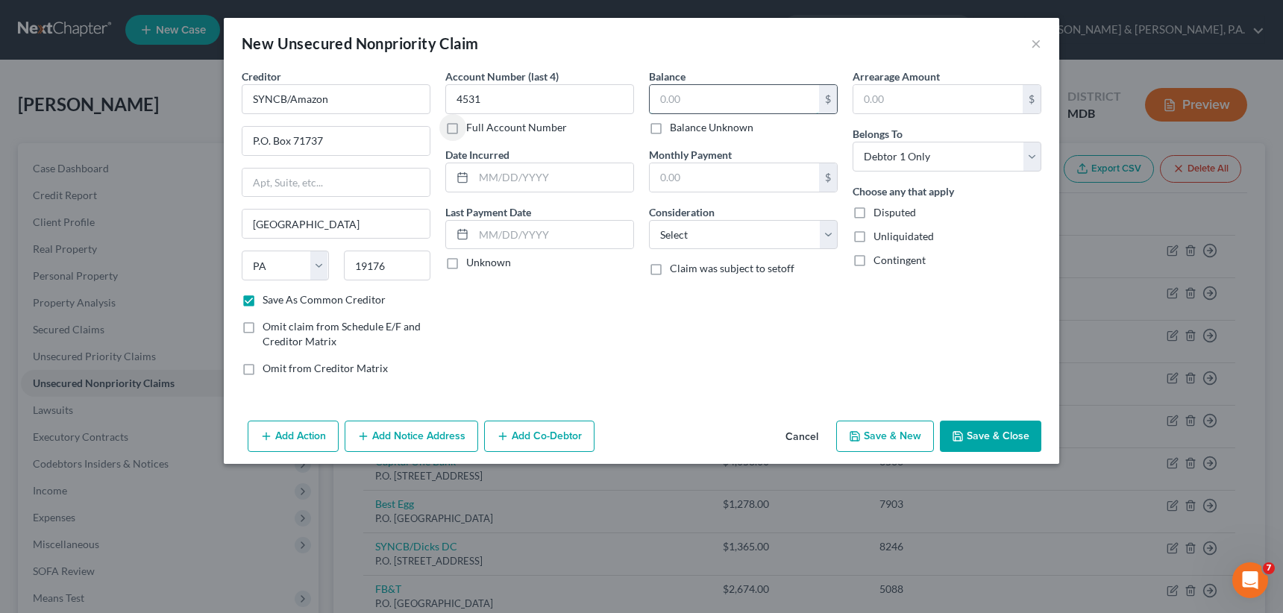
click at [652, 95] on input "text" at bounding box center [734, 99] width 169 height 28
type input "549"
click at [788, 228] on select "Select Cable / Satellite Services Collection Agency Credit Card Debt Debt Couns…" at bounding box center [743, 235] width 189 height 30
select select "2"
click at [649, 220] on select "Select Cable / Satellite Services Collection Agency Credit Card Debt Debt Couns…" at bounding box center [743, 235] width 189 height 30
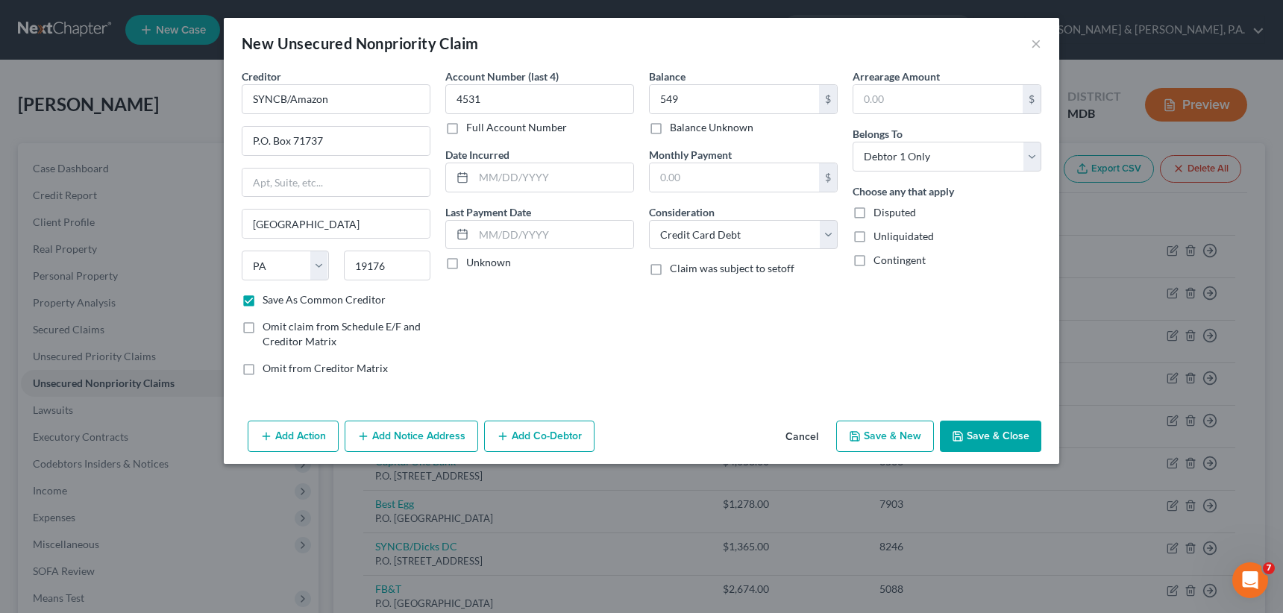
click at [891, 429] on button "Save & New" at bounding box center [885, 436] width 98 height 31
checkbox input "false"
select select "0"
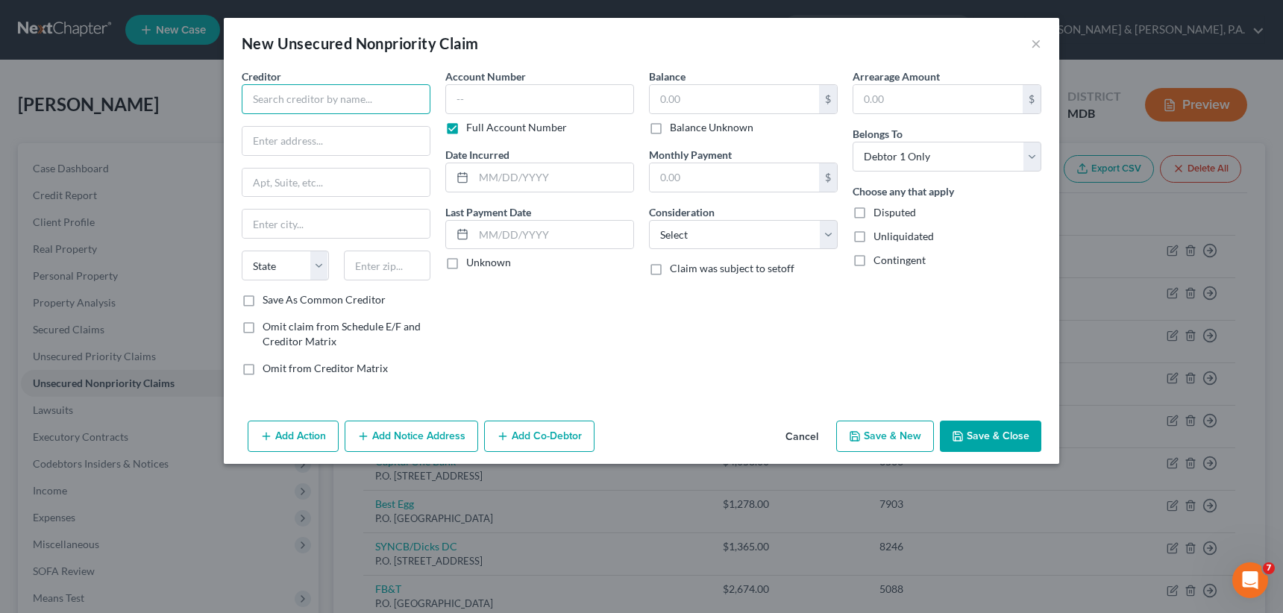
click at [310, 104] on input "text" at bounding box center [336, 99] width 189 height 30
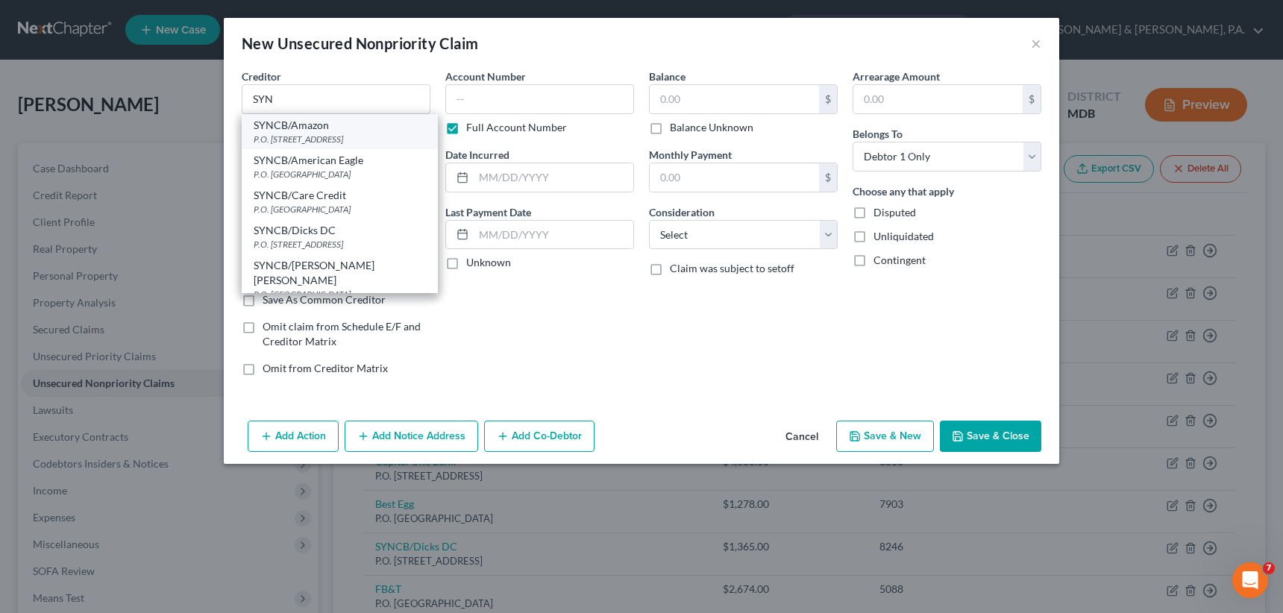
click at [315, 133] on div "P.O. [STREET_ADDRESS]" at bounding box center [340, 139] width 172 height 13
type input "SYNCB/Amazon"
type input "P.O. Box 71737"
type input "[GEOGRAPHIC_DATA]"
select select "39"
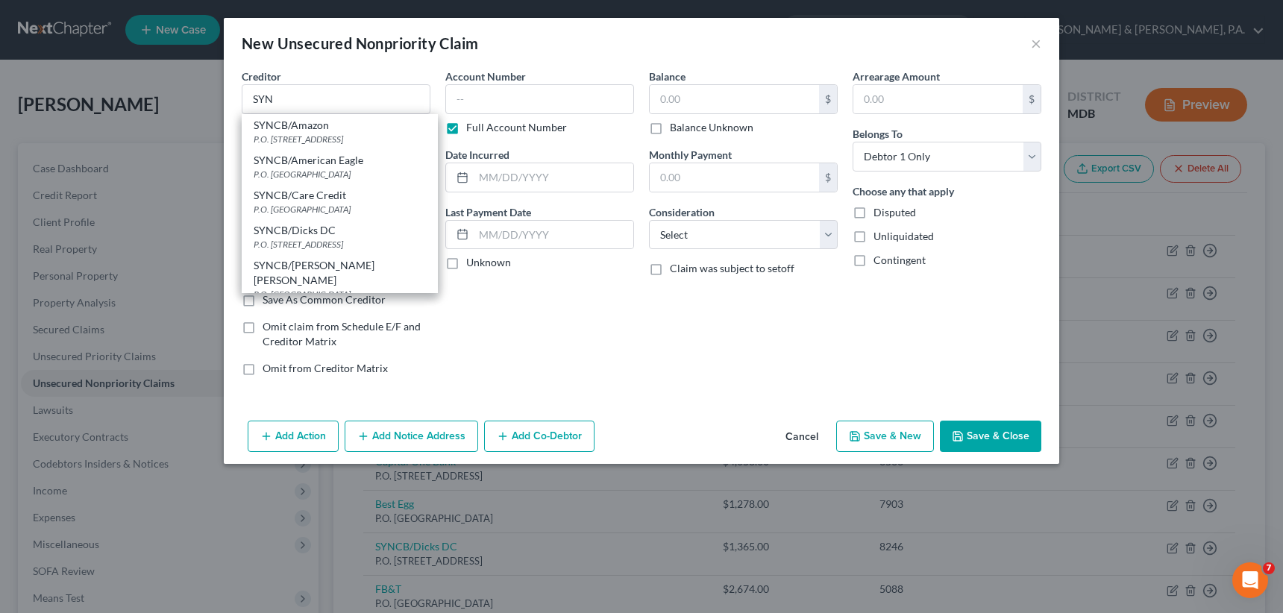
type input "19176"
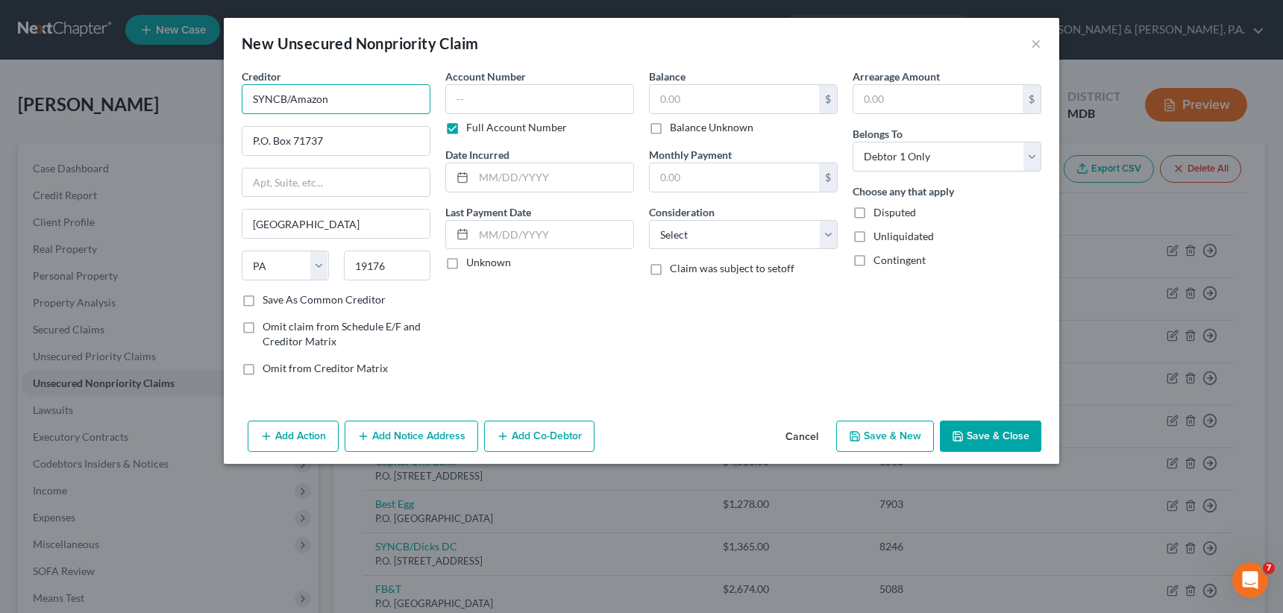
click at [333, 98] on input "SYNCB/Amazon" at bounding box center [336, 99] width 189 height 30
type input "SYNCB/At Home"
click at [466, 125] on label "Full Account Number" at bounding box center [516, 127] width 101 height 15
click at [472, 125] on input "Full Account Number" at bounding box center [477, 125] width 10 height 10
click at [263, 292] on label "Save As Common Creditor" at bounding box center [324, 299] width 123 height 15
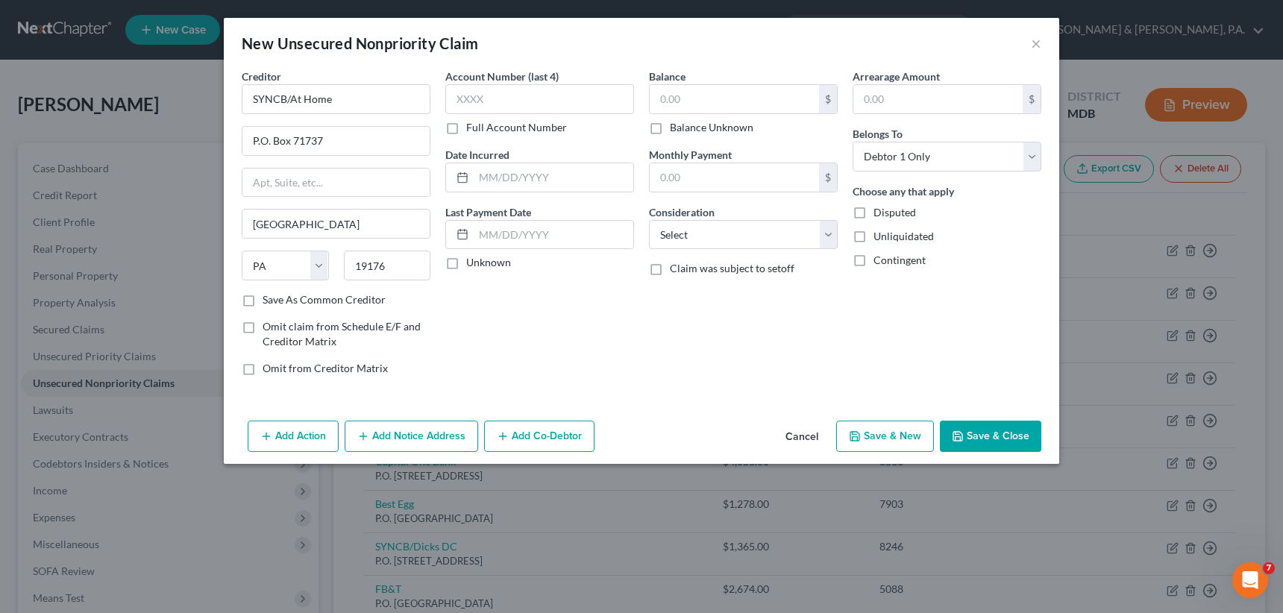
click at [269, 292] on input "Save As Common Creditor" at bounding box center [274, 297] width 10 height 10
checkbox input "true"
click at [458, 105] on input "text" at bounding box center [539, 99] width 189 height 30
type input "5969"
click at [652, 99] on input "text" at bounding box center [734, 99] width 169 height 28
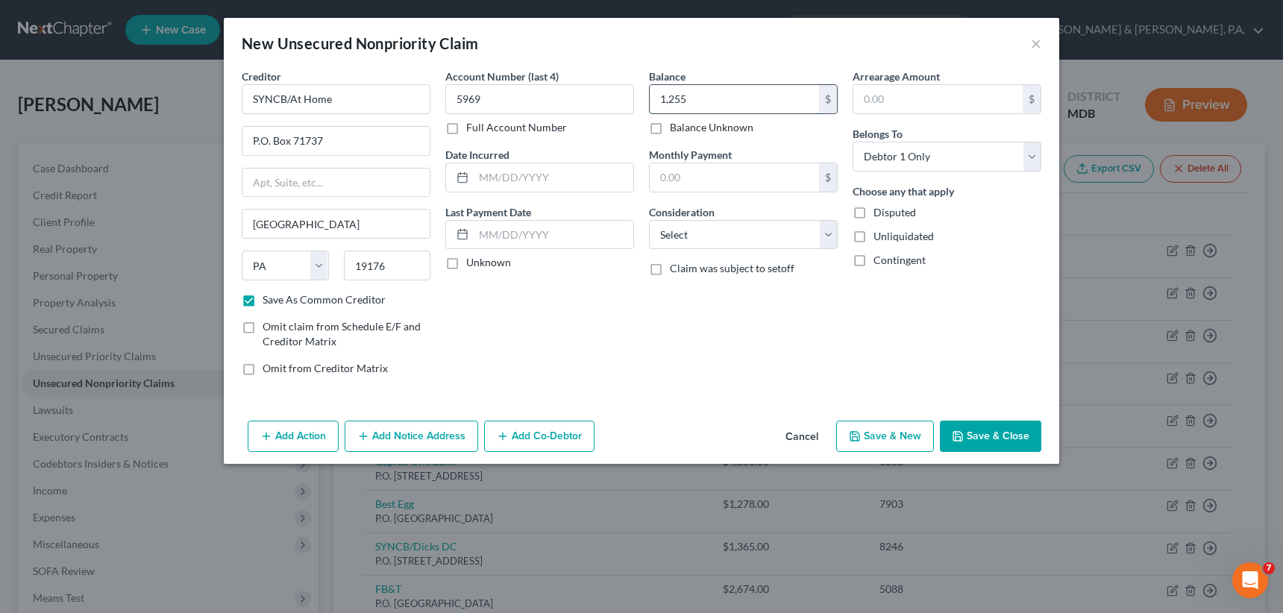
type input "1,255"
click at [901, 436] on button "Save & New" at bounding box center [885, 436] width 98 height 31
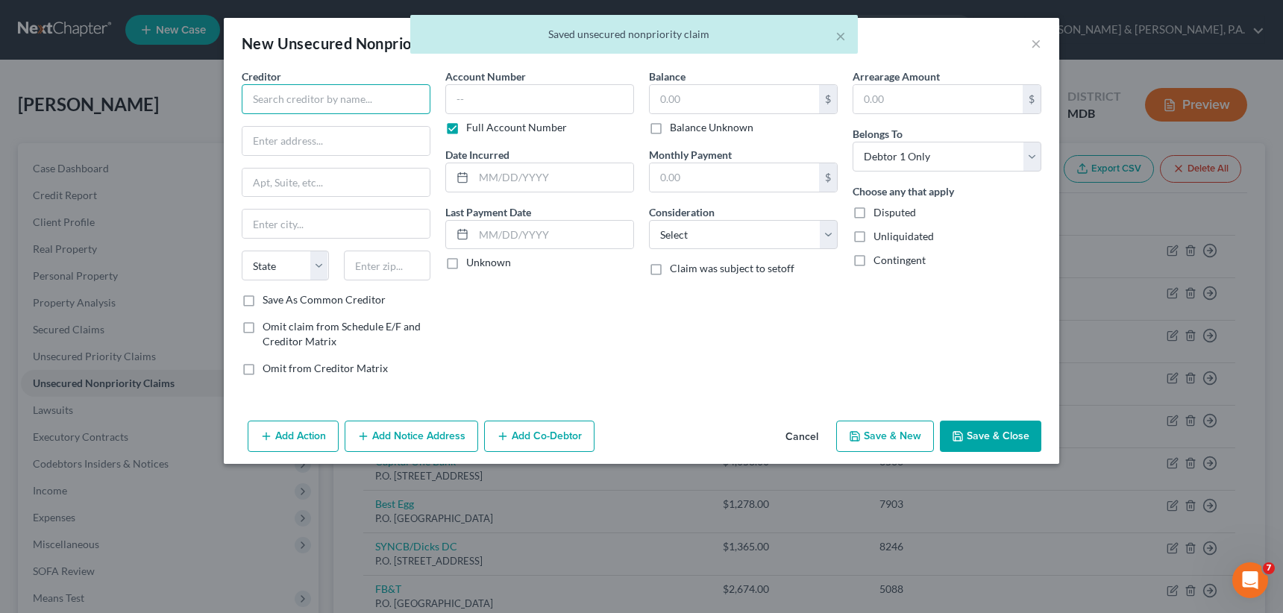
click at [248, 105] on input "text" at bounding box center [336, 99] width 189 height 30
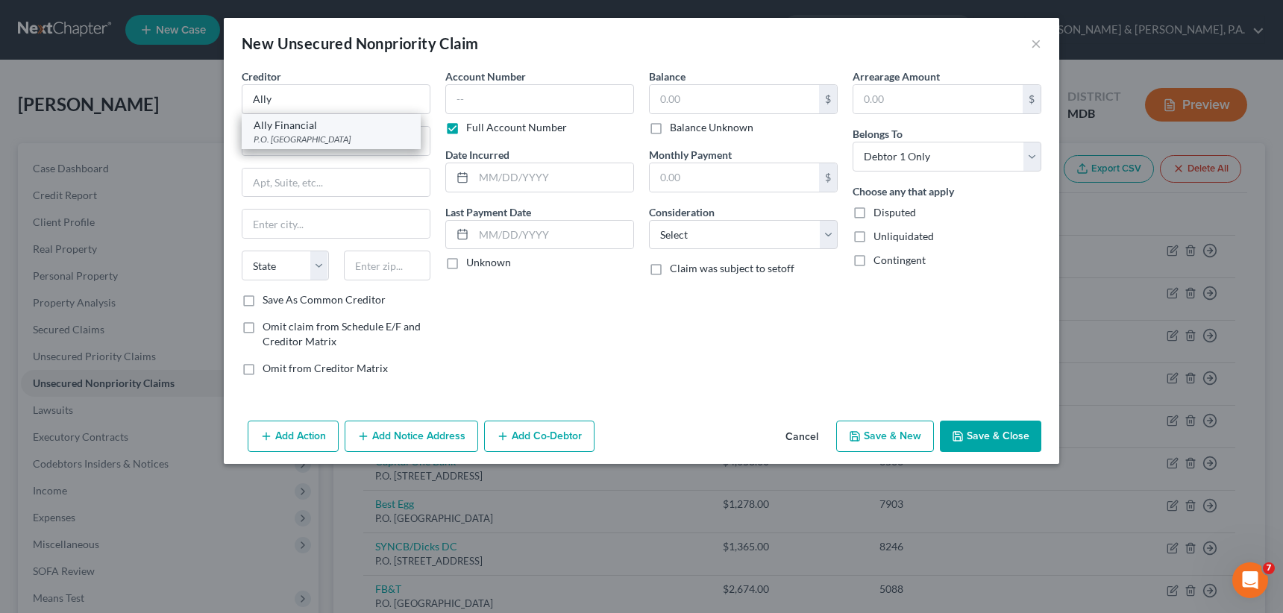
click at [299, 122] on div "Ally Financial" at bounding box center [331, 125] width 155 height 15
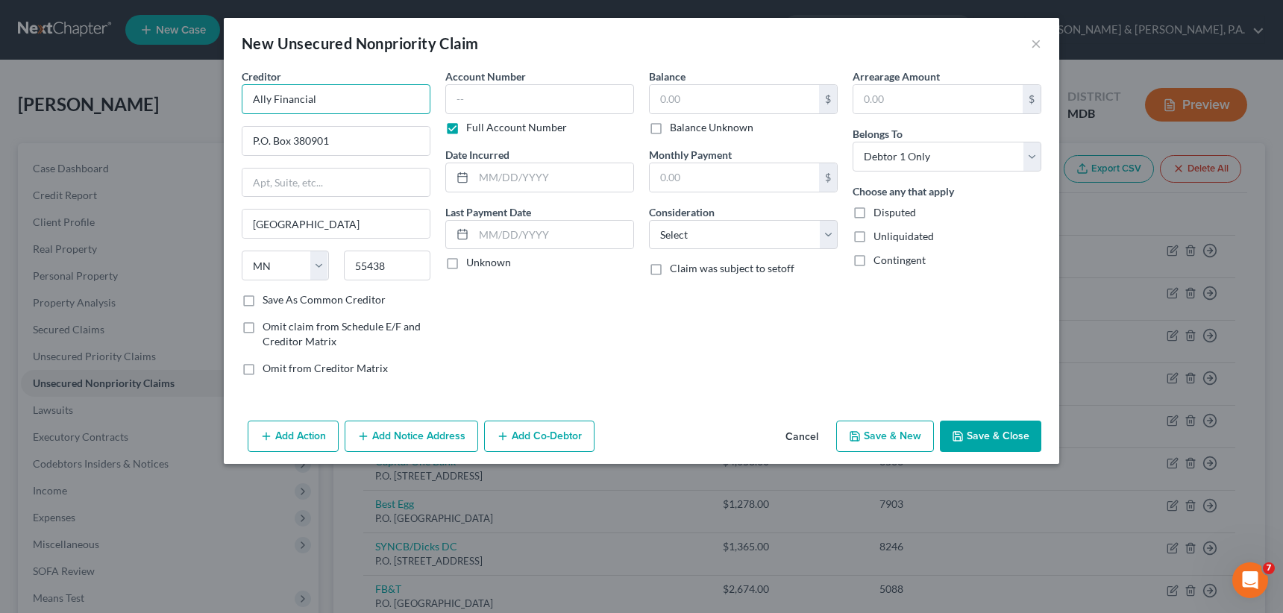
drag, startPoint x: 328, startPoint y: 101, endPoint x: 275, endPoint y: 101, distance: 53.7
click at [275, 101] on input "Ally Financial" at bounding box center [336, 99] width 189 height 30
click at [325, 88] on input "Ally" at bounding box center [336, 99] width 189 height 30
click at [481, 334] on div "Account Number Full Account Number Date Incurred Last Payment Date Unknown" at bounding box center [540, 228] width 204 height 319
drag, startPoint x: 345, startPoint y: 135, endPoint x: 293, endPoint y: 141, distance: 52.6
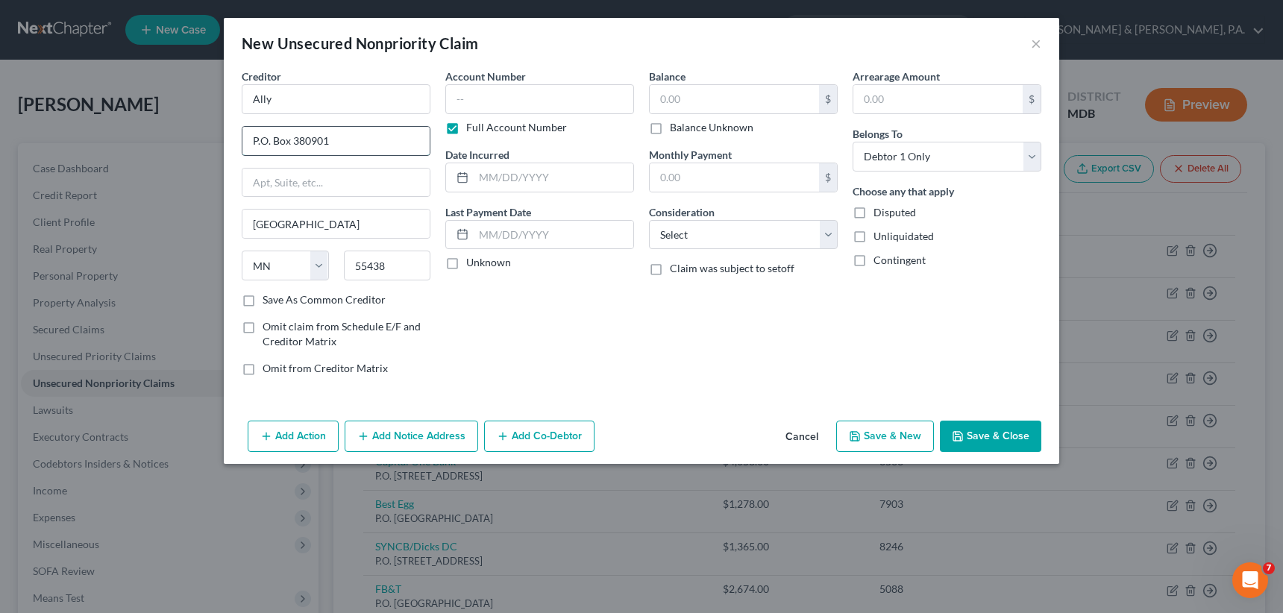
click at [293, 141] on input "P.O. Box 380901" at bounding box center [335, 141] width 187 height 28
drag, startPoint x: 347, startPoint y: 260, endPoint x: 398, endPoint y: 254, distance: 51.8
click at [398, 254] on input "55438" at bounding box center [387, 266] width 87 height 30
click at [263, 295] on label "Save As Common Creditor" at bounding box center [324, 299] width 123 height 15
click at [269, 295] on input "Save As Common Creditor" at bounding box center [274, 297] width 10 height 10
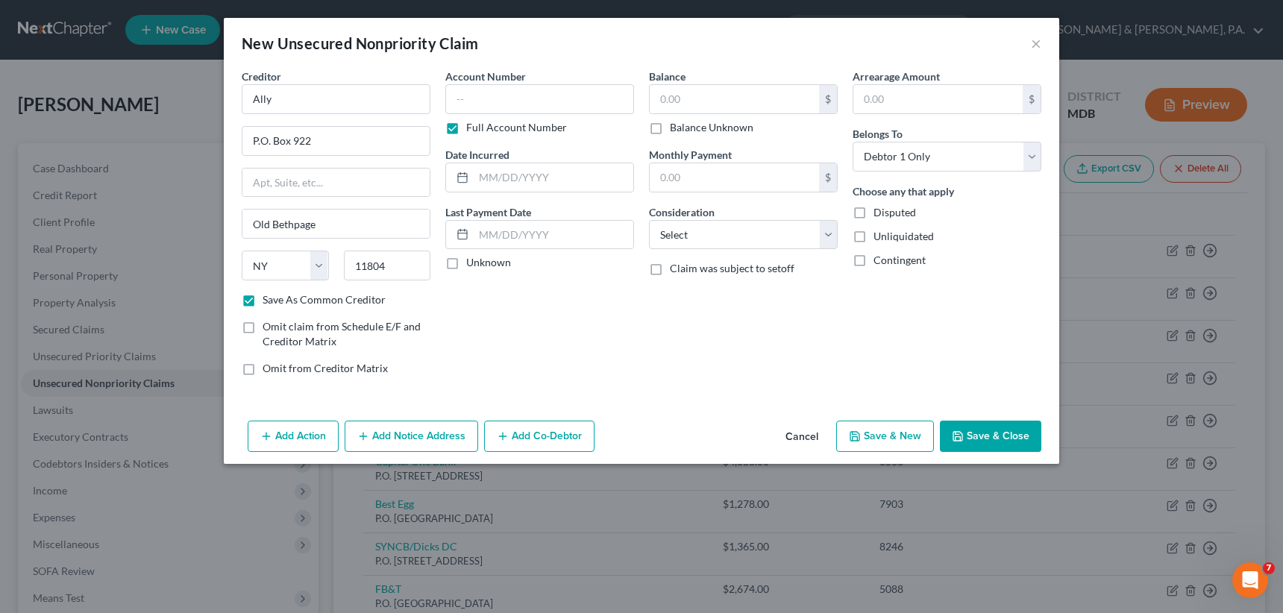
click at [466, 125] on label "Full Account Number" at bounding box center [516, 127] width 101 height 15
click at [472, 125] on input "Full Account Number" at bounding box center [477, 125] width 10 height 10
click at [448, 96] on input "text" at bounding box center [539, 99] width 189 height 30
click at [652, 96] on input "text" at bounding box center [734, 99] width 169 height 28
click at [830, 231] on select "Select Cable / Satellite Services Collection Agency Credit Card Debt Debt Couns…" at bounding box center [743, 235] width 189 height 30
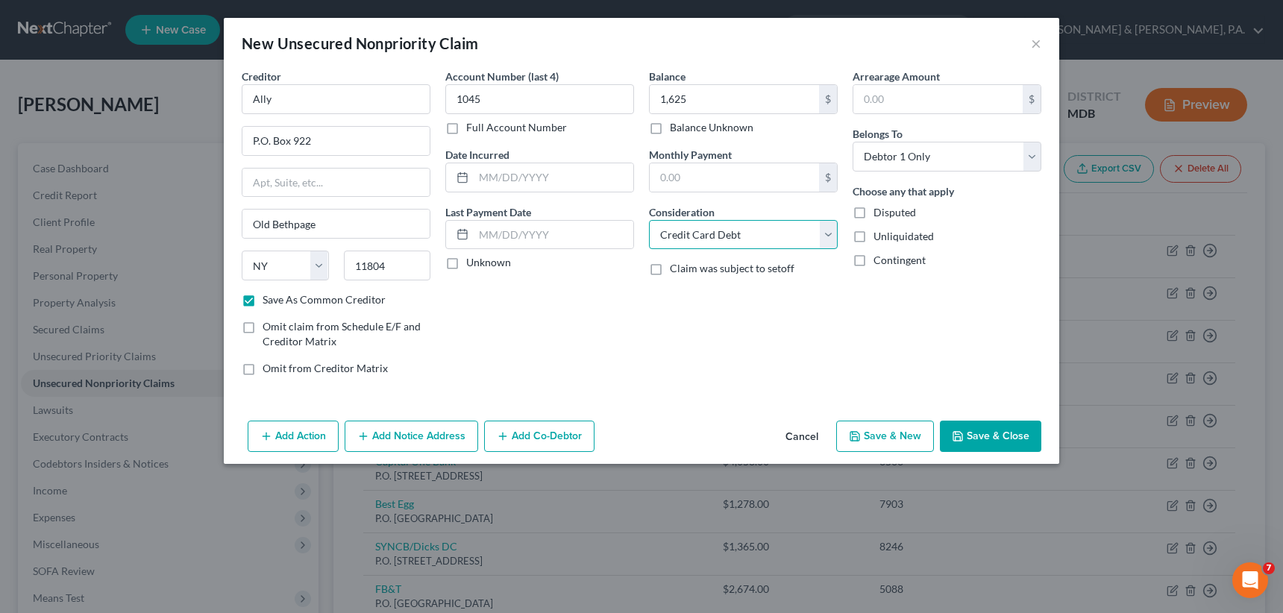
click at [649, 220] on select "Select Cable / Satellite Services Collection Agency Credit Card Debt Debt Couns…" at bounding box center [743, 235] width 189 height 30
click at [880, 438] on button "Save & New" at bounding box center [885, 436] width 98 height 31
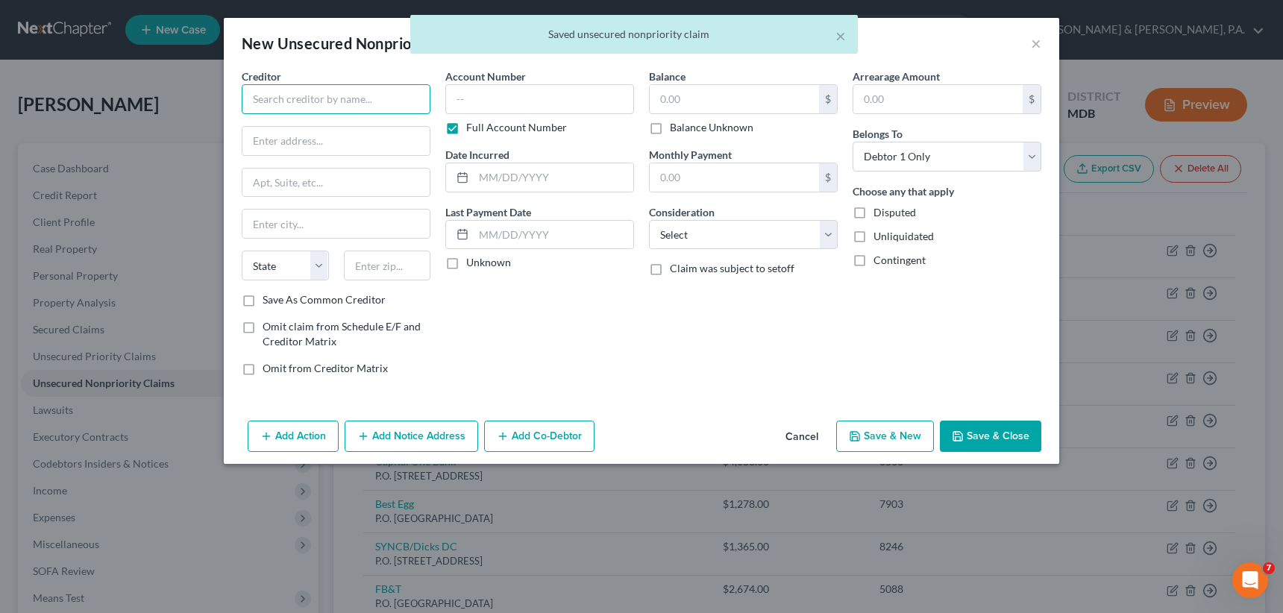
click at [270, 101] on input "text" at bounding box center [336, 99] width 189 height 30
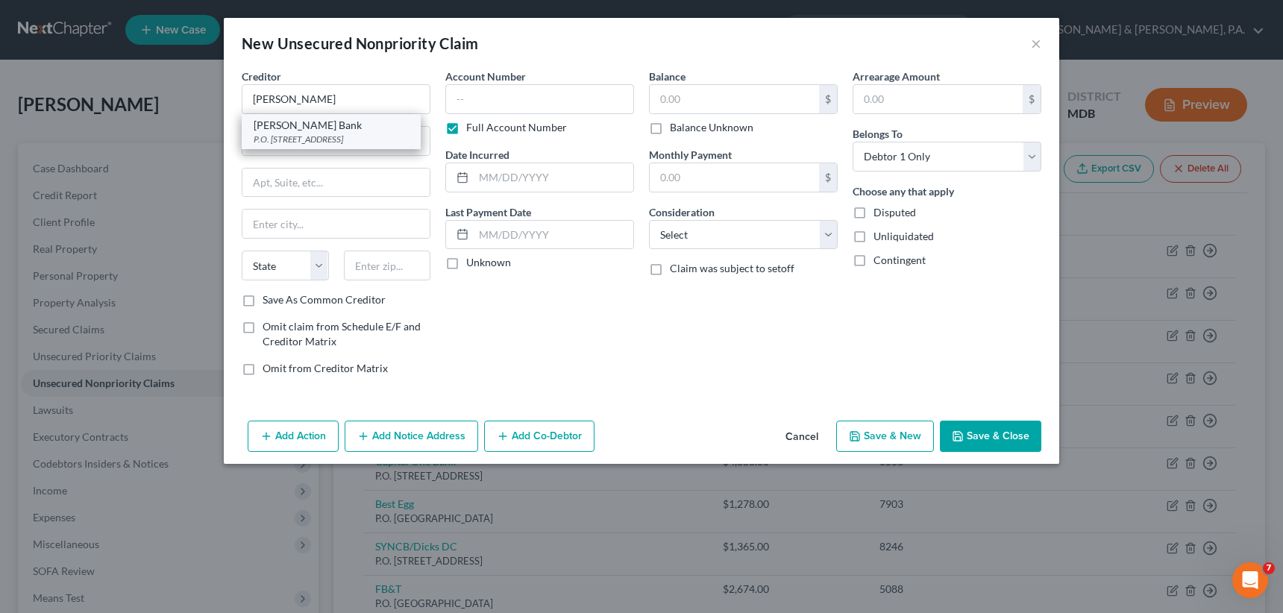
click at [306, 128] on div "[PERSON_NAME] Bank" at bounding box center [331, 125] width 155 height 15
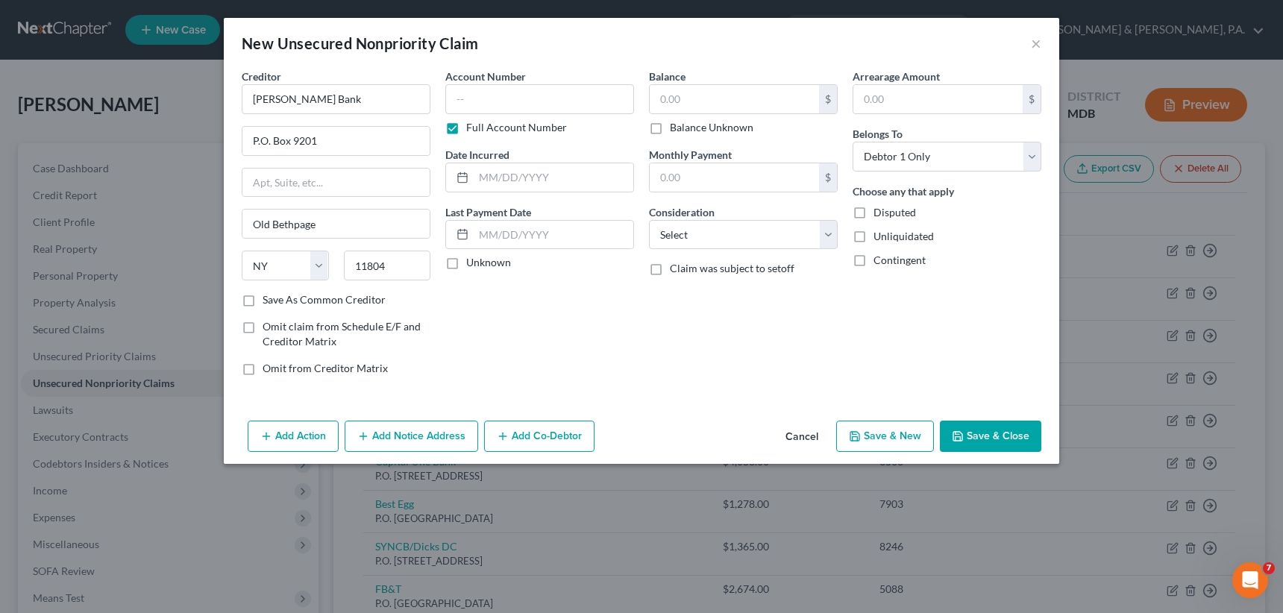
click at [466, 128] on label "Full Account Number" at bounding box center [516, 127] width 101 height 15
click at [472, 128] on input "Full Account Number" at bounding box center [477, 125] width 10 height 10
click at [448, 95] on input "text" at bounding box center [539, 99] width 189 height 30
click at [660, 95] on input "text" at bounding box center [734, 99] width 169 height 28
click at [764, 237] on select "Select Cable / Satellite Services Collection Agency Credit Card Debt Debt Couns…" at bounding box center [743, 235] width 189 height 30
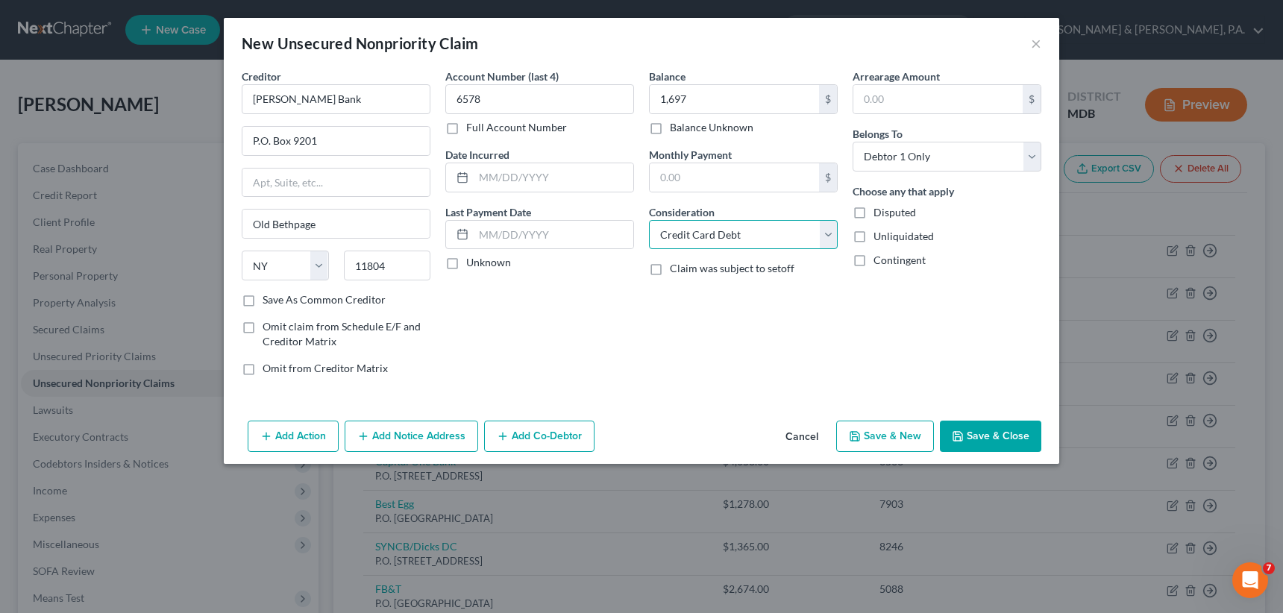
click at [649, 220] on select "Select Cable / Satellite Services Collection Agency Credit Card Debt Debt Couns…" at bounding box center [743, 235] width 189 height 30
click at [910, 436] on button "Save & New" at bounding box center [885, 436] width 98 height 31
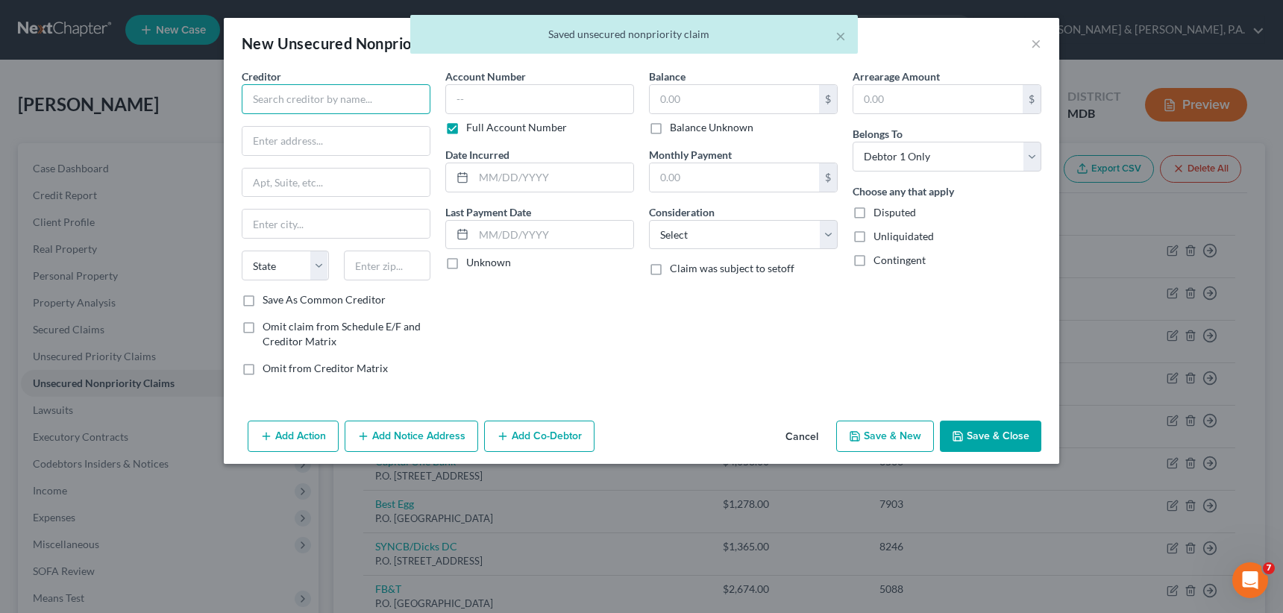
click at [284, 96] on input "text" at bounding box center [336, 99] width 189 height 30
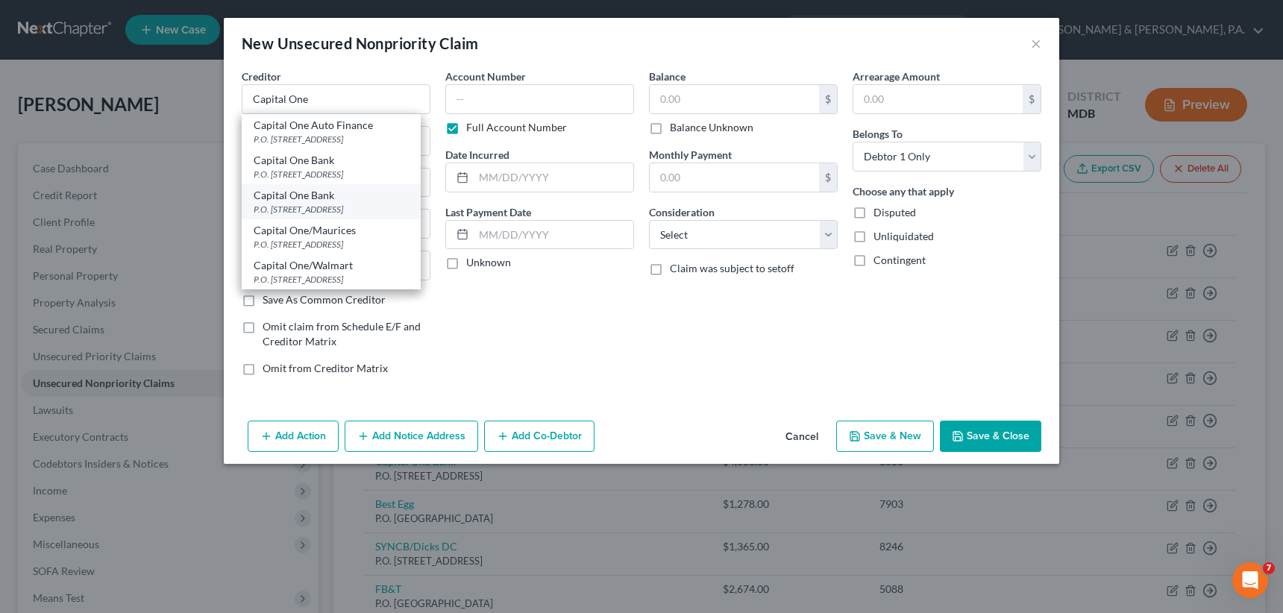
click at [345, 203] on div "P.O. [STREET_ADDRESS]" at bounding box center [331, 209] width 155 height 13
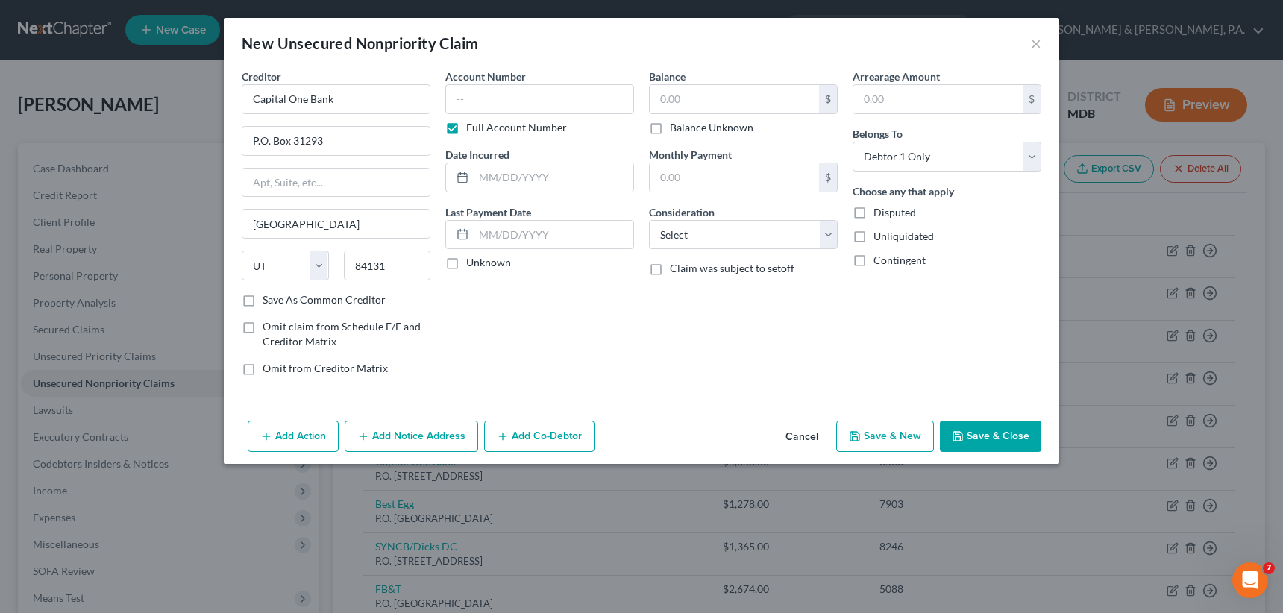
click at [466, 127] on label "Full Account Number" at bounding box center [516, 127] width 101 height 15
click at [472, 127] on input "Full Account Number" at bounding box center [477, 125] width 10 height 10
click at [460, 98] on input "text" at bounding box center [539, 99] width 189 height 30
click at [652, 98] on input "text" at bounding box center [734, 99] width 169 height 28
click at [727, 236] on select "Select Cable / Satellite Services Collection Agency Credit Card Debt Debt Couns…" at bounding box center [743, 235] width 189 height 30
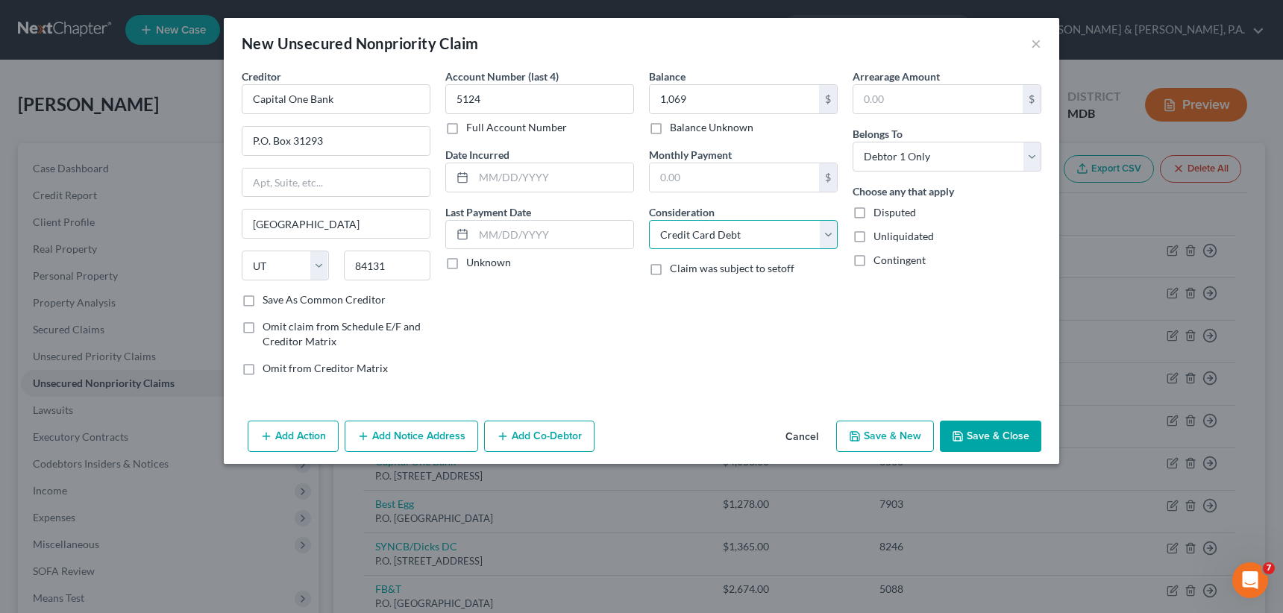
click at [649, 220] on select "Select Cable / Satellite Services Collection Agency Credit Card Debt Debt Couns…" at bounding box center [743, 235] width 189 height 30
click at [906, 434] on button "Save & New" at bounding box center [885, 436] width 98 height 31
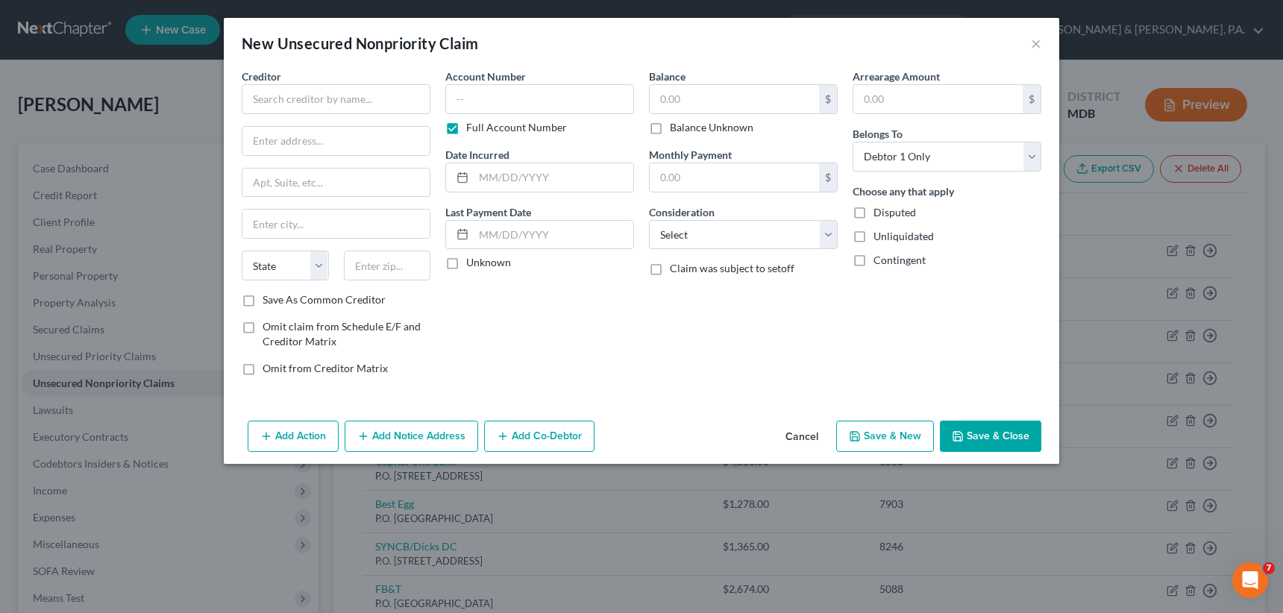
click at [342, 83] on div "Creditor *" at bounding box center [336, 92] width 189 height 46
click at [339, 105] on input "text" at bounding box center [336, 99] width 189 height 30
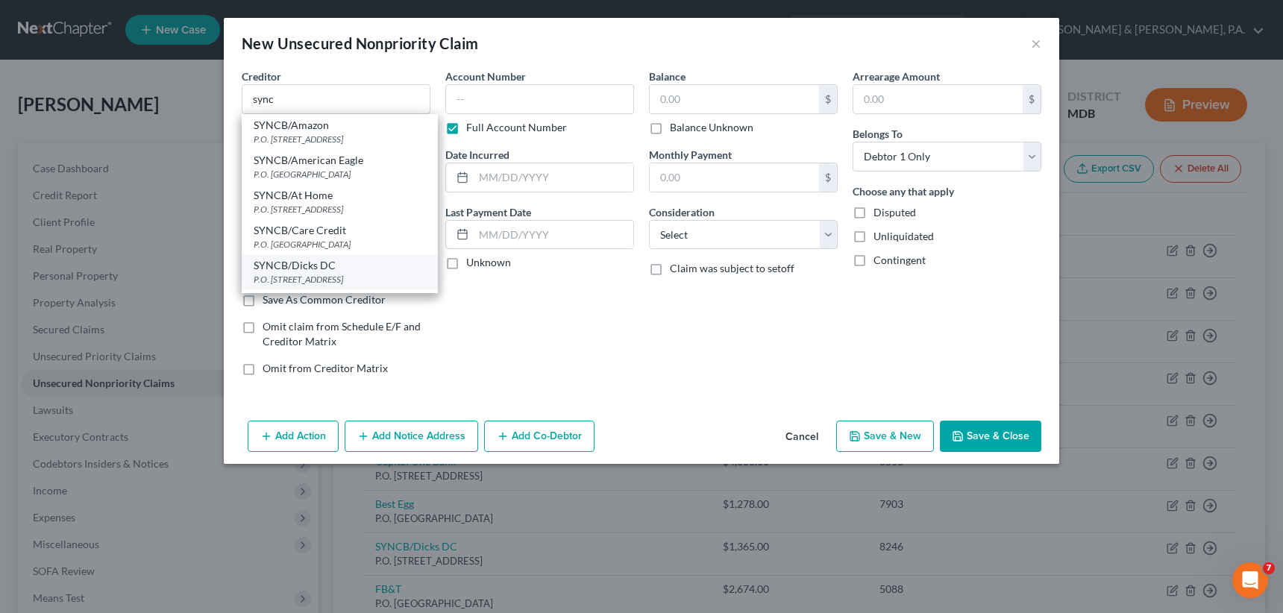
click at [366, 272] on div "SYNCB/Dicks DC P.O. [STREET_ADDRESS]" at bounding box center [340, 271] width 196 height 35
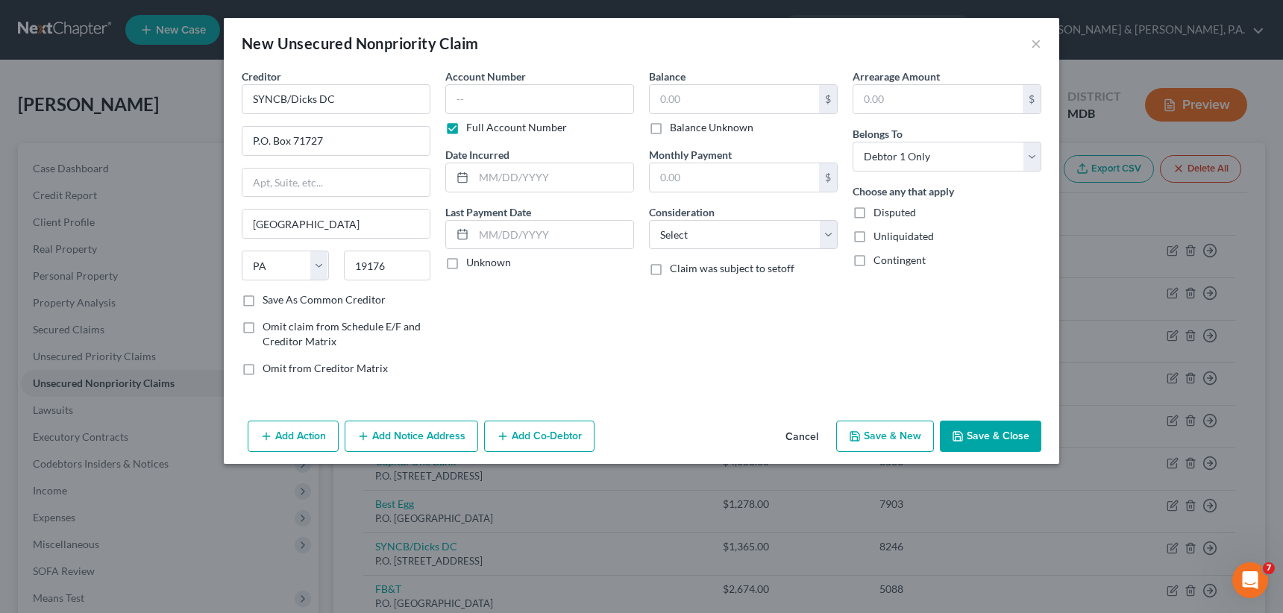
click at [466, 127] on label "Full Account Number" at bounding box center [516, 127] width 101 height 15
click at [472, 127] on input "Full Account Number" at bounding box center [477, 125] width 10 height 10
click at [454, 103] on input "text" at bounding box center [539, 99] width 189 height 30
click at [652, 97] on input "text" at bounding box center [734, 99] width 169 height 28
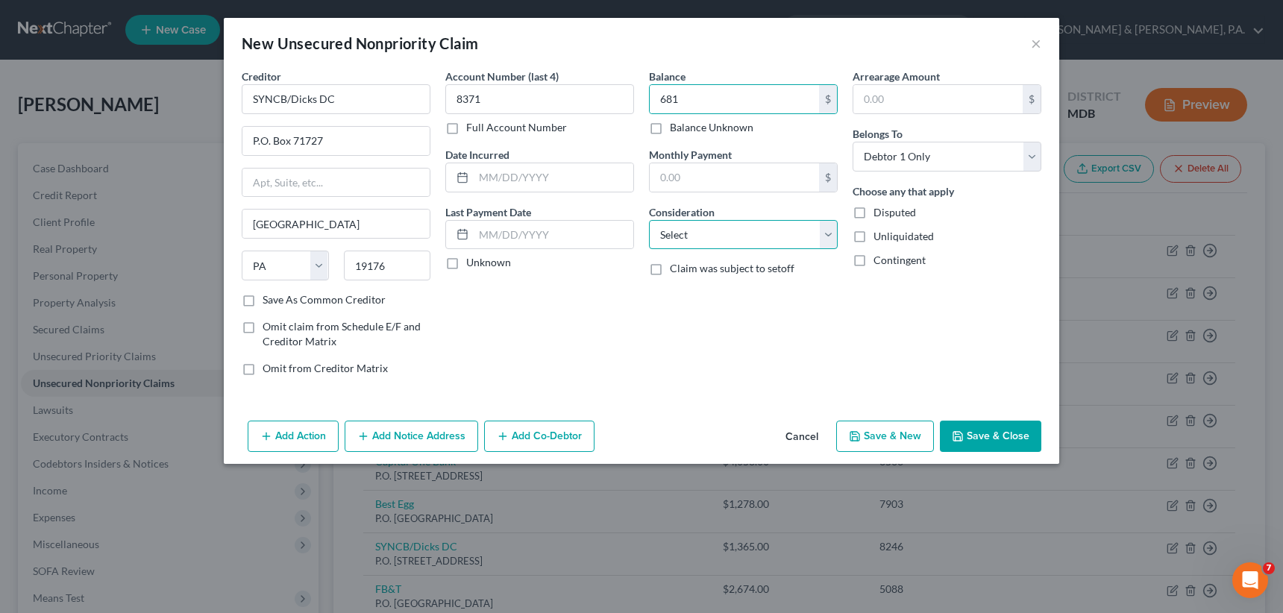
click at [824, 236] on select "Select Cable / Satellite Services Collection Agency Credit Card Debt Debt Couns…" at bounding box center [743, 235] width 189 height 30
click at [649, 220] on select "Select Cable / Satellite Services Collection Agency Credit Card Debt Debt Couns…" at bounding box center [743, 235] width 189 height 30
click at [878, 433] on button "Save & New" at bounding box center [885, 436] width 98 height 31
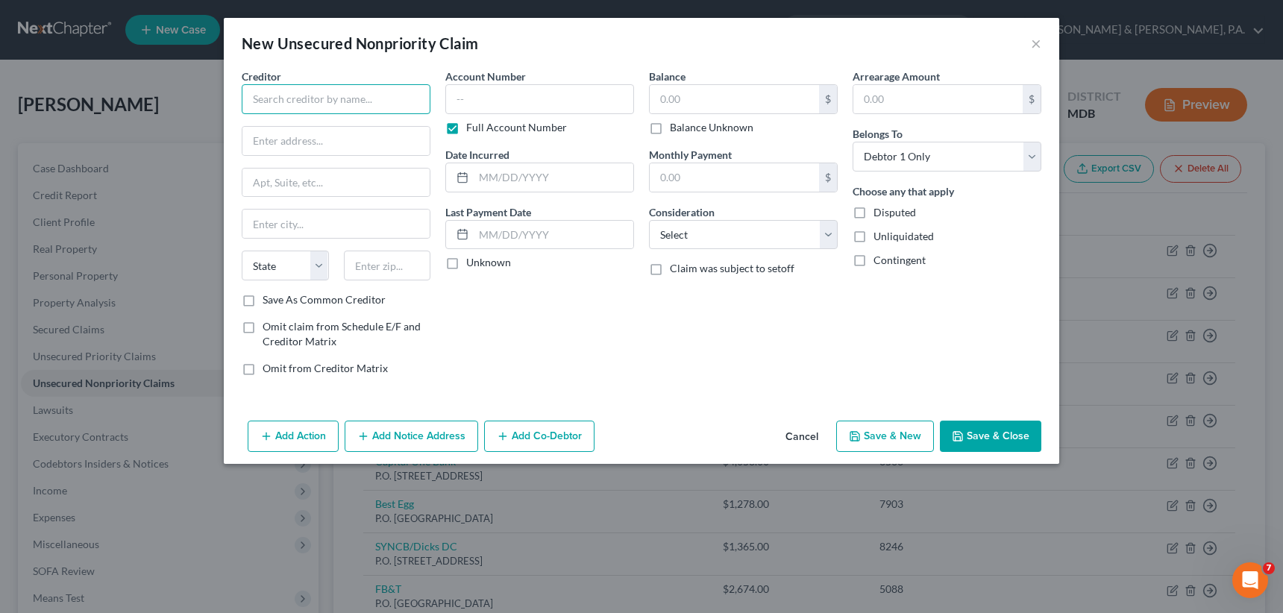
click at [308, 105] on input "text" at bounding box center [336, 99] width 189 height 30
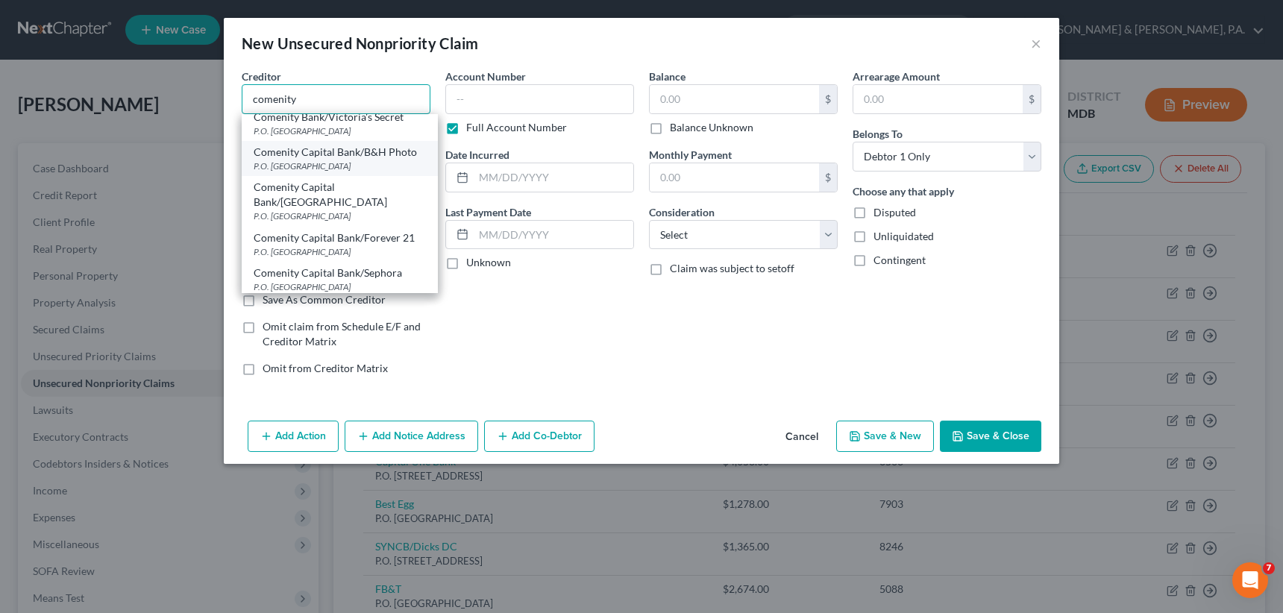
scroll to position [298, 0]
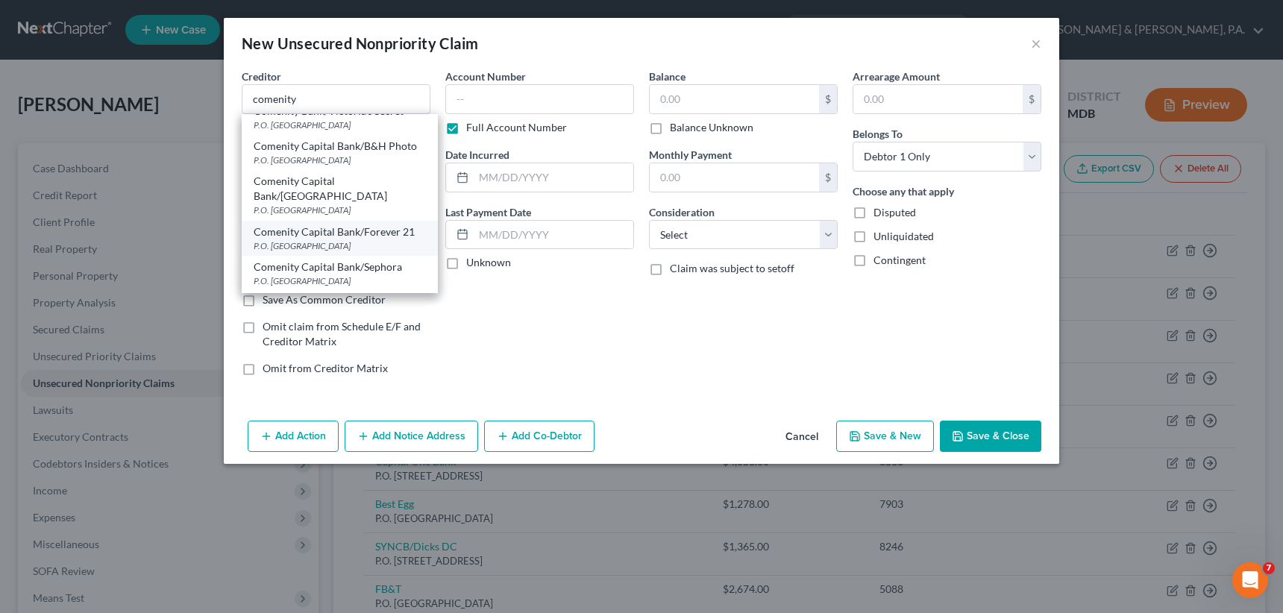
click at [336, 239] on div "P.O. [GEOGRAPHIC_DATA]" at bounding box center [340, 245] width 172 height 13
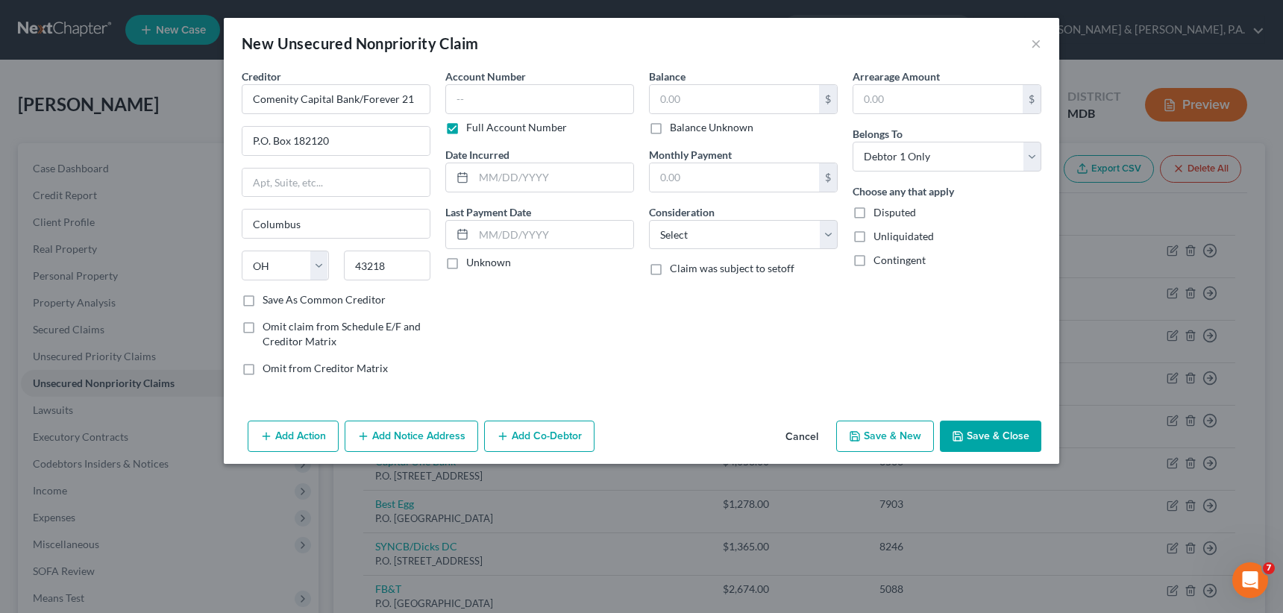
scroll to position [0, 0]
drag, startPoint x: 420, startPoint y: 98, endPoint x: 362, endPoint y: 104, distance: 58.4
click at [362, 104] on input "Comenity Capital Bank/Forever 21" at bounding box center [336, 99] width 189 height 30
click at [466, 126] on label "Full Account Number" at bounding box center [516, 127] width 101 height 15
click at [472, 126] on input "Full Account Number" at bounding box center [477, 125] width 10 height 10
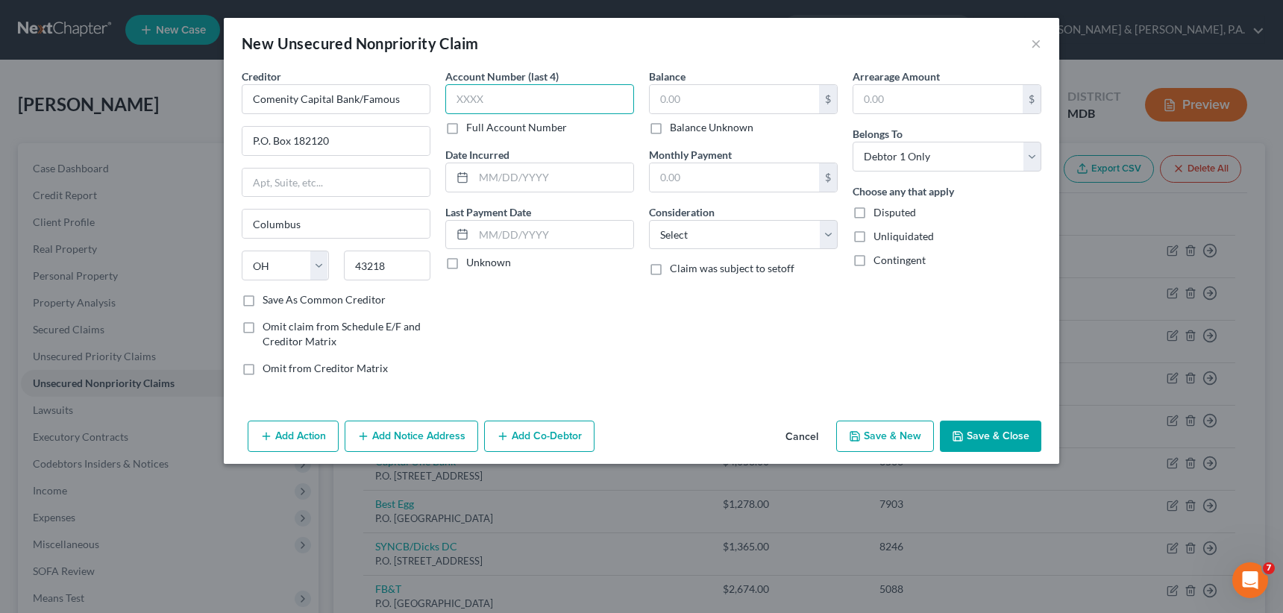
click at [450, 98] on input "text" at bounding box center [539, 99] width 189 height 30
click at [660, 94] on input "text" at bounding box center [734, 99] width 169 height 28
click at [900, 439] on button "Save & New" at bounding box center [885, 436] width 98 height 31
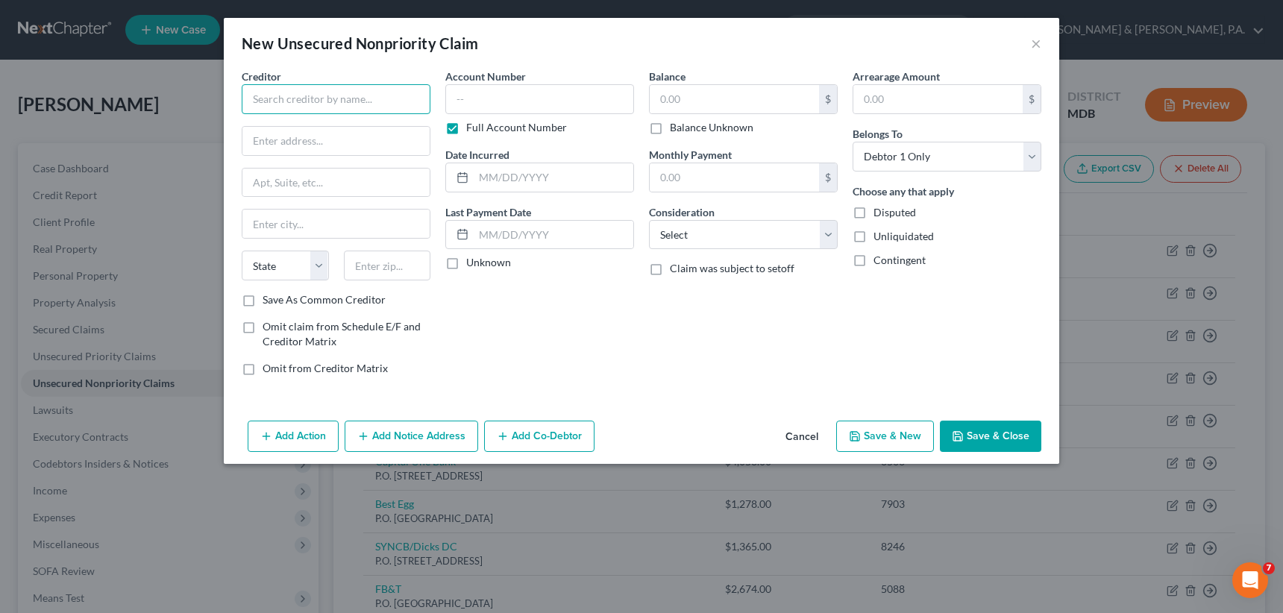
click at [314, 107] on input "text" at bounding box center [336, 99] width 189 height 30
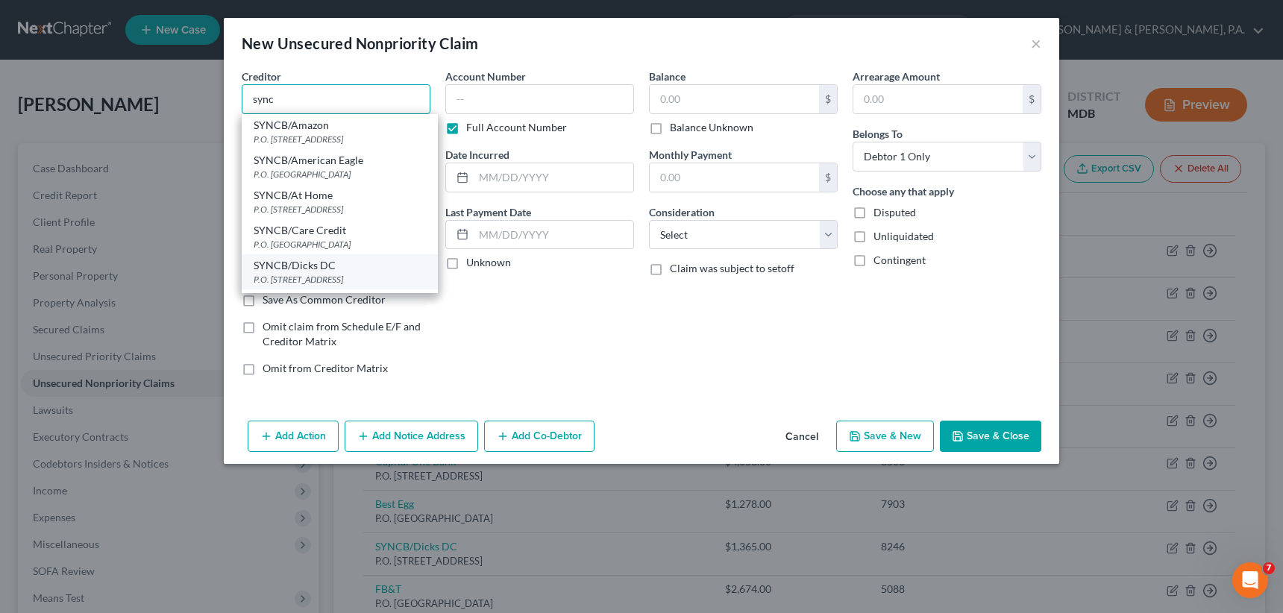
scroll to position [75, 0]
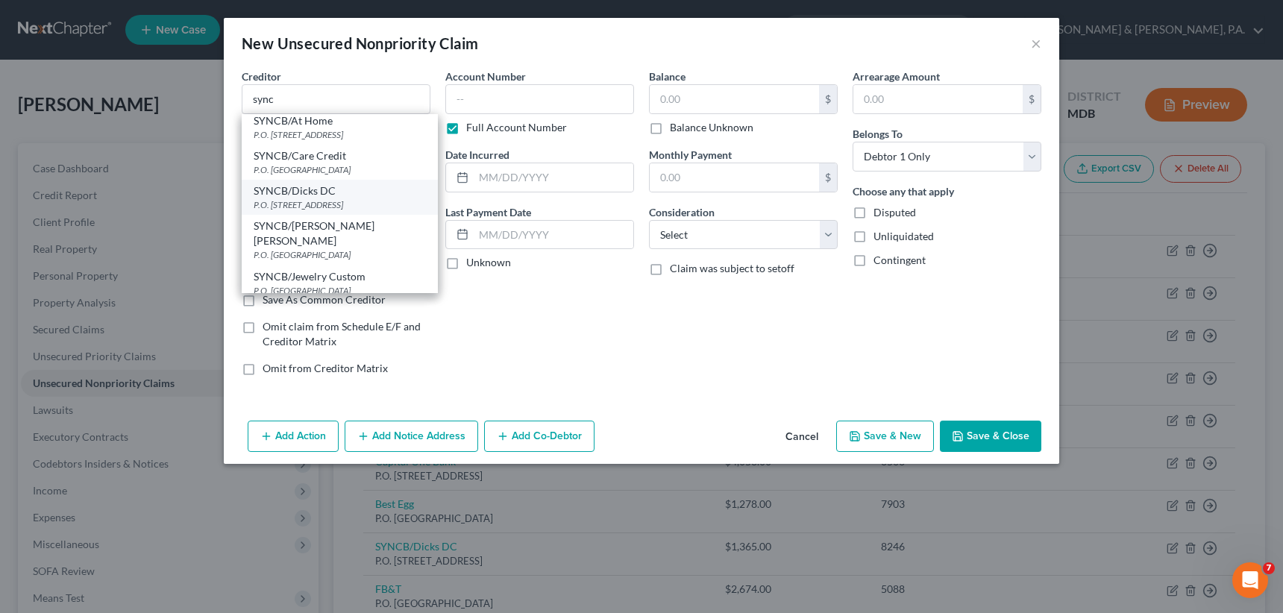
click at [326, 203] on div "P.O. [STREET_ADDRESS]" at bounding box center [340, 204] width 172 height 13
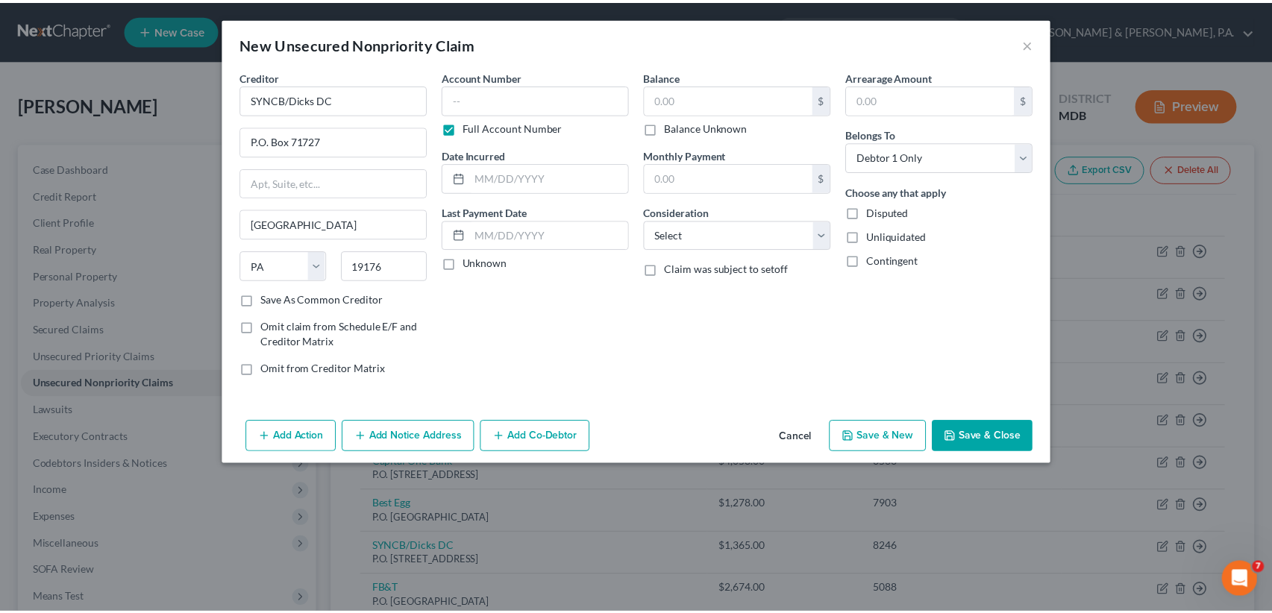
scroll to position [0, 0]
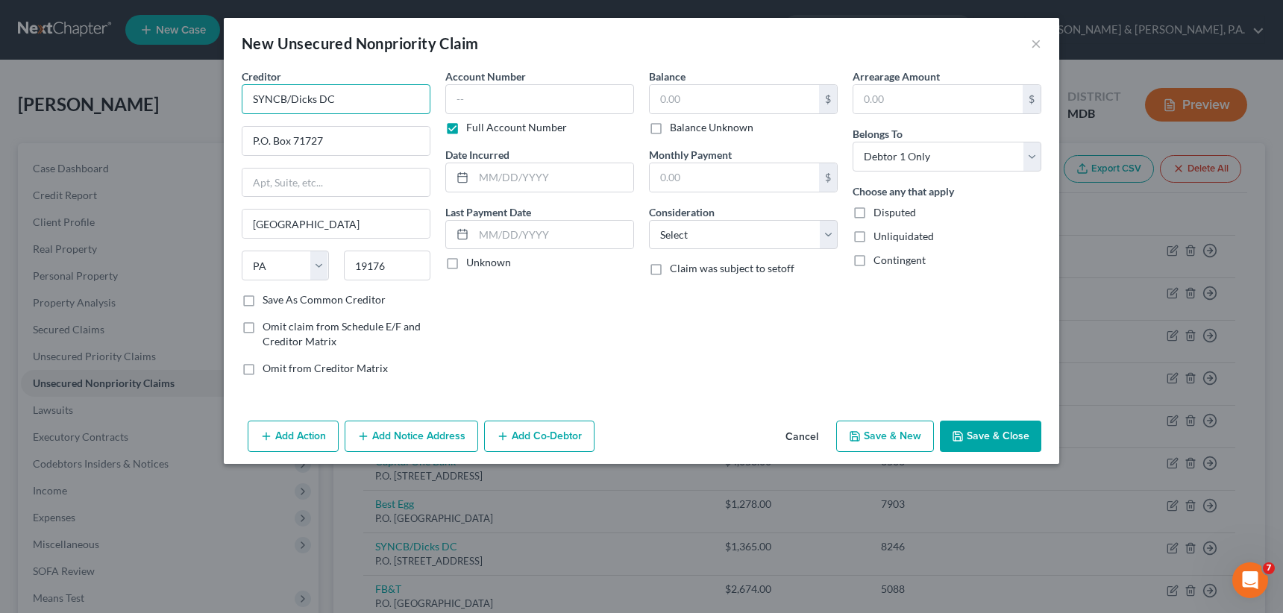
drag, startPoint x: 337, startPoint y: 96, endPoint x: 293, endPoint y: 97, distance: 44.0
click at [293, 97] on input "SYNCB/Dicks DC" at bounding box center [336, 99] width 189 height 30
click at [401, 255] on input "19176" at bounding box center [387, 266] width 87 height 30
click at [466, 123] on label "Full Account Number" at bounding box center [516, 127] width 101 height 15
click at [472, 123] on input "Full Account Number" at bounding box center [477, 125] width 10 height 10
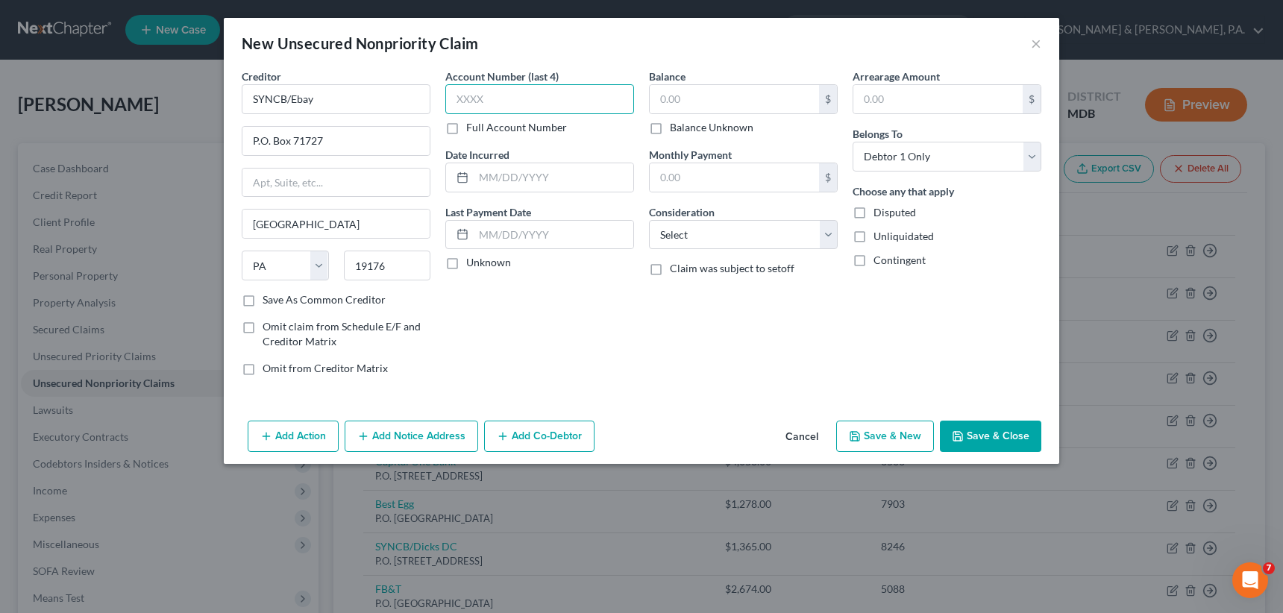
click at [463, 93] on input "text" at bounding box center [539, 99] width 189 height 30
click at [691, 96] on input "text" at bounding box center [734, 99] width 169 height 28
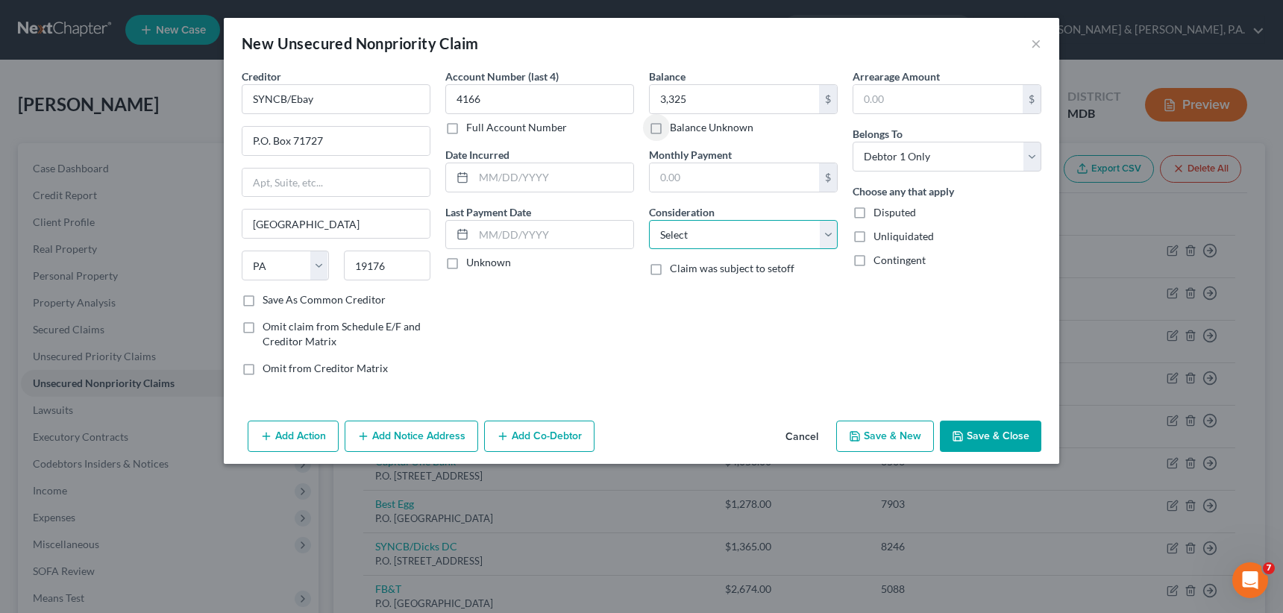
click at [827, 232] on select "Select Cable / Satellite Services Collection Agency Credit Card Debt Debt Couns…" at bounding box center [743, 235] width 189 height 30
click at [649, 220] on select "Select Cable / Satellite Services Collection Agency Credit Card Debt Debt Couns…" at bounding box center [743, 235] width 189 height 30
click at [906, 429] on button "Save & New" at bounding box center [885, 436] width 98 height 31
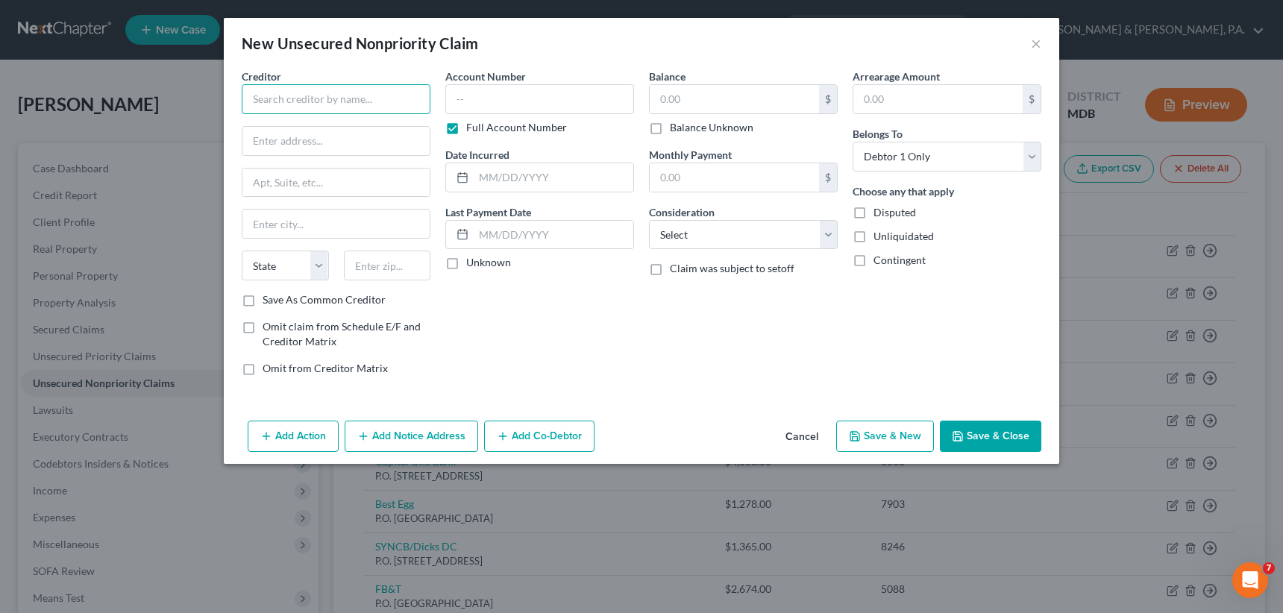
click at [306, 107] on input "text" at bounding box center [336, 99] width 189 height 30
click at [324, 133] on div "P.O. [STREET_ADDRESS][PERSON_NAME]" at bounding box center [331, 139] width 155 height 13
click at [466, 128] on label "Full Account Number" at bounding box center [516, 127] width 101 height 15
click at [472, 128] on input "Full Account Number" at bounding box center [477, 125] width 10 height 10
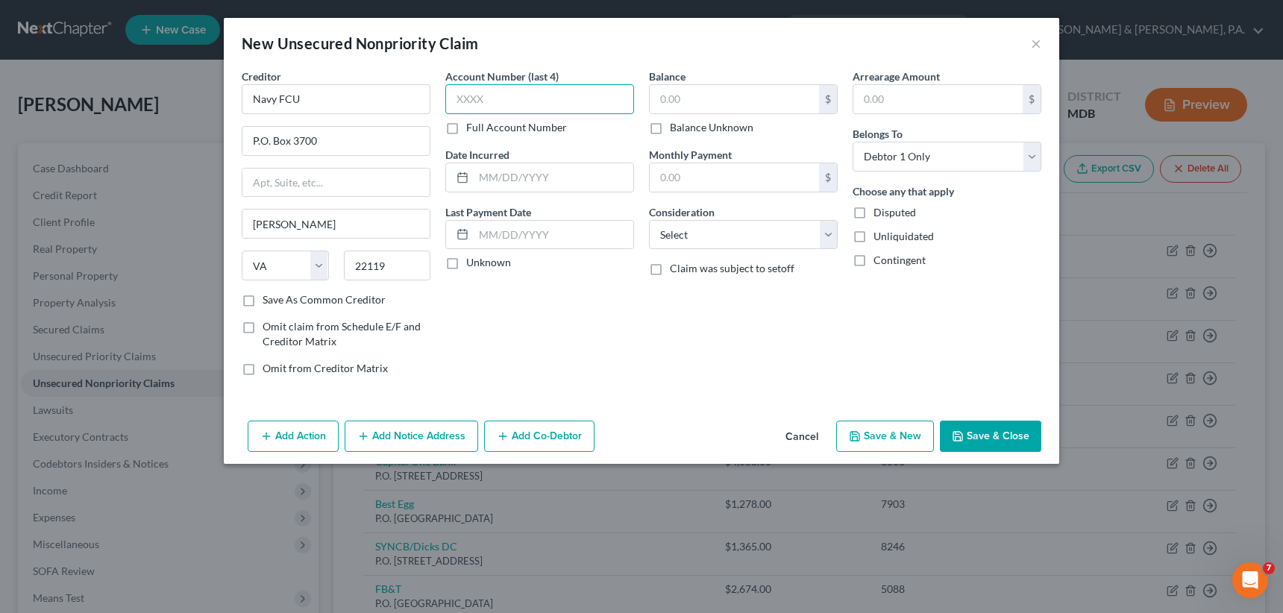
click at [455, 101] on input "text" at bounding box center [539, 99] width 189 height 30
click at [663, 99] on input "text" at bounding box center [734, 99] width 169 height 28
click at [686, 229] on select "Select Cable / Satellite Services Collection Agency Credit Card Debt Debt Couns…" at bounding box center [743, 235] width 189 height 30
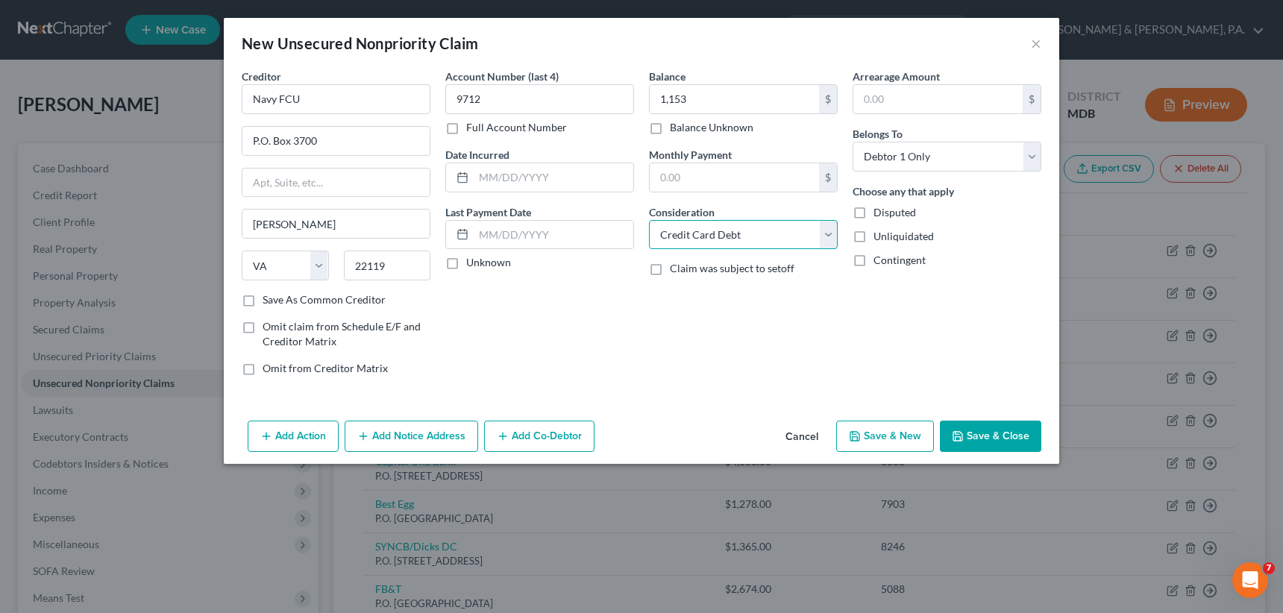
click at [649, 220] on select "Select Cable / Satellite Services Collection Agency Credit Card Debt Debt Couns…" at bounding box center [743, 235] width 189 height 30
click at [882, 433] on button "Save & New" at bounding box center [885, 436] width 98 height 31
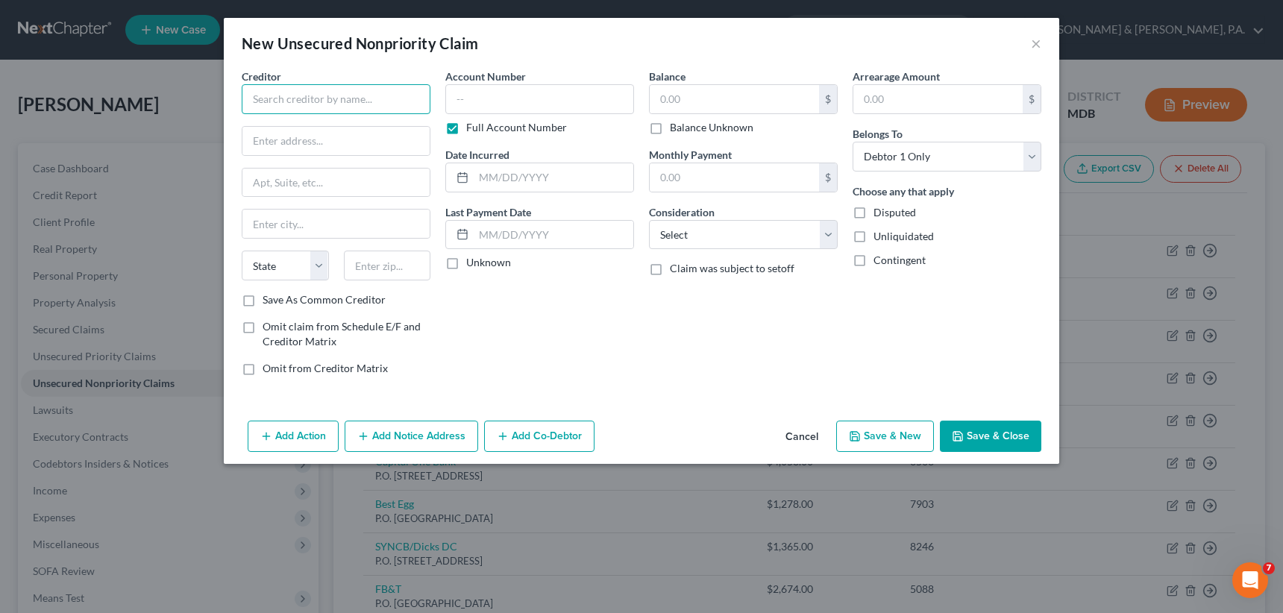
click at [266, 97] on input "text" at bounding box center [336, 99] width 189 height 30
click at [466, 126] on label "Full Account Number" at bounding box center [516, 127] width 101 height 15
click at [472, 126] on input "Full Account Number" at bounding box center [477, 125] width 10 height 10
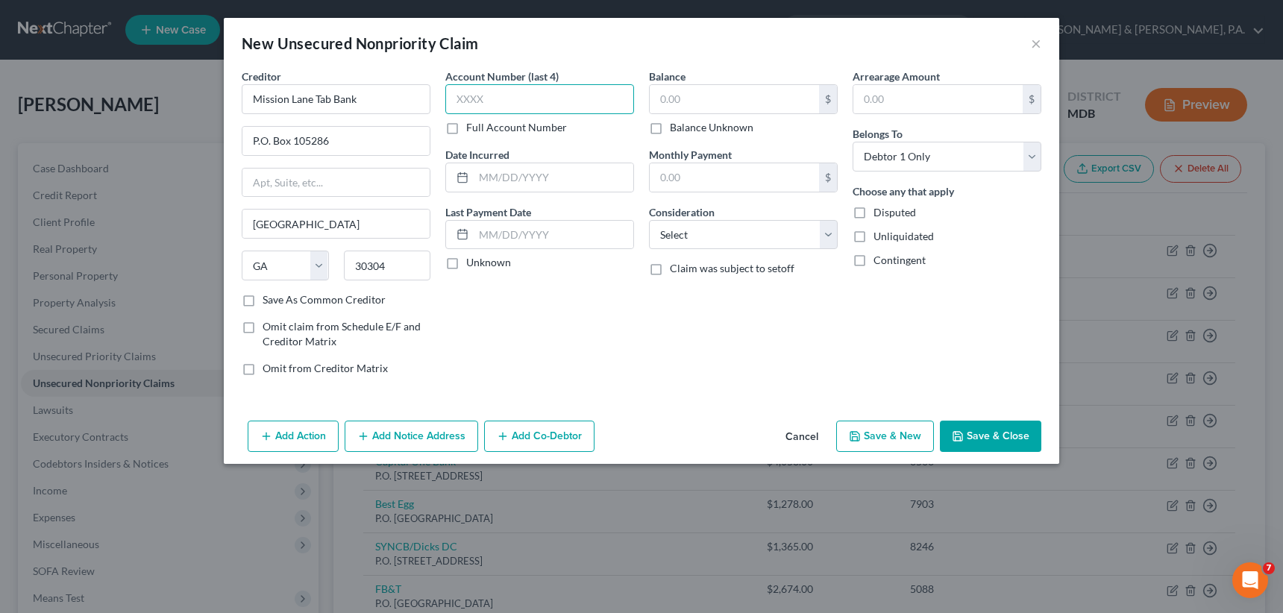
click at [454, 98] on input "text" at bounding box center [539, 99] width 189 height 30
click at [667, 96] on input "text" at bounding box center [734, 99] width 169 height 28
click at [263, 295] on label "Save As Common Creditor" at bounding box center [324, 299] width 123 height 15
click at [269, 295] on input "Save As Common Creditor" at bounding box center [274, 297] width 10 height 10
click at [655, 95] on input "text" at bounding box center [734, 99] width 169 height 28
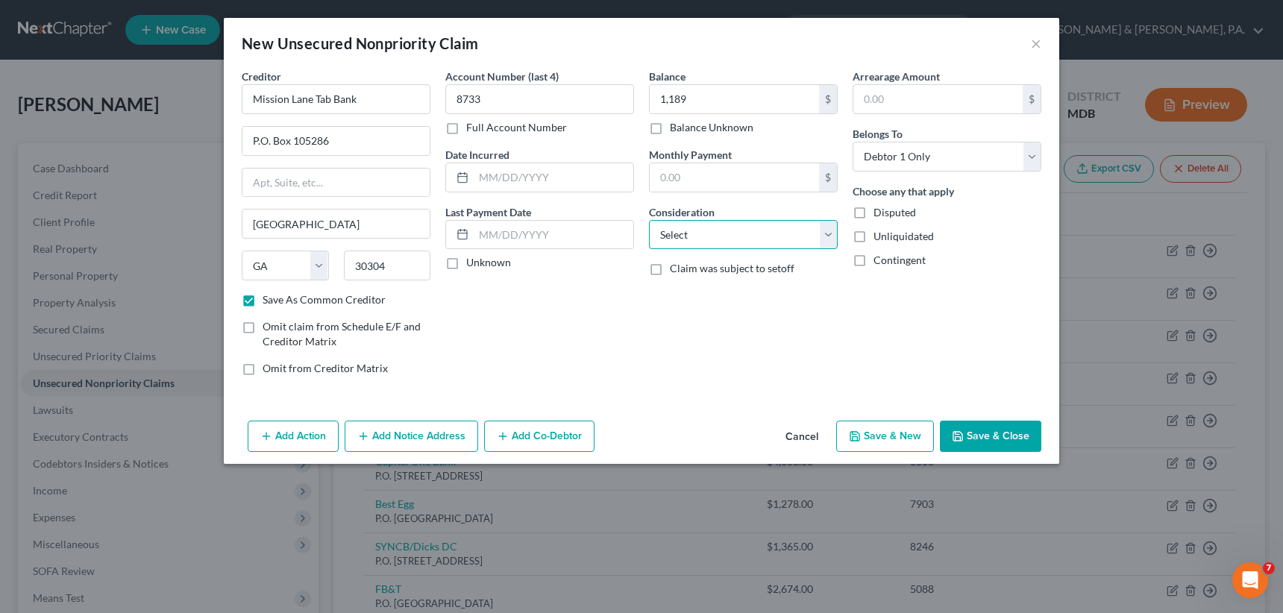
click at [833, 233] on select "Select Cable / Satellite Services Collection Agency Credit Card Debt Debt Couns…" at bounding box center [743, 235] width 189 height 30
click at [649, 220] on select "Select Cable / Satellite Services Collection Agency Credit Card Debt Debt Couns…" at bounding box center [743, 235] width 189 height 30
click at [879, 430] on button "Save & New" at bounding box center [885, 436] width 98 height 31
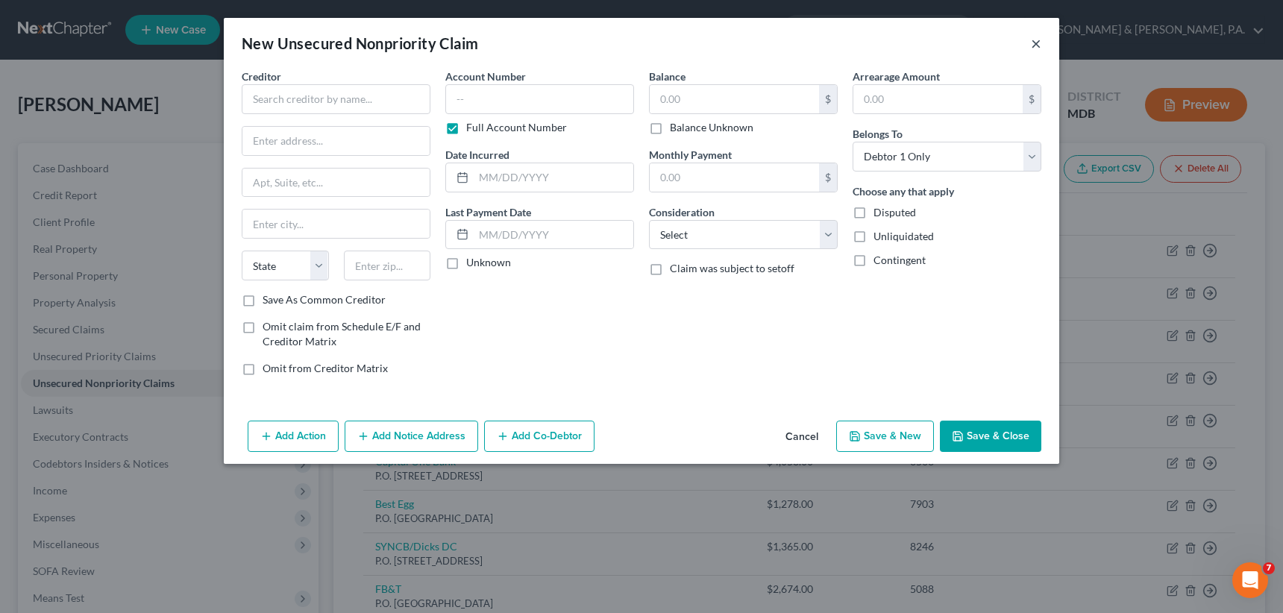
click at [1036, 41] on button "×" at bounding box center [1036, 43] width 10 height 18
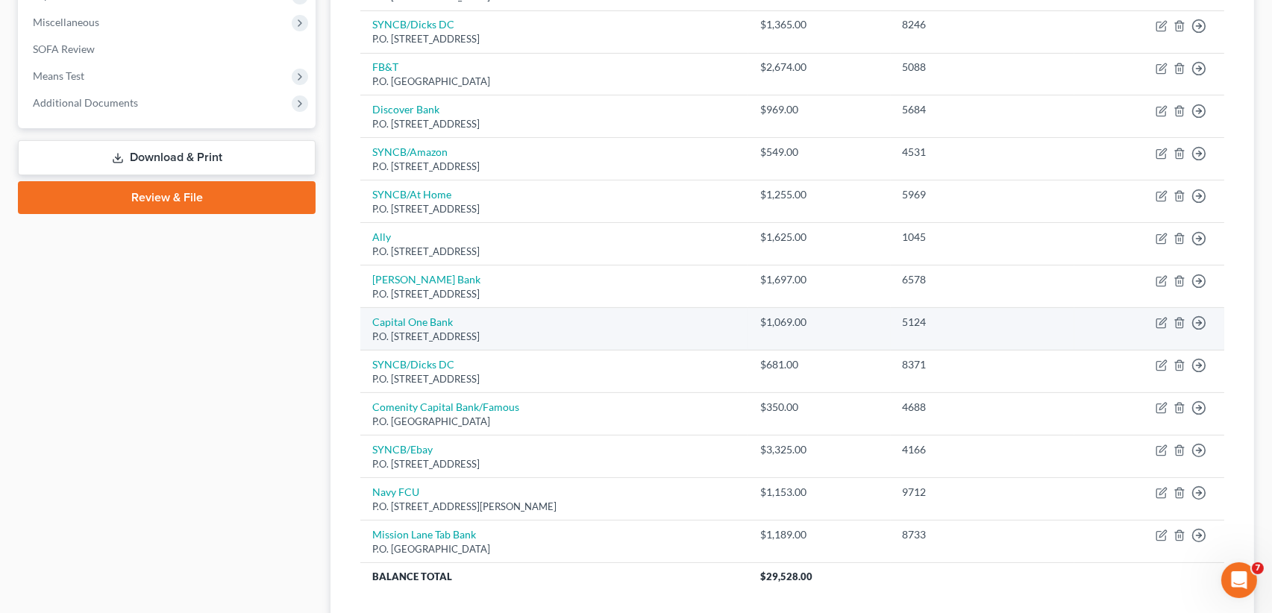
scroll to position [597, 0]
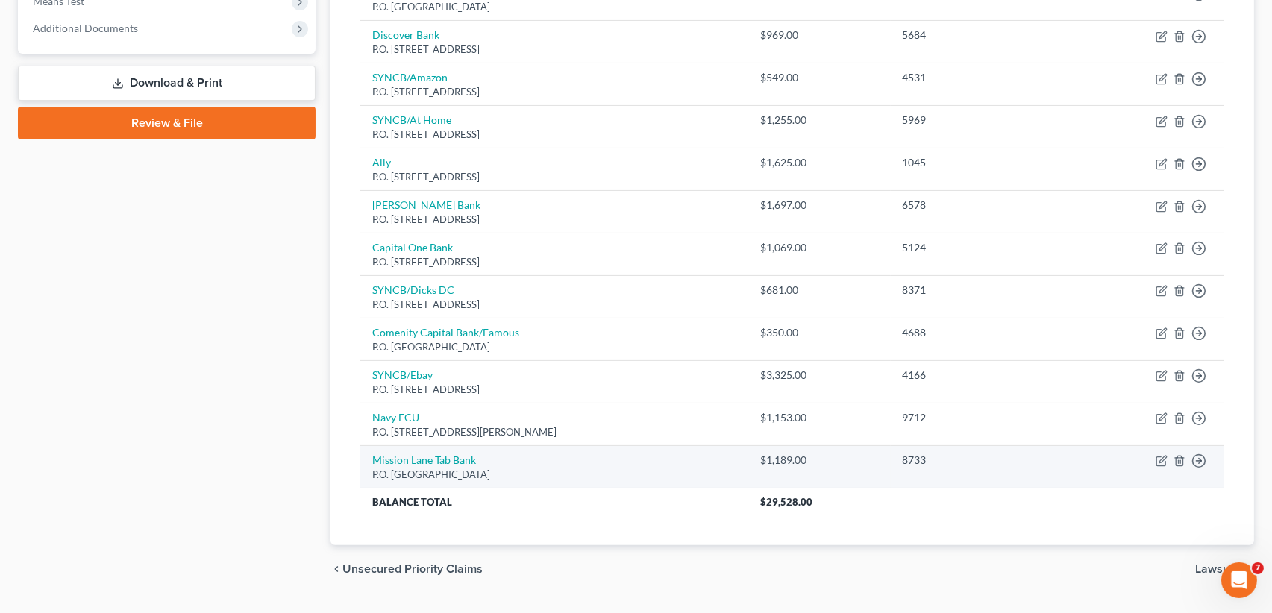
click at [589, 468] on div "P.O. [GEOGRAPHIC_DATA]" at bounding box center [554, 475] width 364 height 14
click at [1158, 455] on icon "button" at bounding box center [1162, 461] width 12 height 12
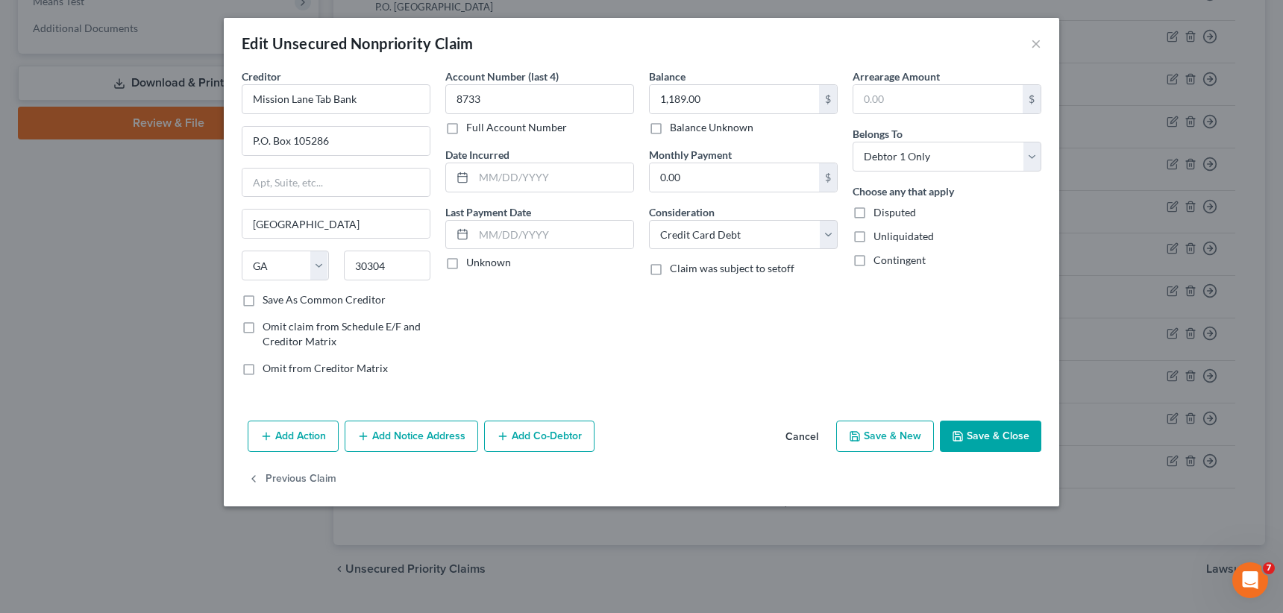
click at [263, 295] on label "Save As Common Creditor" at bounding box center [324, 299] width 123 height 15
click at [269, 295] on input "Save As Common Creditor" at bounding box center [274, 297] width 10 height 10
click at [904, 432] on button "Save & New" at bounding box center [885, 436] width 98 height 31
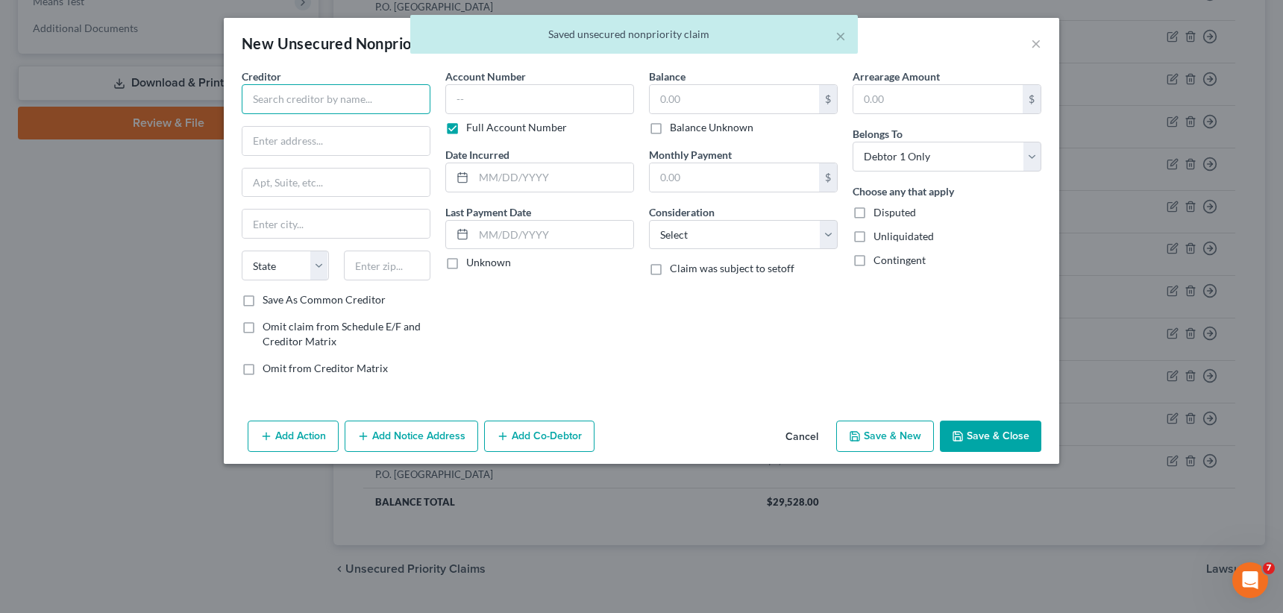
click at [354, 104] on input "text" at bounding box center [336, 99] width 189 height 30
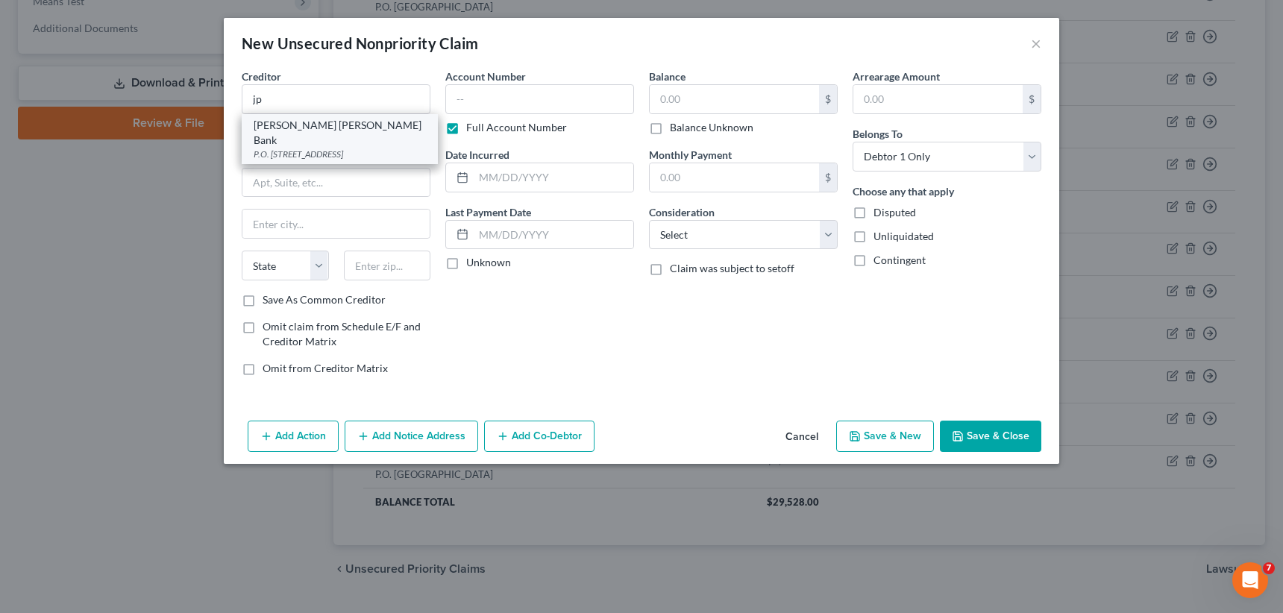
click at [360, 126] on div "[PERSON_NAME] [PERSON_NAME] Bank" at bounding box center [340, 133] width 172 height 30
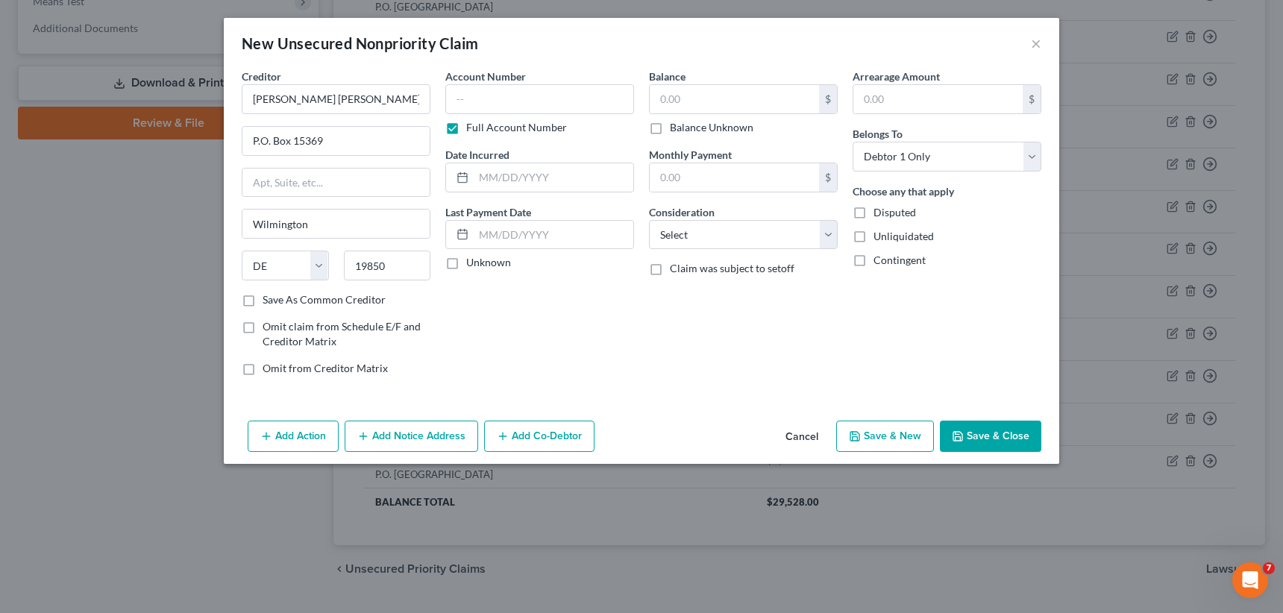
click at [466, 125] on label "Full Account Number" at bounding box center [516, 127] width 101 height 15
click at [472, 125] on input "Full Account Number" at bounding box center [477, 125] width 10 height 10
click at [454, 94] on input "text" at bounding box center [539, 99] width 189 height 30
click at [661, 94] on input "text" at bounding box center [734, 99] width 169 height 28
click at [705, 236] on select "Select Cable / Satellite Services Collection Agency Credit Card Debt Debt Couns…" at bounding box center [743, 235] width 189 height 30
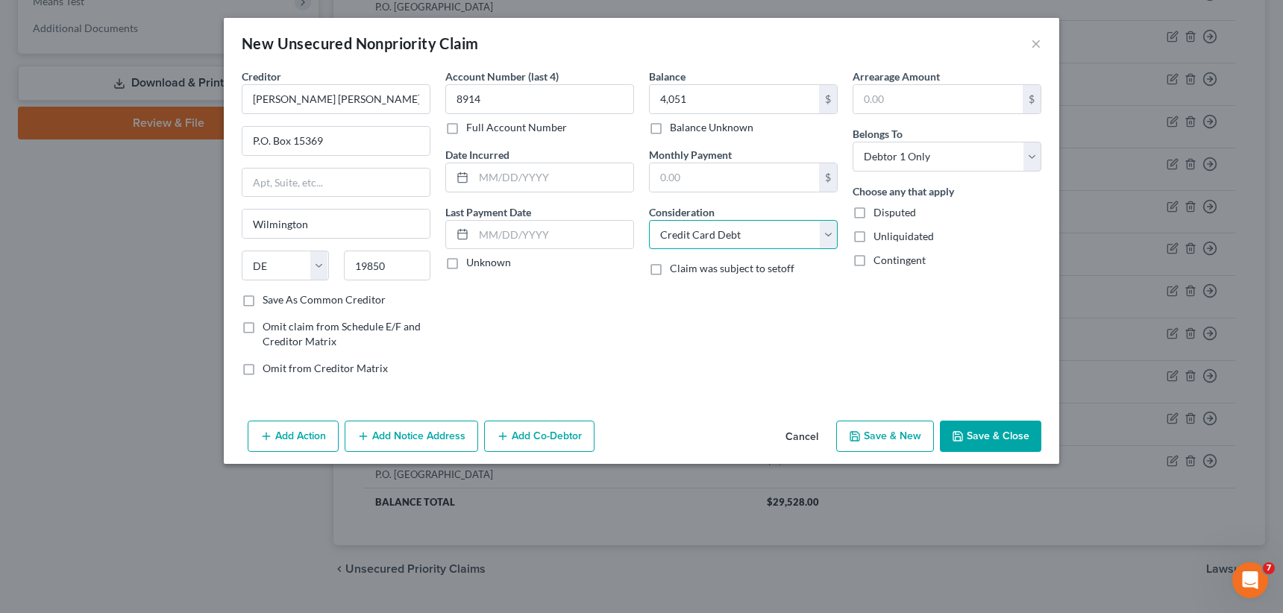
click at [649, 220] on select "Select Cable / Satellite Services Collection Agency Credit Card Debt Debt Couns…" at bounding box center [743, 235] width 189 height 30
click at [885, 429] on button "Save & New" at bounding box center [885, 436] width 98 height 31
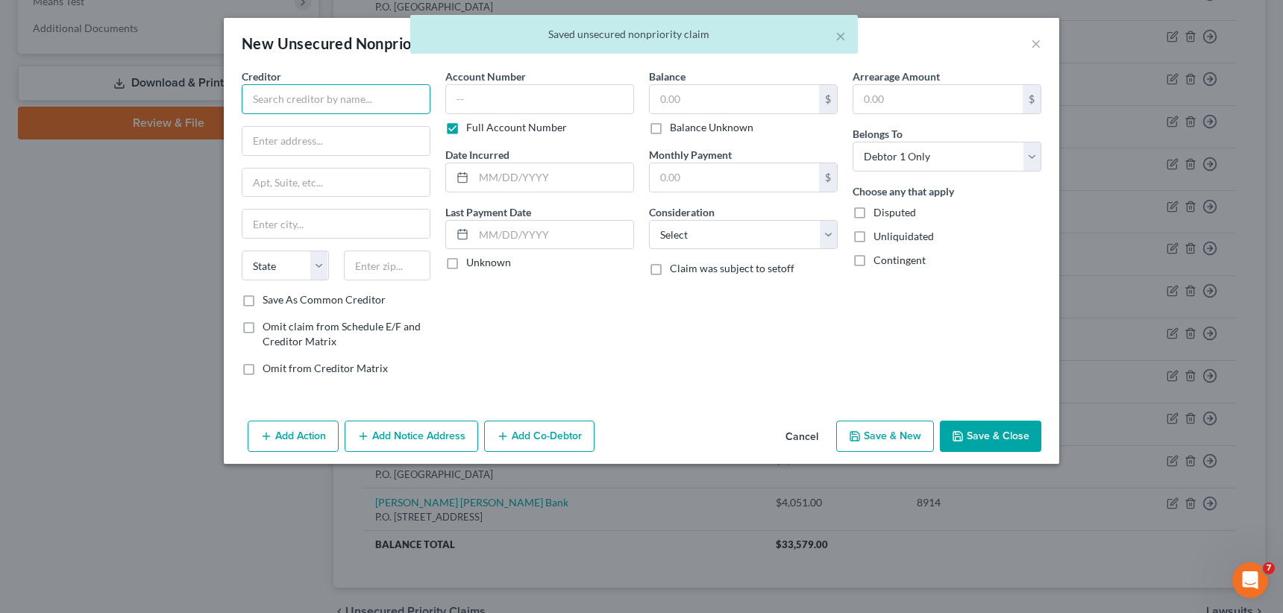
click at [273, 96] on input "text" at bounding box center [336, 99] width 189 height 30
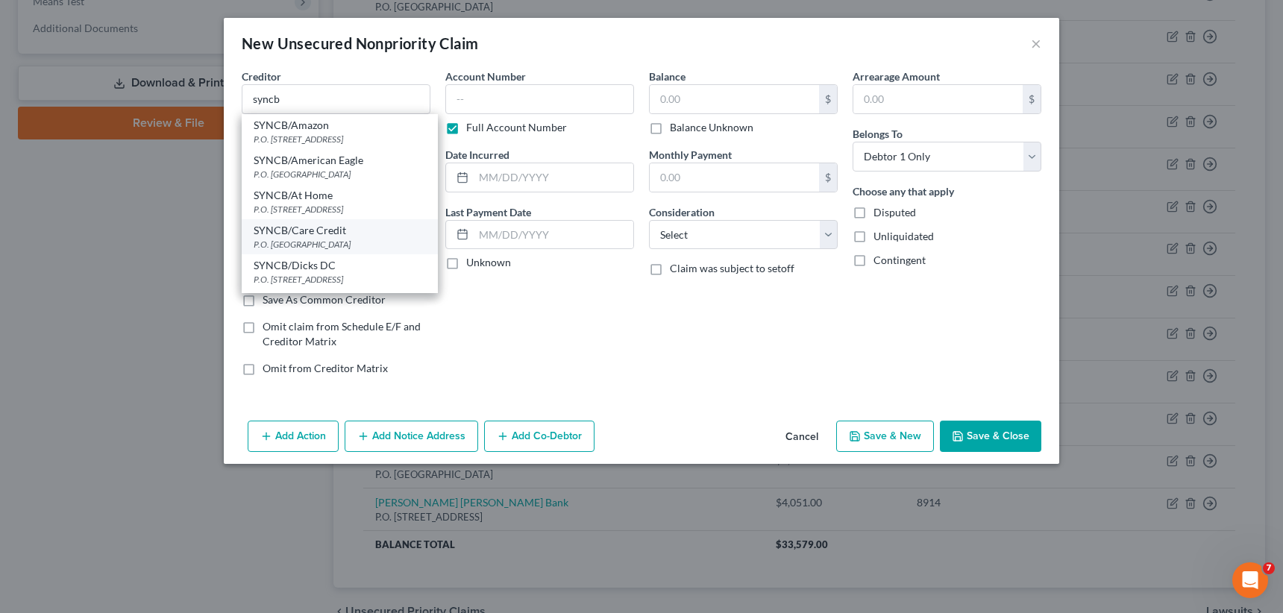
click at [328, 234] on div "SYNCB/Care Credit" at bounding box center [340, 230] width 172 height 15
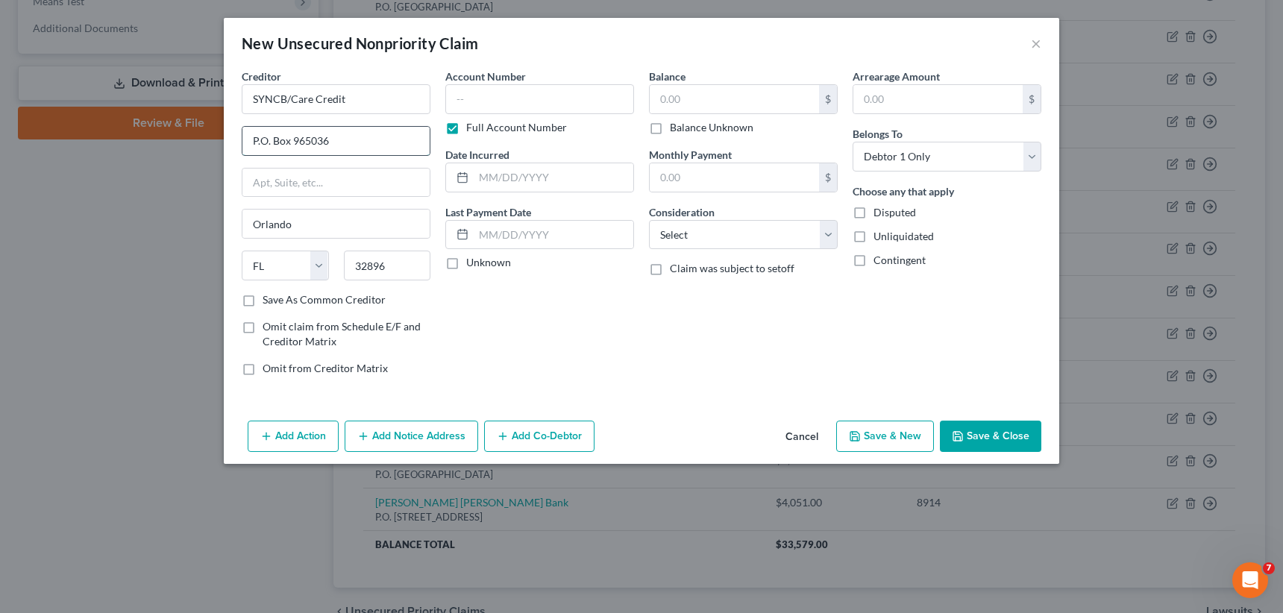
drag, startPoint x: 355, startPoint y: 141, endPoint x: 292, endPoint y: 137, distance: 63.6
click at [292, 137] on input "P.O. Box 965036" at bounding box center [335, 141] width 187 height 28
click at [350, 266] on input "32896" at bounding box center [387, 266] width 87 height 30
click at [318, 263] on select "State [US_STATE] AK AR AZ CA CO CT DE DC [GEOGRAPHIC_DATA] [GEOGRAPHIC_DATA] GU…" at bounding box center [285, 266] width 87 height 30
click at [242, 251] on select "State [US_STATE] AK AR AZ CA CO CT DE DC [GEOGRAPHIC_DATA] [GEOGRAPHIC_DATA] GU…" at bounding box center [285, 266] width 87 height 30
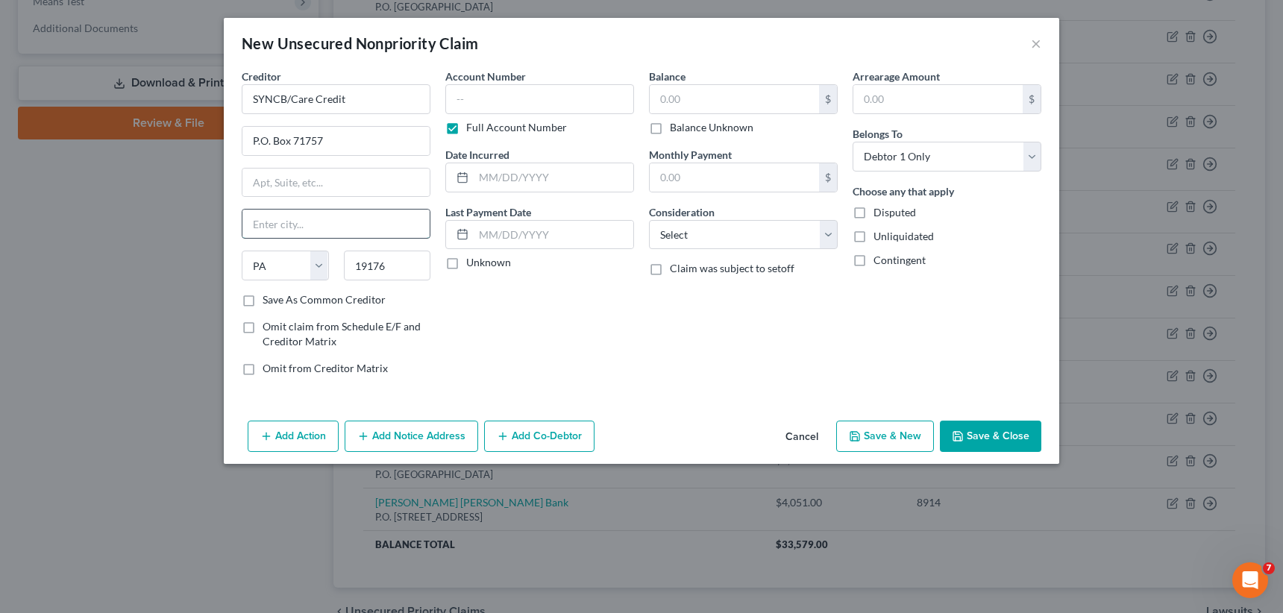
click at [289, 227] on input "text" at bounding box center [335, 224] width 187 height 28
click at [466, 131] on label "Full Account Number" at bounding box center [516, 127] width 101 height 15
click at [472, 130] on input "Full Account Number" at bounding box center [477, 125] width 10 height 10
click at [446, 99] on input "text" at bounding box center [539, 99] width 189 height 30
click at [664, 95] on input "text" at bounding box center [734, 99] width 169 height 28
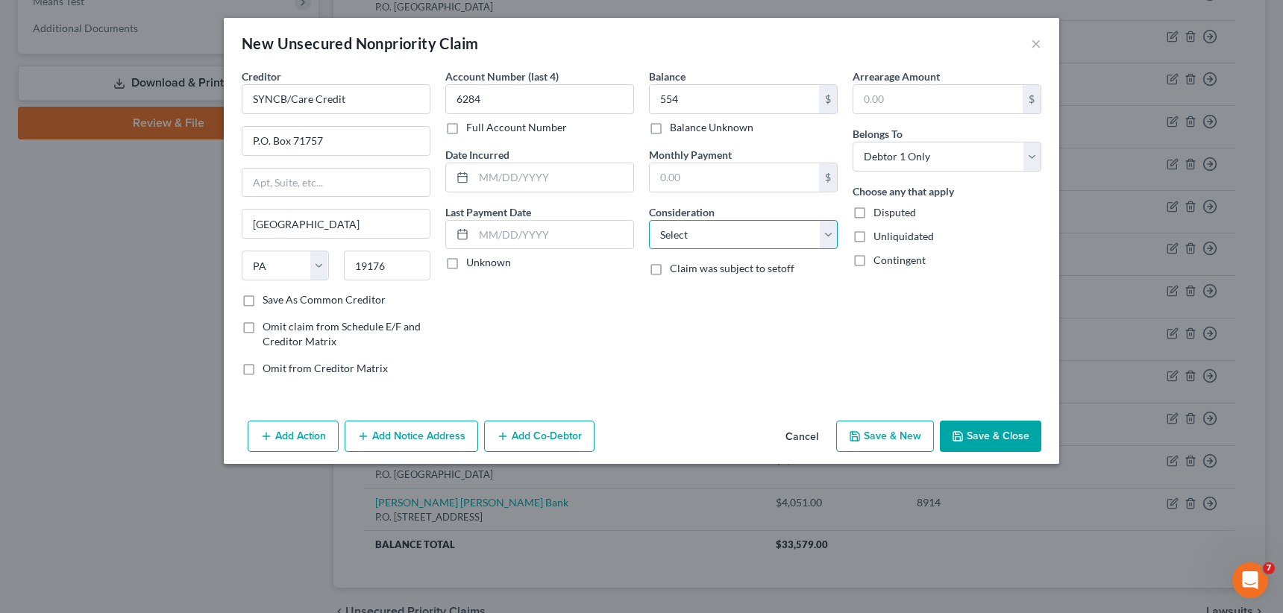
click at [710, 230] on select "Select Cable / Satellite Services Collection Agency Credit Card Debt Debt Couns…" at bounding box center [743, 235] width 189 height 30
click at [649, 220] on select "Select Cable / Satellite Services Collection Agency Credit Card Debt Debt Couns…" at bounding box center [743, 235] width 189 height 30
click at [873, 436] on button "Save & New" at bounding box center [885, 436] width 98 height 31
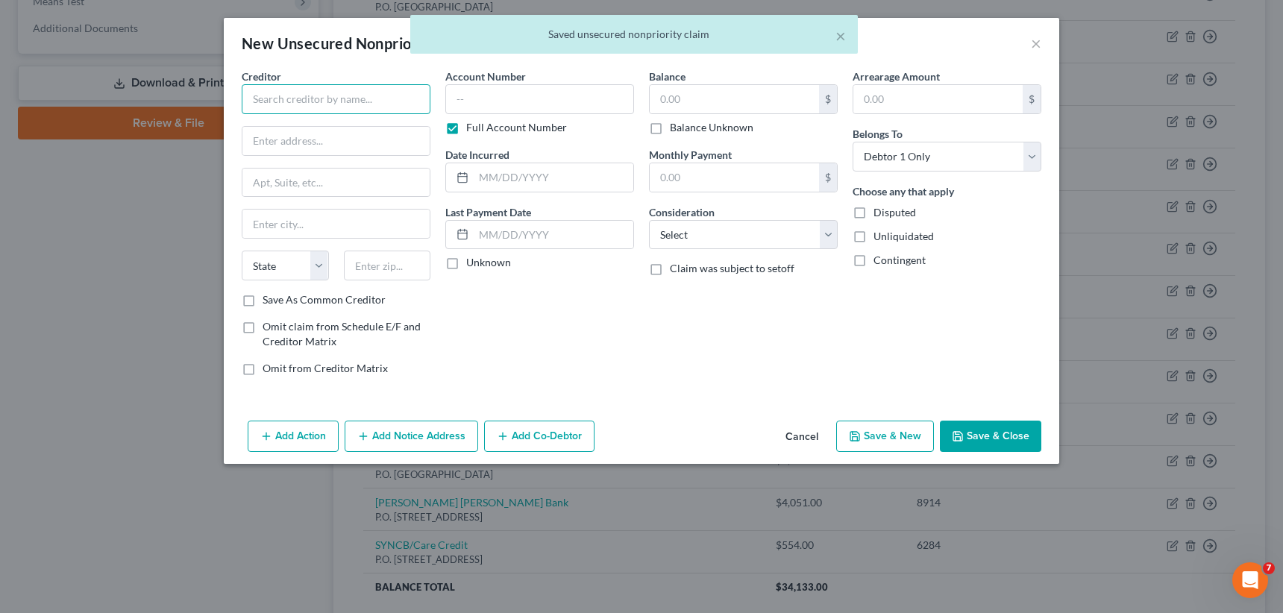
click at [289, 110] on input "text" at bounding box center [336, 99] width 189 height 30
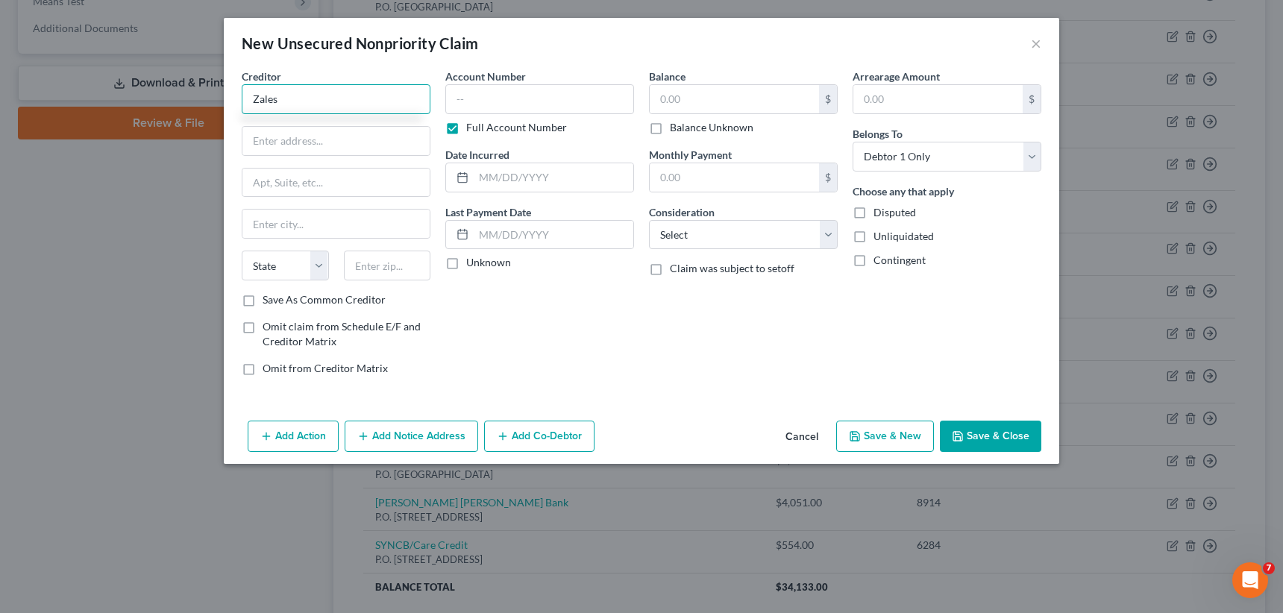
click at [297, 100] on input "Zales" at bounding box center [336, 99] width 189 height 30
click at [287, 135] on input "text" at bounding box center [335, 141] width 187 height 28
drag, startPoint x: 368, startPoint y: 259, endPoint x: 392, endPoint y: 262, distance: 24.8
click at [368, 259] on input "text" at bounding box center [387, 266] width 87 height 30
click at [466, 128] on label "Full Account Number" at bounding box center [516, 127] width 101 height 15
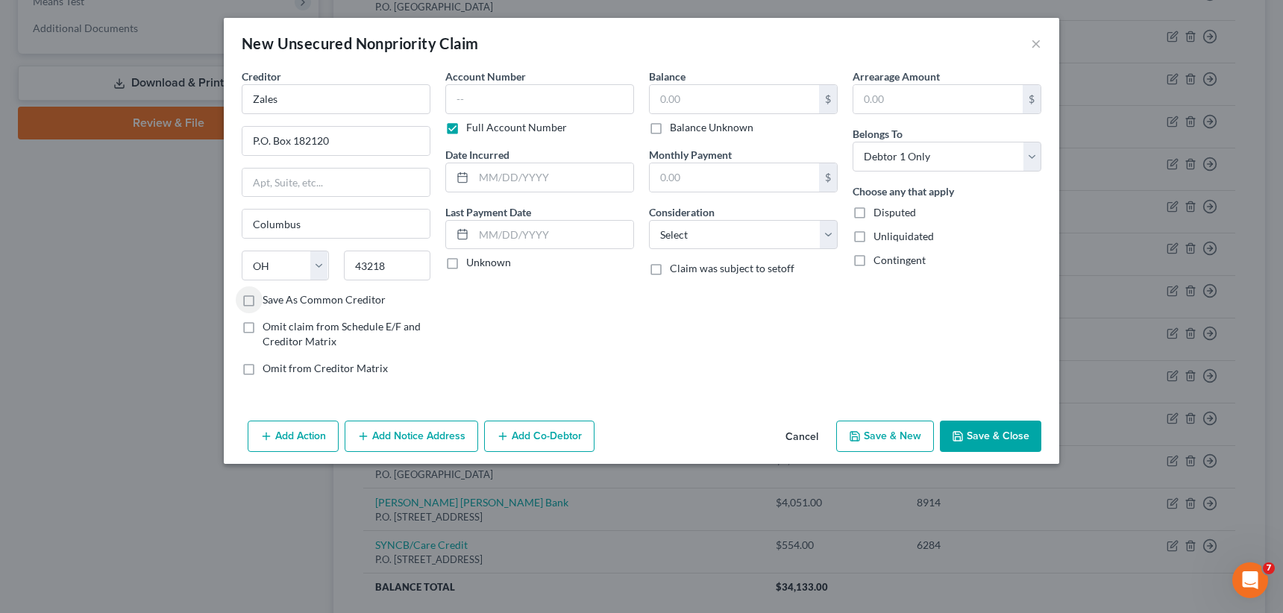
click at [472, 128] on input "Full Account Number" at bounding box center [477, 125] width 10 height 10
click at [451, 96] on input "text" at bounding box center [539, 99] width 189 height 30
click at [666, 98] on input "text" at bounding box center [734, 99] width 169 height 28
click at [688, 235] on select "Select Cable / Satellite Services Collection Agency Credit Card Debt Debt Couns…" at bounding box center [743, 235] width 189 height 30
click at [649, 220] on select "Select Cable / Satellite Services Collection Agency Credit Card Debt Debt Couns…" at bounding box center [743, 235] width 189 height 30
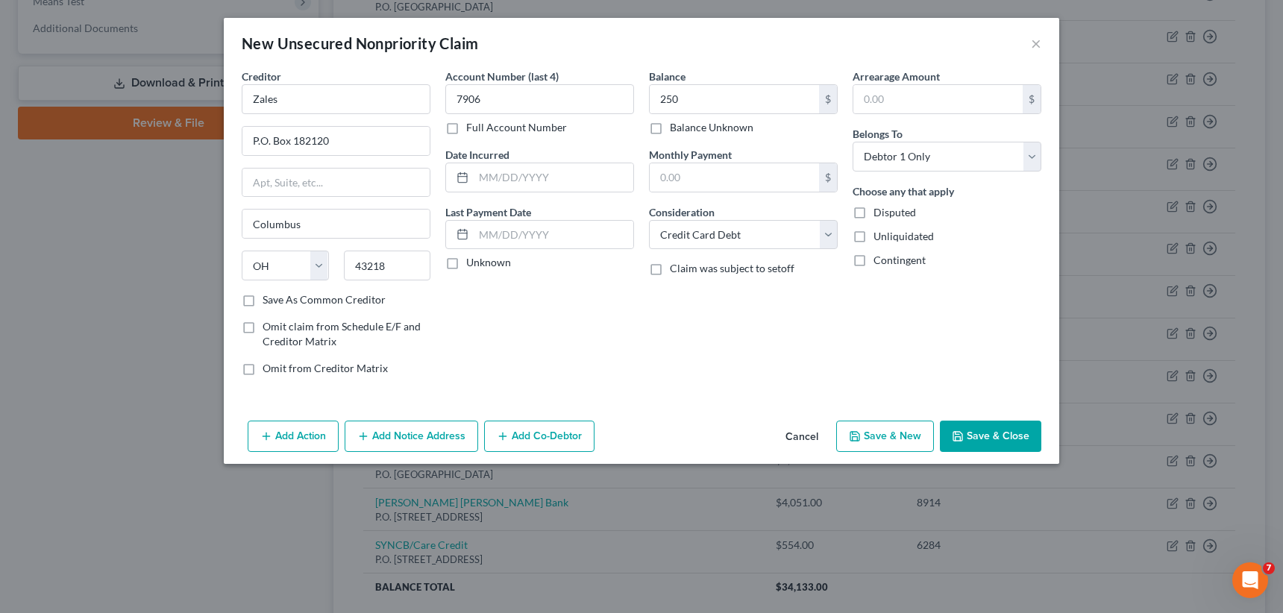
click at [892, 433] on button "Save & New" at bounding box center [885, 436] width 98 height 31
click at [1036, 41] on button "×" at bounding box center [1036, 43] width 10 height 18
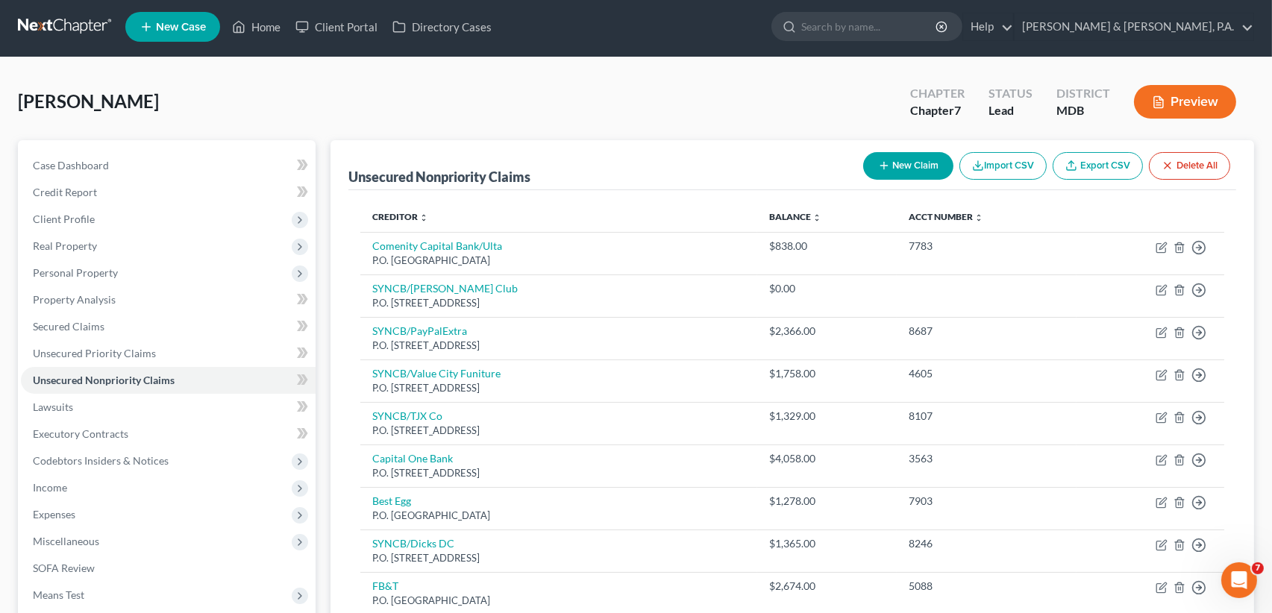
scroll to position [0, 0]
